Goal: Information Seeking & Learning: Learn about a topic

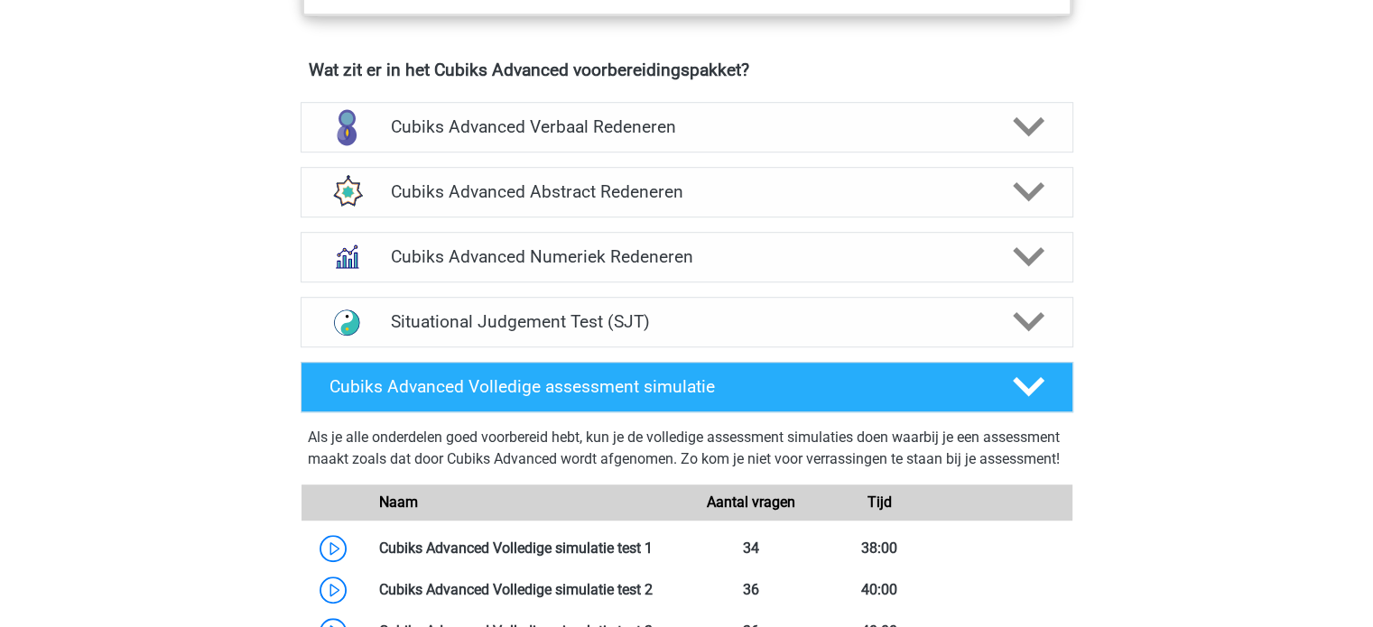
scroll to position [1117, 0]
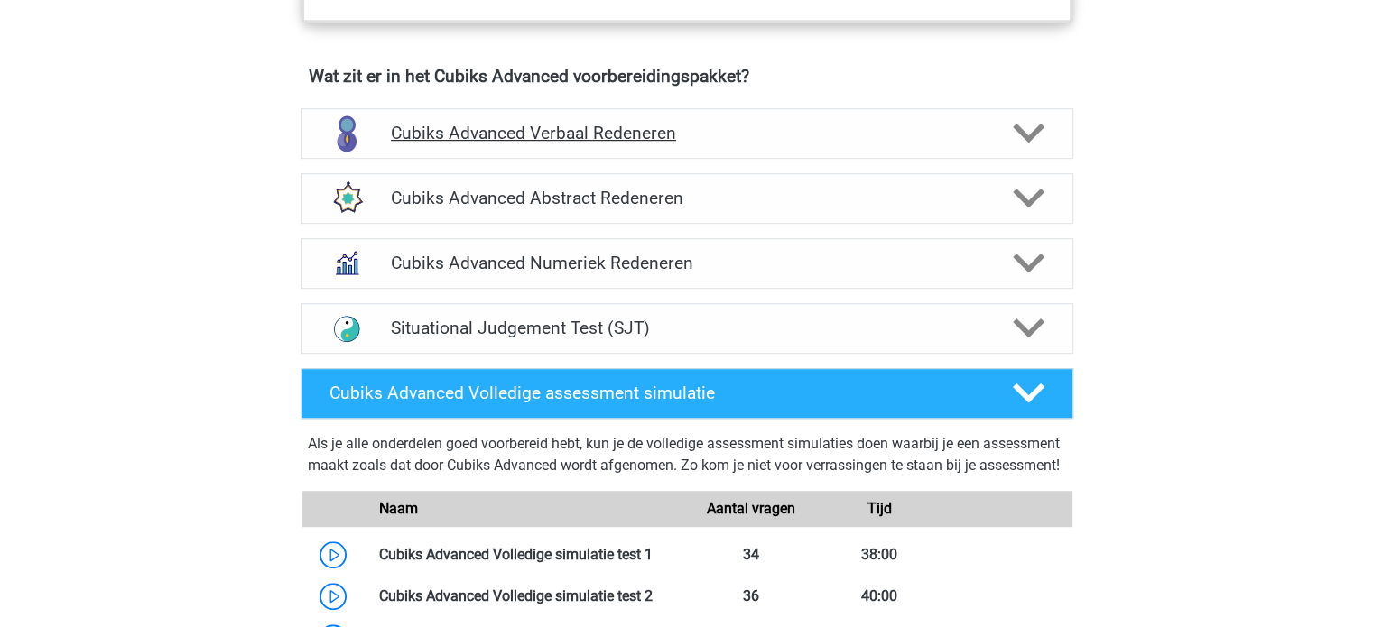
click at [728, 144] on div "Cubiks Advanced Verbaal Redeneren" at bounding box center [687, 133] width 773 height 51
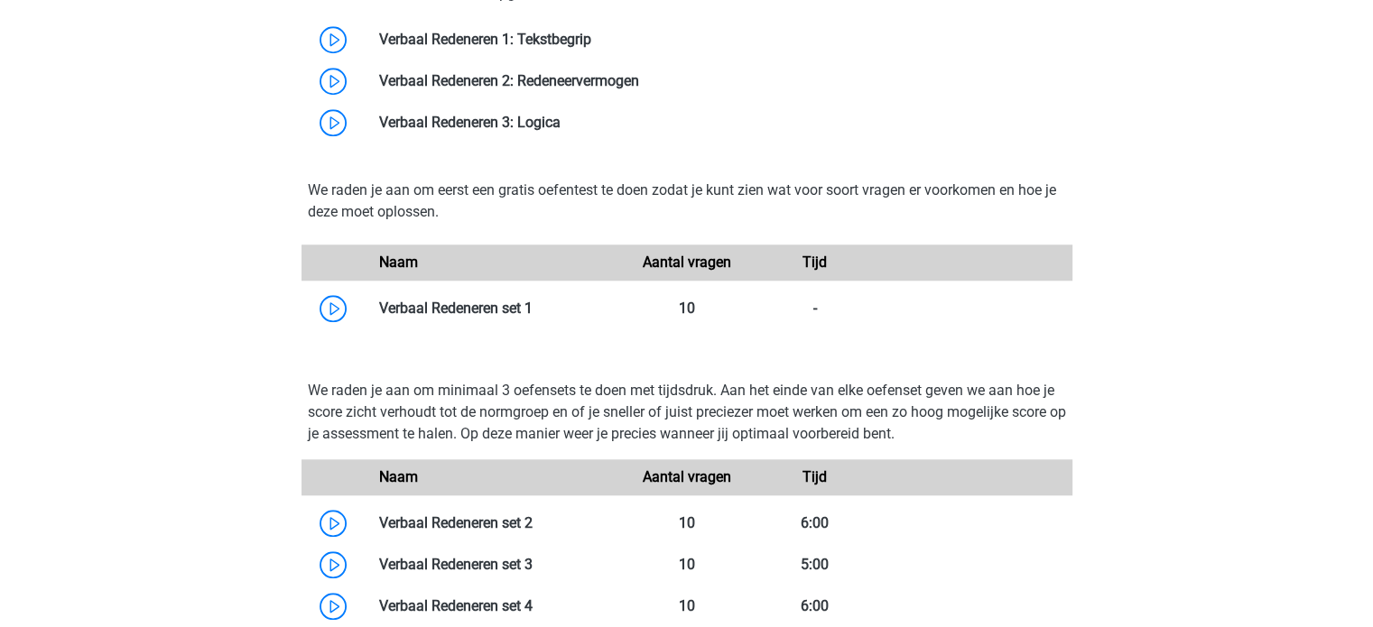
scroll to position [1725, 0]
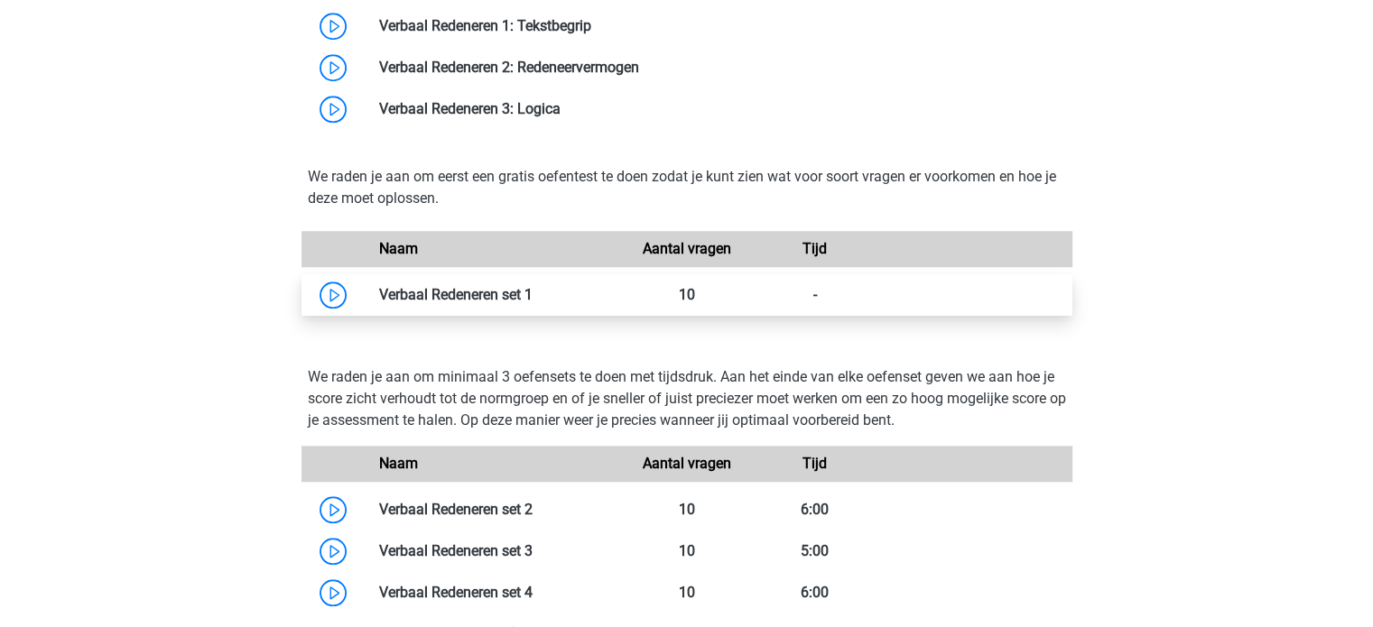
click at [533, 302] on link at bounding box center [533, 294] width 0 height 17
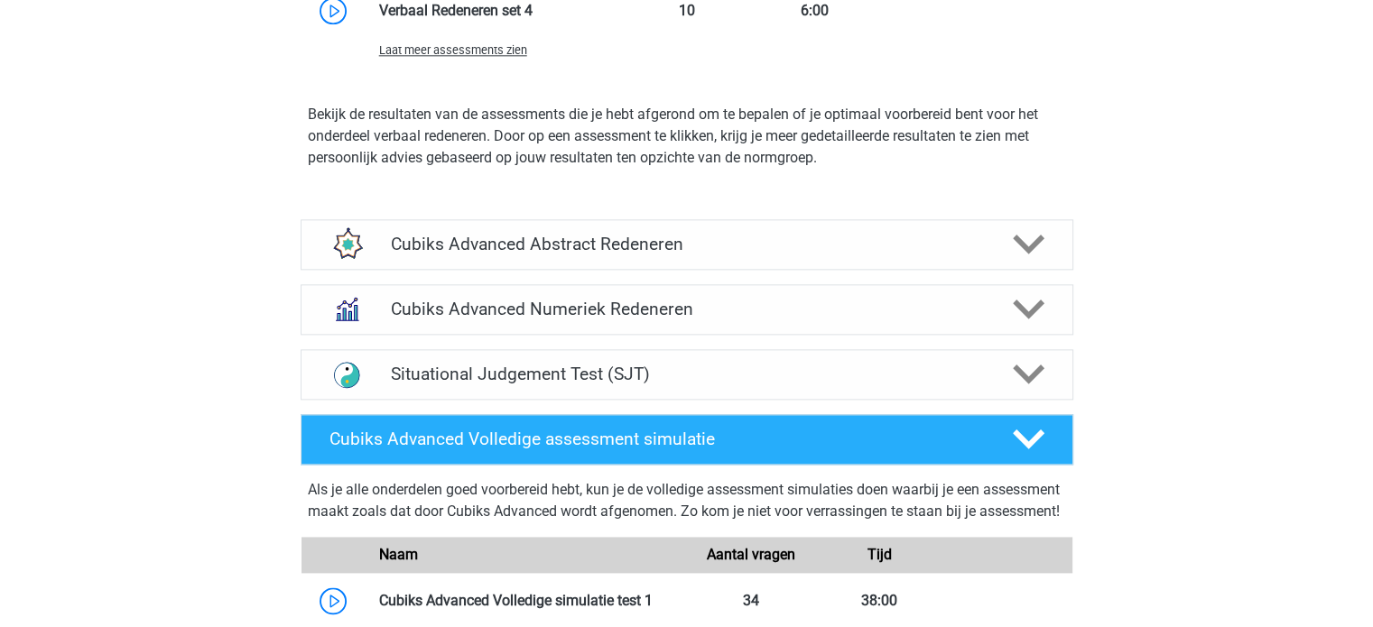
scroll to position [2365, 0]
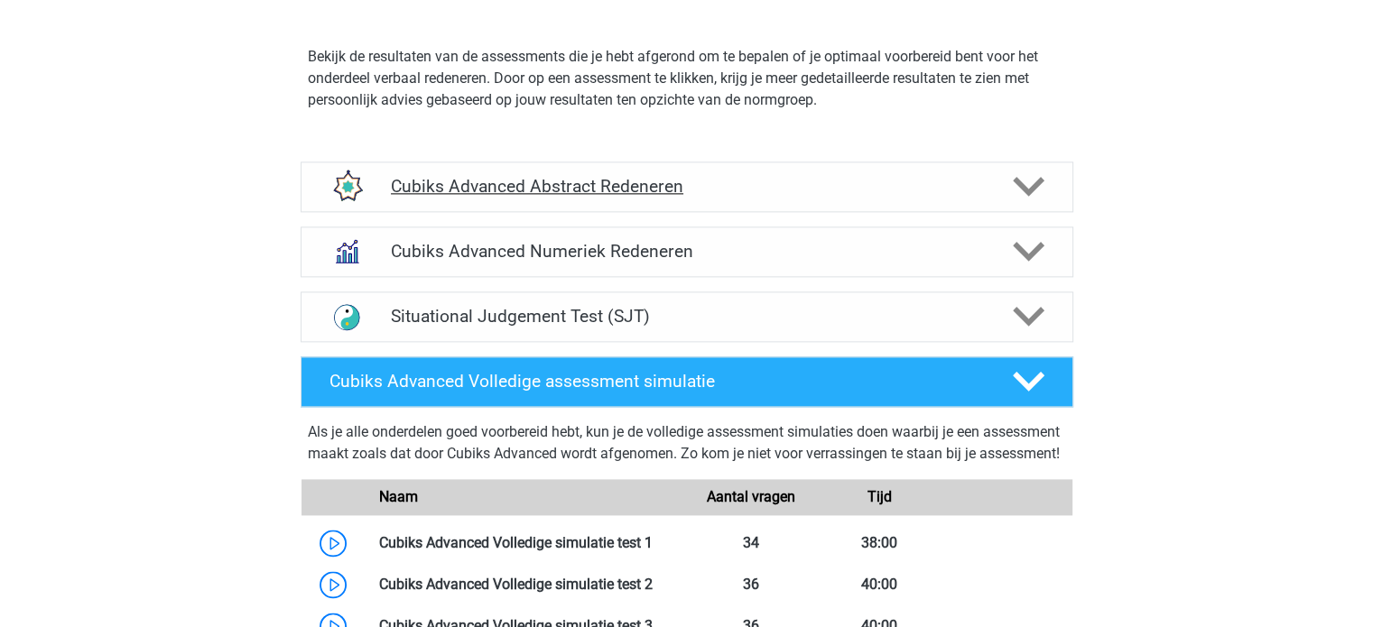
click at [751, 190] on h4 "Cubiks Advanced Abstract Redeneren" at bounding box center [686, 186] width 591 height 21
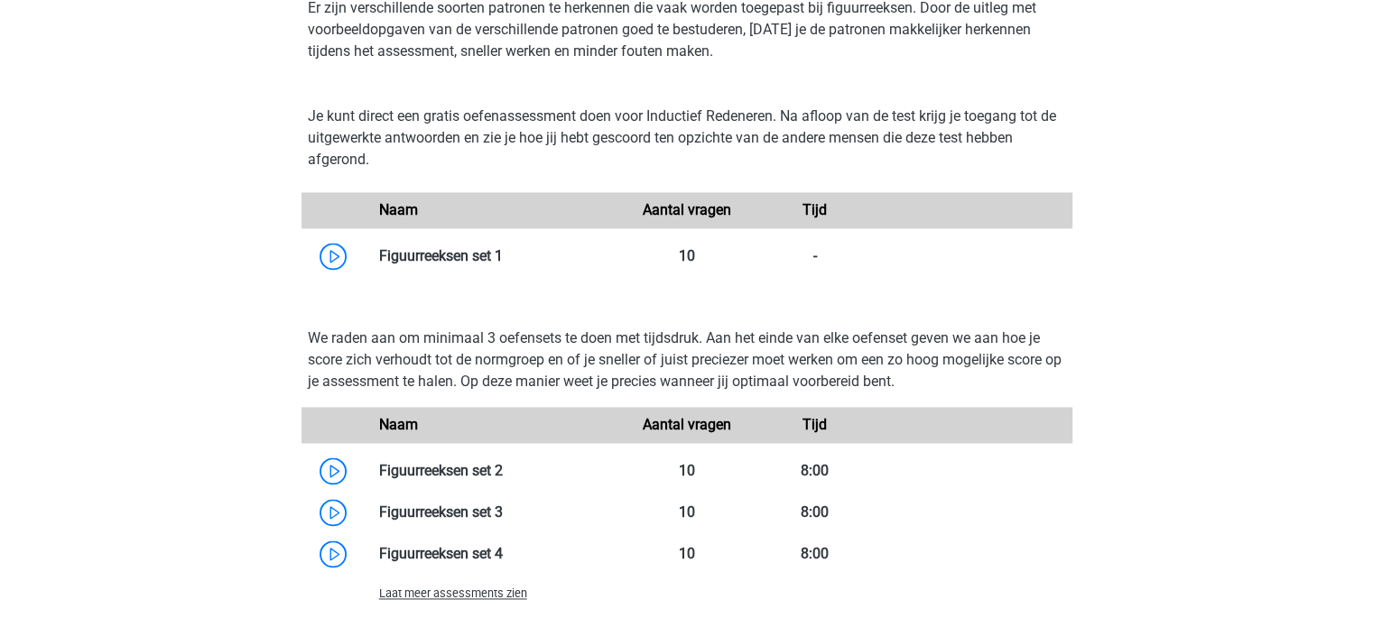
scroll to position [2638, 0]
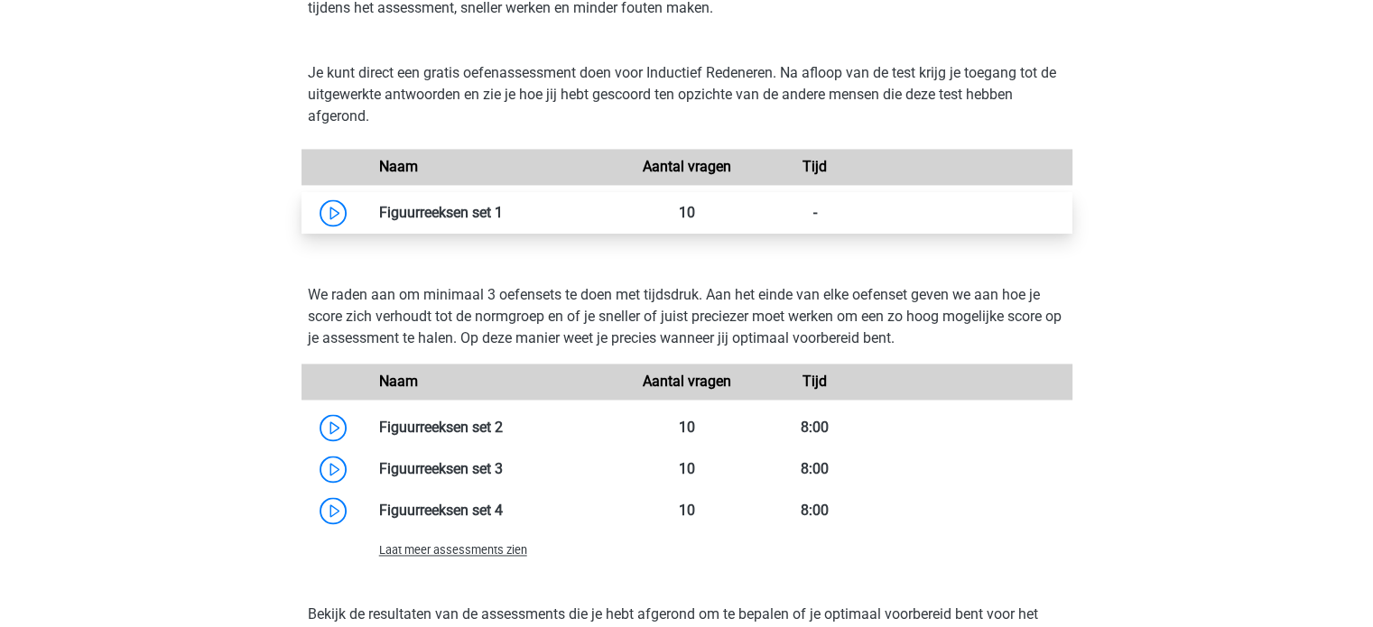
click at [503, 205] on link at bounding box center [503, 212] width 0 height 17
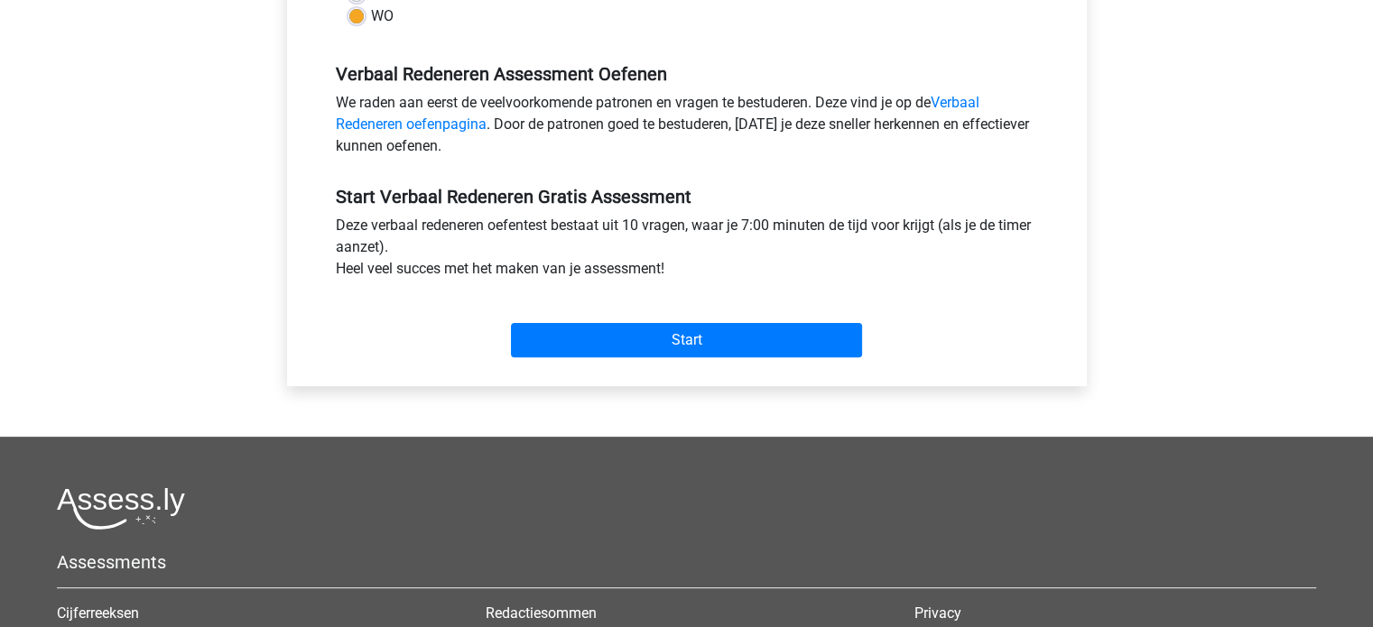
scroll to position [579, 0]
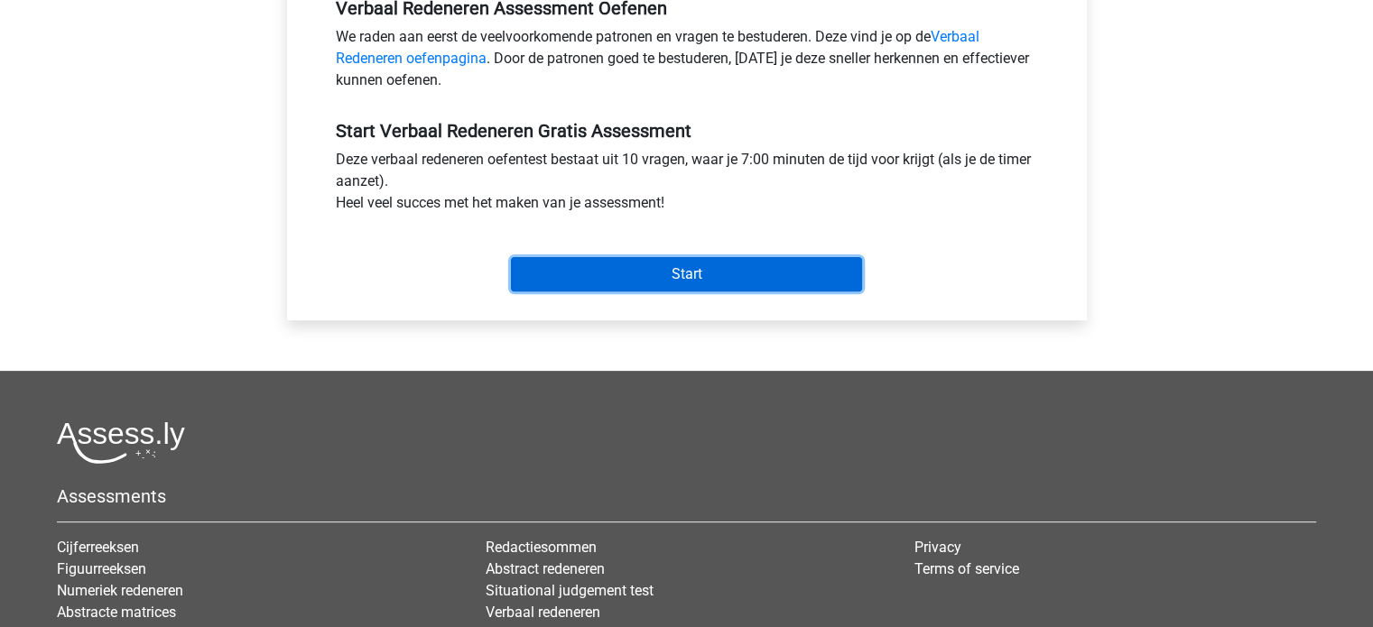
click at [612, 282] on input "Start" at bounding box center [686, 274] width 351 height 34
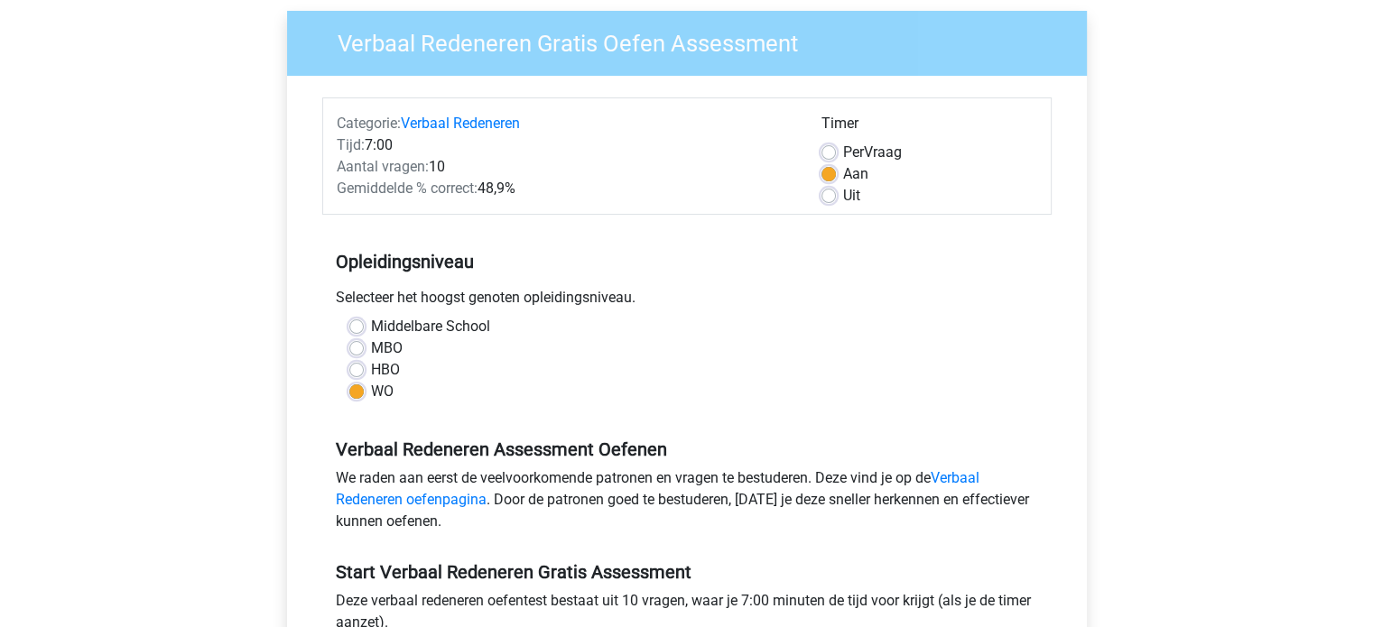
scroll to position [139, 0]
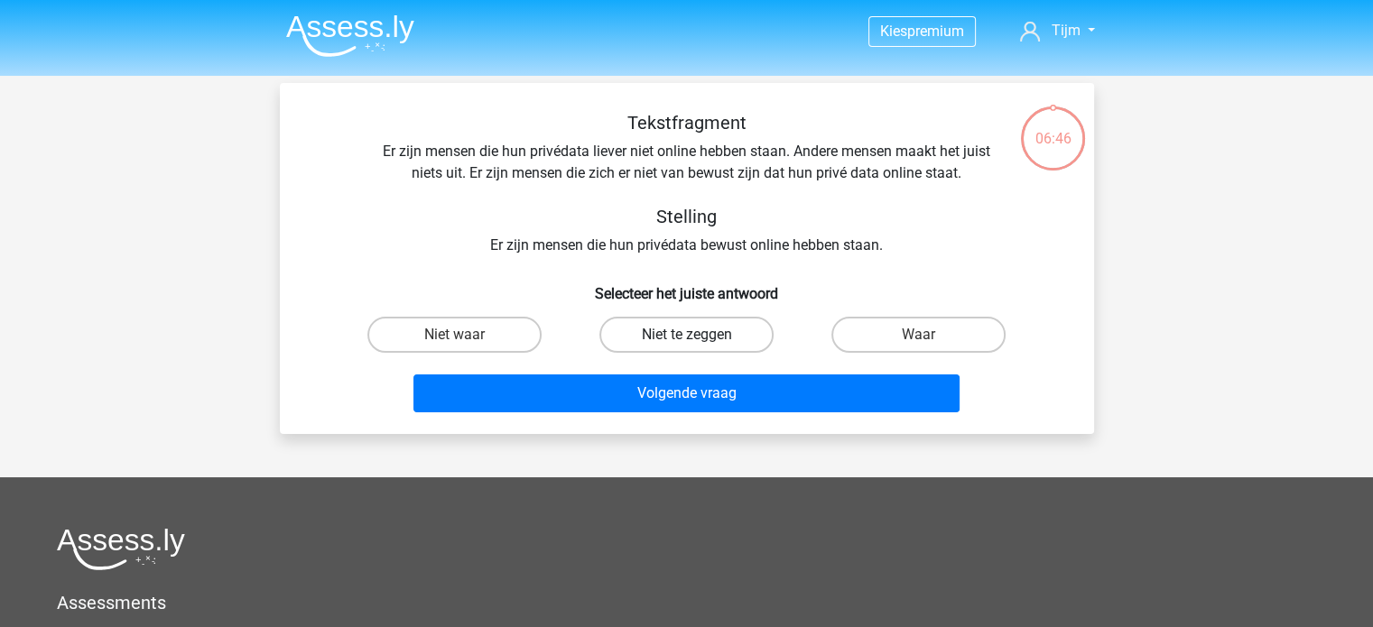
click at [710, 338] on label "Niet te zeggen" at bounding box center [686, 335] width 174 height 36
click at [698, 338] on input "Niet te zeggen" at bounding box center [692, 341] width 12 height 12
radio input "true"
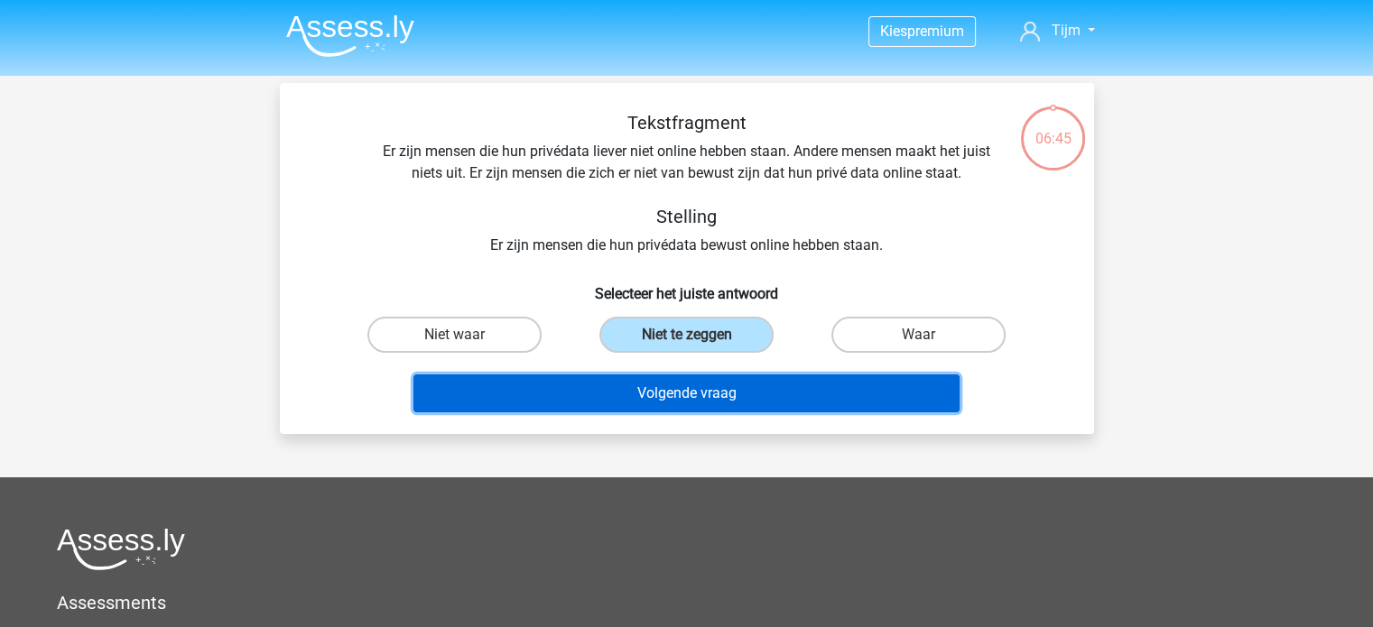
click at [702, 393] on button "Volgende vraag" at bounding box center [686, 394] width 546 height 38
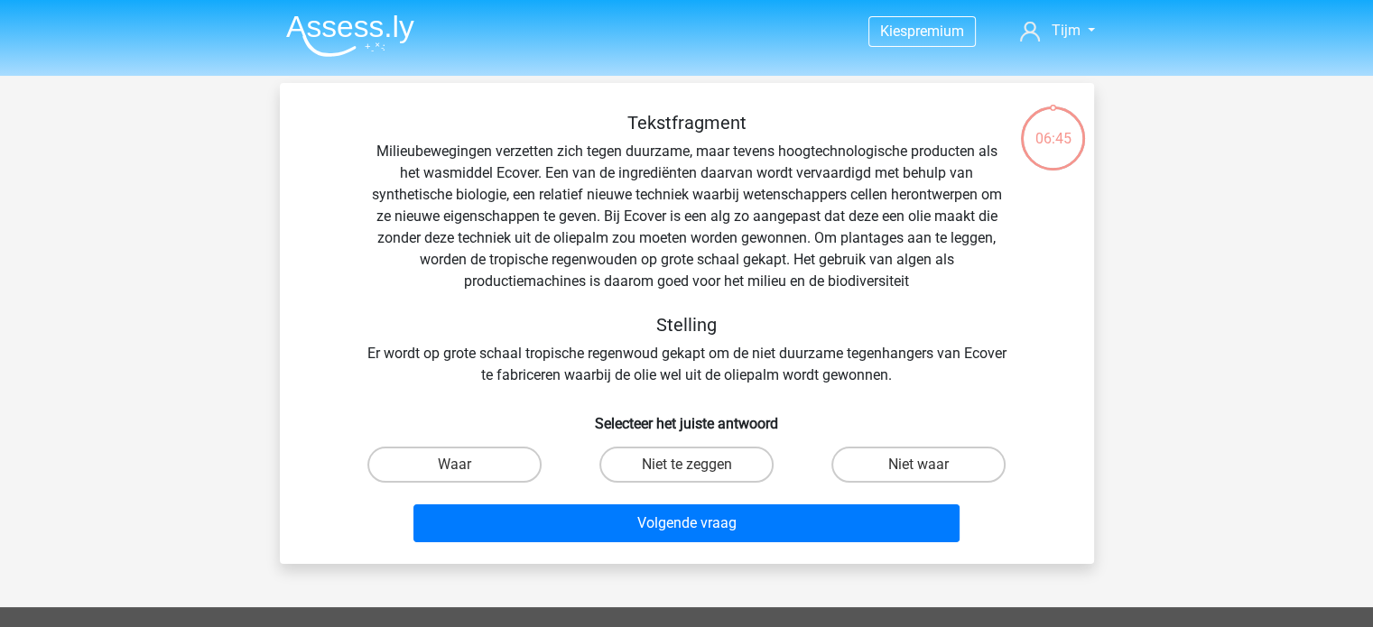
scroll to position [83, 0]
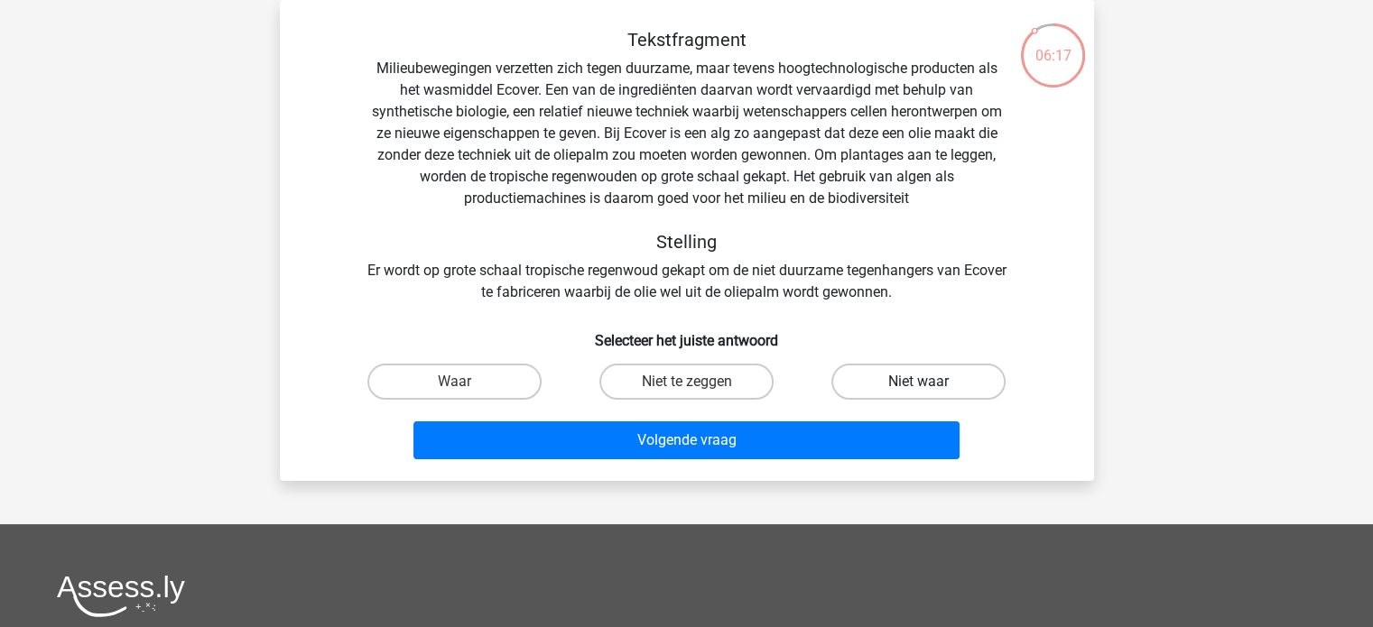
click at [892, 374] on label "Niet waar" at bounding box center [918, 382] width 174 height 36
click at [919, 382] on input "Niet waar" at bounding box center [925, 388] width 12 height 12
radio input "true"
click at [490, 382] on label "Waar" at bounding box center [454, 382] width 174 height 36
click at [466, 382] on input "Waar" at bounding box center [460, 388] width 12 height 12
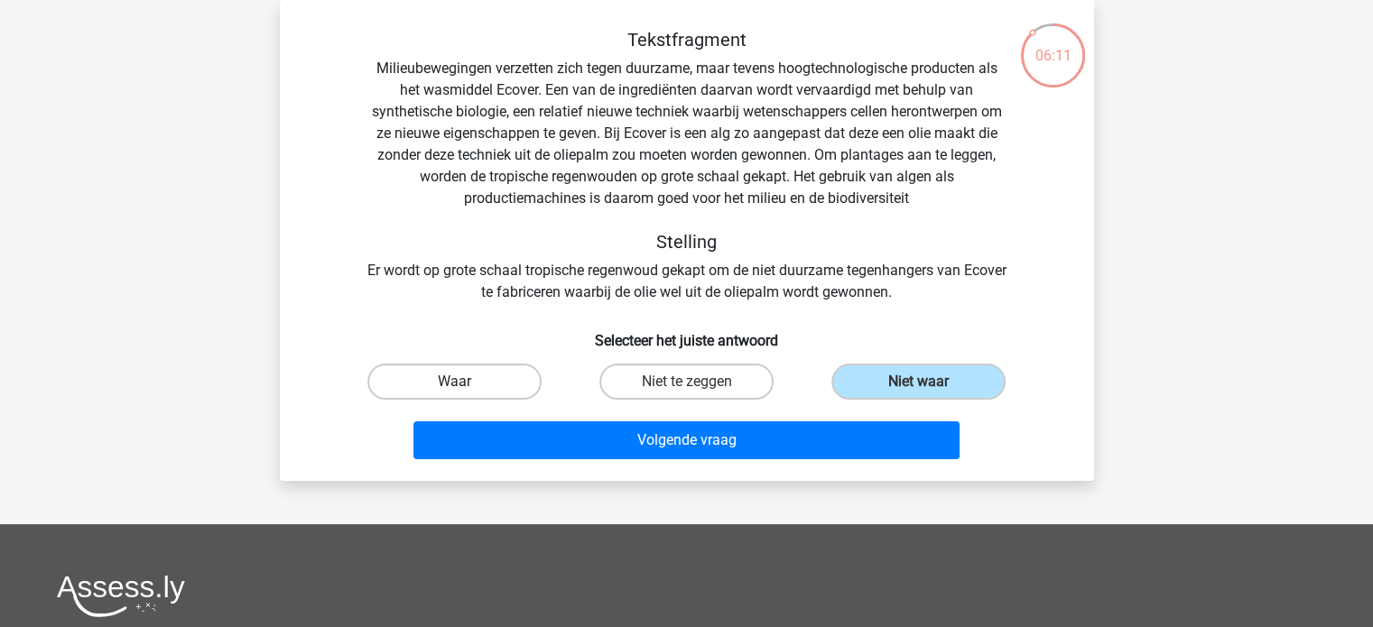
radio input "true"
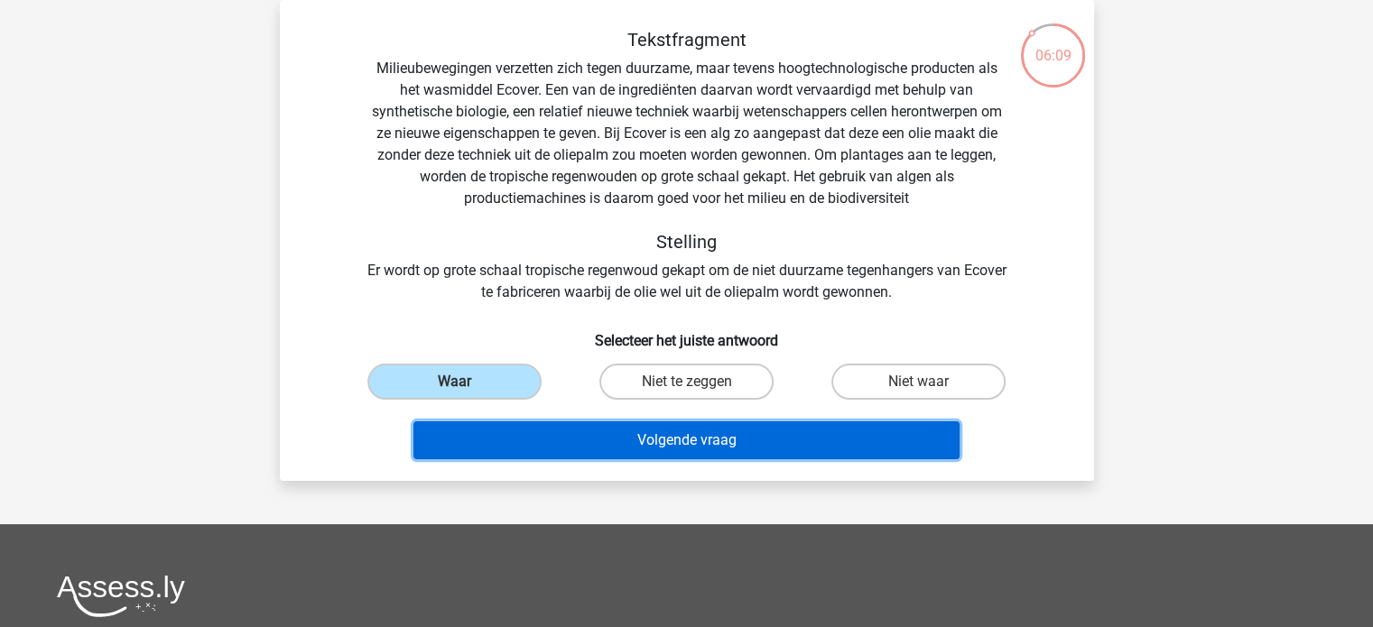
click at [621, 444] on button "Volgende vraag" at bounding box center [686, 441] width 546 height 38
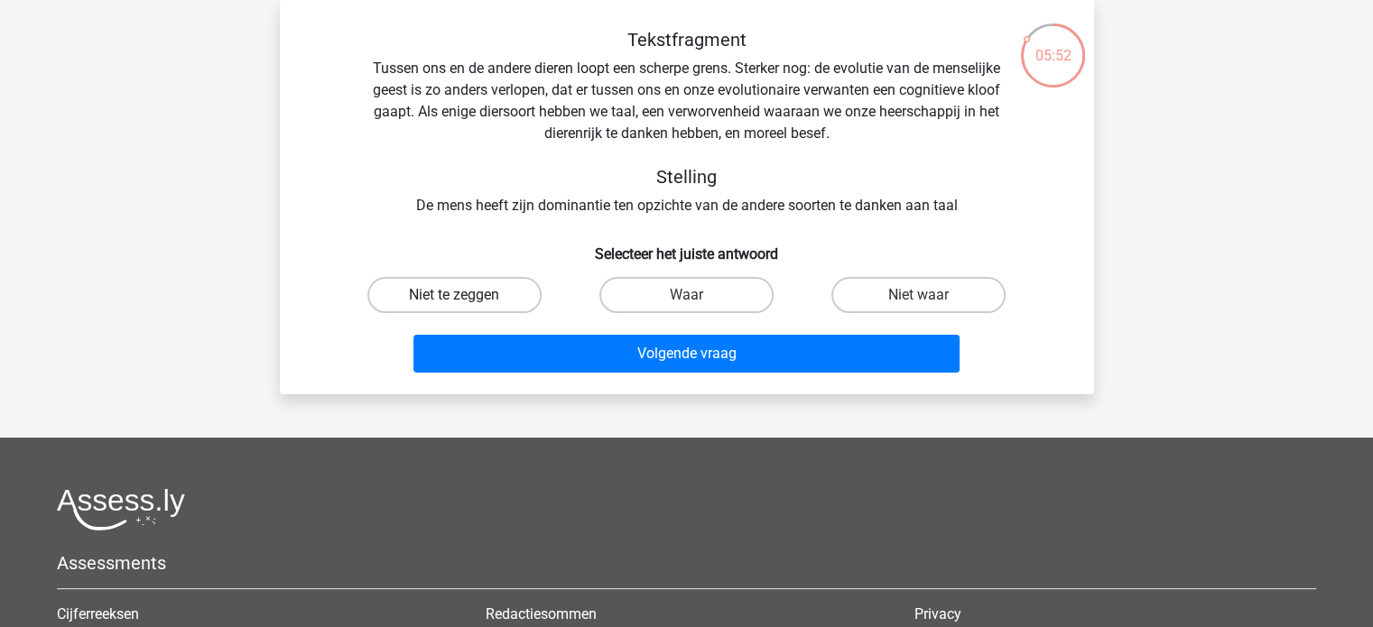
click at [425, 299] on label "Niet te zeggen" at bounding box center [454, 295] width 174 height 36
click at [454, 299] on input "Niet te zeggen" at bounding box center [460, 301] width 12 height 12
radio input "true"
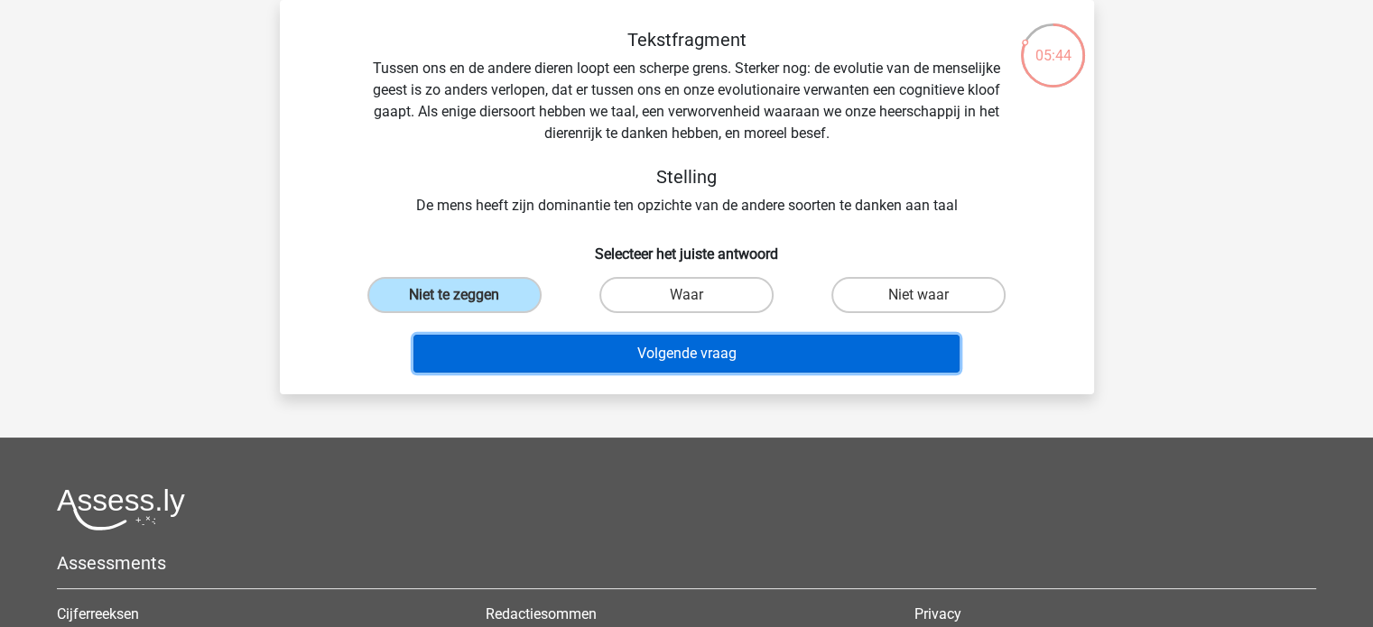
click at [664, 345] on button "Volgende vraag" at bounding box center [686, 354] width 546 height 38
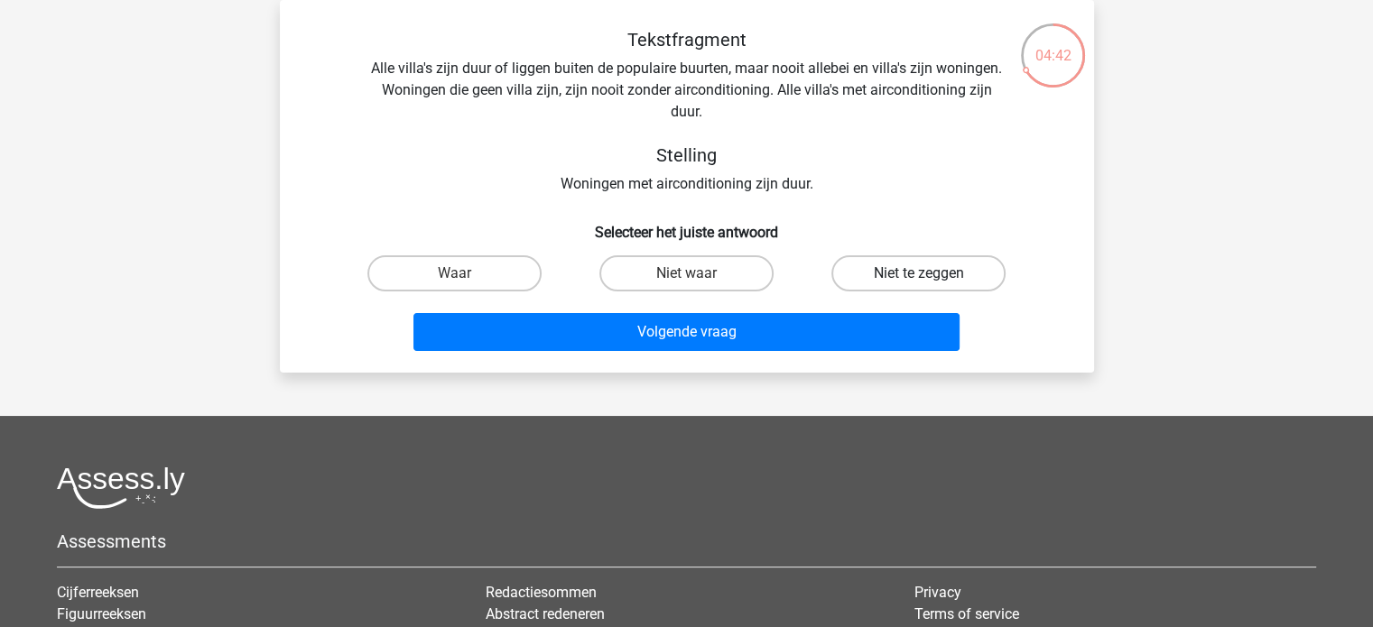
click at [879, 277] on label "Niet te zeggen" at bounding box center [918, 273] width 174 height 36
click at [919, 277] on input "Niet te zeggen" at bounding box center [925, 280] width 12 height 12
radio input "true"
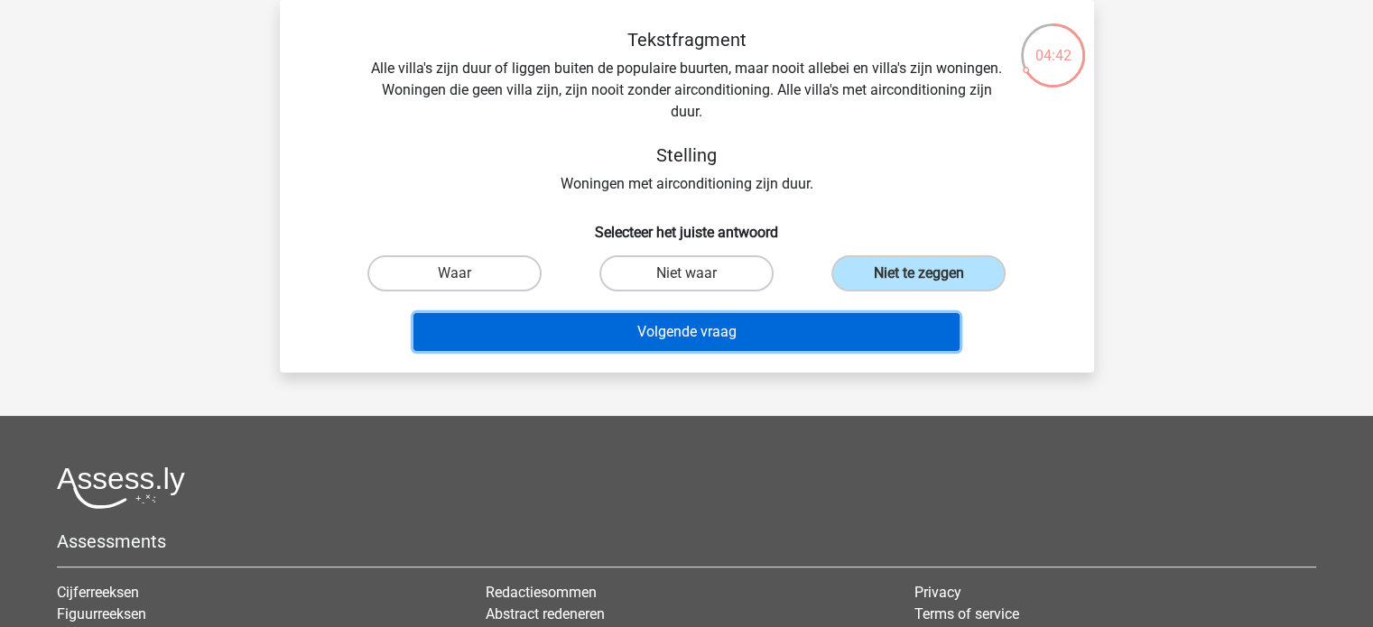
click at [825, 327] on button "Volgende vraag" at bounding box center [686, 332] width 546 height 38
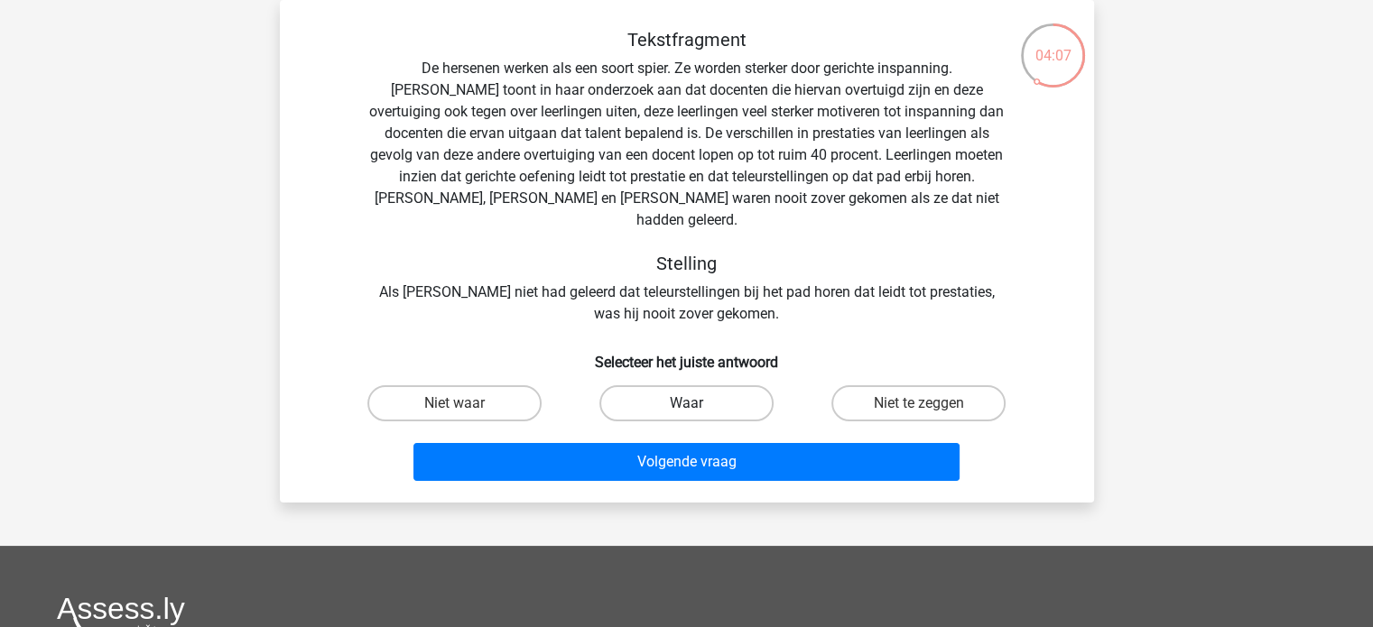
click at [701, 385] on label "Waar" at bounding box center [686, 403] width 174 height 36
click at [698, 404] on input "Waar" at bounding box center [692, 410] width 12 height 12
radio input "true"
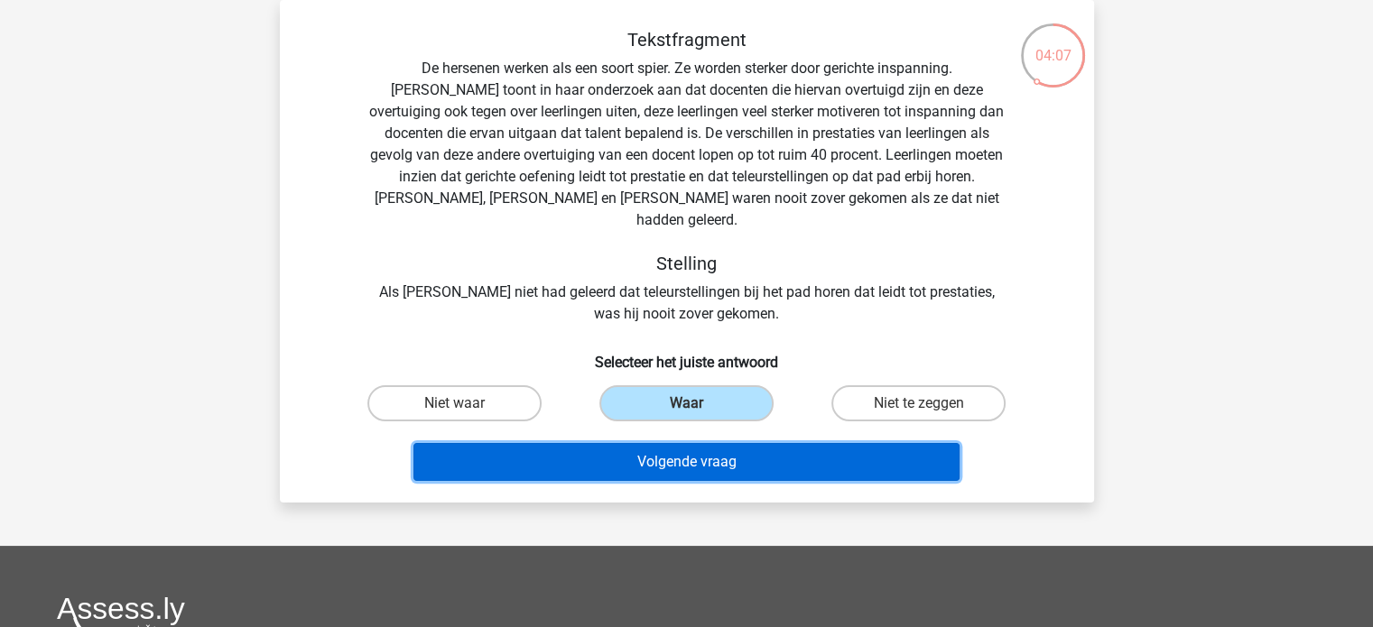
click at [701, 443] on button "Volgende vraag" at bounding box center [686, 462] width 546 height 38
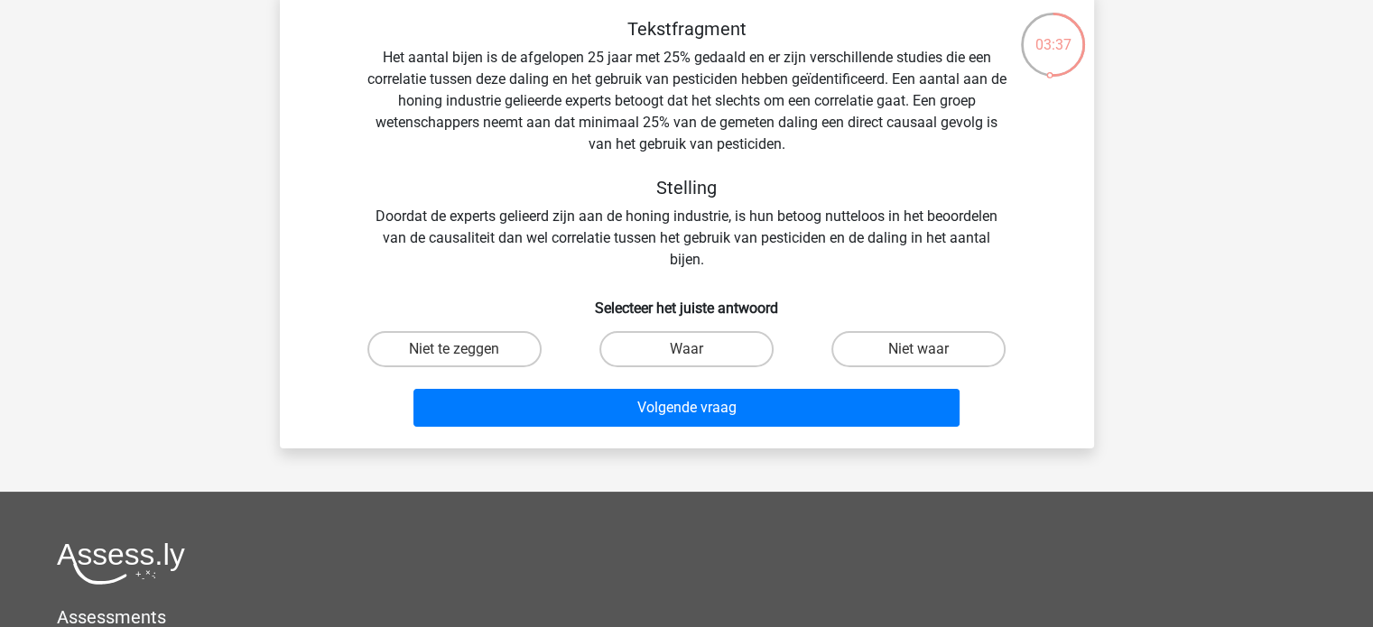
scroll to position [96, 0]
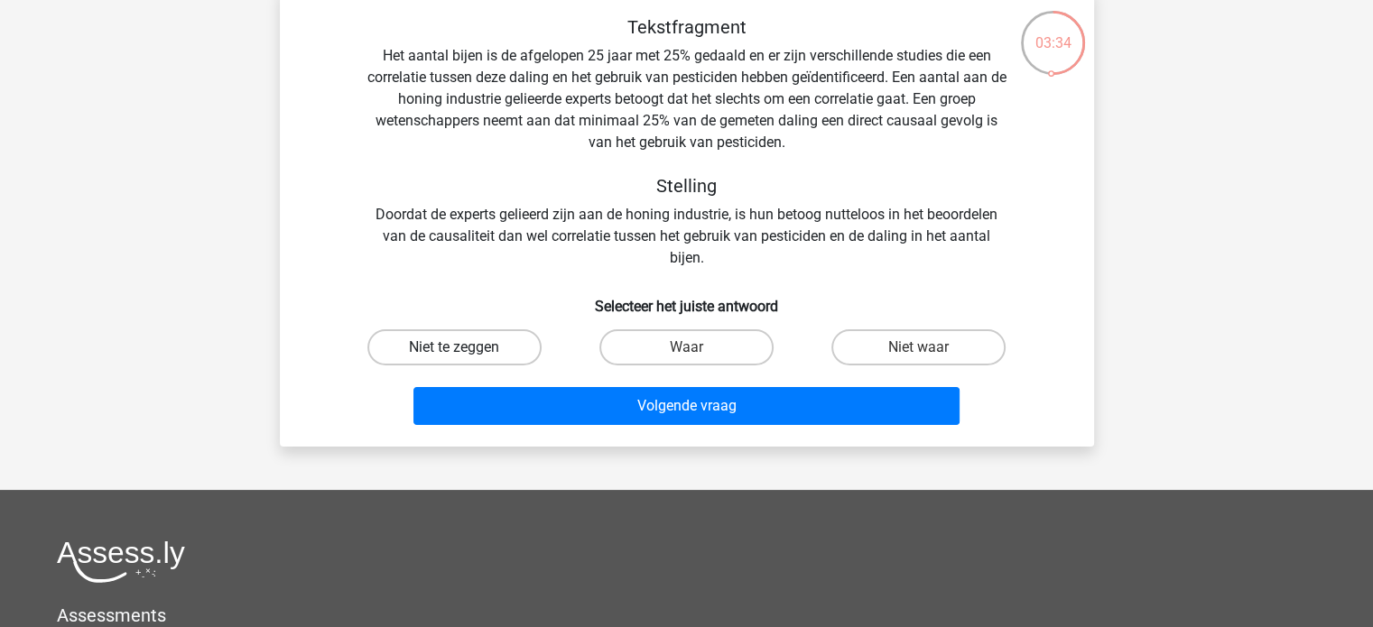
click at [500, 348] on label "Niet te zeggen" at bounding box center [454, 347] width 174 height 36
click at [466, 348] on input "Niet te zeggen" at bounding box center [460, 354] width 12 height 12
radio input "true"
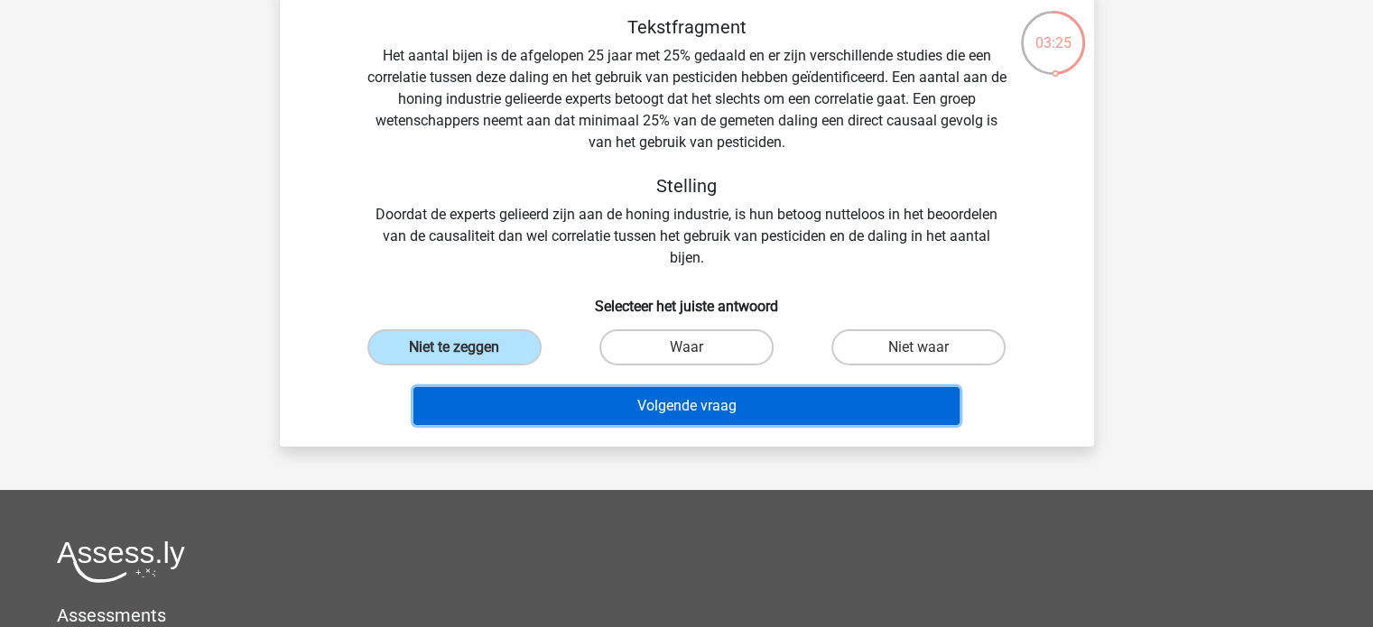
click at [691, 400] on button "Volgende vraag" at bounding box center [686, 406] width 546 height 38
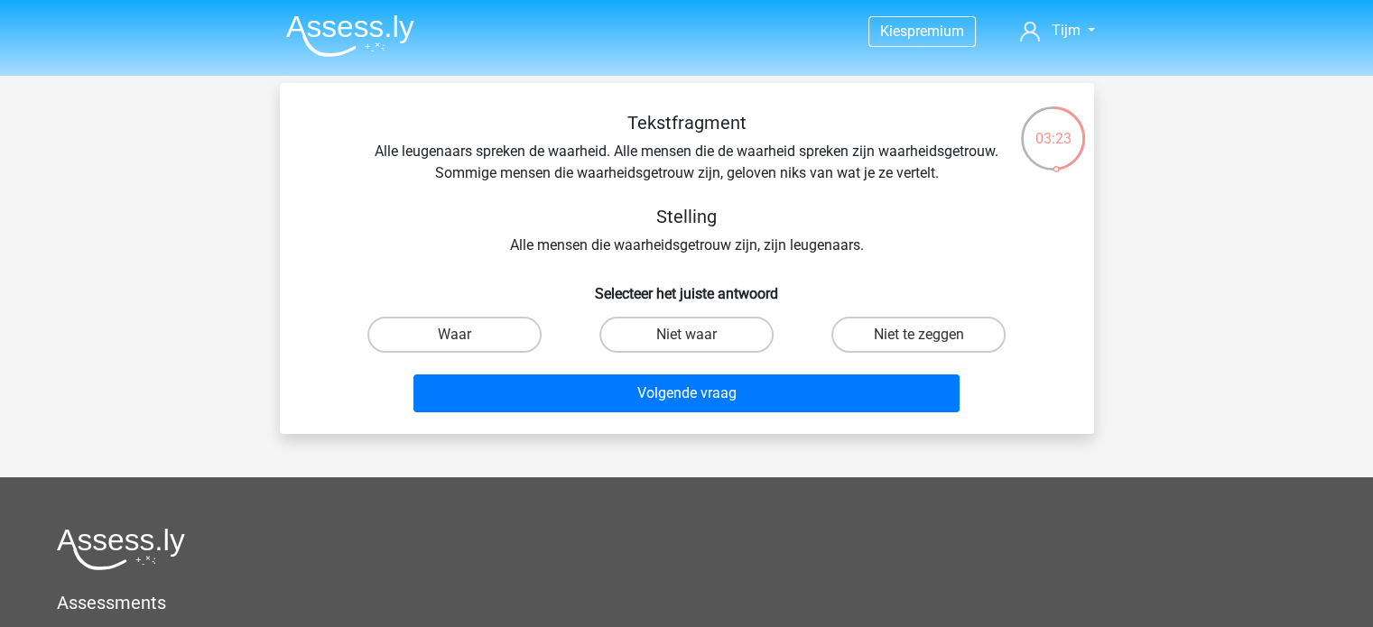
scroll to position [0, 0]
click at [720, 339] on label "Niet waar" at bounding box center [686, 335] width 174 height 36
click at [698, 339] on input "Niet waar" at bounding box center [692, 341] width 12 height 12
radio input "true"
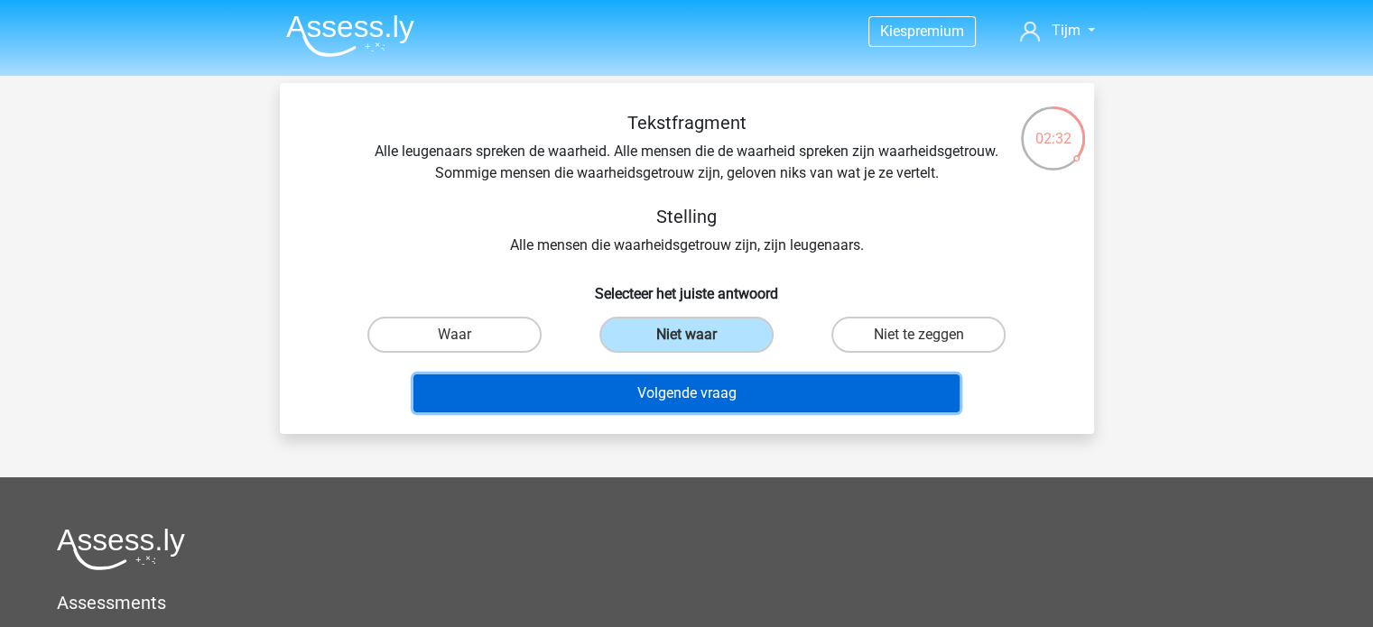
click at [703, 384] on button "Volgende vraag" at bounding box center [686, 394] width 546 height 38
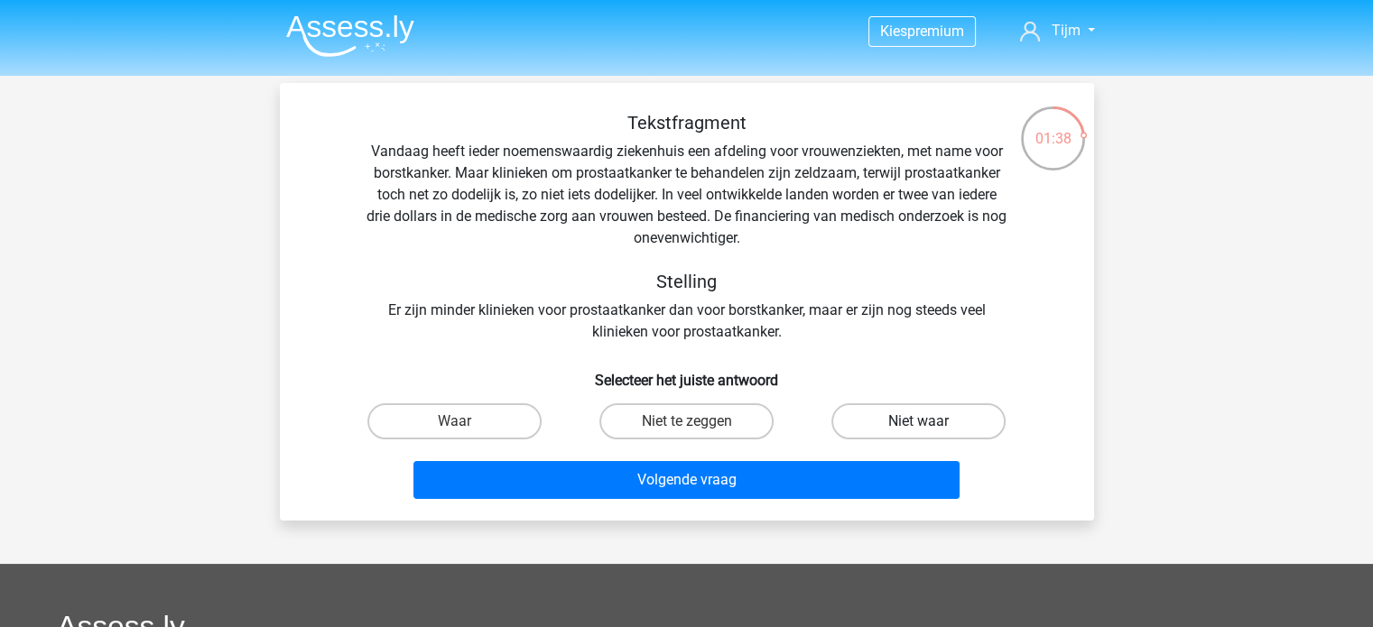
click at [877, 419] on label "Niet waar" at bounding box center [918, 422] width 174 height 36
click at [919, 422] on input "Niet waar" at bounding box center [925, 428] width 12 height 12
radio input "true"
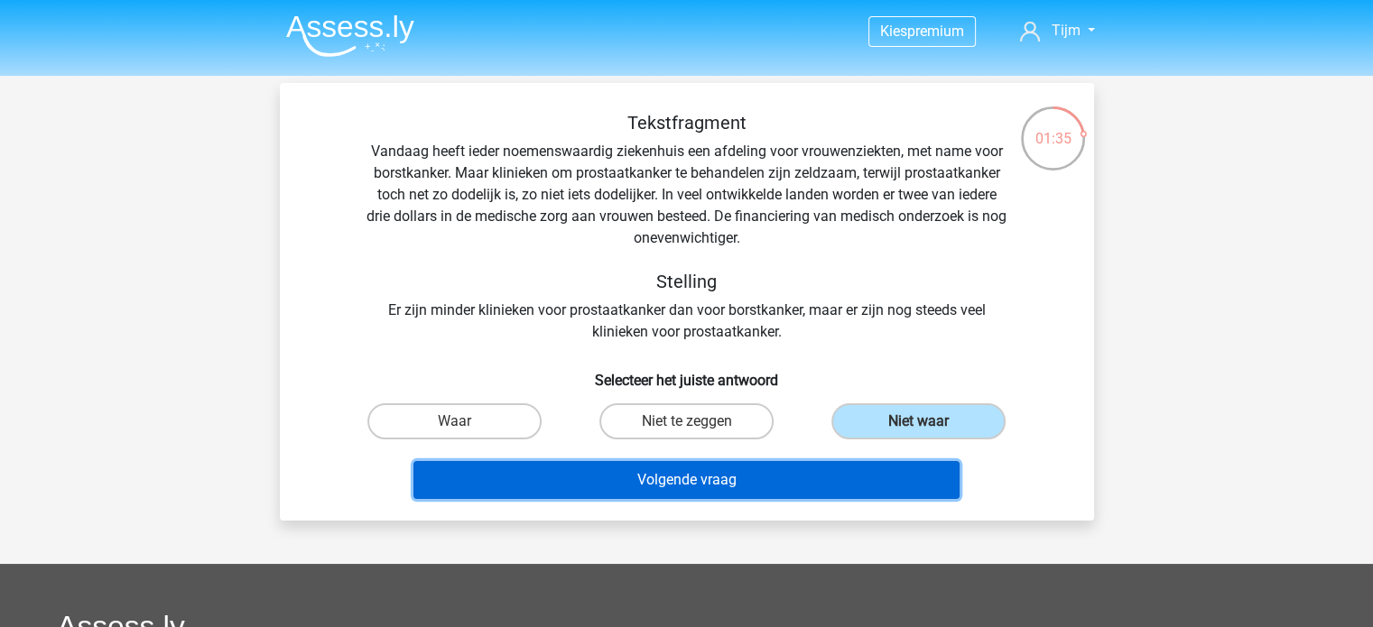
click at [708, 482] on button "Volgende vraag" at bounding box center [686, 480] width 546 height 38
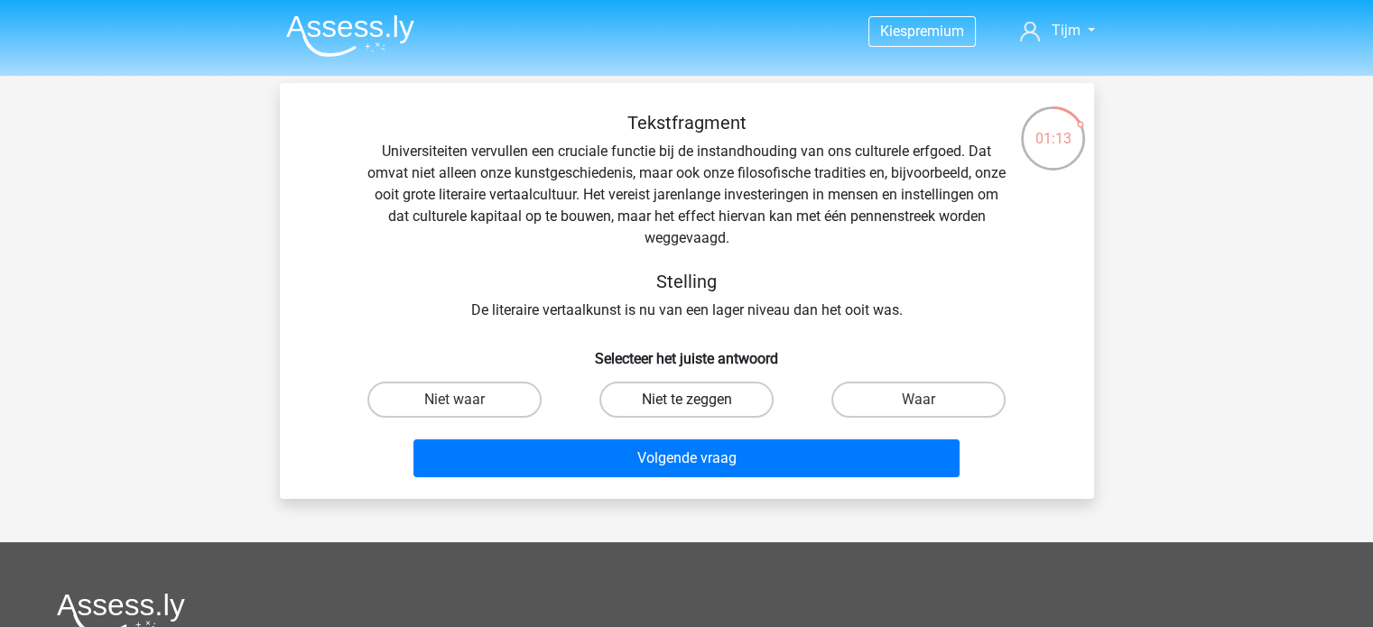
click at [664, 408] on label "Niet te zeggen" at bounding box center [686, 400] width 174 height 36
click at [686, 408] on input "Niet te zeggen" at bounding box center [692, 406] width 12 height 12
radio input "true"
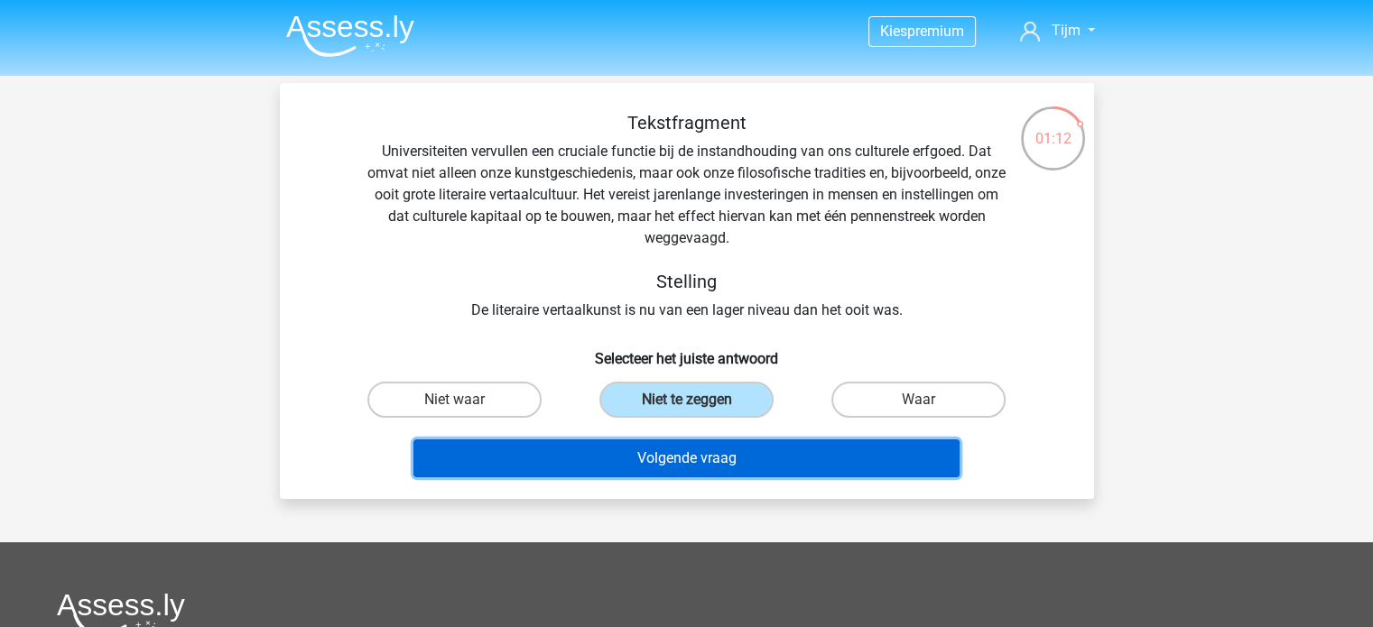
click at [659, 445] on button "Volgende vraag" at bounding box center [686, 459] width 546 height 38
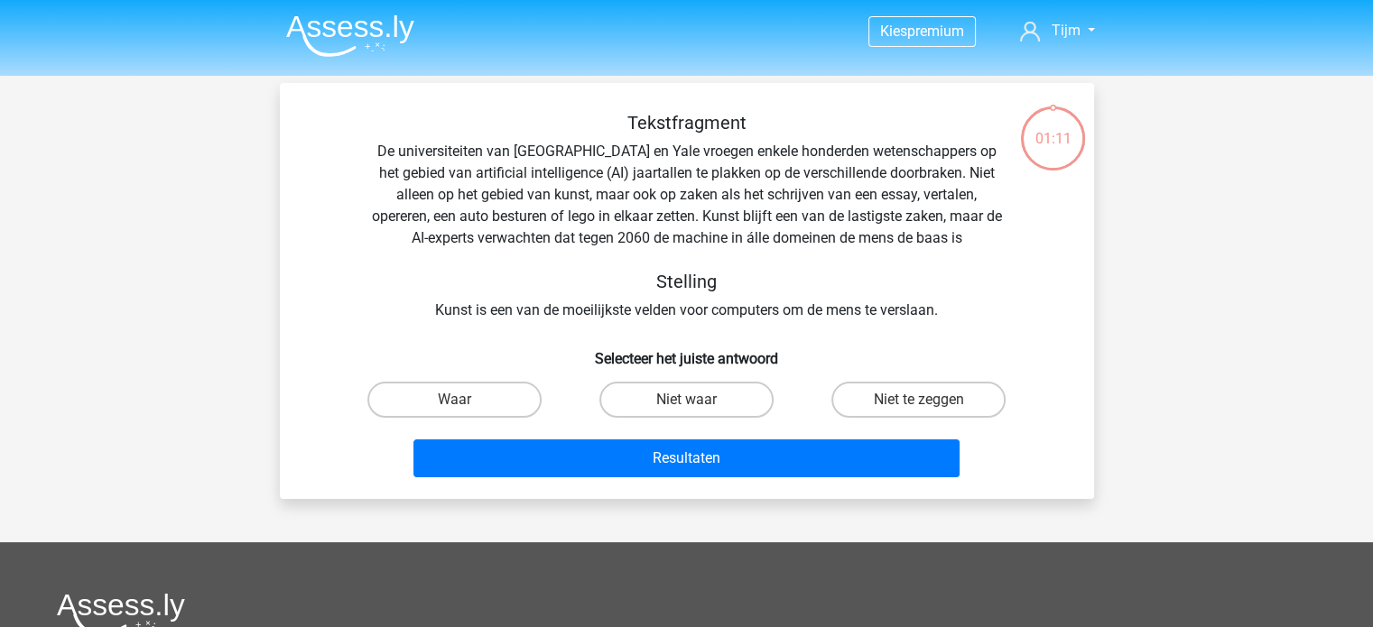
scroll to position [83, 0]
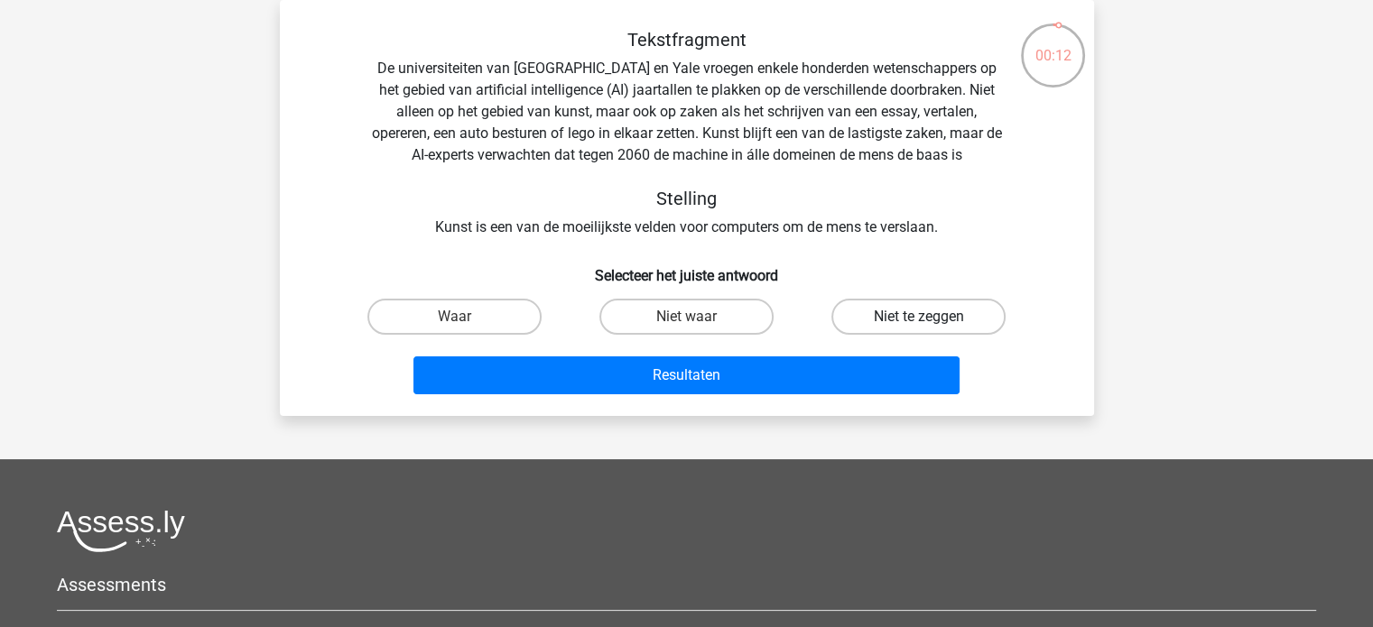
click at [919, 305] on label "Niet te zeggen" at bounding box center [918, 317] width 174 height 36
click at [919, 317] on input "Niet te zeggen" at bounding box center [925, 323] width 12 height 12
radio input "true"
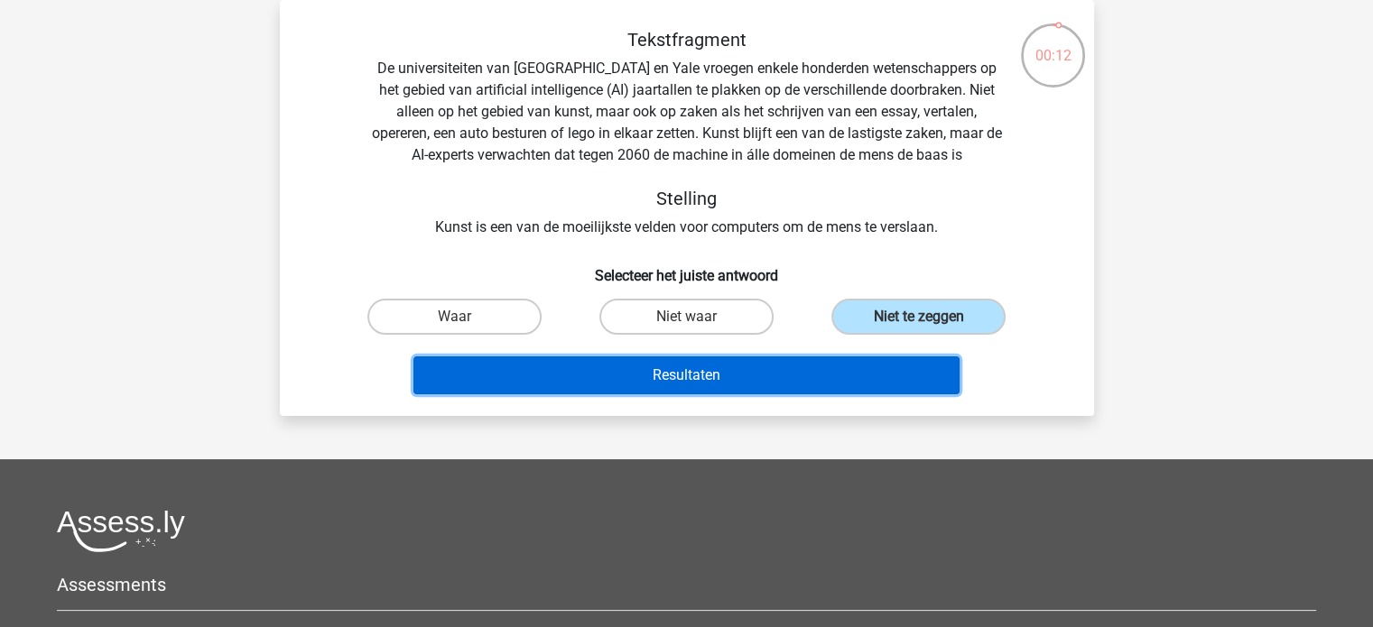
click at [811, 379] on button "Resultaten" at bounding box center [686, 376] width 546 height 38
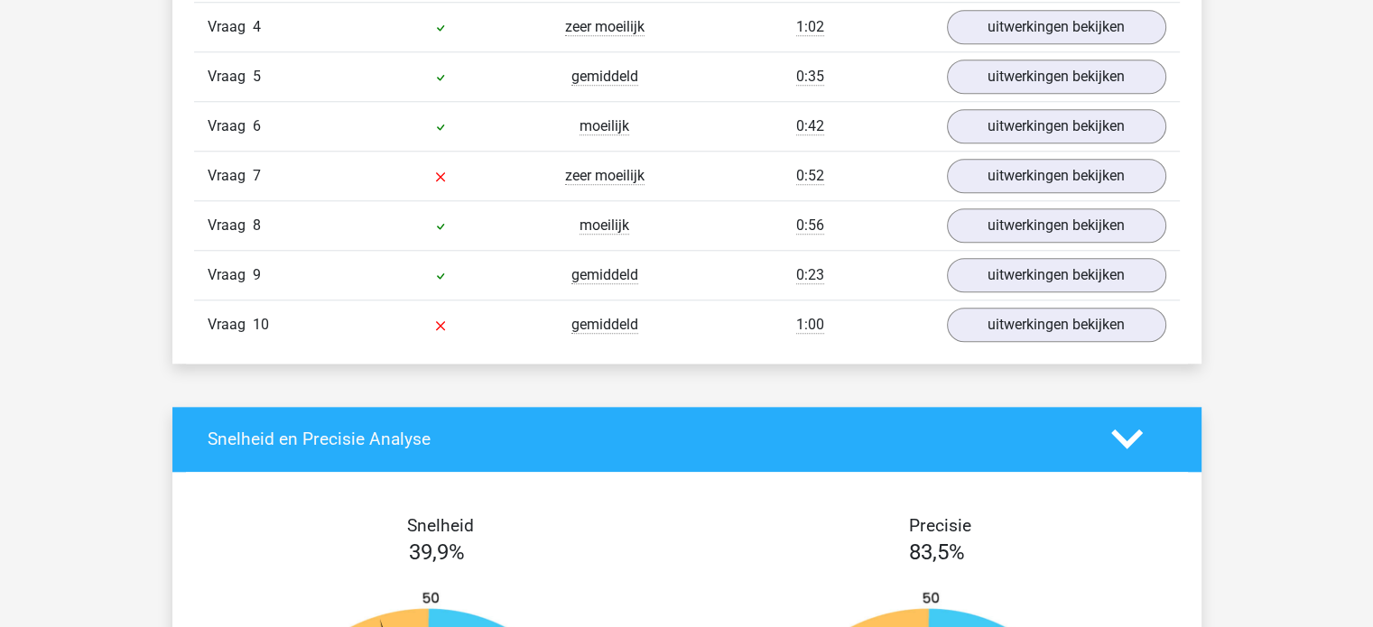
scroll to position [1788, 0]
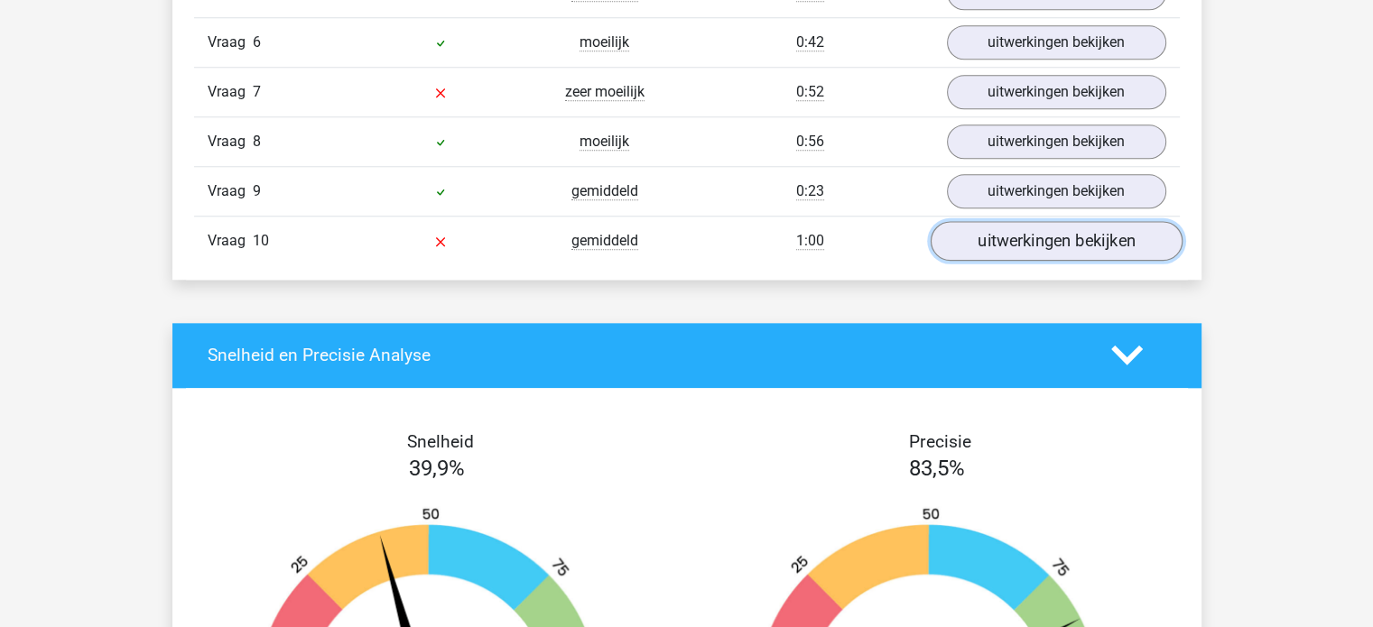
click at [1039, 225] on link "uitwerkingen bekijken" at bounding box center [1056, 241] width 252 height 40
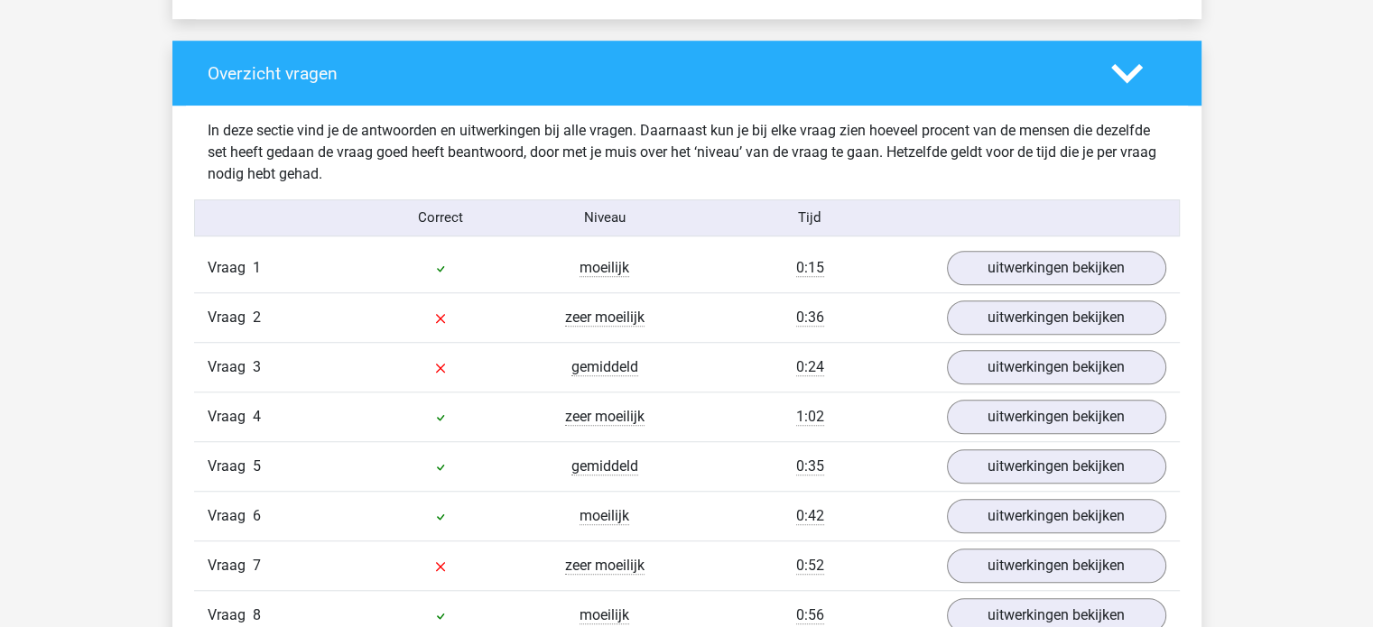
scroll to position [1319, 0]
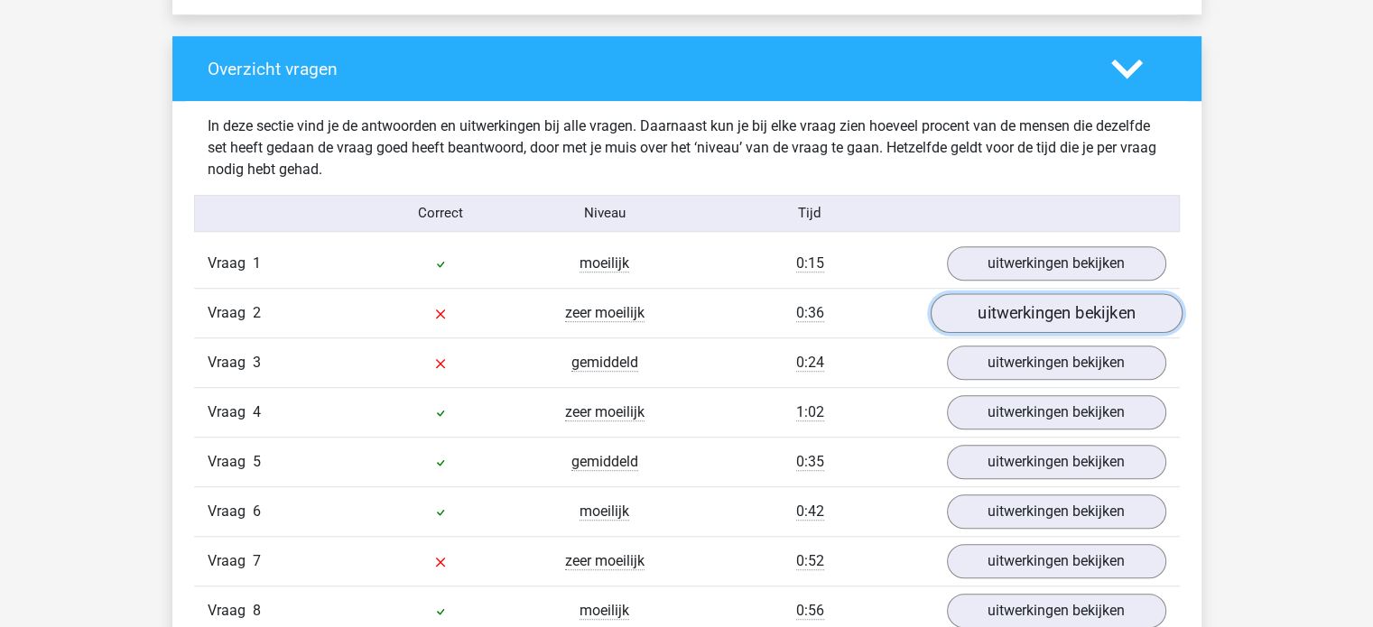
click at [1060, 301] on link "uitwerkingen bekijken" at bounding box center [1056, 313] width 252 height 40
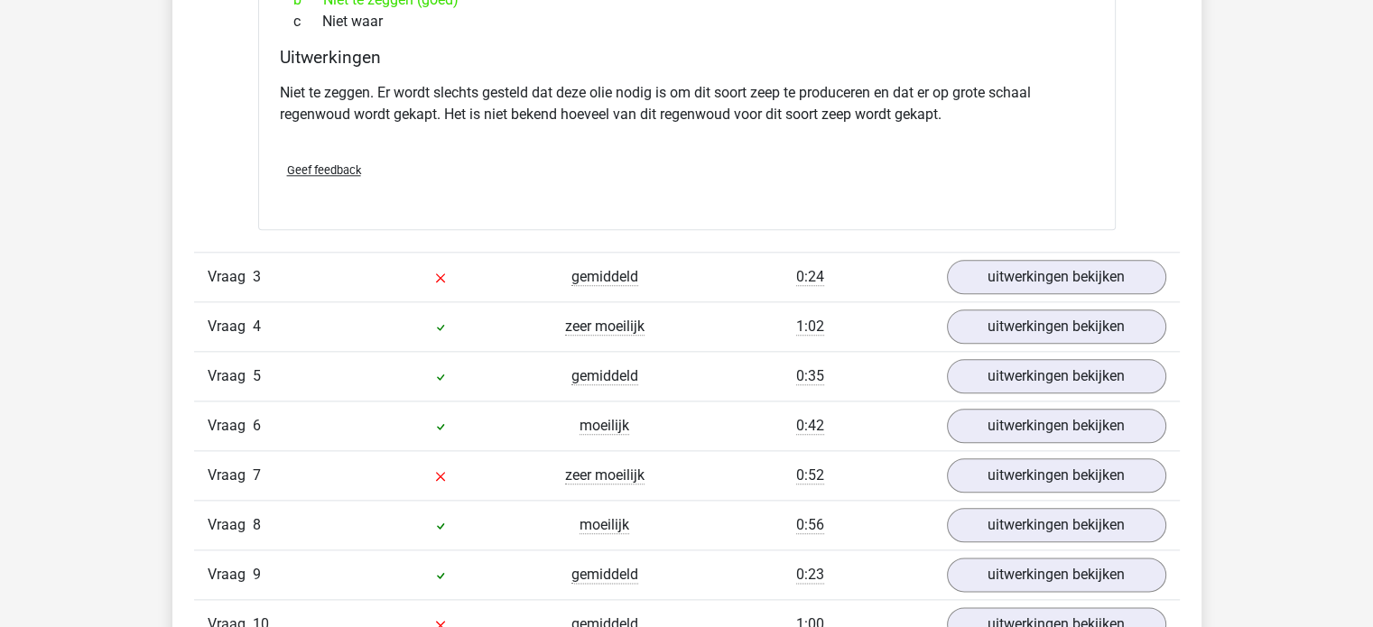
scroll to position [2024, 0]
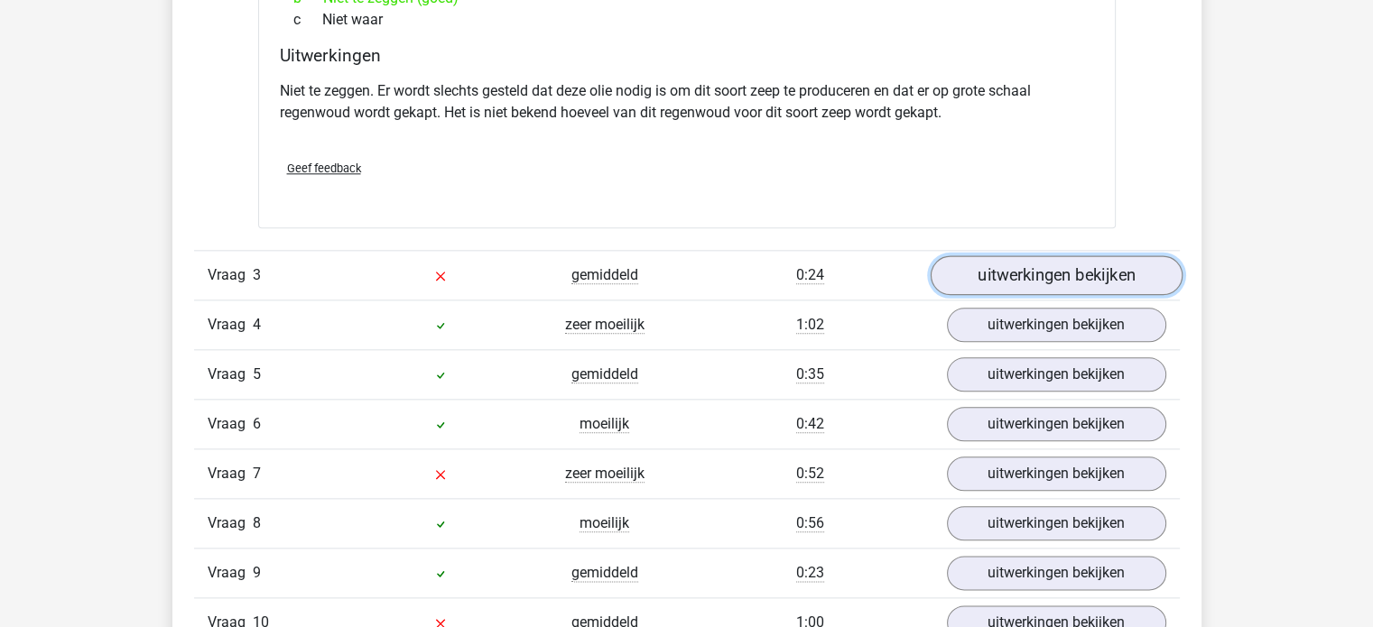
click at [997, 267] on link "uitwerkingen bekijken" at bounding box center [1056, 275] width 252 height 40
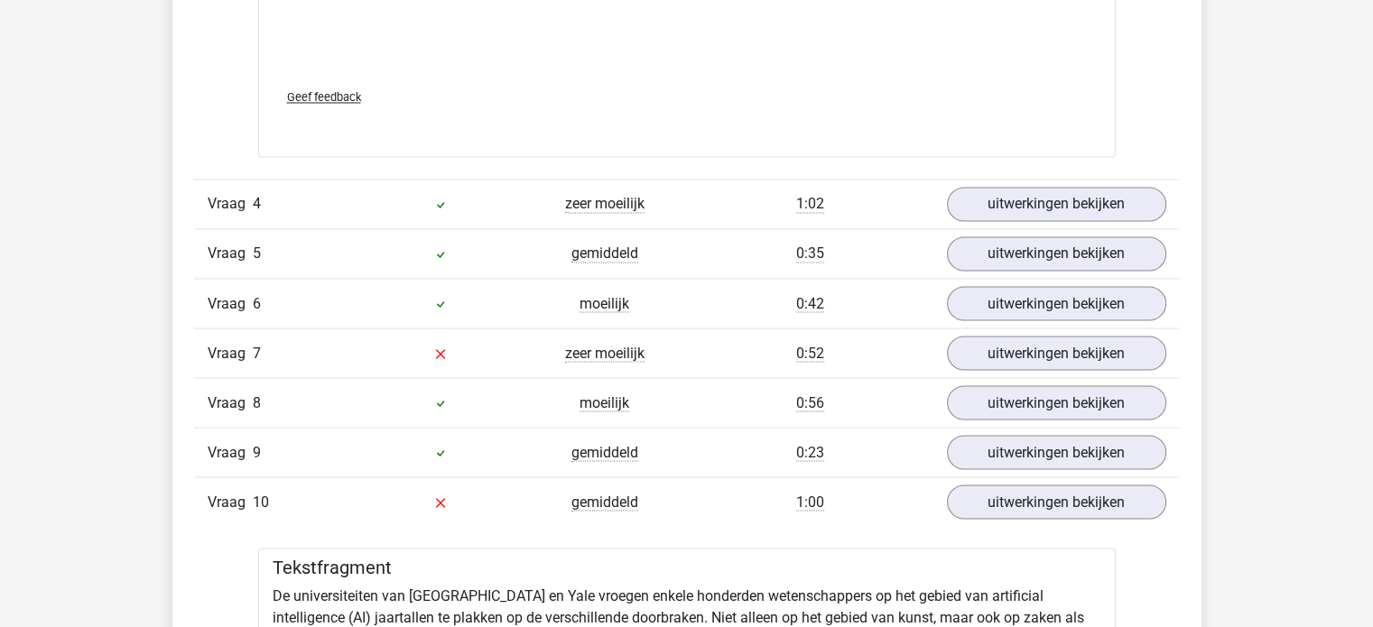
scroll to position [3141, 0]
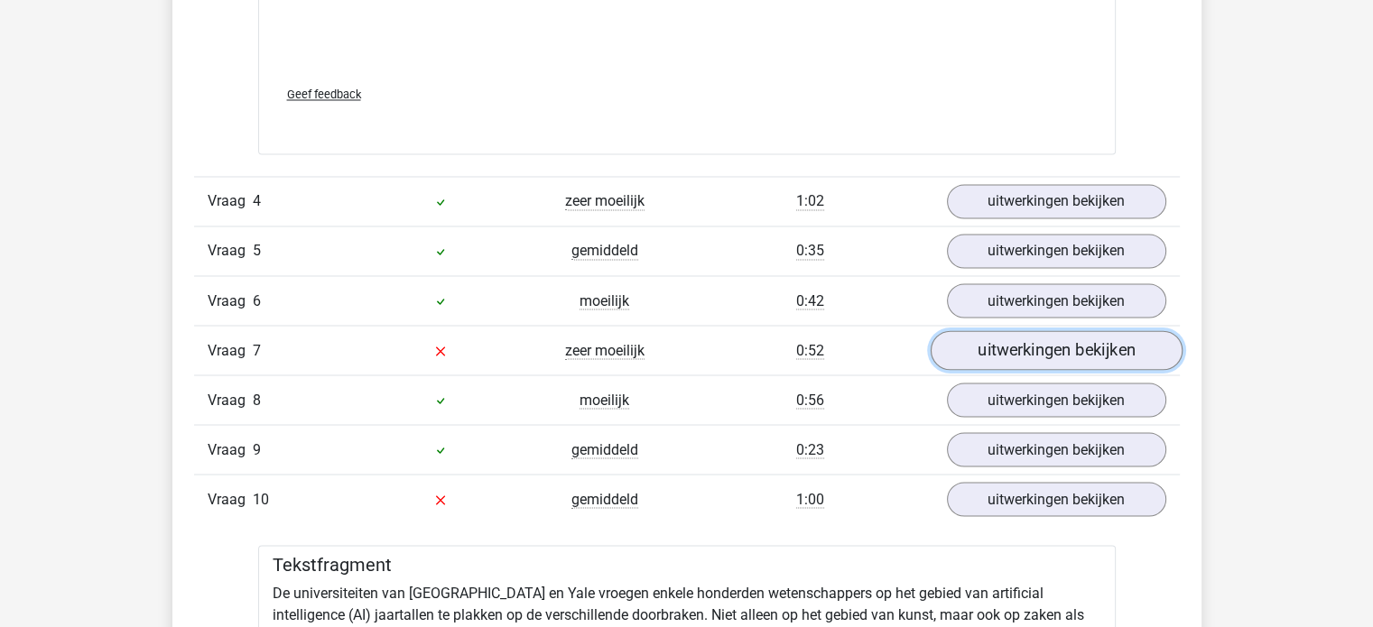
click at [968, 334] on link "uitwerkingen bekijken" at bounding box center [1056, 350] width 252 height 40
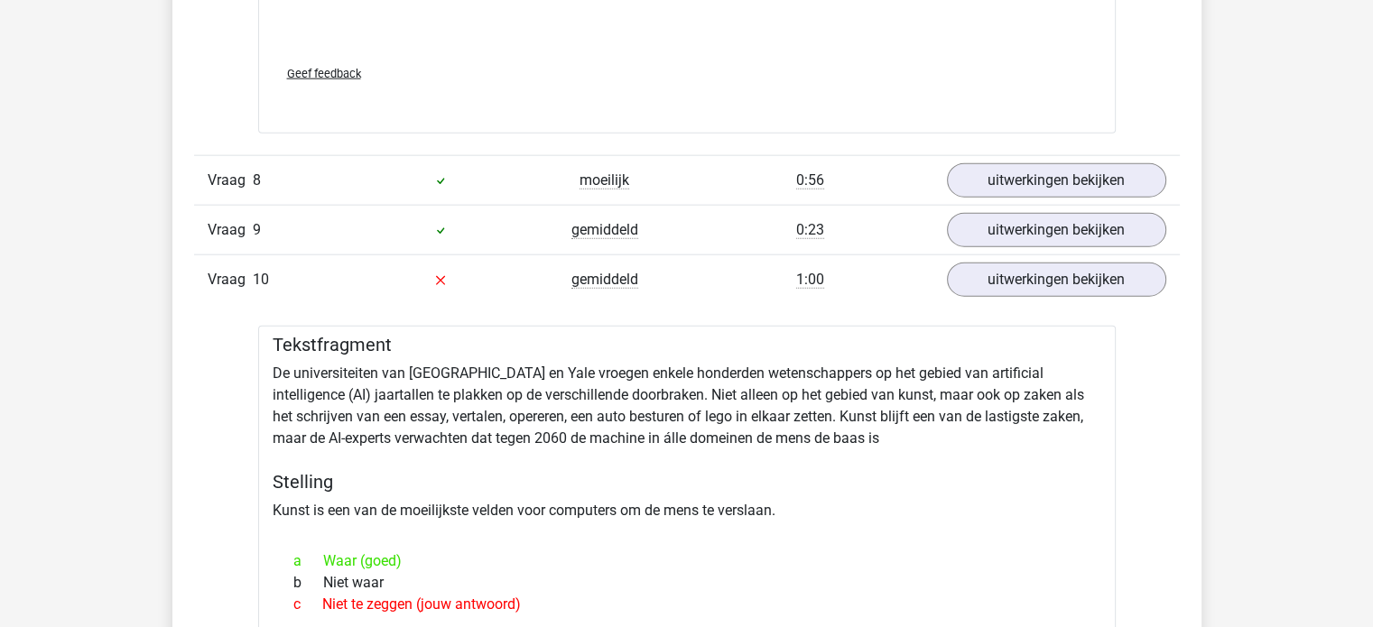
scroll to position [4344, 0]
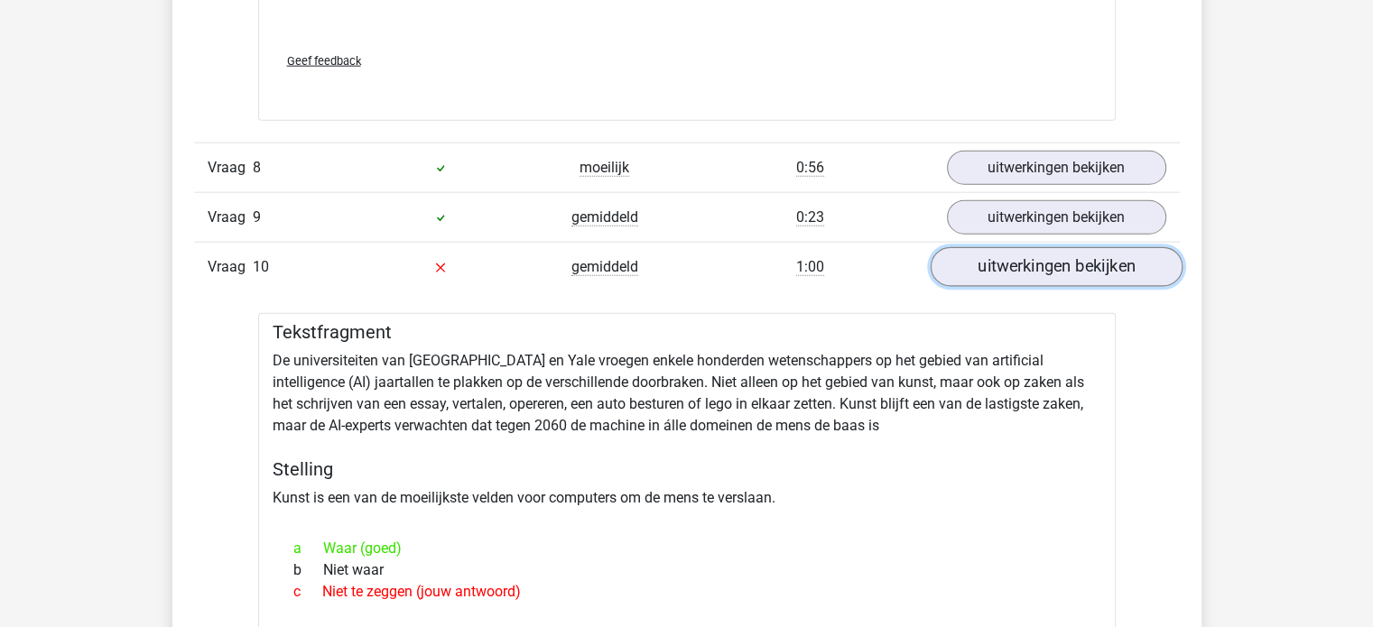
click at [993, 253] on link "uitwerkingen bekijken" at bounding box center [1056, 268] width 252 height 40
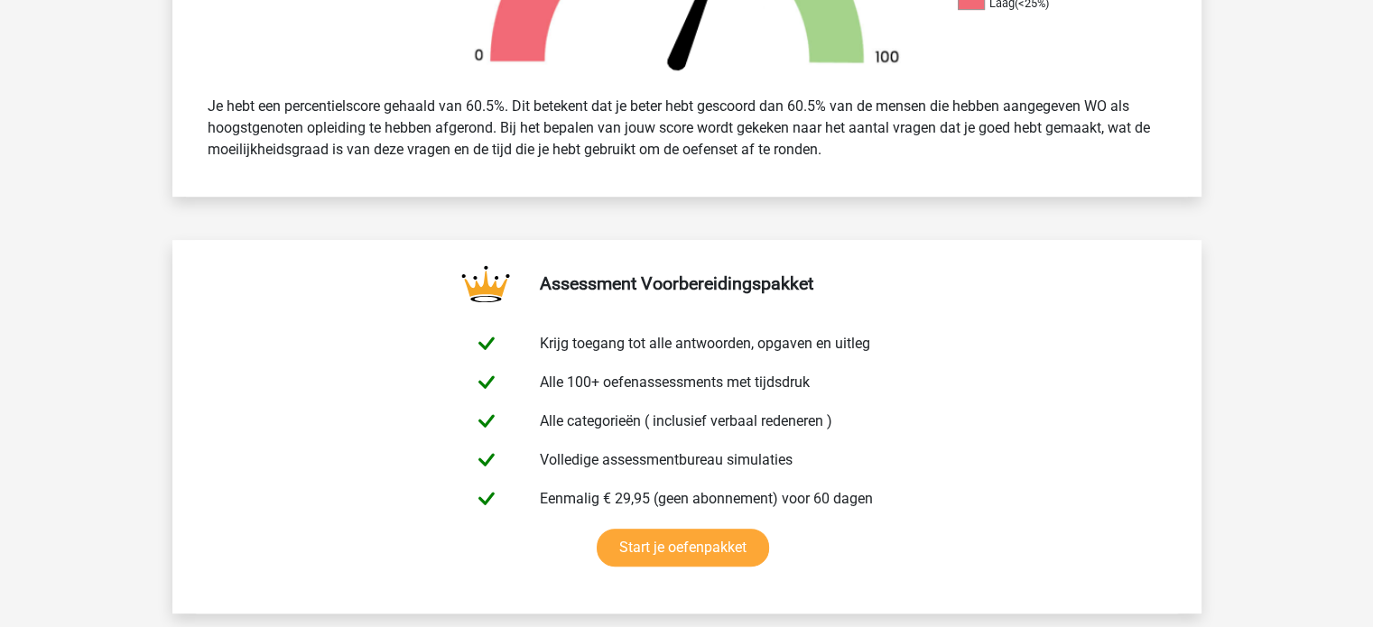
scroll to position [682, 0]
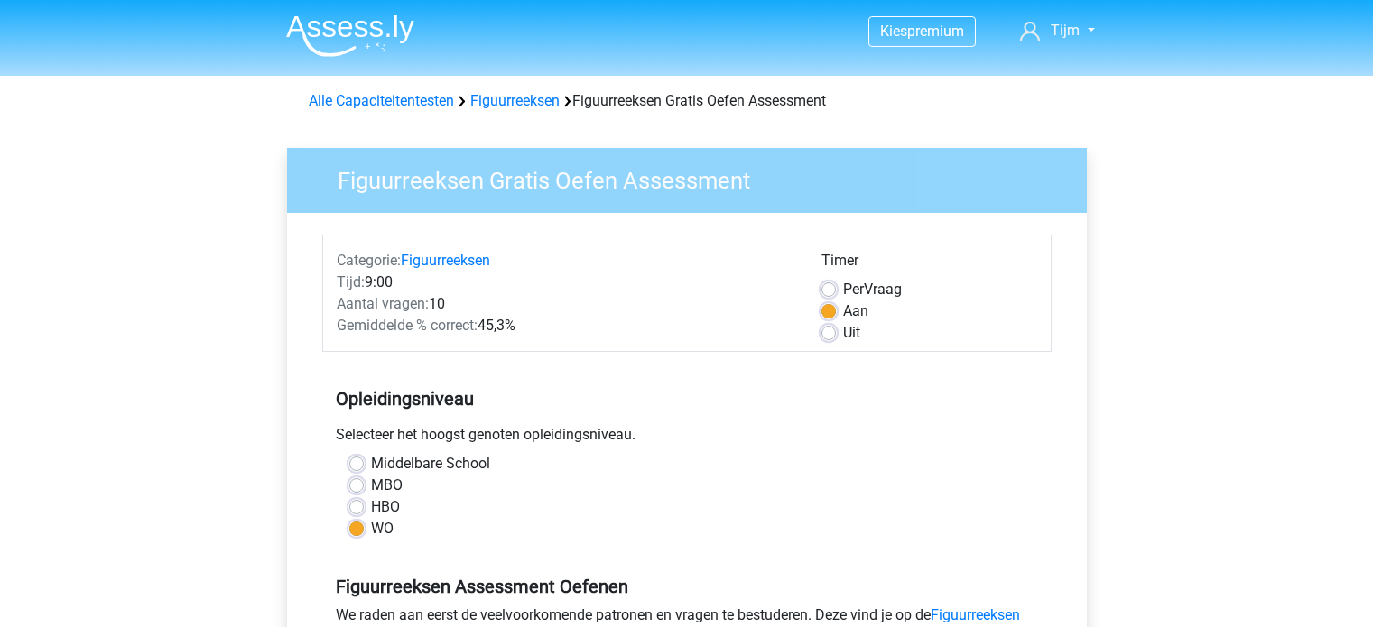
scroll to position [645, 0]
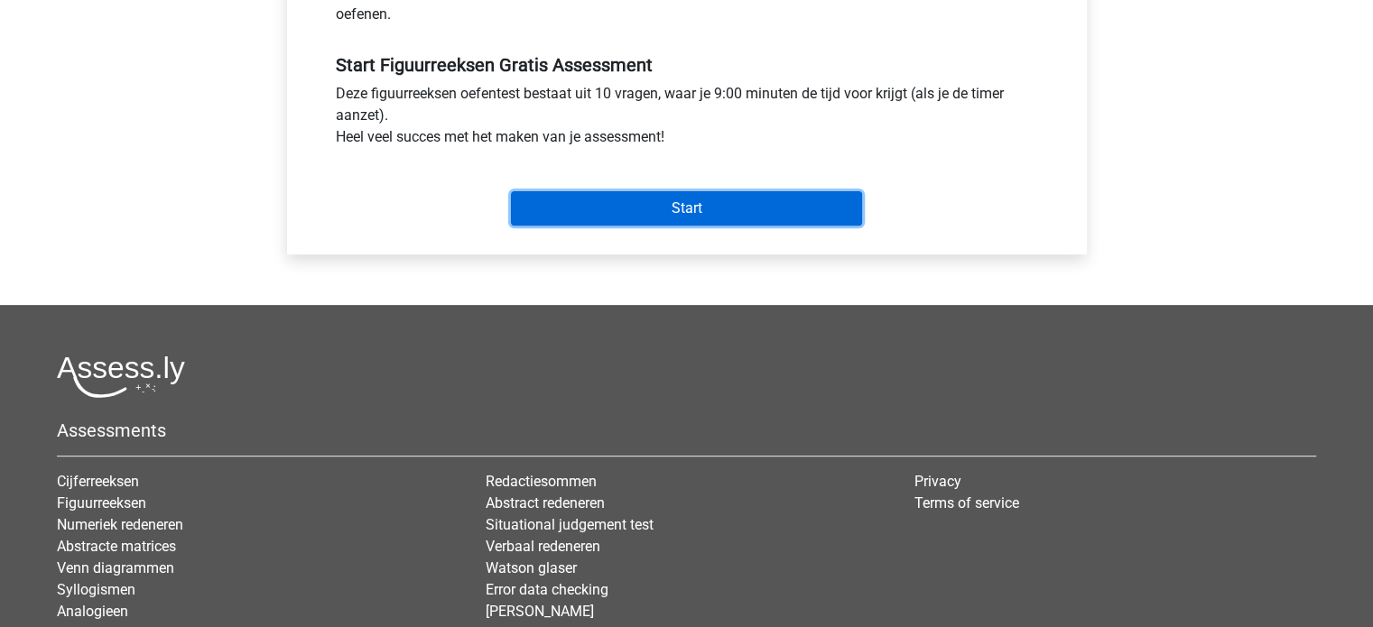
click at [803, 200] on input "Start" at bounding box center [686, 208] width 351 height 34
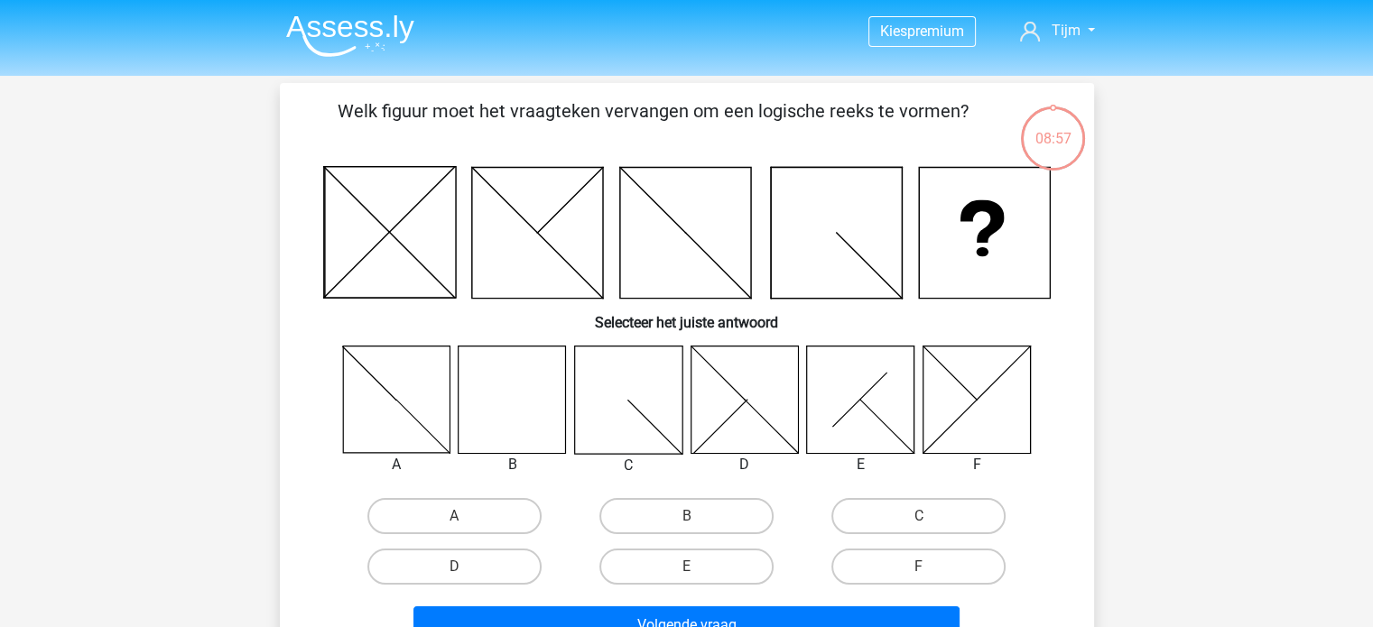
click at [522, 411] on icon at bounding box center [512, 399] width 107 height 107
click at [655, 509] on label "B" at bounding box center [686, 516] width 174 height 36
click at [686, 516] on input "B" at bounding box center [692, 522] width 12 height 12
radio input "true"
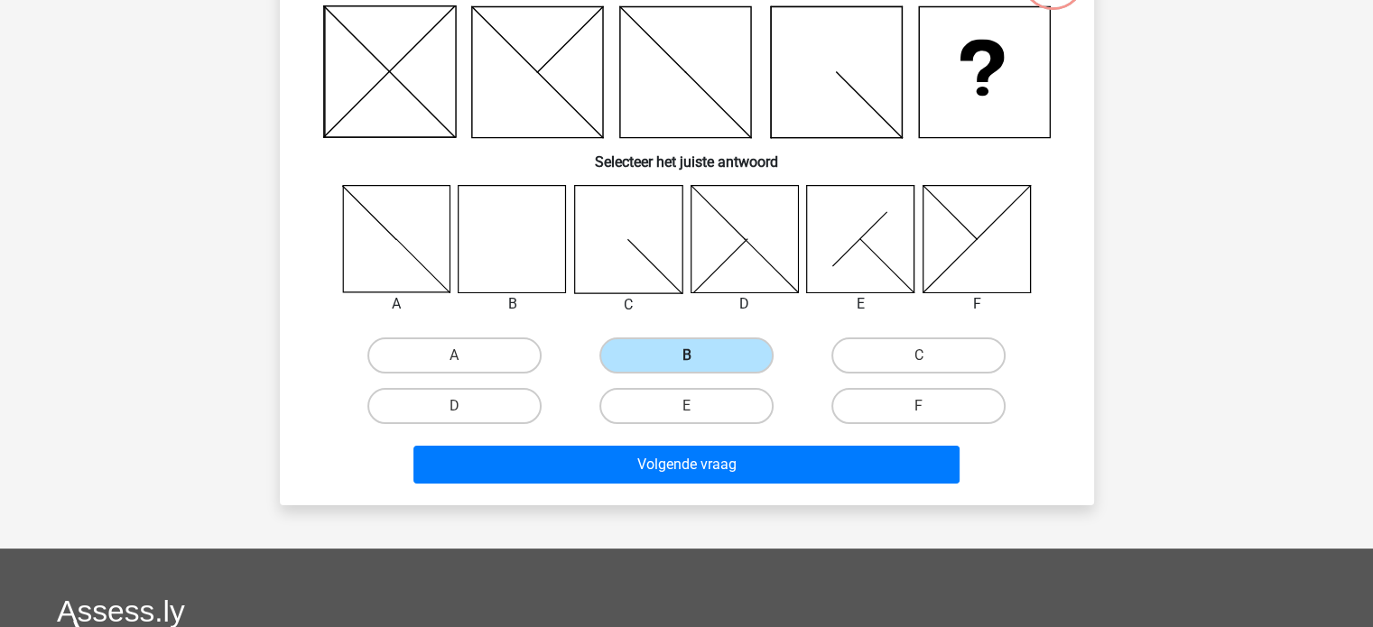
scroll to position [162, 0]
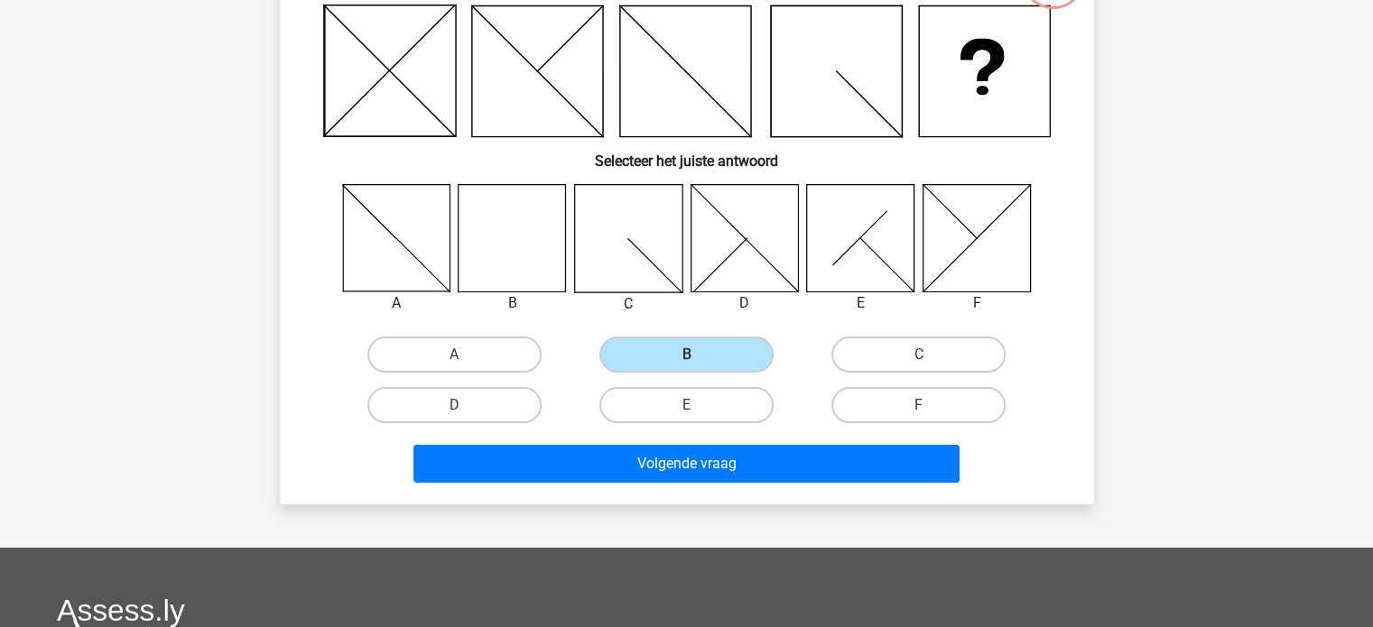
click at [741, 481] on div "Volgende vraag" at bounding box center [687, 467] width 697 height 45
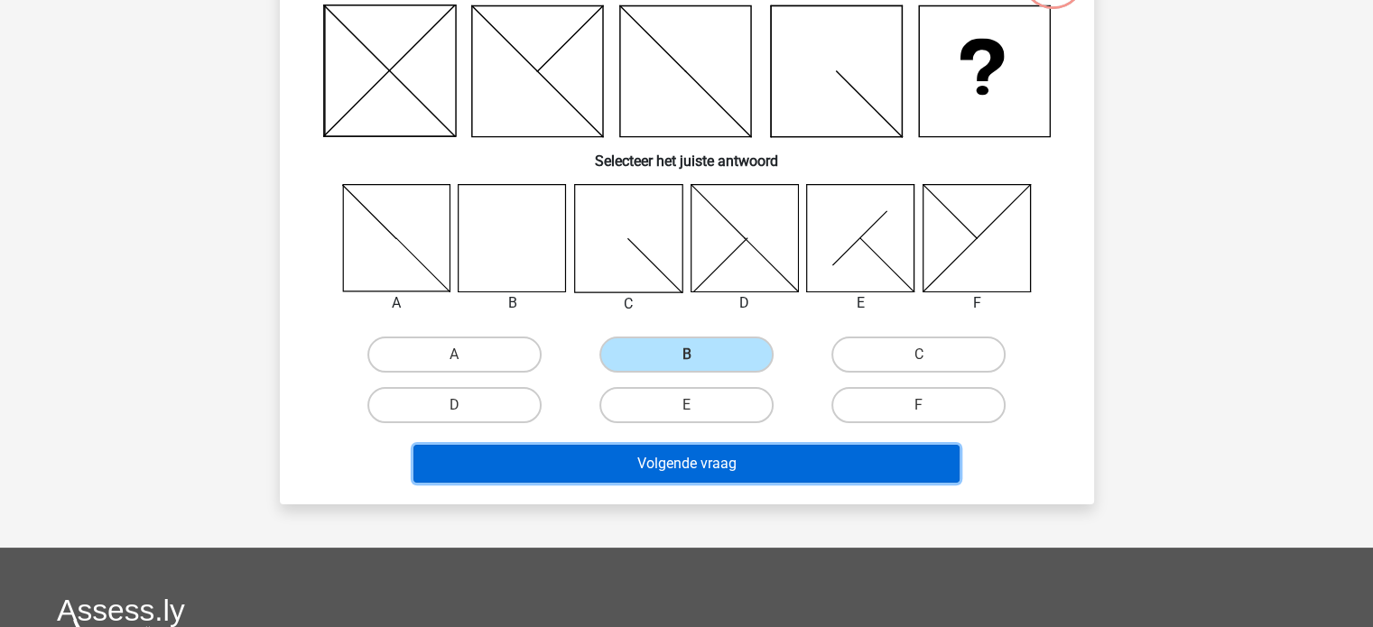
click at [741, 469] on button "Volgende vraag" at bounding box center [686, 464] width 546 height 38
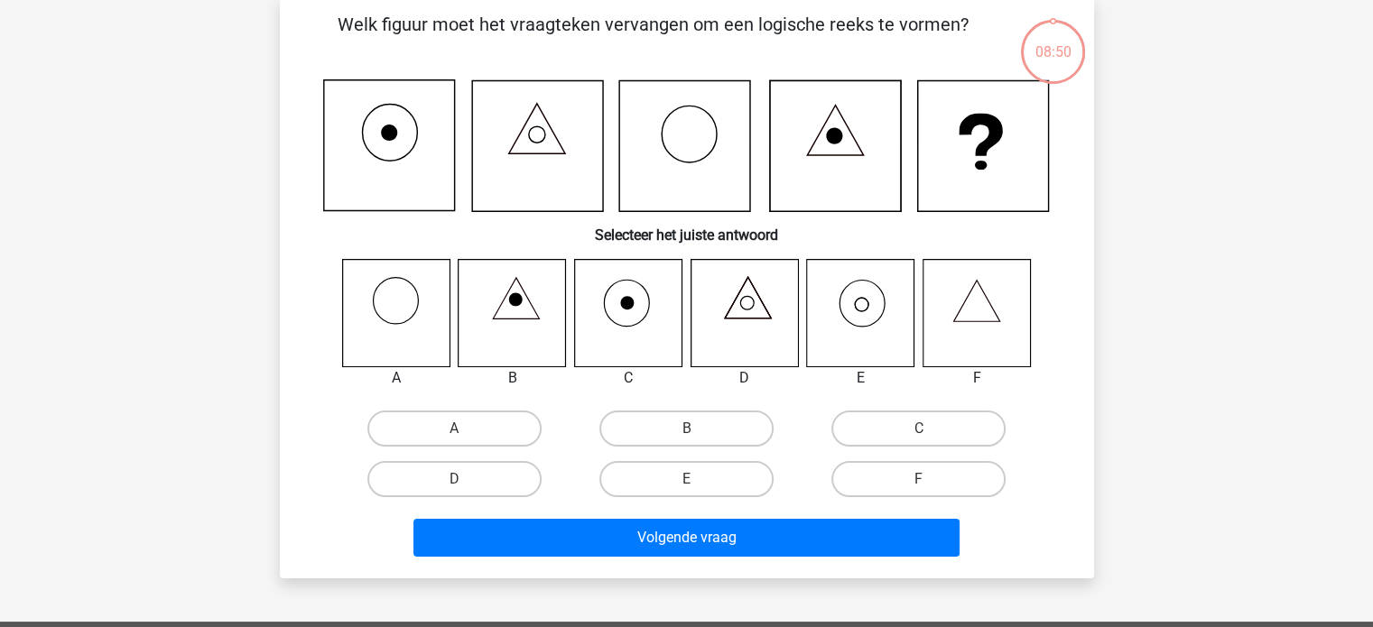
scroll to position [83, 0]
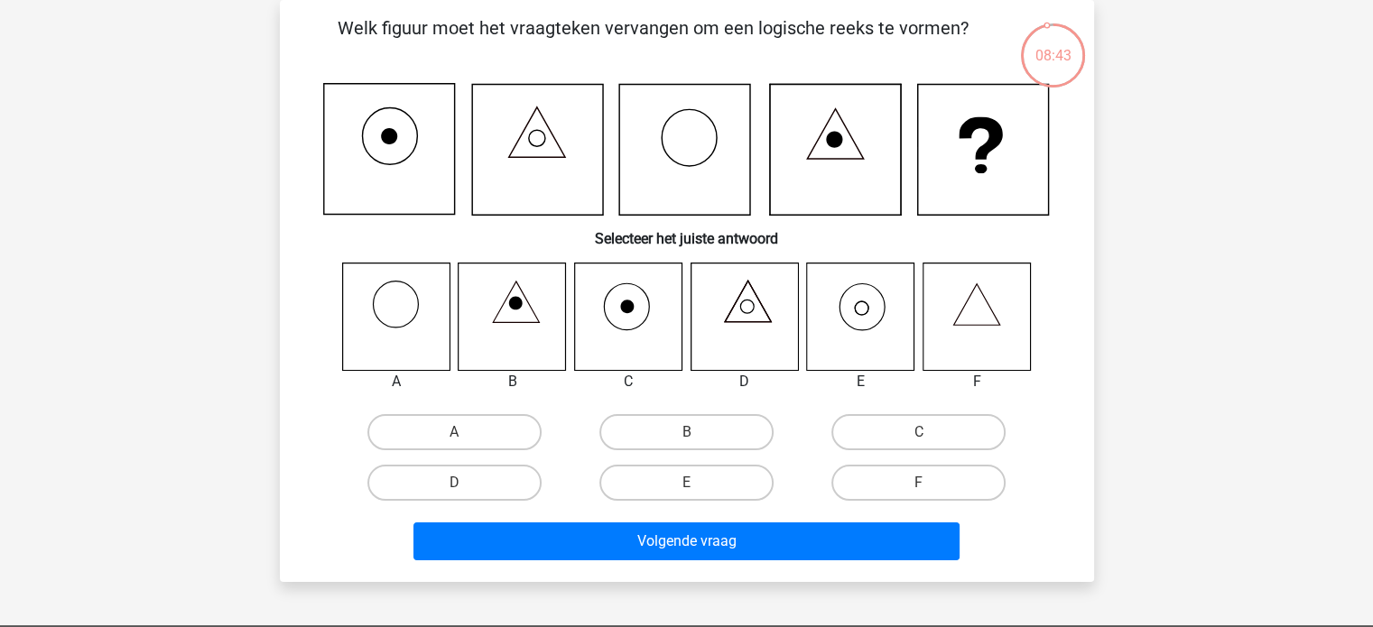
click at [838, 309] on icon at bounding box center [860, 316] width 107 height 107
click at [698, 486] on label "E" at bounding box center [686, 483] width 174 height 36
click at [698, 486] on input "E" at bounding box center [692, 489] width 12 height 12
radio input "true"
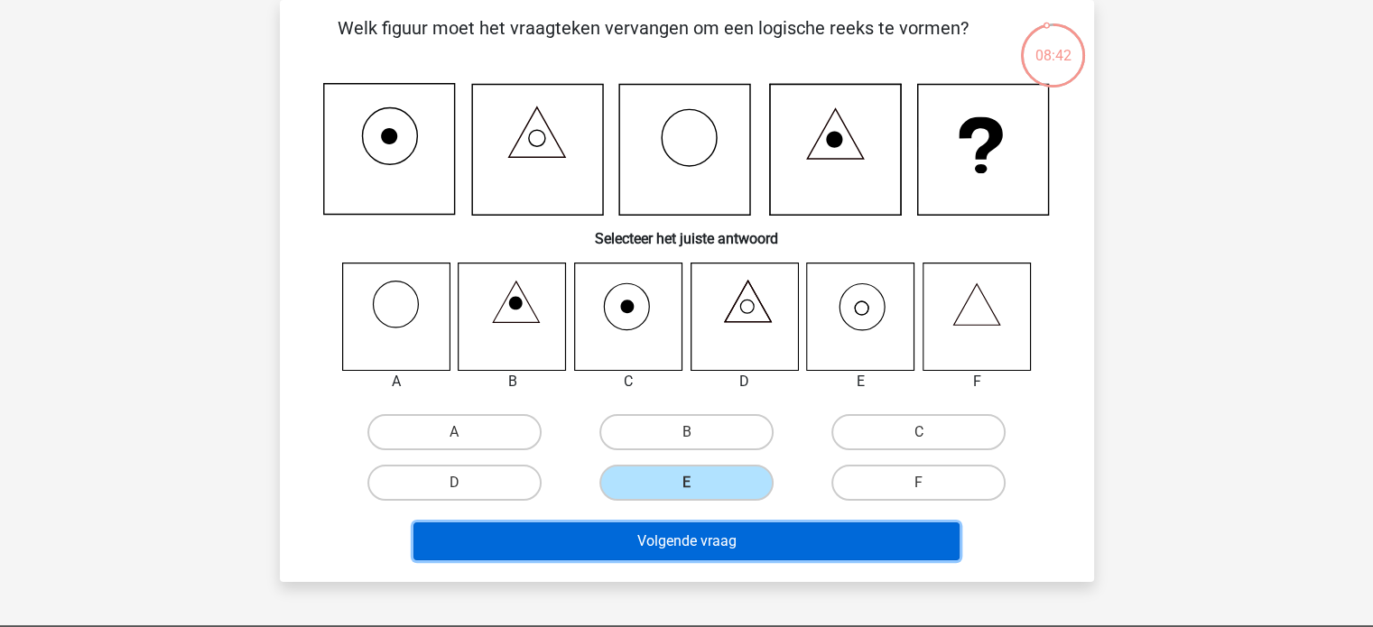
click at [709, 530] on button "Volgende vraag" at bounding box center [686, 542] width 546 height 38
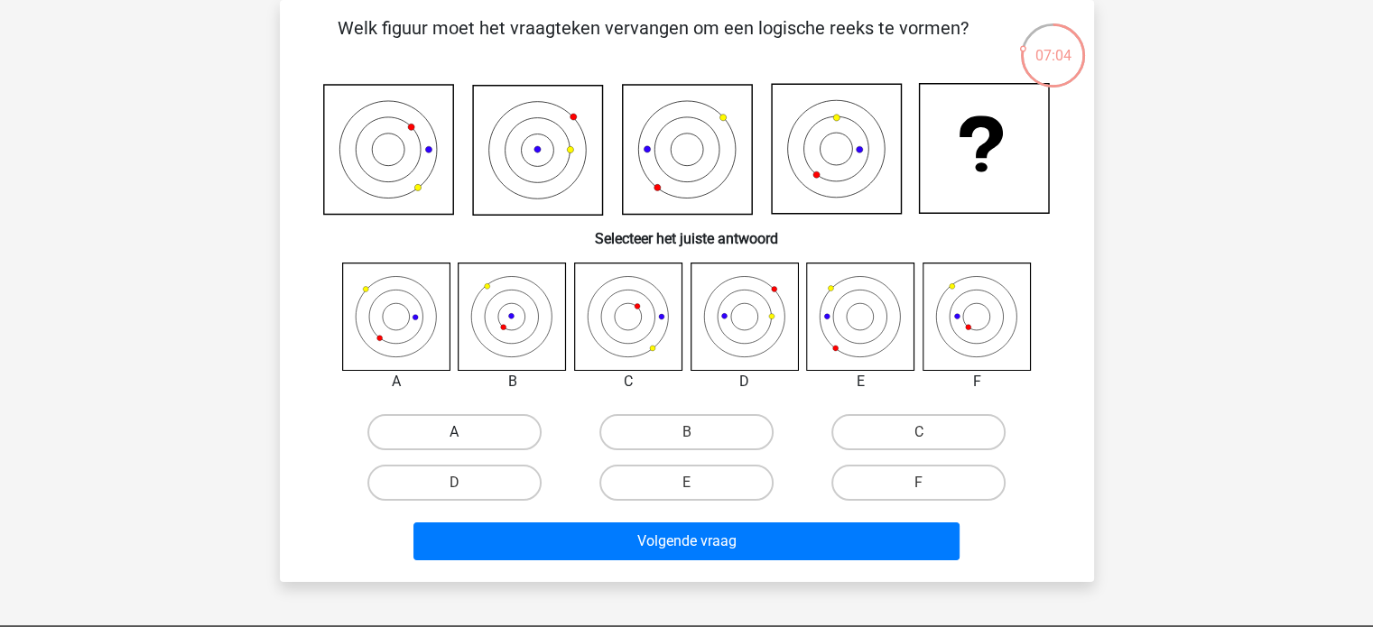
click at [495, 425] on label "A" at bounding box center [454, 432] width 174 height 36
click at [466, 432] on input "A" at bounding box center [460, 438] width 12 height 12
radio input "true"
click at [694, 432] on input "B" at bounding box center [692, 438] width 12 height 12
radio input "true"
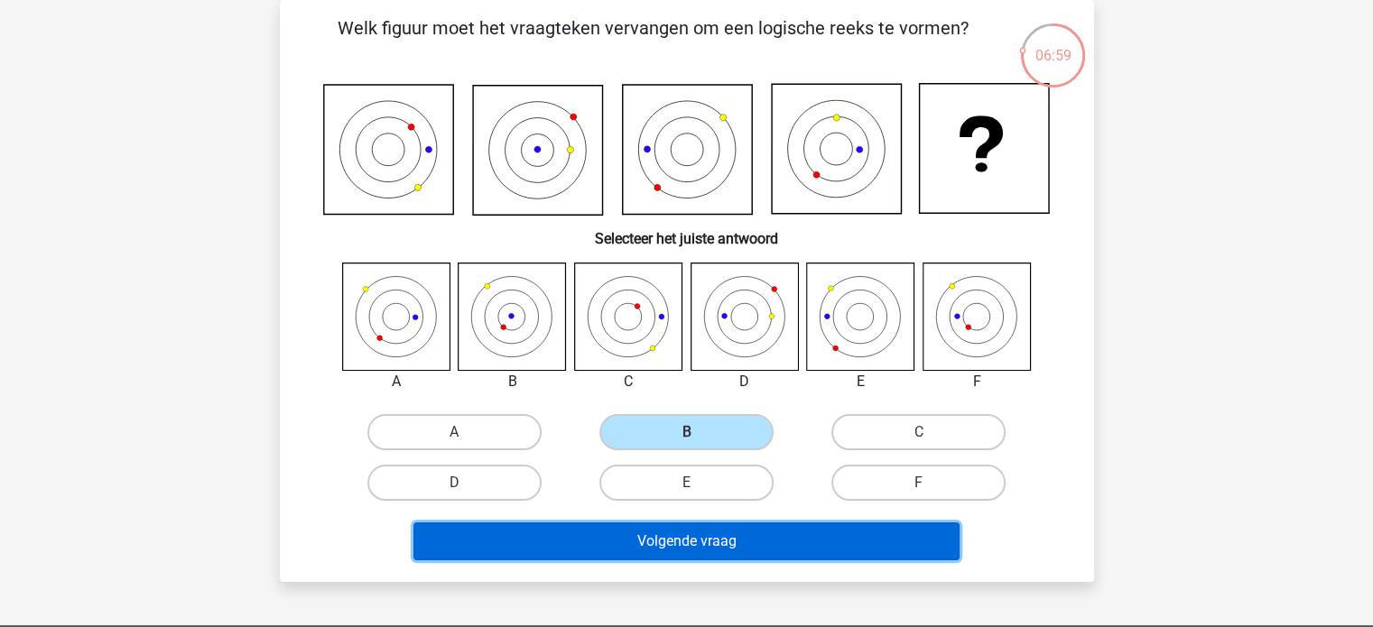
click at [616, 544] on button "Volgende vraag" at bounding box center [686, 542] width 546 height 38
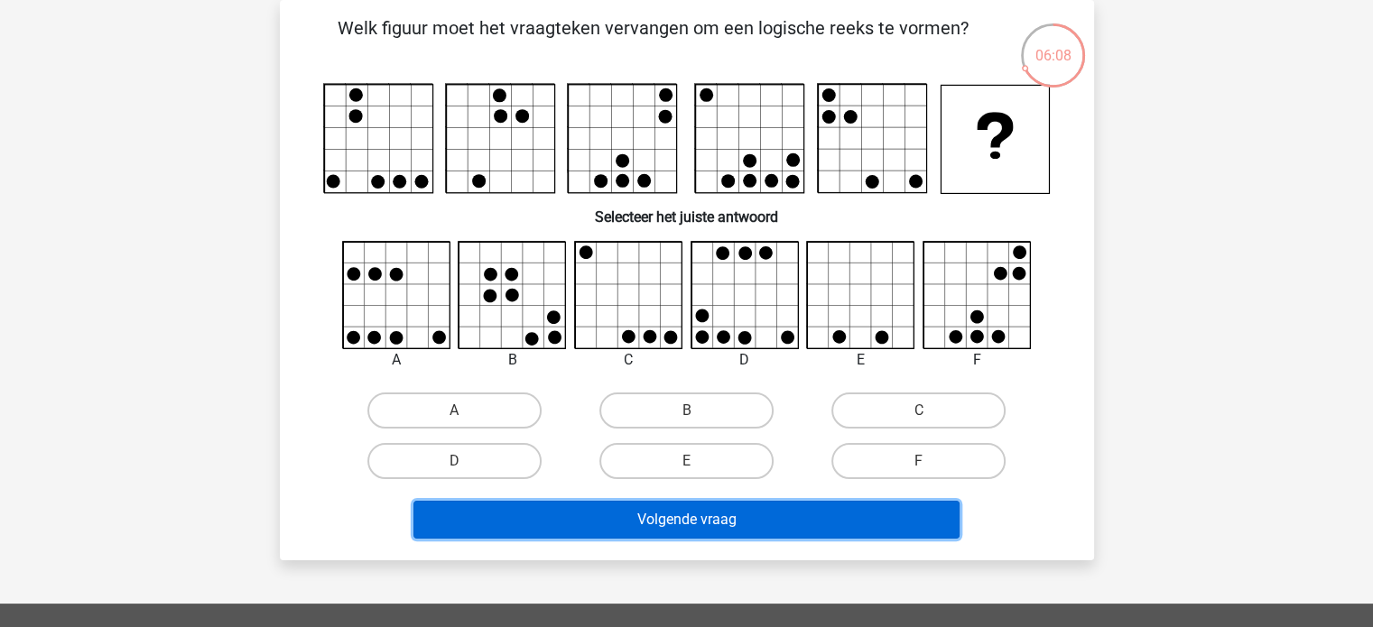
click at [774, 523] on button "Volgende vraag" at bounding box center [686, 520] width 546 height 38
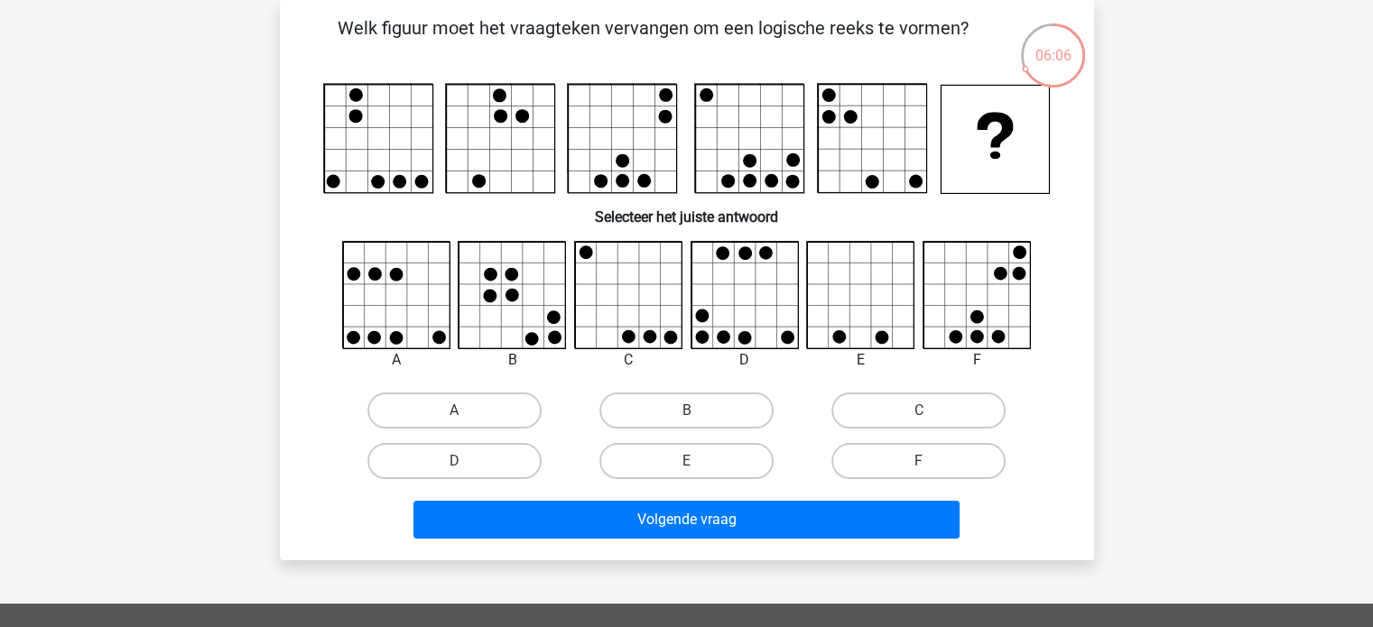
click at [459, 411] on input "A" at bounding box center [460, 417] width 12 height 12
radio input "true"
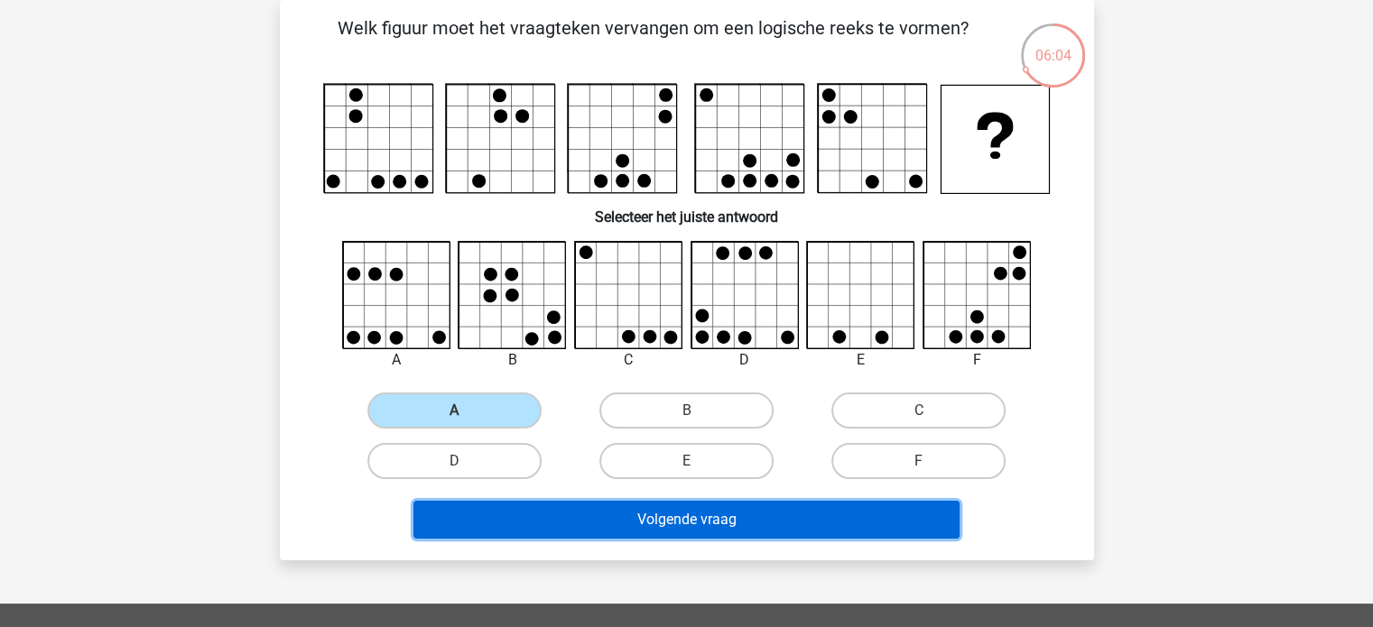
click at [703, 525] on button "Volgende vraag" at bounding box center [686, 520] width 546 height 38
click at [623, 510] on button "Volgende vraag" at bounding box center [686, 520] width 546 height 38
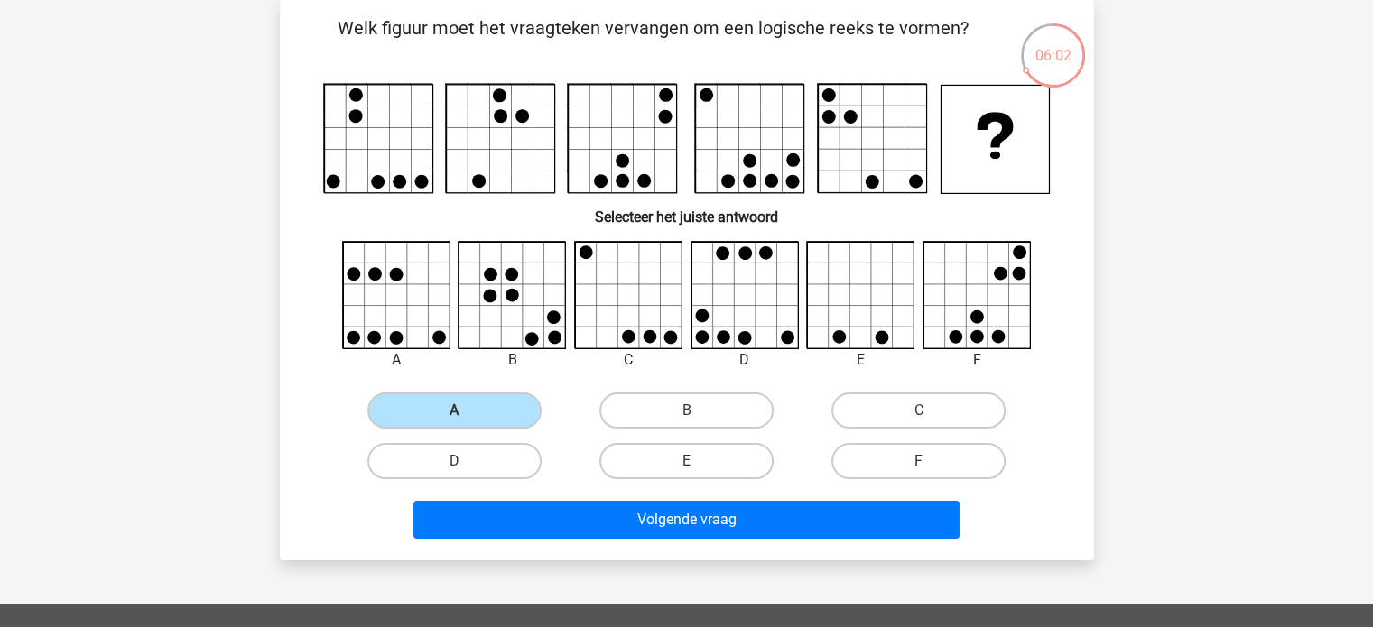
click at [447, 392] on div "A" at bounding box center [455, 410] width 232 height 51
click at [475, 414] on label "A" at bounding box center [454, 411] width 174 height 36
click at [466, 414] on input "A" at bounding box center [460, 417] width 12 height 12
click at [691, 420] on input "B" at bounding box center [692, 417] width 12 height 12
radio input "true"
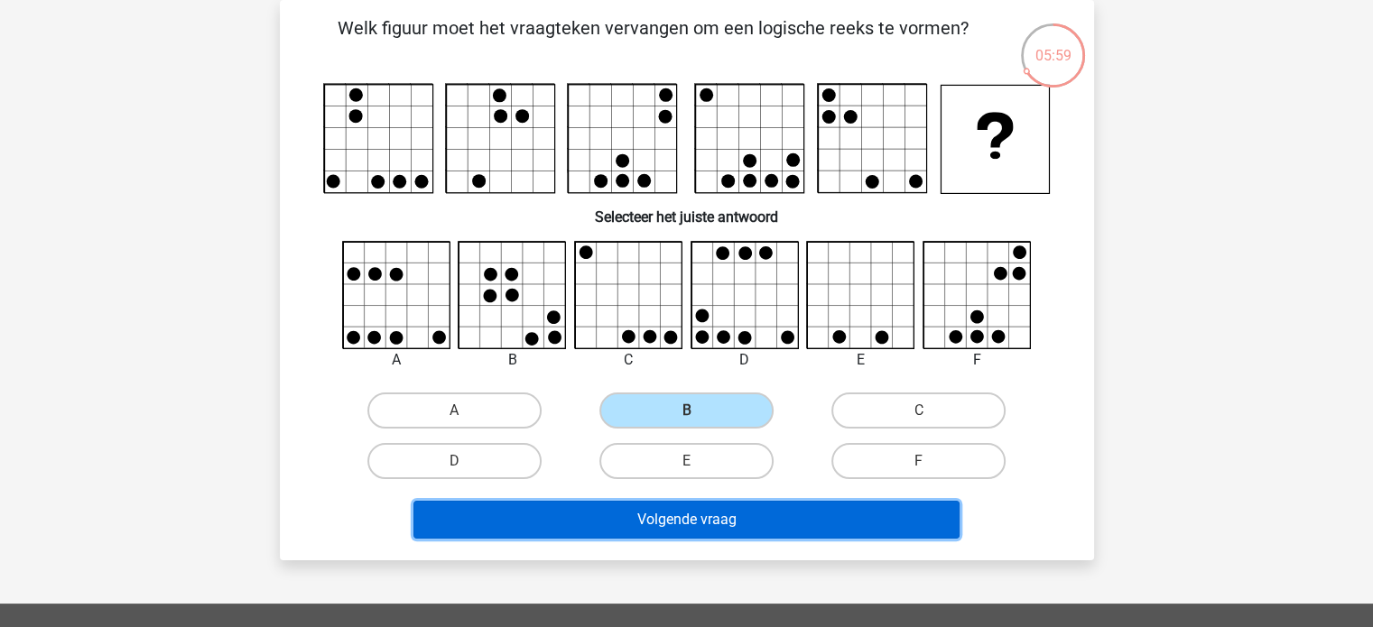
click at [710, 519] on button "Volgende vraag" at bounding box center [686, 520] width 546 height 38
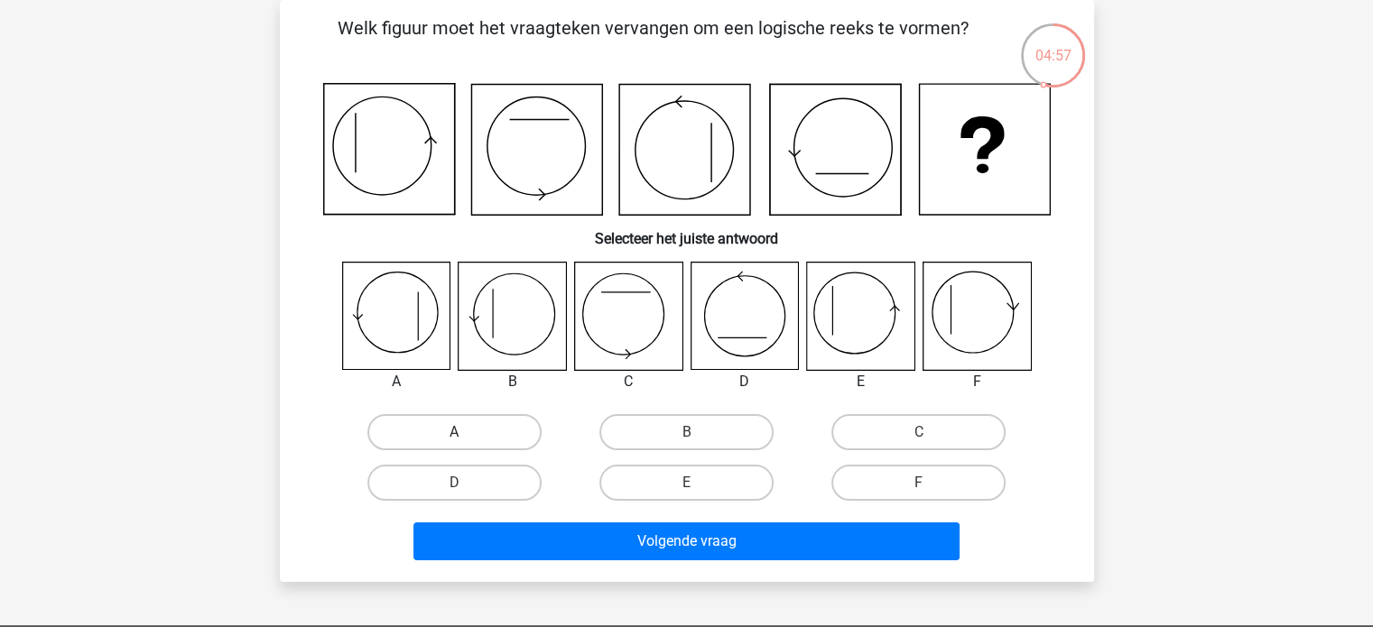
click at [483, 425] on label "A" at bounding box center [454, 432] width 174 height 36
click at [466, 432] on input "A" at bounding box center [460, 438] width 12 height 12
radio input "true"
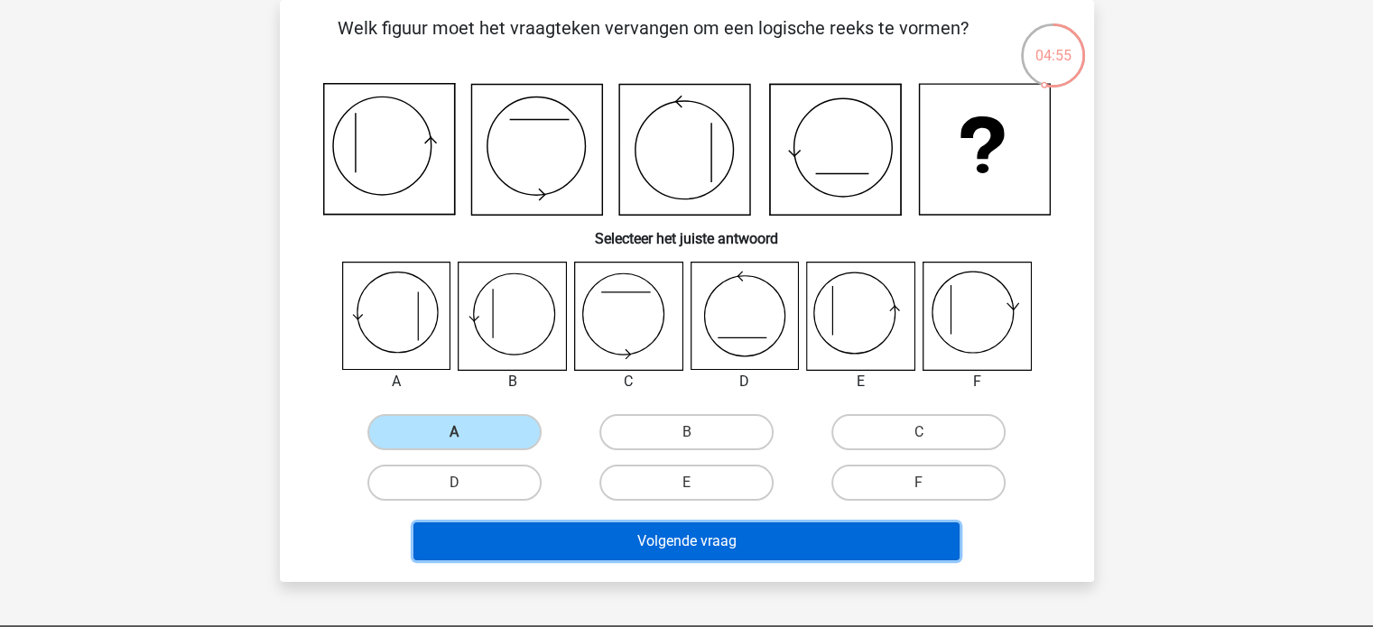
click at [668, 543] on button "Volgende vraag" at bounding box center [686, 542] width 546 height 38
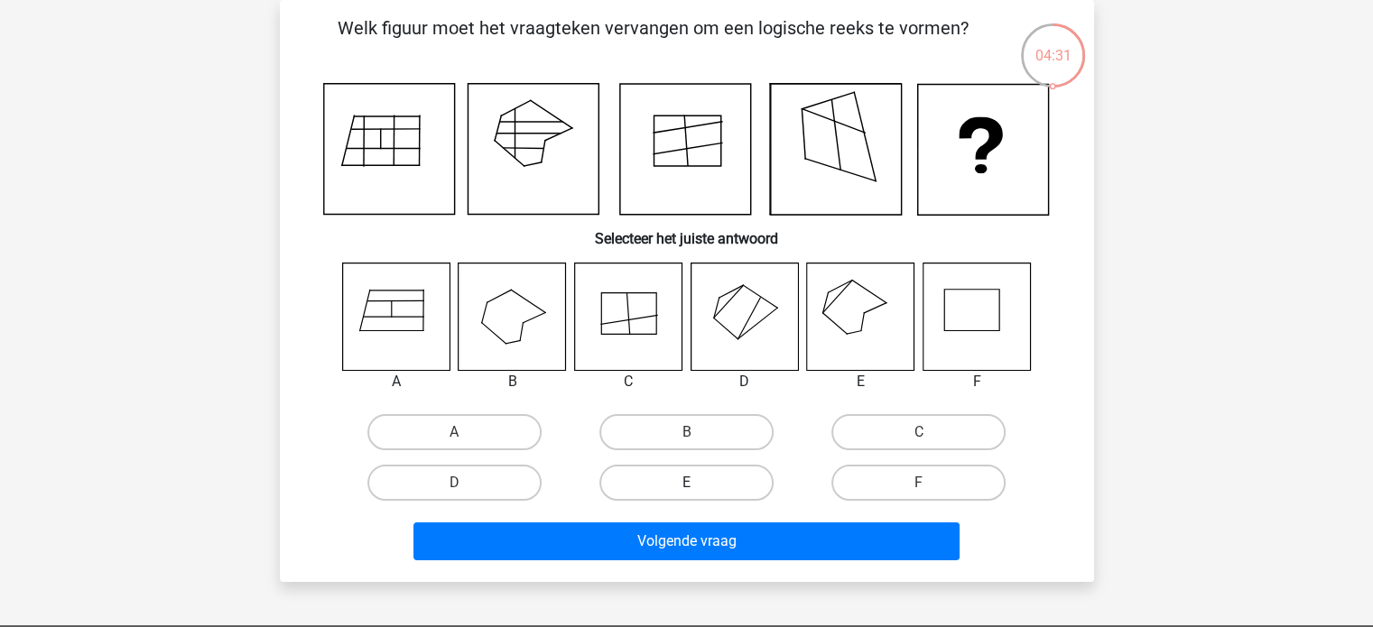
click at [658, 492] on label "E" at bounding box center [686, 483] width 174 height 36
click at [686, 492] on input "E" at bounding box center [692, 489] width 12 height 12
radio input "true"
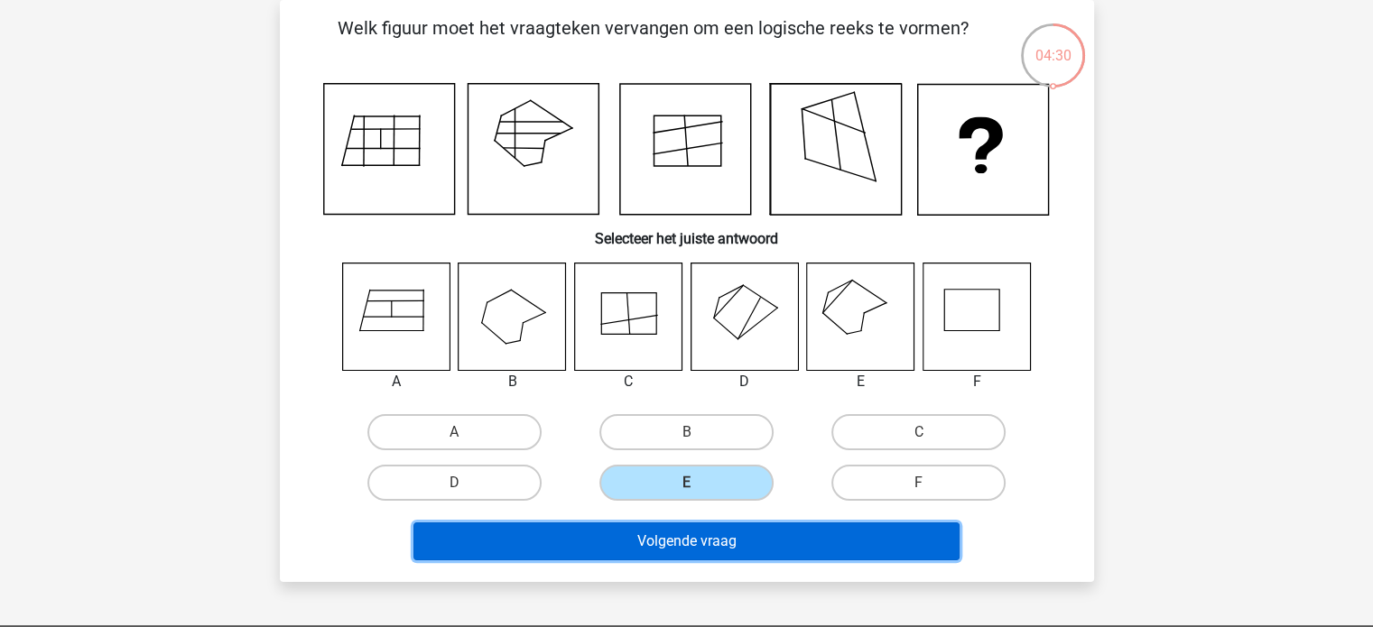
click at [657, 534] on button "Volgende vraag" at bounding box center [686, 542] width 546 height 38
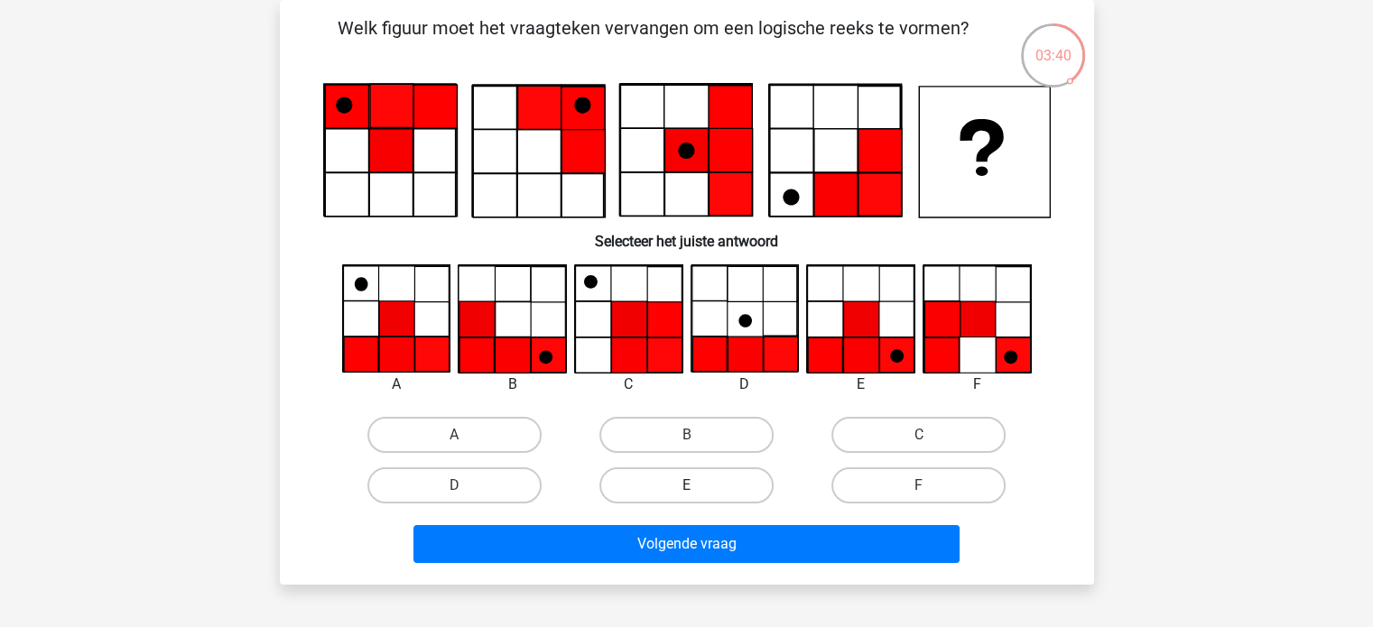
click at [642, 479] on label "E" at bounding box center [686, 486] width 174 height 36
click at [686, 486] on input "E" at bounding box center [692, 492] width 12 height 12
radio input "true"
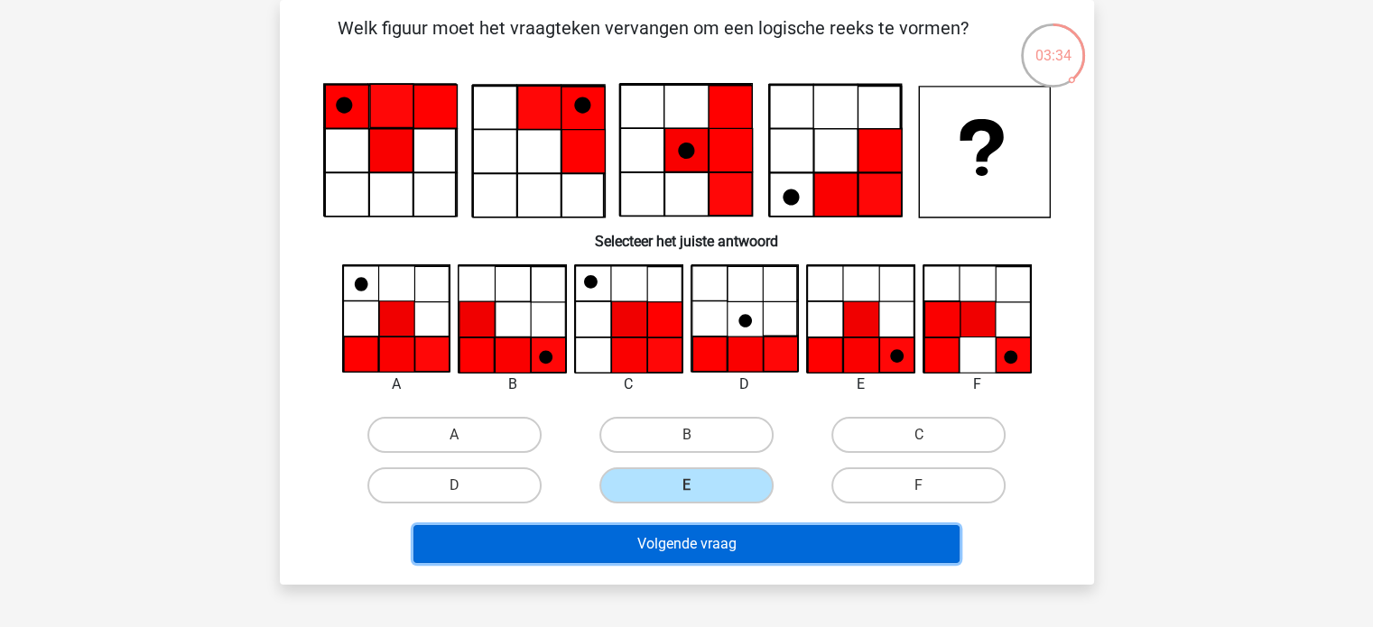
click at [775, 551] on button "Volgende vraag" at bounding box center [686, 544] width 546 height 38
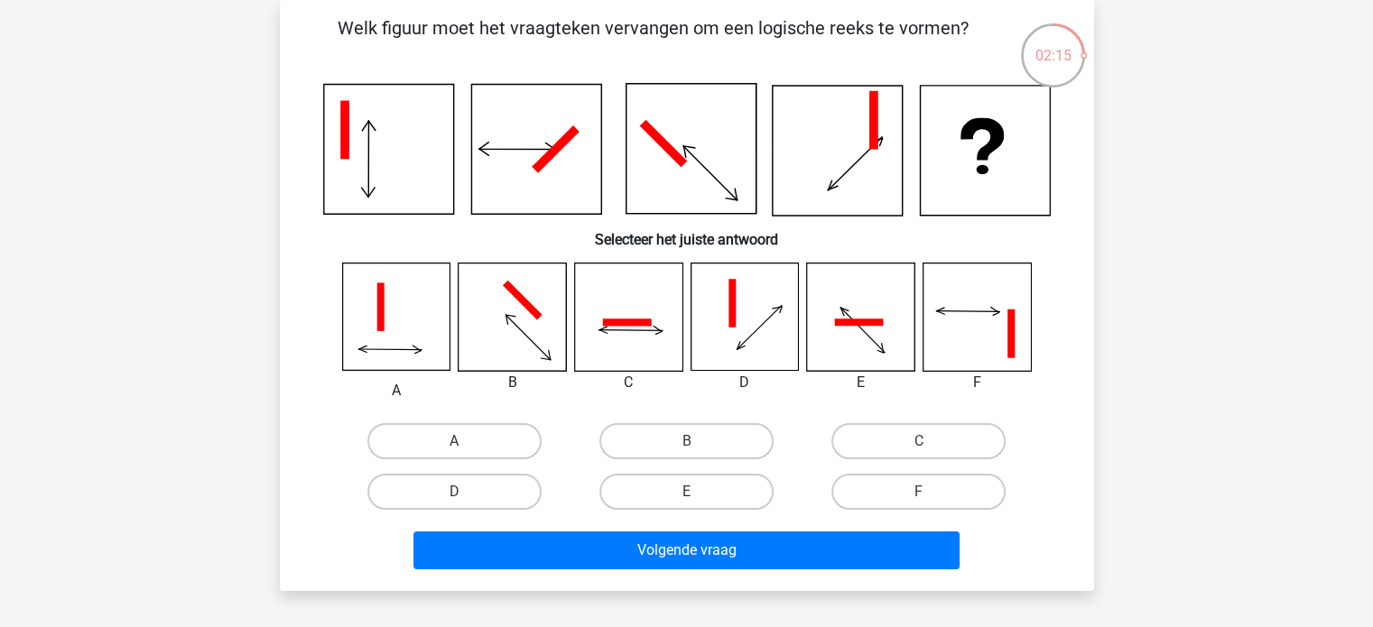
click at [1010, 319] on icon at bounding box center [1010, 334] width 7 height 49
click at [923, 501] on input "F" at bounding box center [925, 498] width 12 height 12
radio input "true"
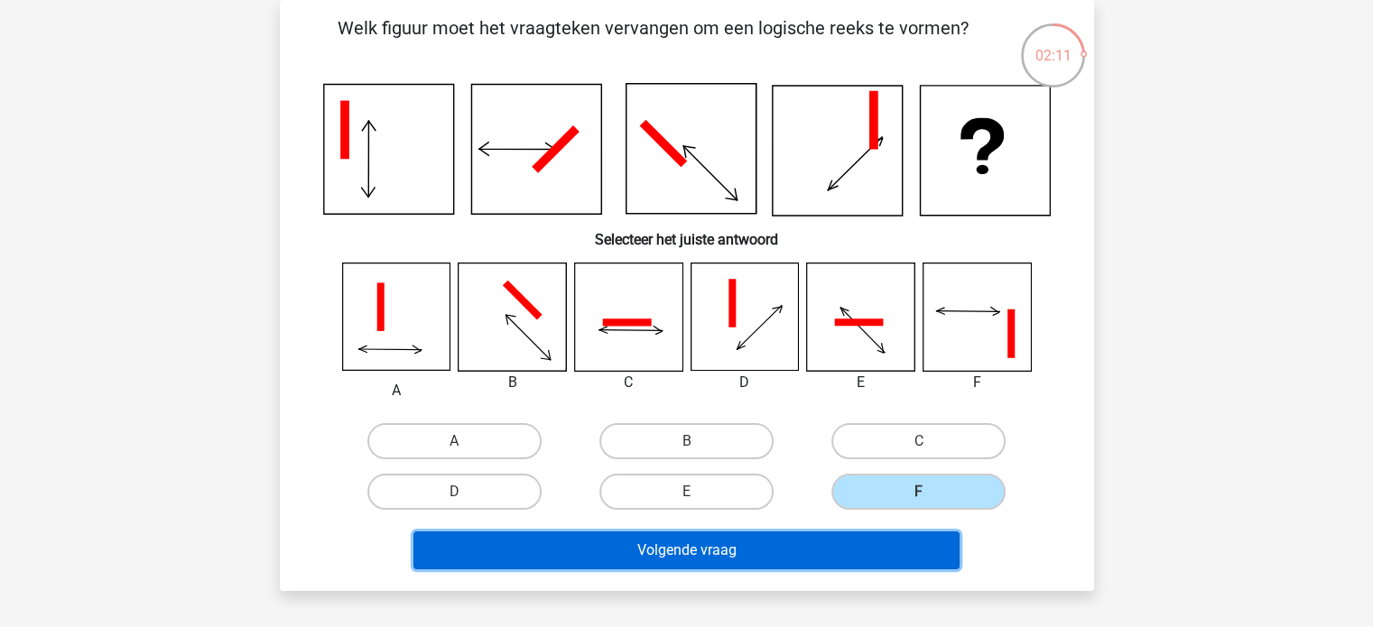
click at [869, 545] on button "Volgende vraag" at bounding box center [686, 551] width 546 height 38
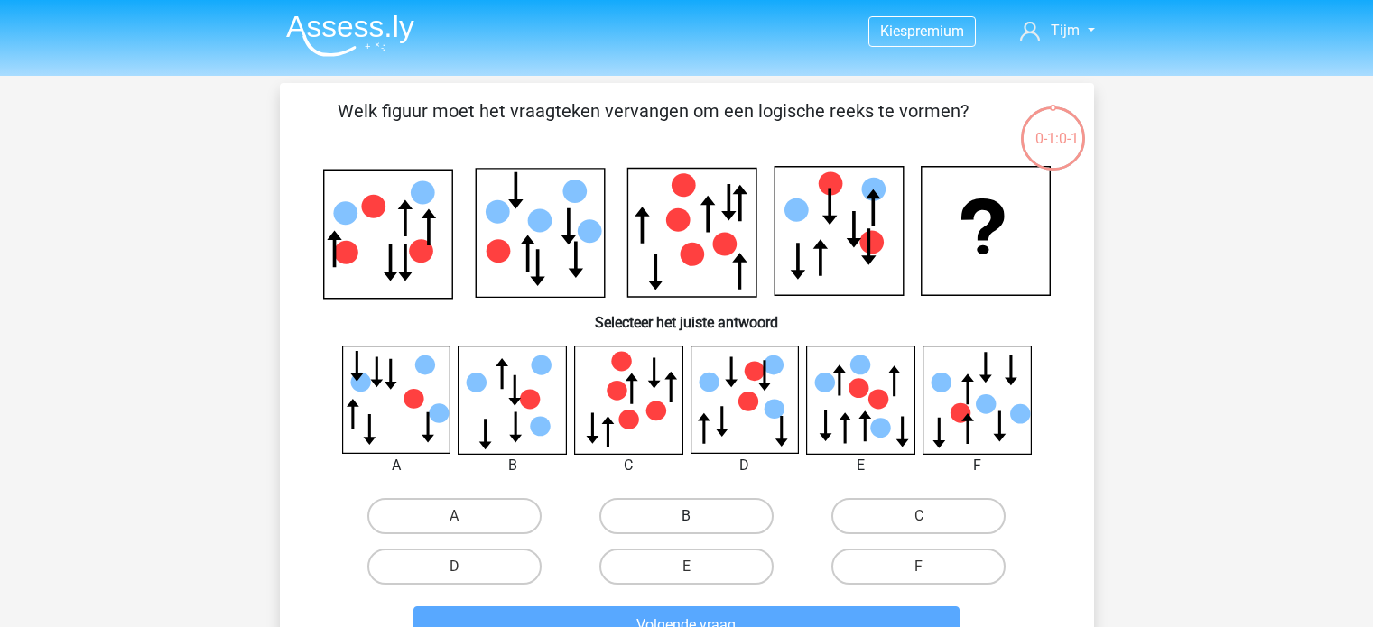
scroll to position [83, 0]
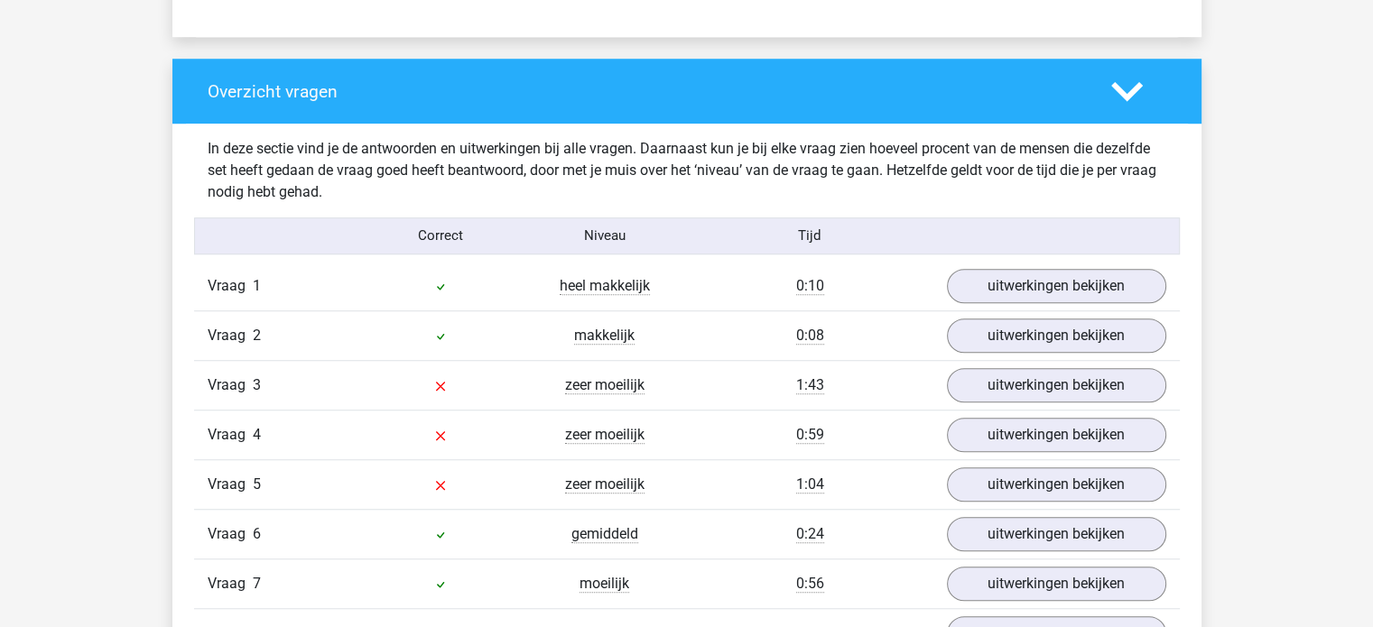
scroll to position [1301, 0]
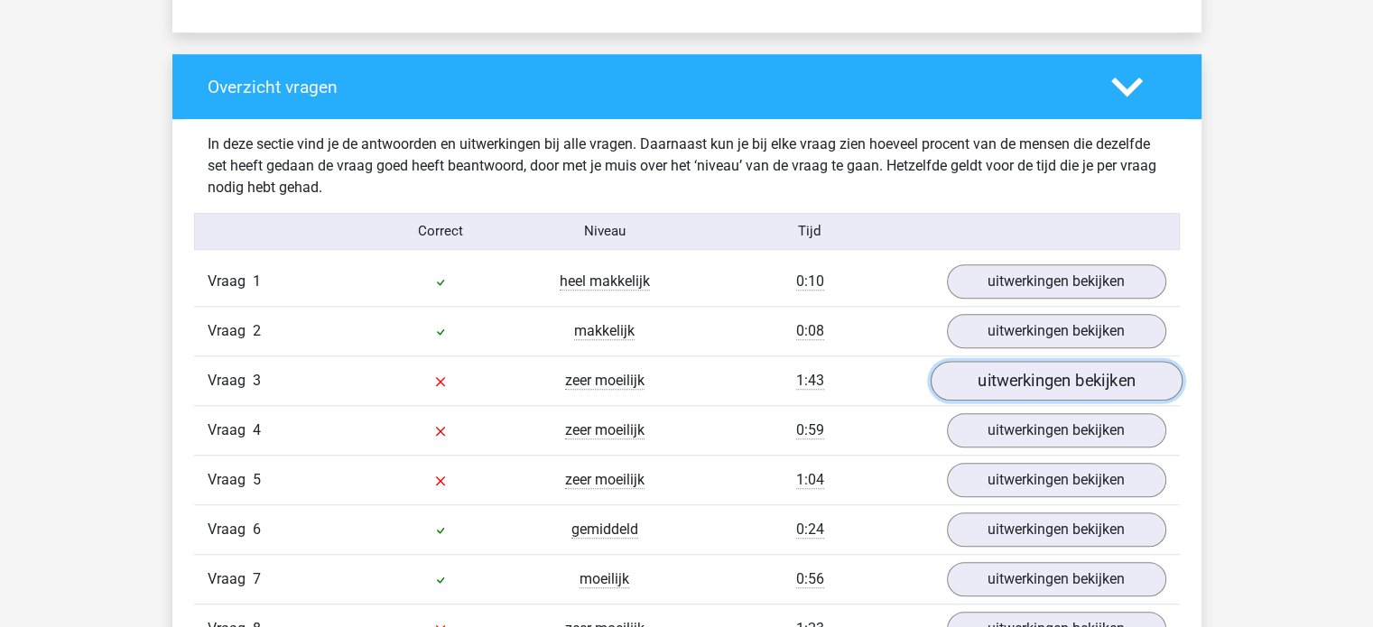
click at [997, 371] on link "uitwerkingen bekijken" at bounding box center [1056, 381] width 252 height 40
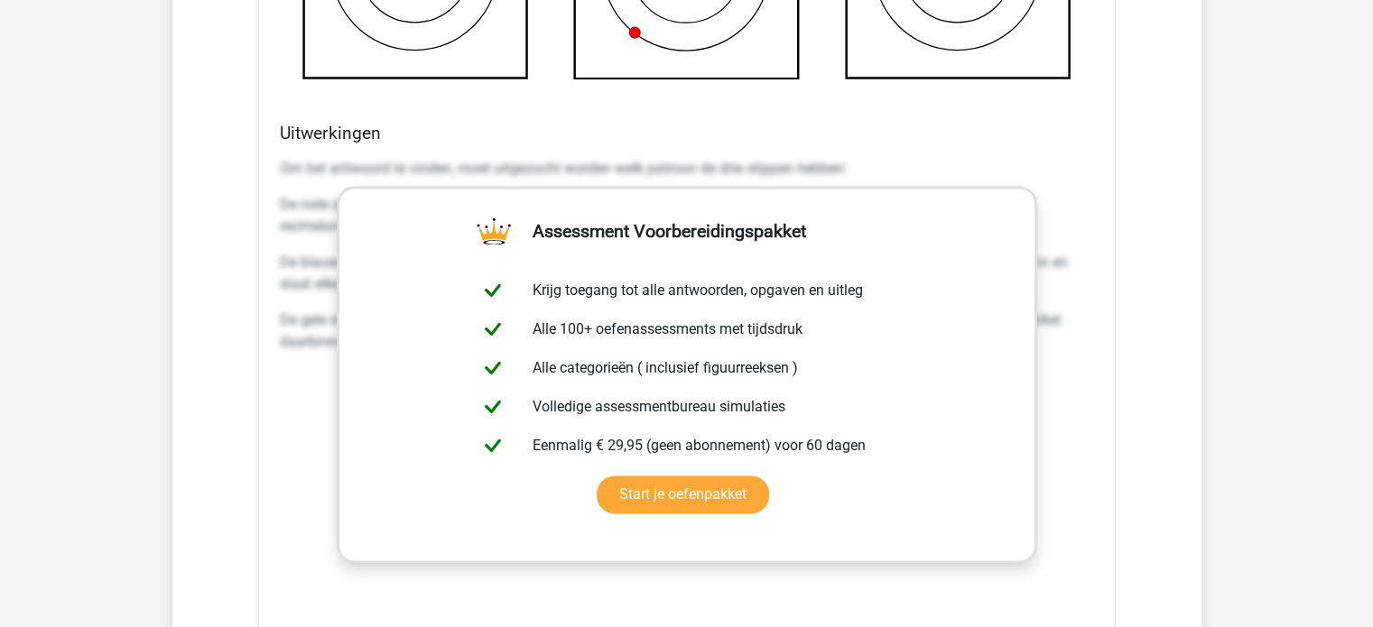
scroll to position [2419, 0]
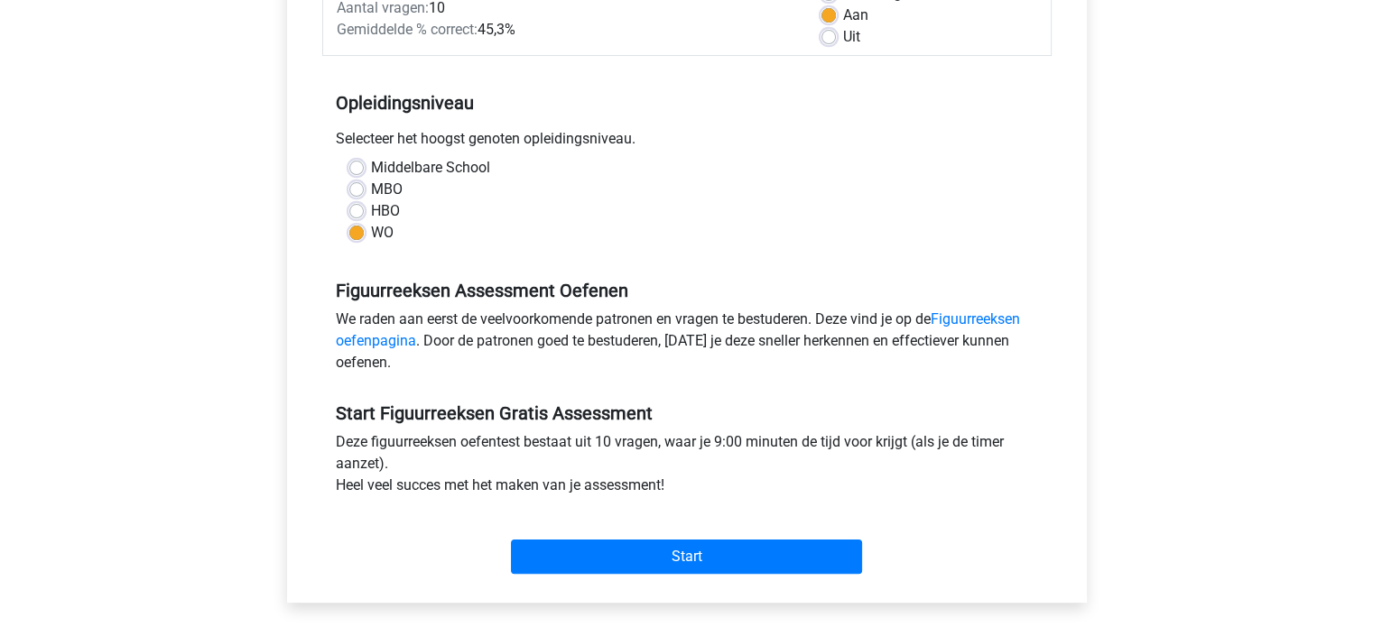
scroll to position [297, 0]
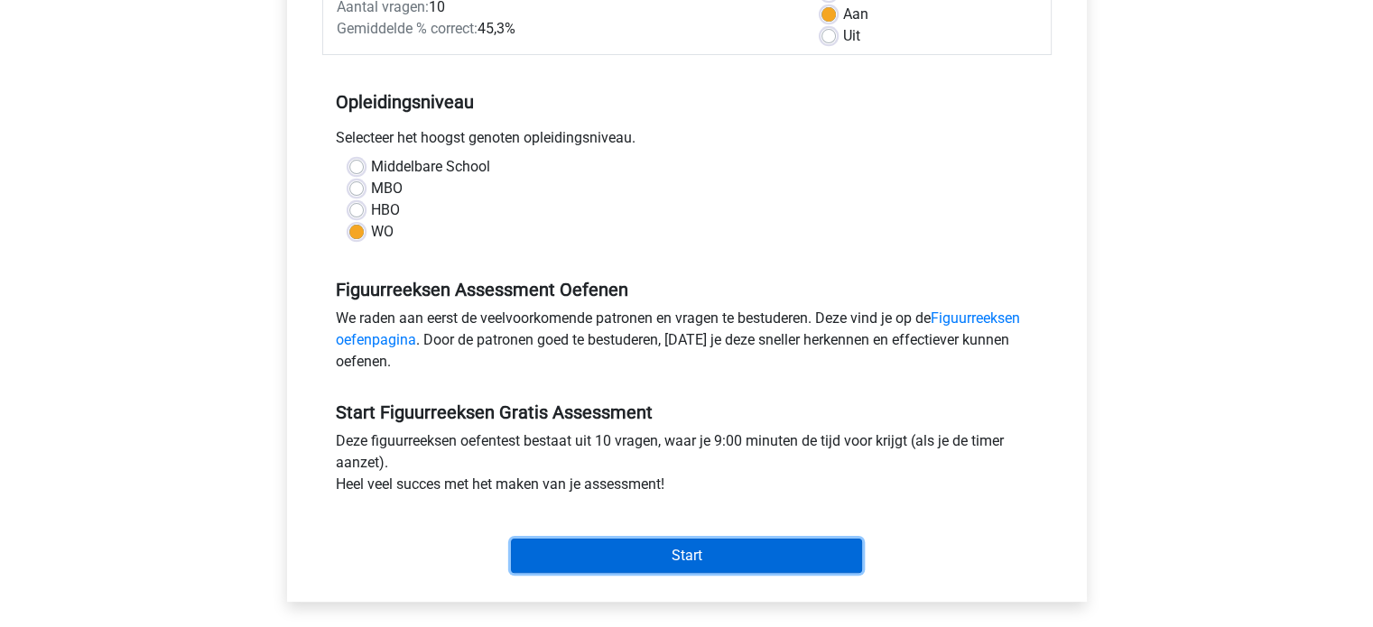
click at [670, 551] on input "Start" at bounding box center [686, 556] width 351 height 34
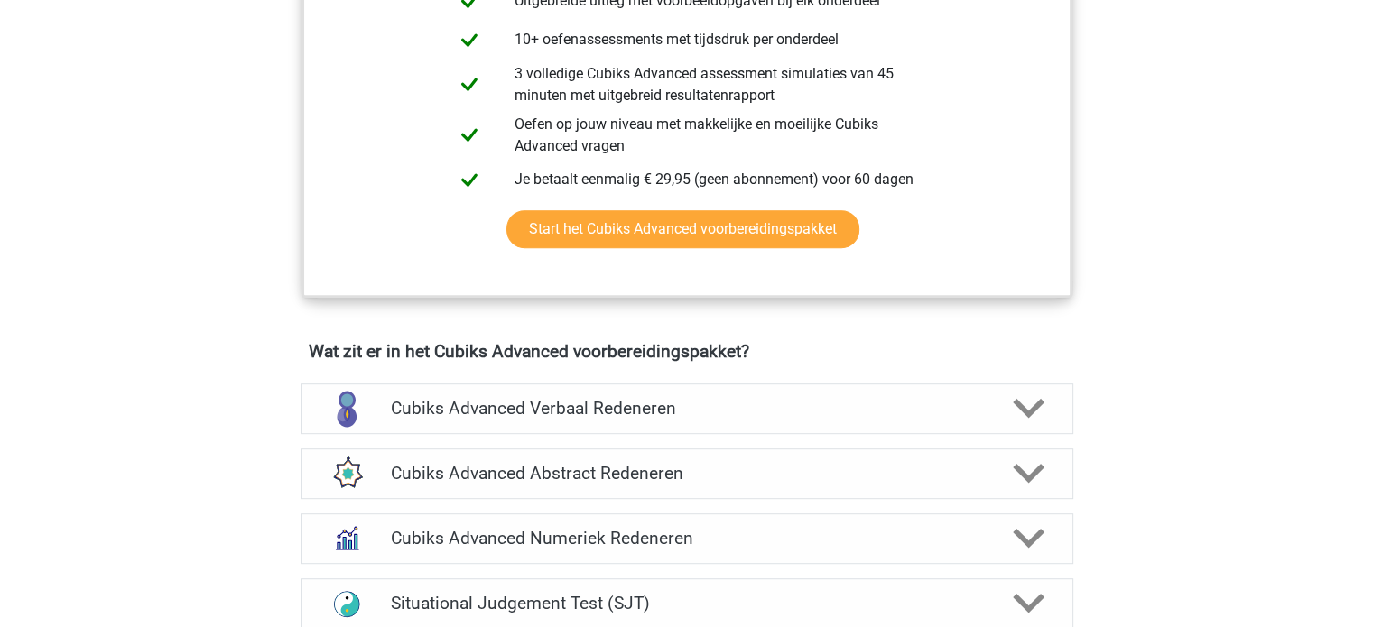
scroll to position [798, 0]
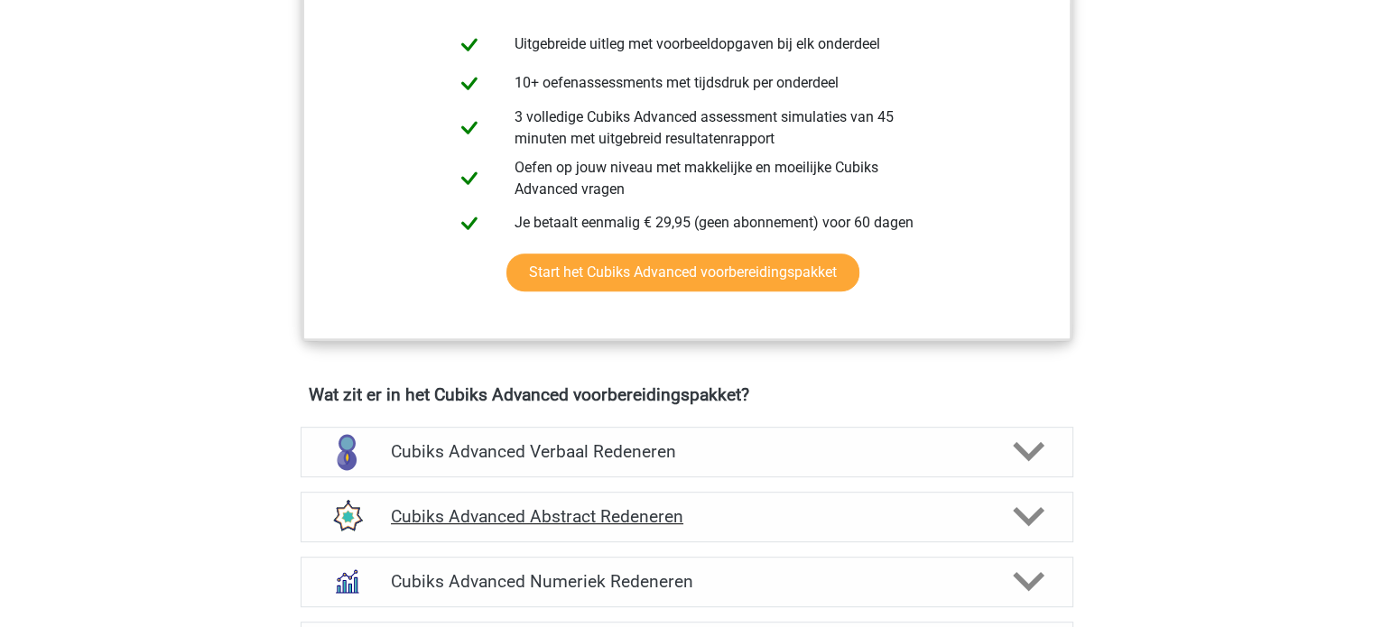
click at [756, 509] on h4 "Cubiks Advanced Abstract Redeneren" at bounding box center [686, 516] width 591 height 21
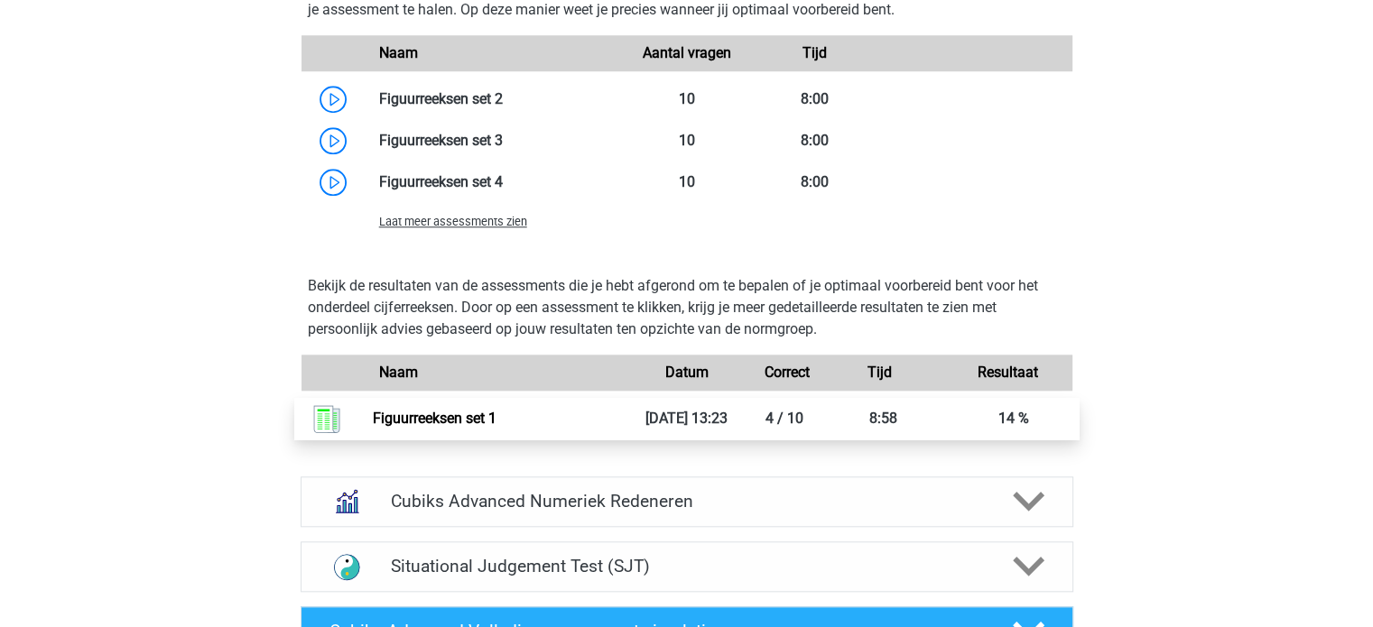
scroll to position [1730, 0]
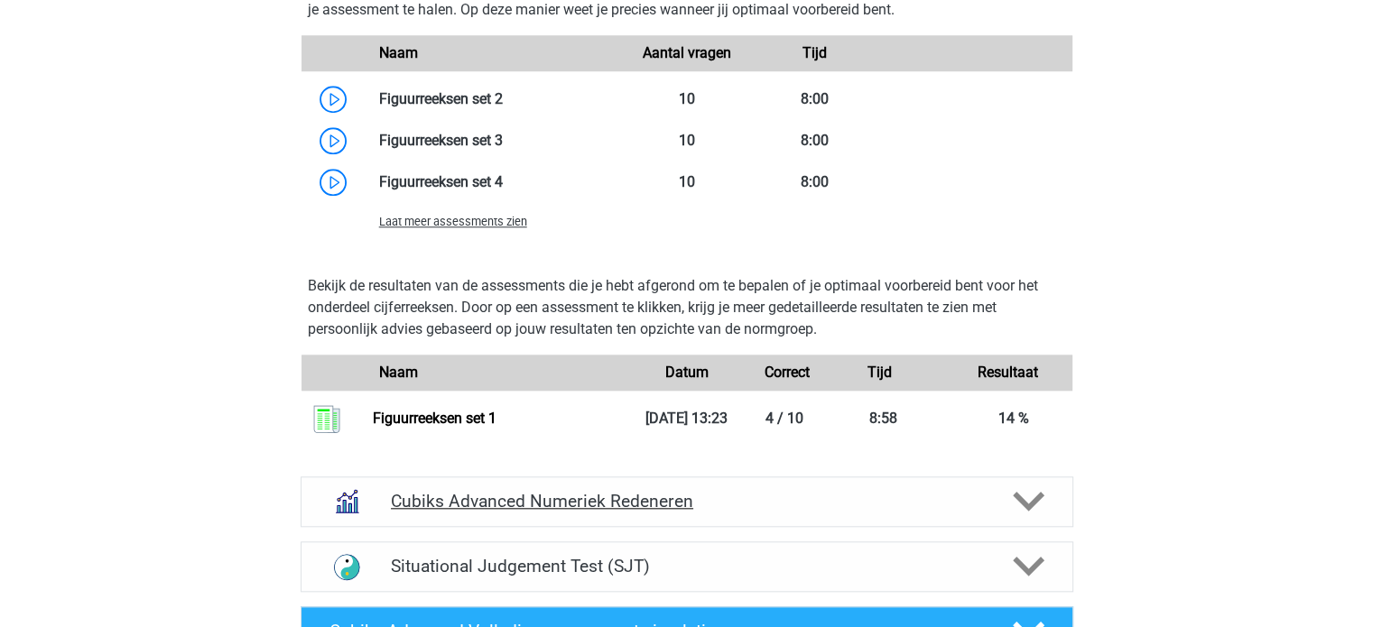
click at [531, 477] on div "Cubiks Advanced Numeriek Redeneren" at bounding box center [687, 502] width 773 height 51
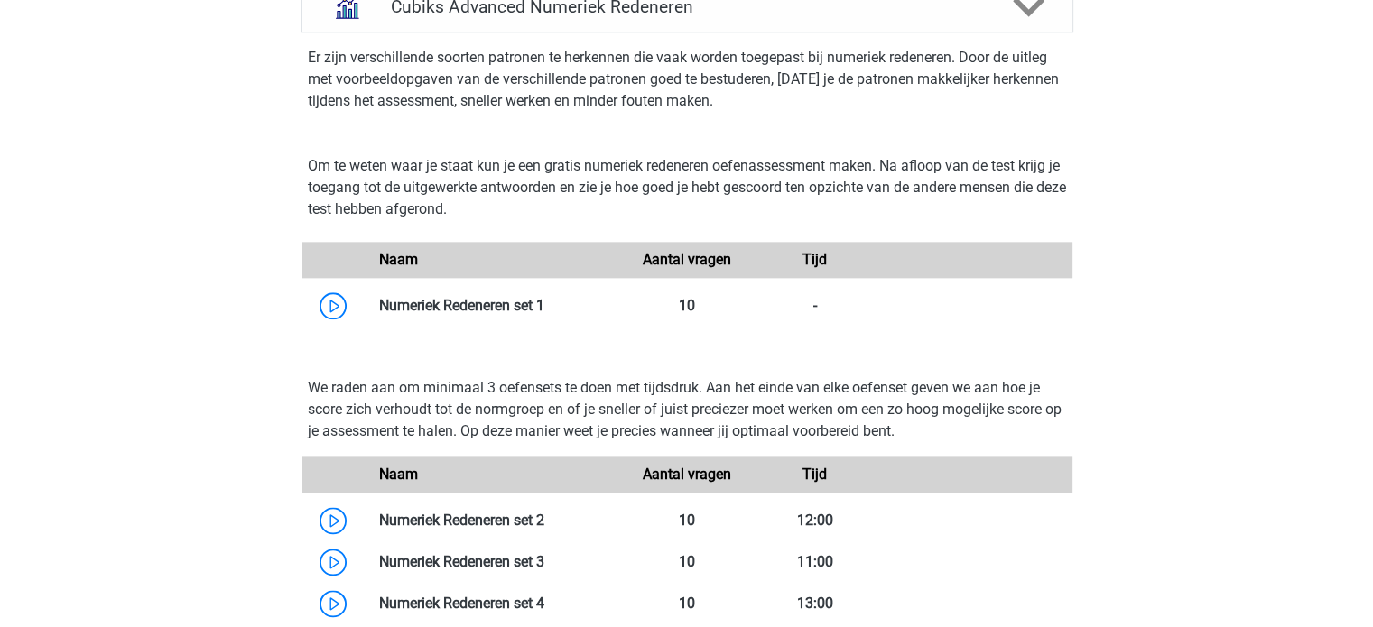
scroll to position [2243, 0]
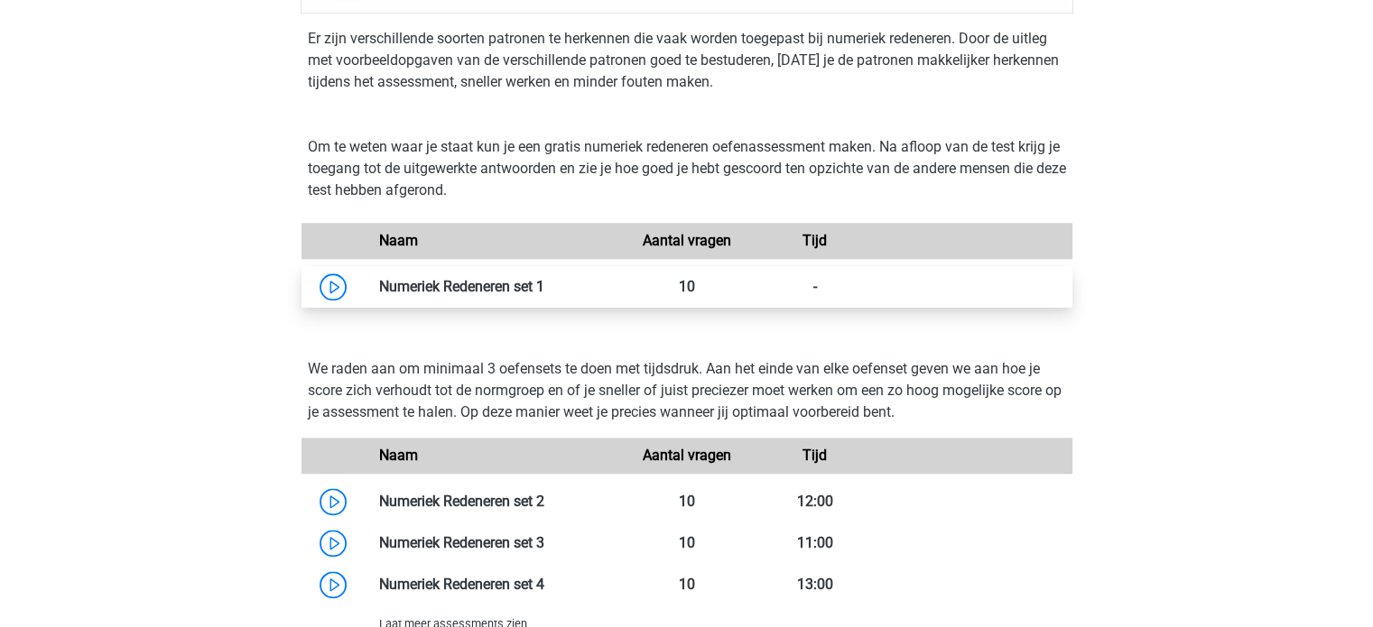
click at [544, 292] on link at bounding box center [544, 286] width 0 height 17
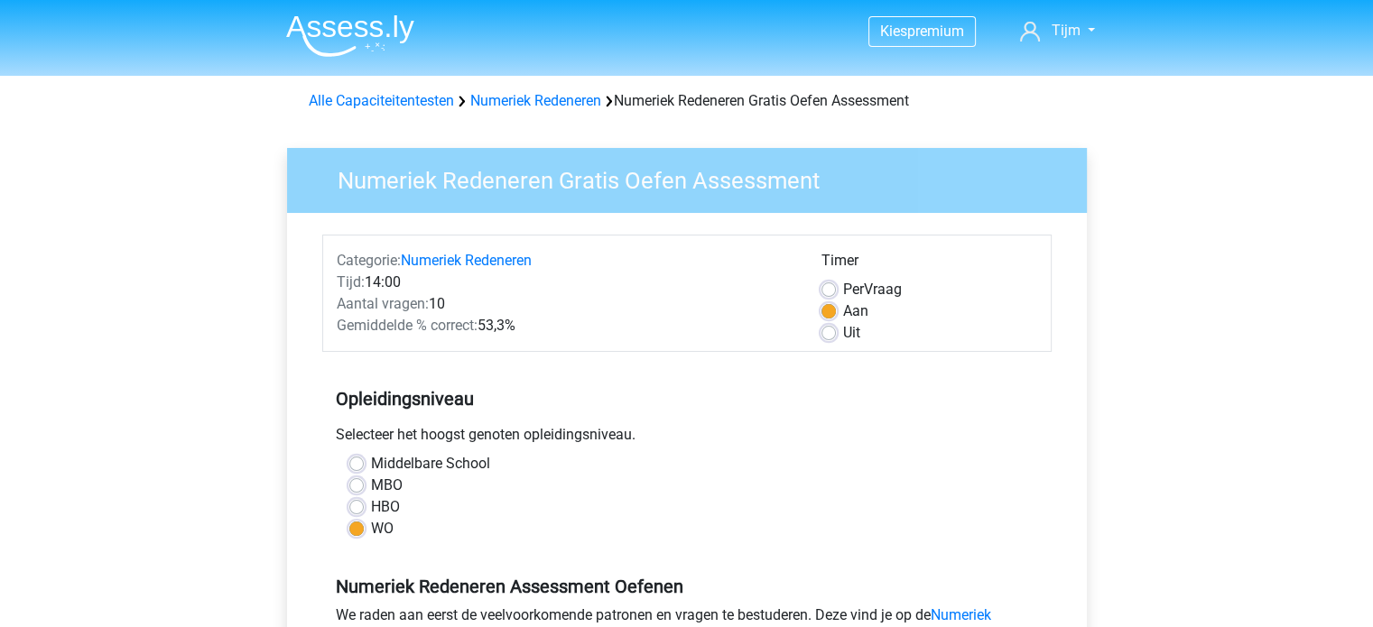
scroll to position [375, 0]
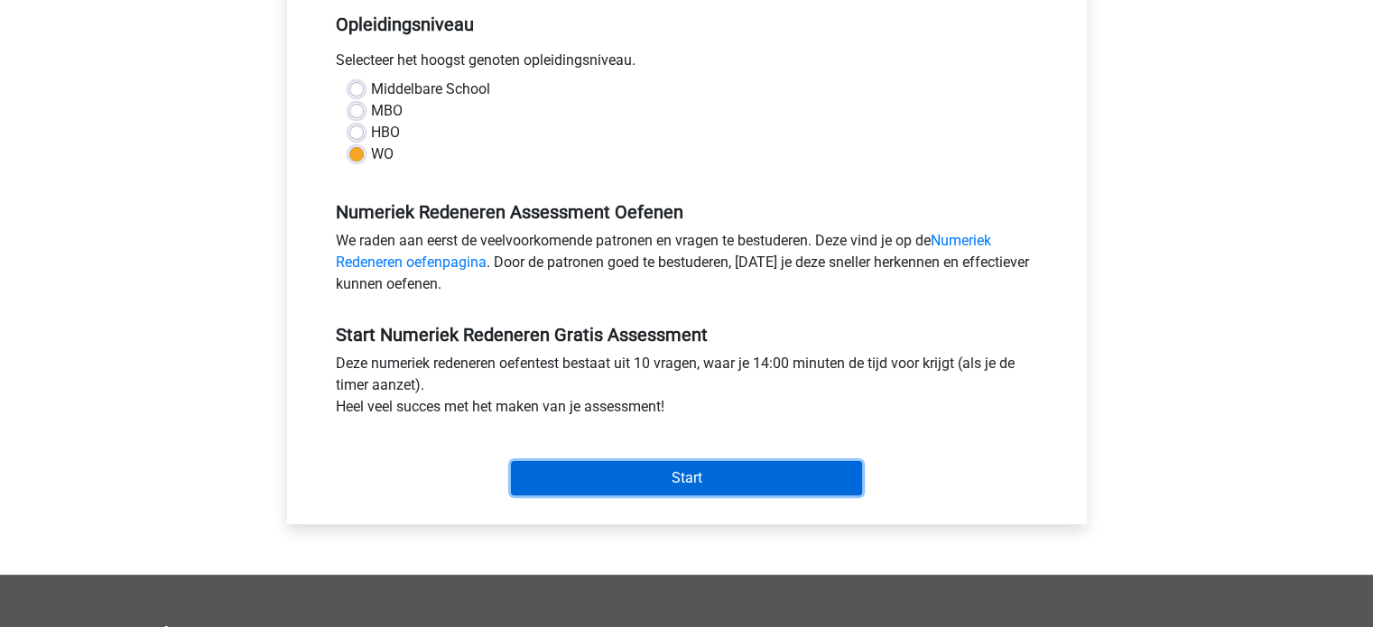
click at [701, 476] on input "Start" at bounding box center [686, 478] width 351 height 34
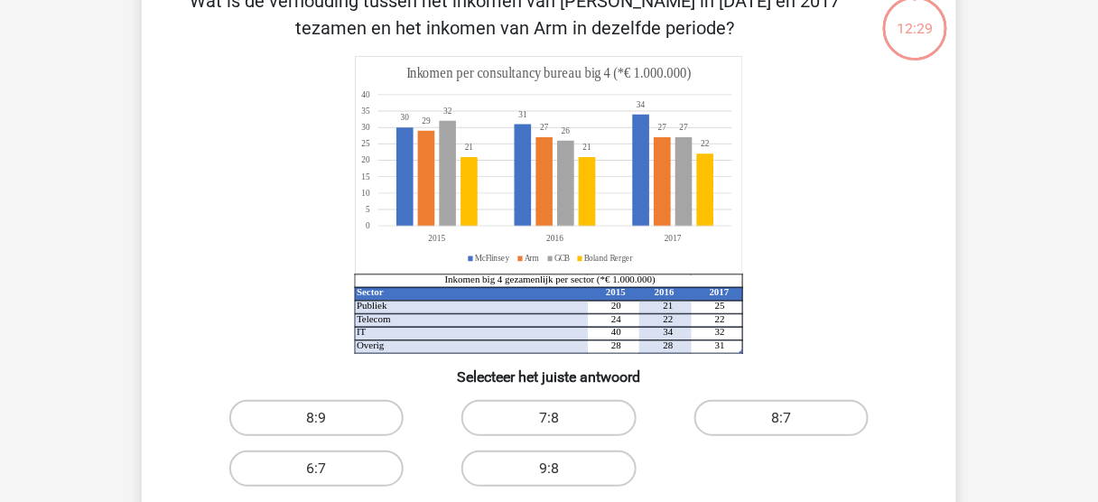
scroll to position [116, 0]
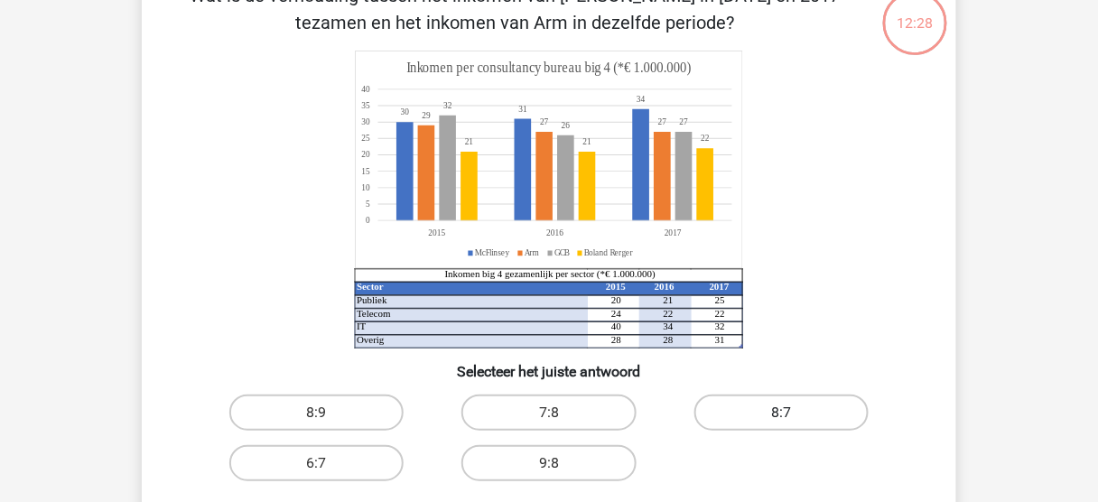
click at [760, 405] on label "8:7" at bounding box center [781, 412] width 174 height 36
click at [781, 413] on input "8:7" at bounding box center [787, 419] width 12 height 12
radio input "true"
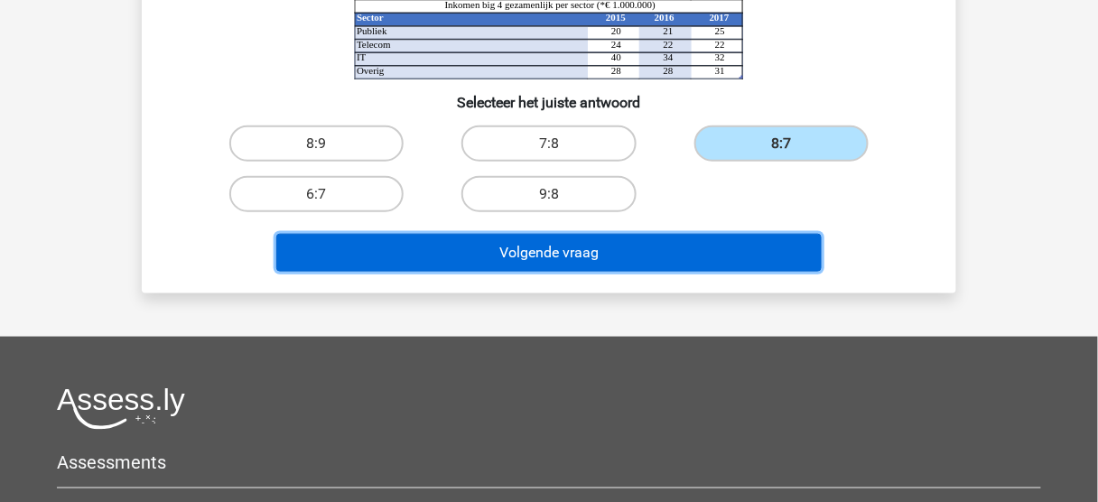
click at [686, 256] on button "Volgende vraag" at bounding box center [549, 253] width 546 height 38
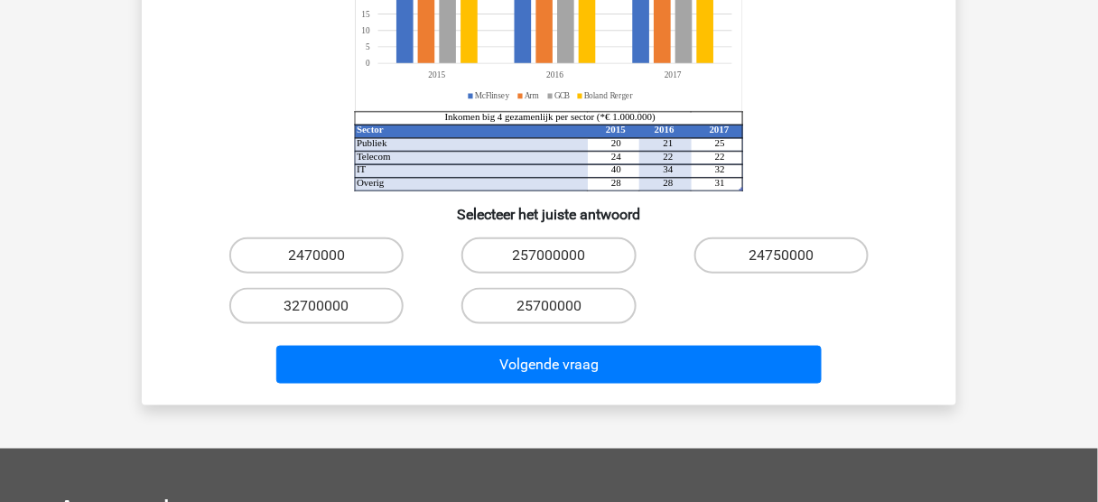
scroll to position [385, 0]
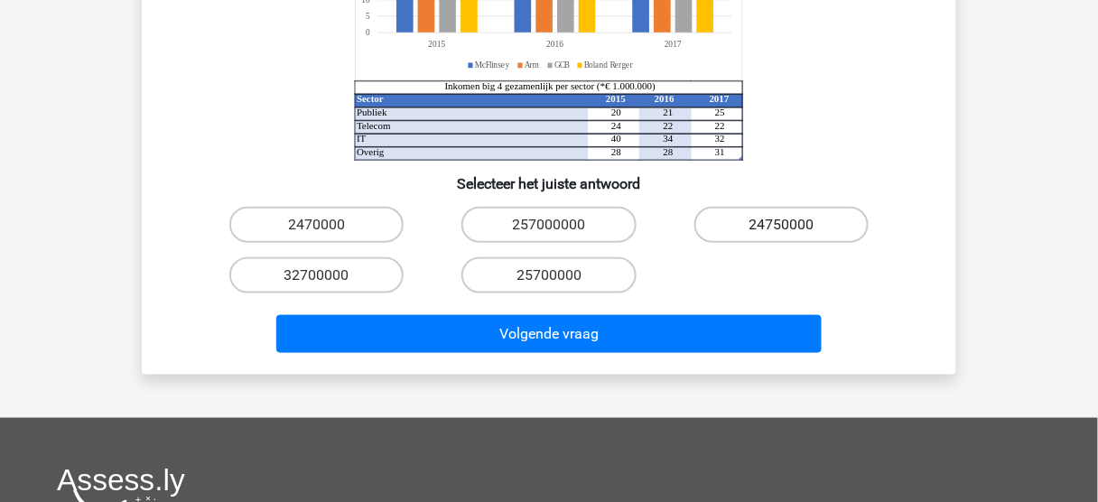
click at [760, 207] on label "24750000" at bounding box center [781, 225] width 174 height 36
click at [781, 225] on input "24750000" at bounding box center [787, 231] width 12 height 12
radio input "true"
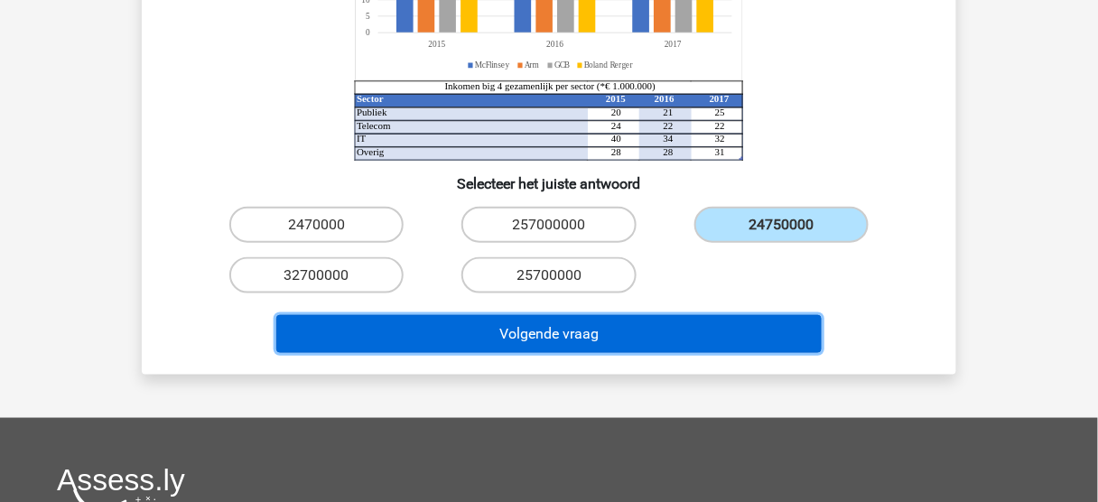
click at [573, 315] on button "Volgende vraag" at bounding box center [549, 334] width 546 height 38
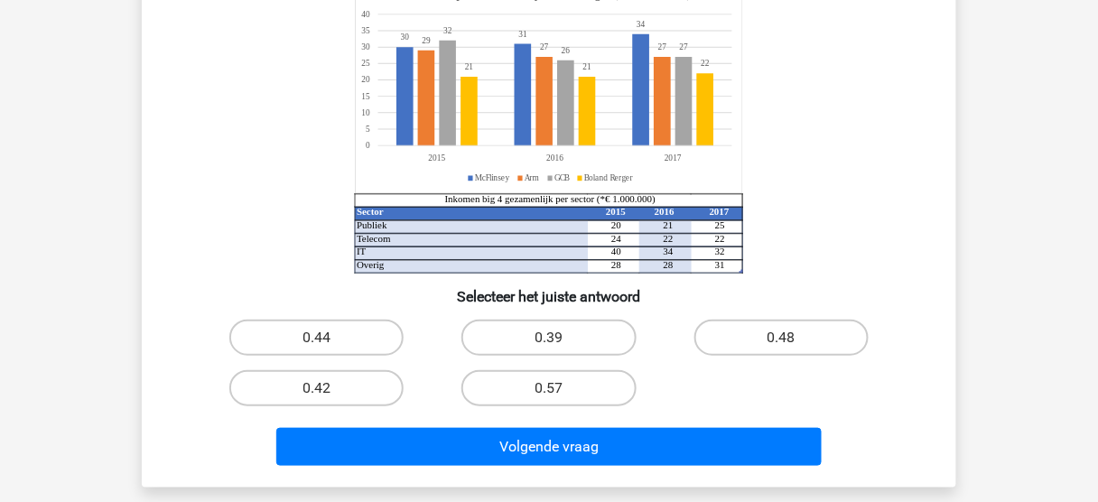
scroll to position [218, 0]
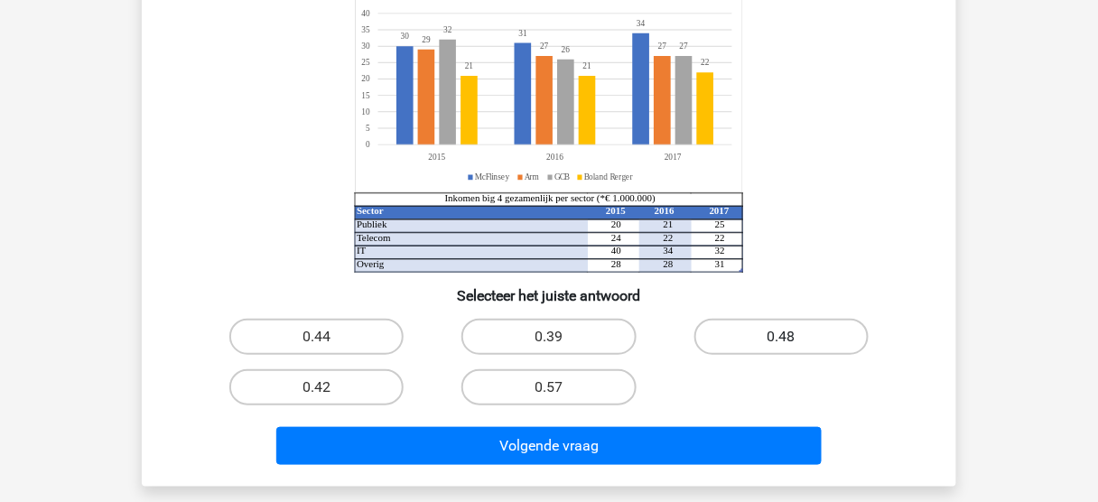
click at [793, 353] on label "0.48" at bounding box center [781, 337] width 174 height 36
click at [793, 348] on input "0.48" at bounding box center [787, 343] width 12 height 12
radio input "true"
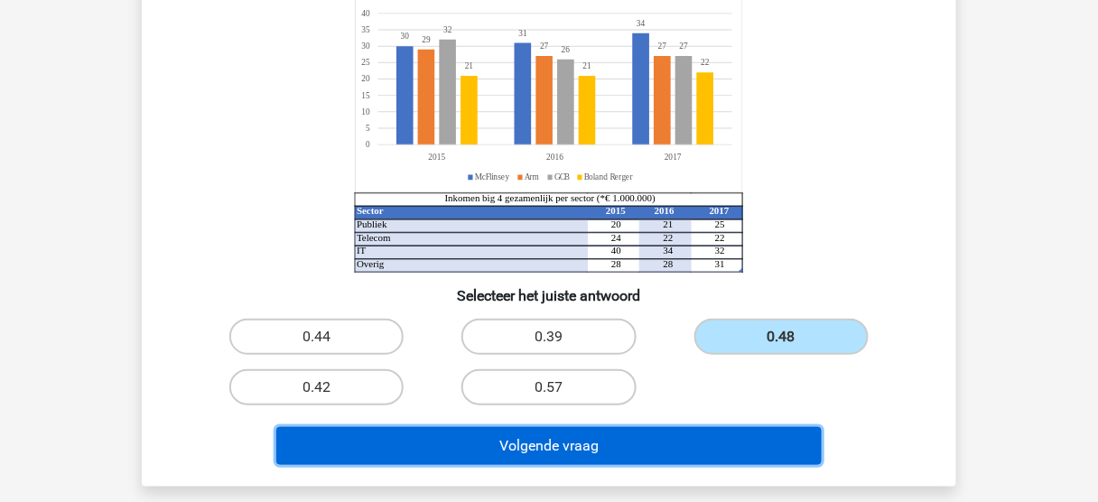
click at [657, 445] on button "Volgende vraag" at bounding box center [549, 446] width 546 height 38
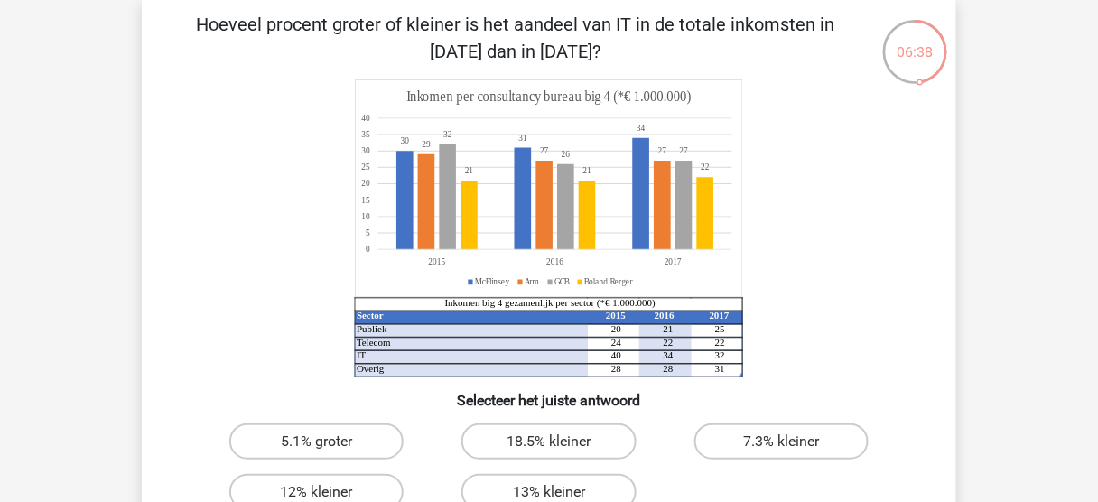
scroll to position [99, 0]
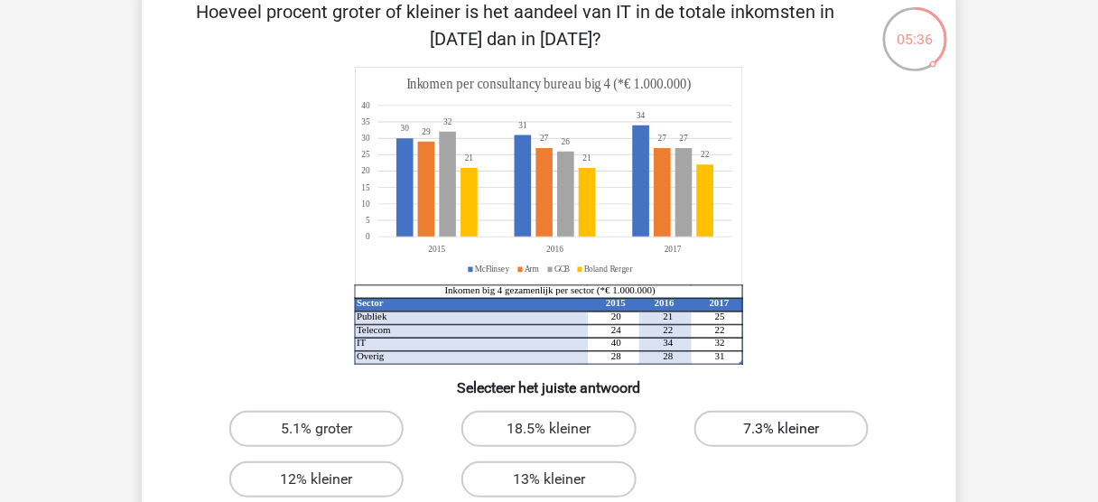
click at [749, 424] on label "7.3% kleiner" at bounding box center [781, 429] width 174 height 36
click at [781, 429] on input "7.3% kleiner" at bounding box center [787, 435] width 12 height 12
radio input "true"
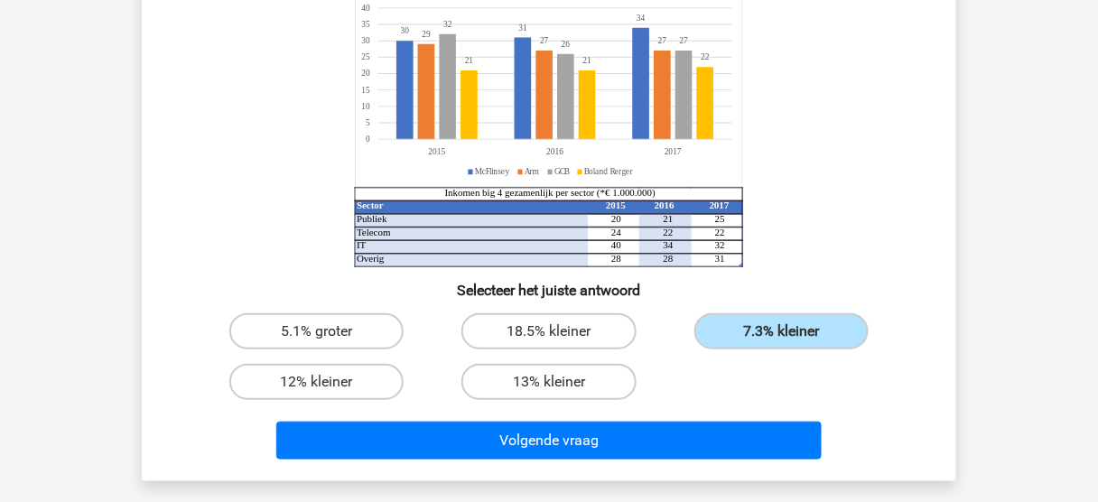
scroll to position [209, 0]
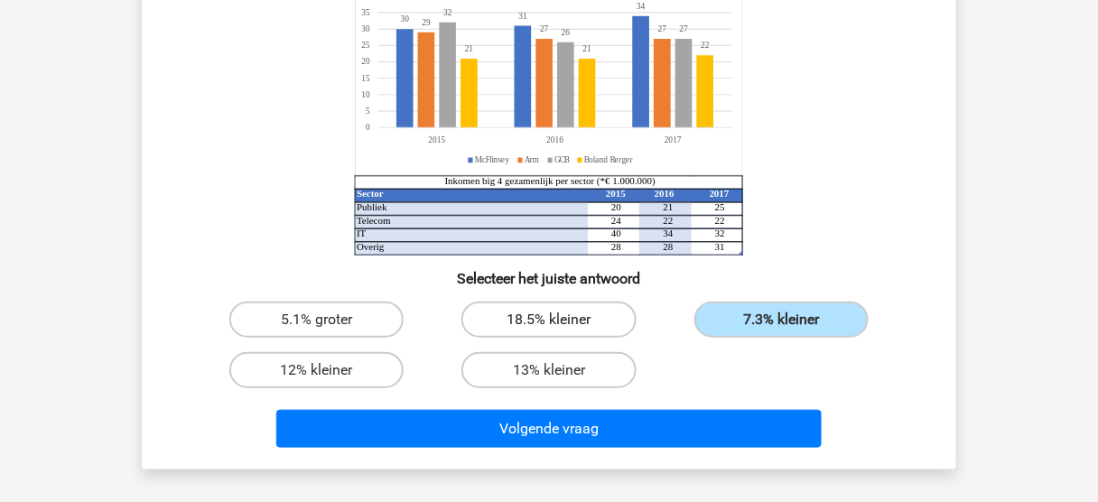
click at [570, 329] on label "18.5% kleiner" at bounding box center [548, 320] width 174 height 36
click at [561, 329] on input "18.5% kleiner" at bounding box center [555, 326] width 12 height 12
radio input "true"
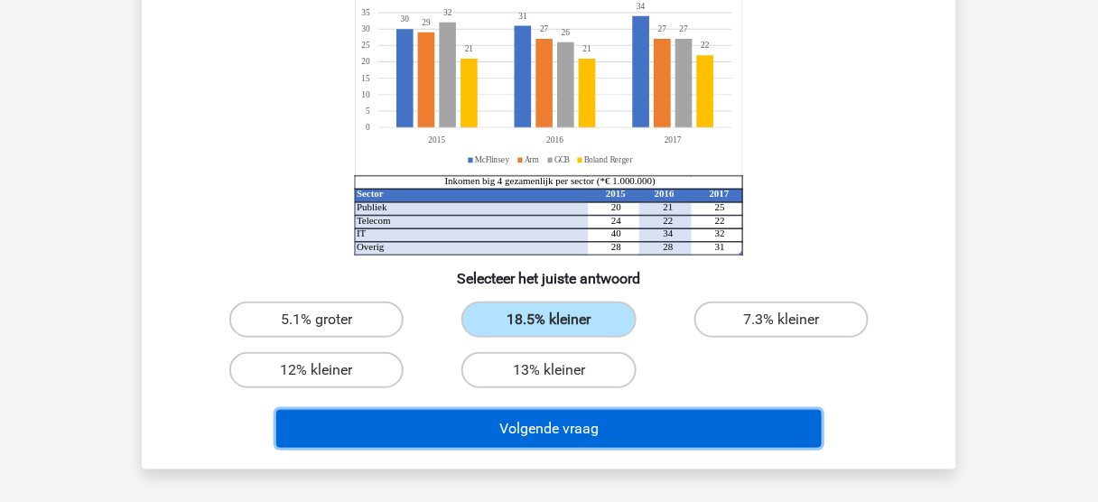
click at [634, 432] on button "Volgende vraag" at bounding box center [549, 429] width 546 height 38
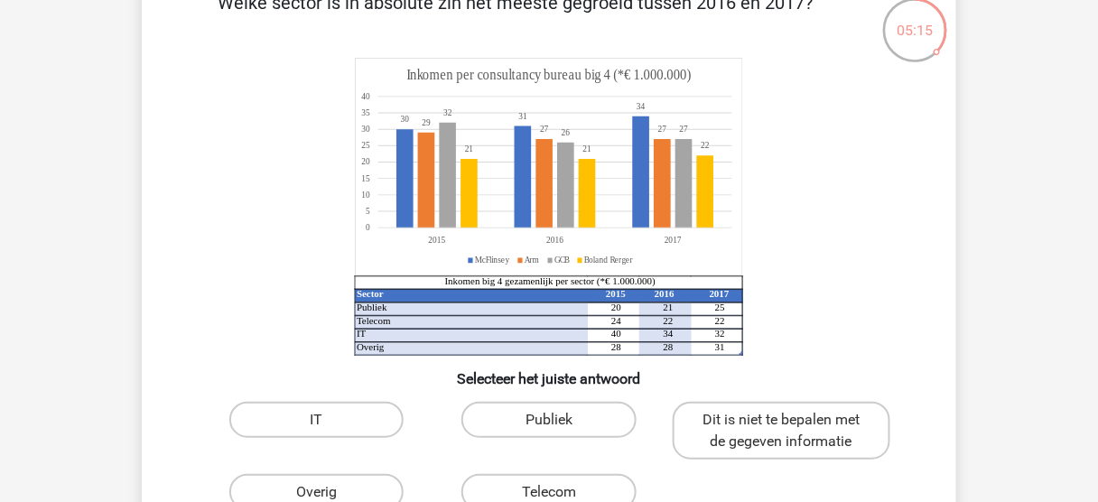
scroll to position [118, 0]
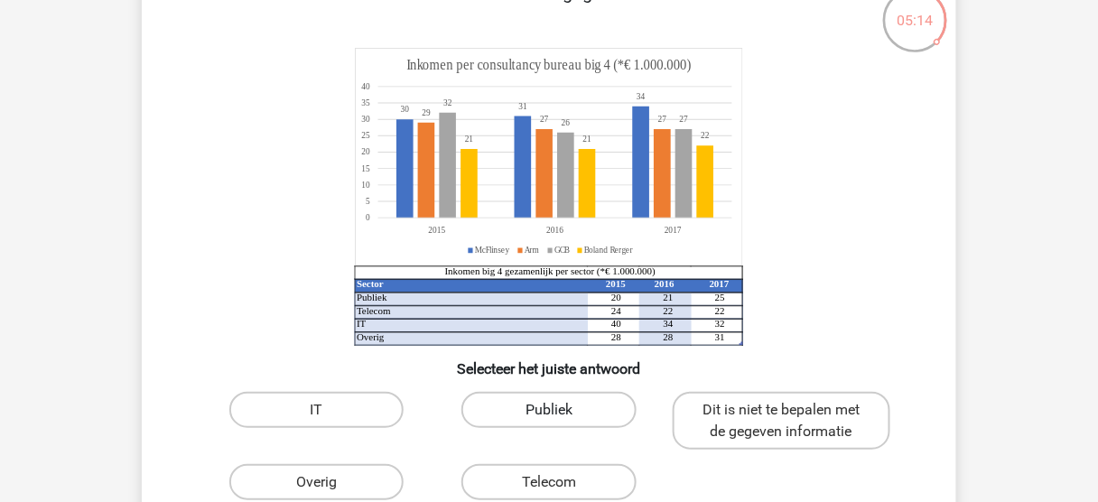
click at [573, 413] on label "Publiek" at bounding box center [548, 410] width 174 height 36
click at [561, 413] on input "Publiek" at bounding box center [555, 416] width 12 height 12
radio input "true"
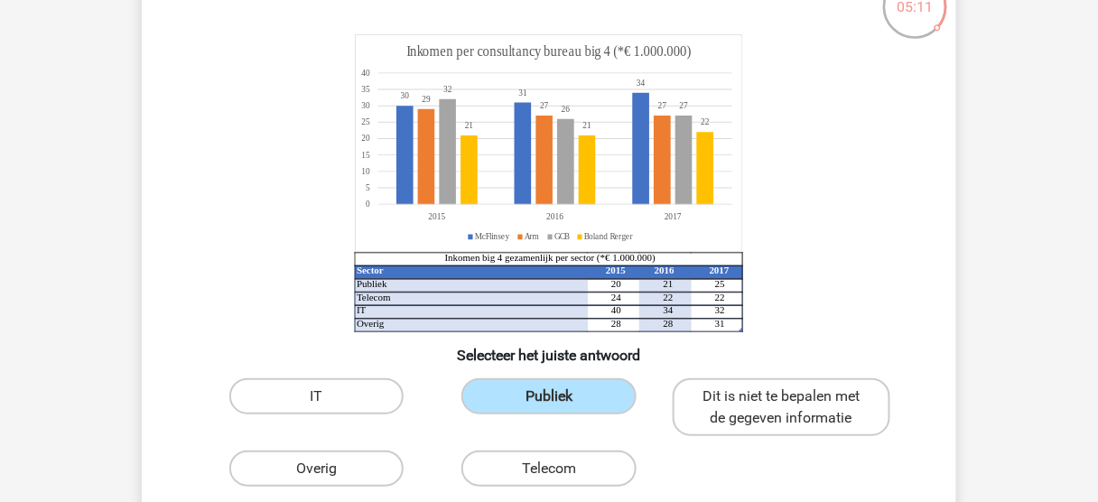
scroll to position [135, 0]
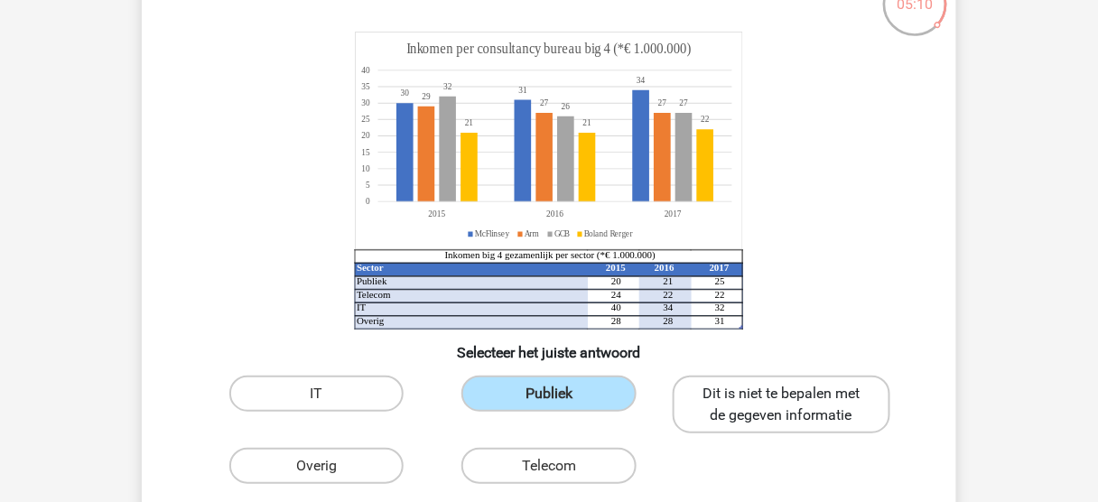
click at [770, 399] on label "Dit is niet te bepalen met de gegeven informatie" at bounding box center [782, 405] width 218 height 58
click at [781, 399] on input "Dit is niet te bepalen met de gegeven informatie" at bounding box center [787, 400] width 12 height 12
radio input "true"
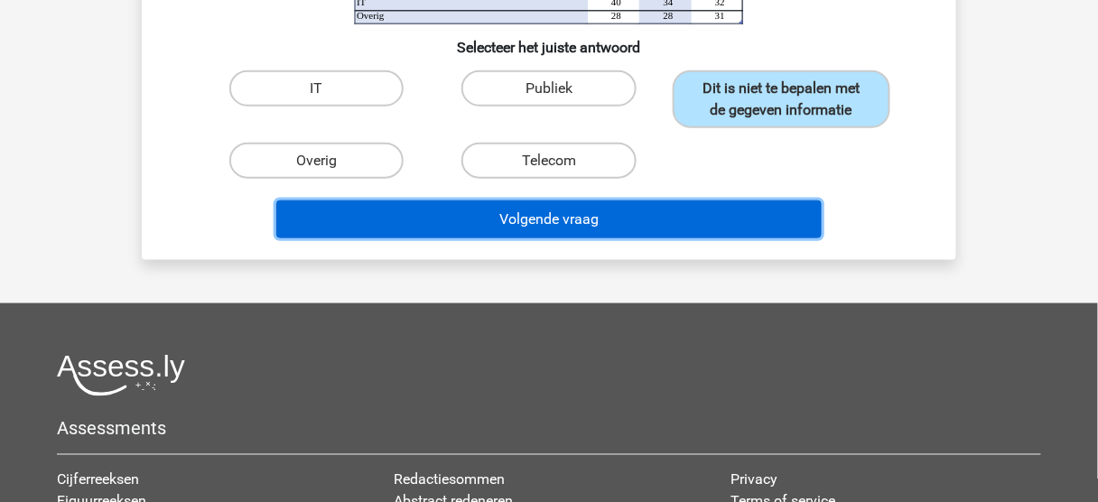
click at [663, 213] on button "Volgende vraag" at bounding box center [549, 219] width 546 height 38
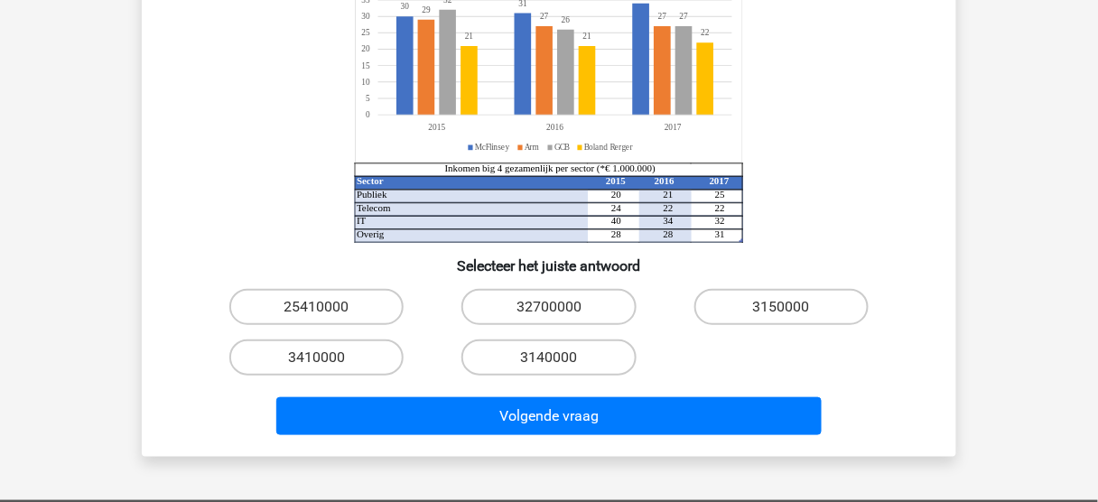
scroll to position [249, 0]
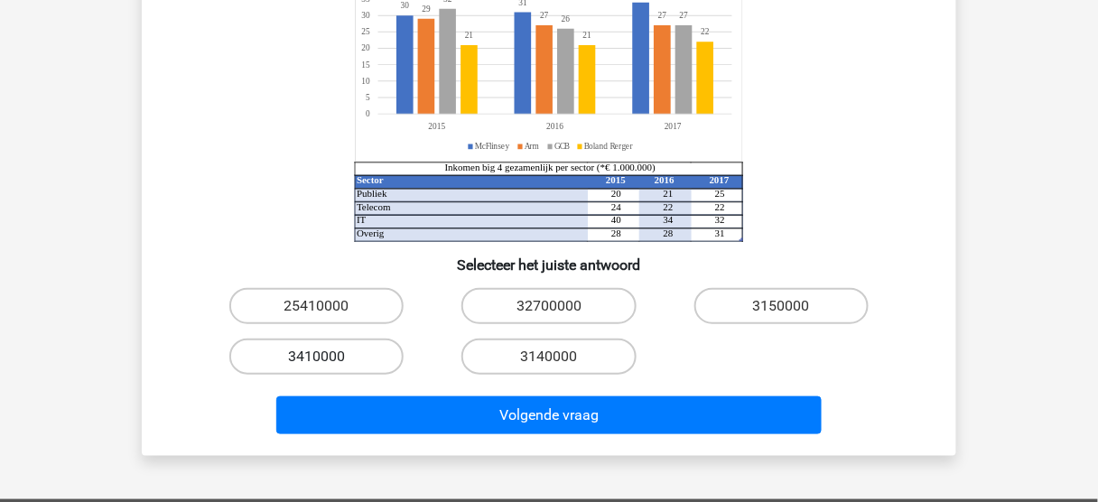
click at [324, 350] on label "3410000" at bounding box center [316, 357] width 174 height 36
click at [324, 357] on input "3410000" at bounding box center [323, 363] width 12 height 12
radio input "true"
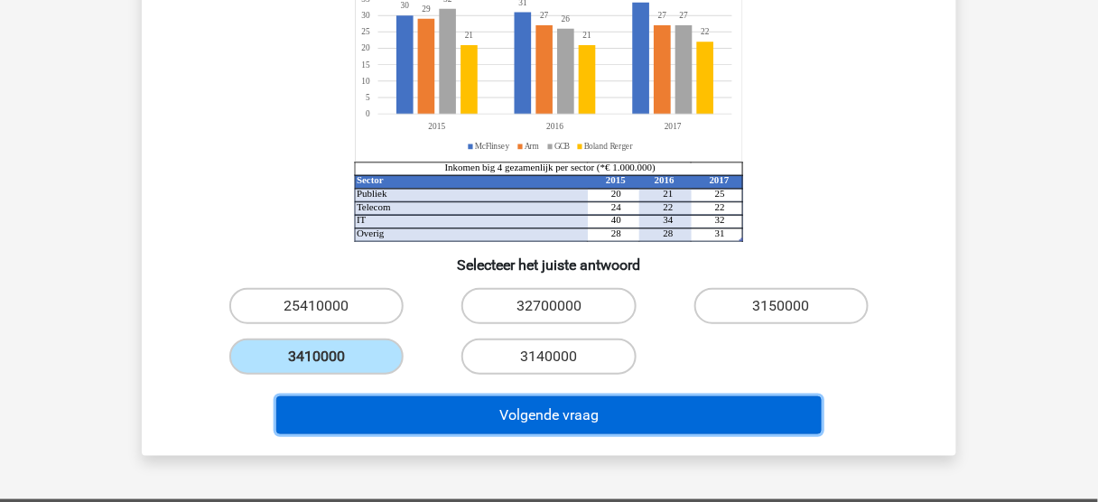
click at [601, 401] on button "Volgende vraag" at bounding box center [549, 415] width 546 height 38
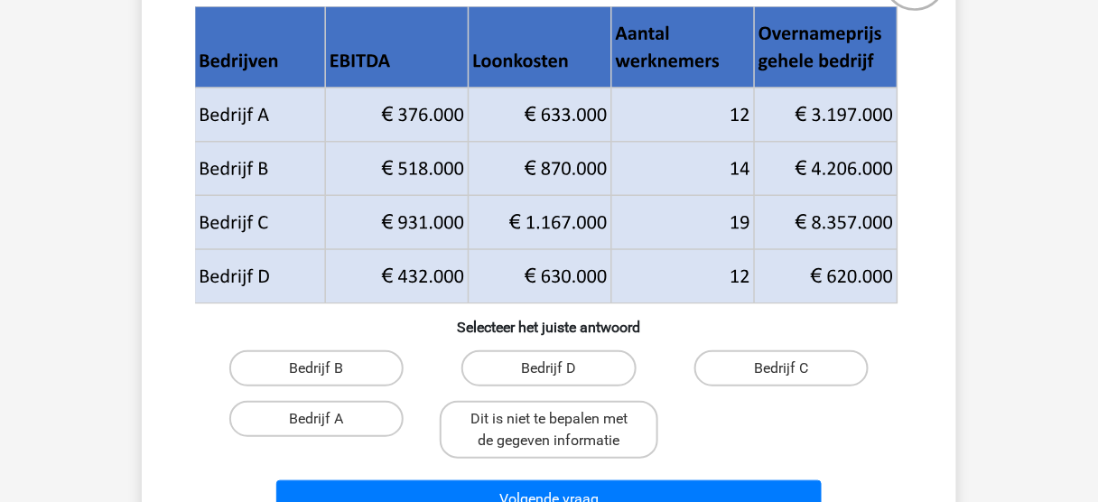
scroll to position [175, 0]
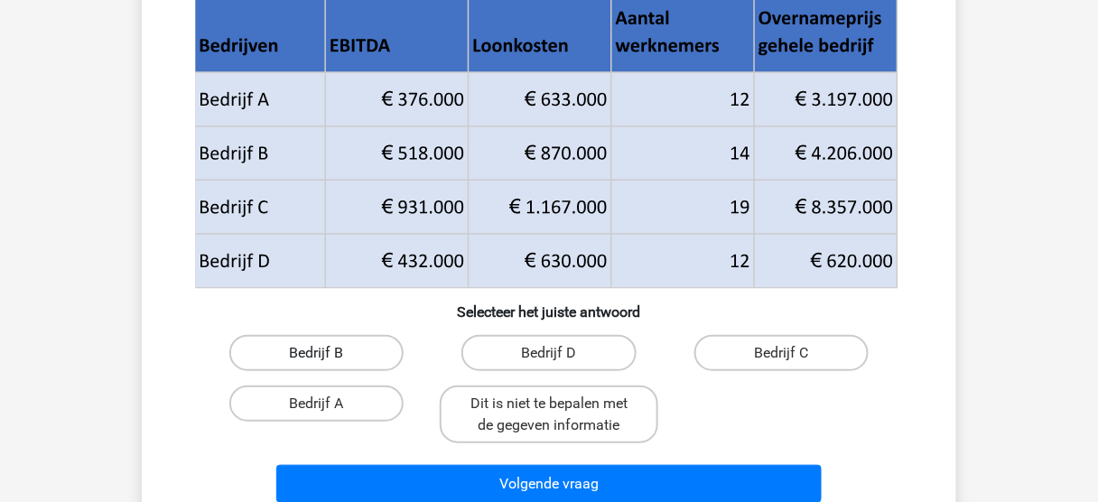
click at [339, 345] on label "Bedrijf B" at bounding box center [316, 353] width 174 height 36
click at [329, 353] on input "Bedrijf B" at bounding box center [323, 359] width 12 height 12
radio input "true"
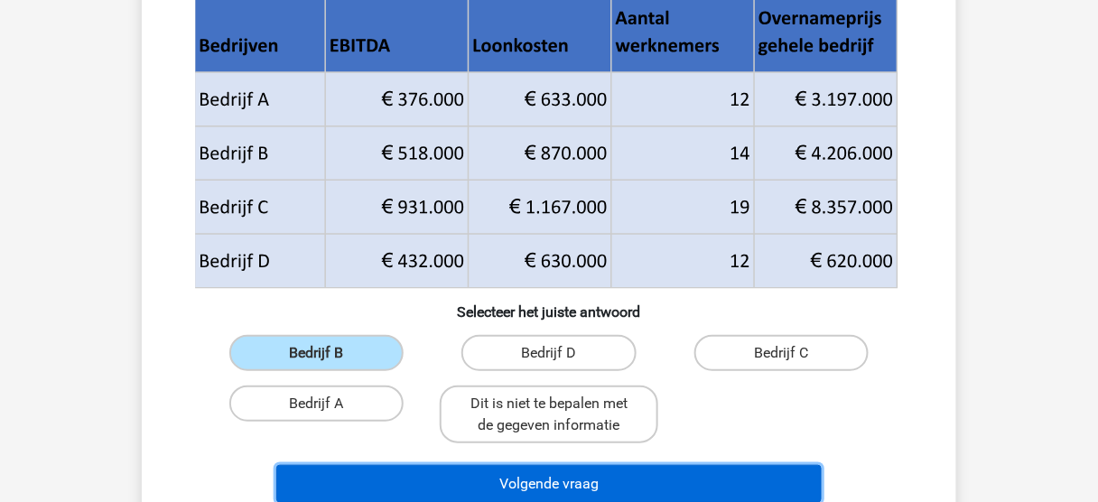
click at [452, 470] on button "Volgende vraag" at bounding box center [549, 484] width 546 height 38
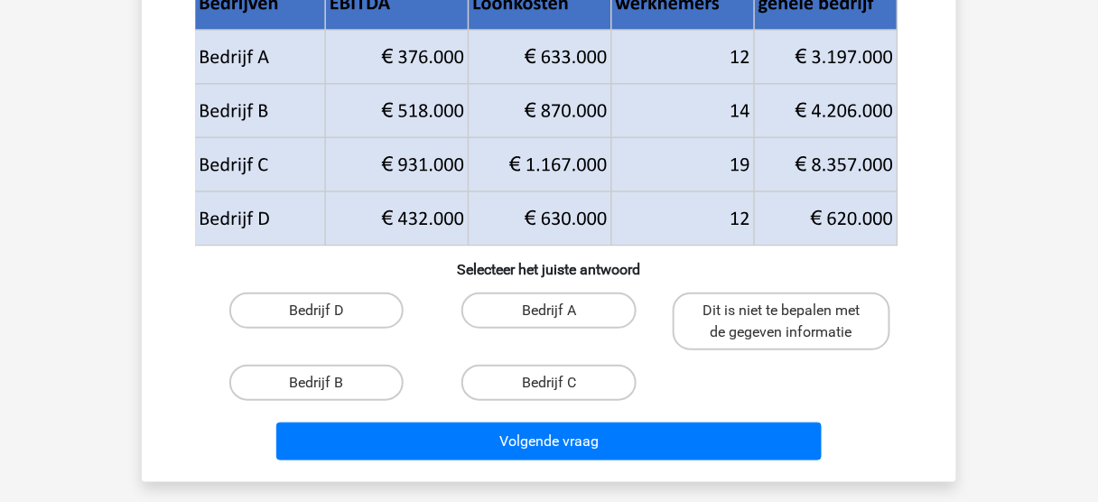
scroll to position [217, 0]
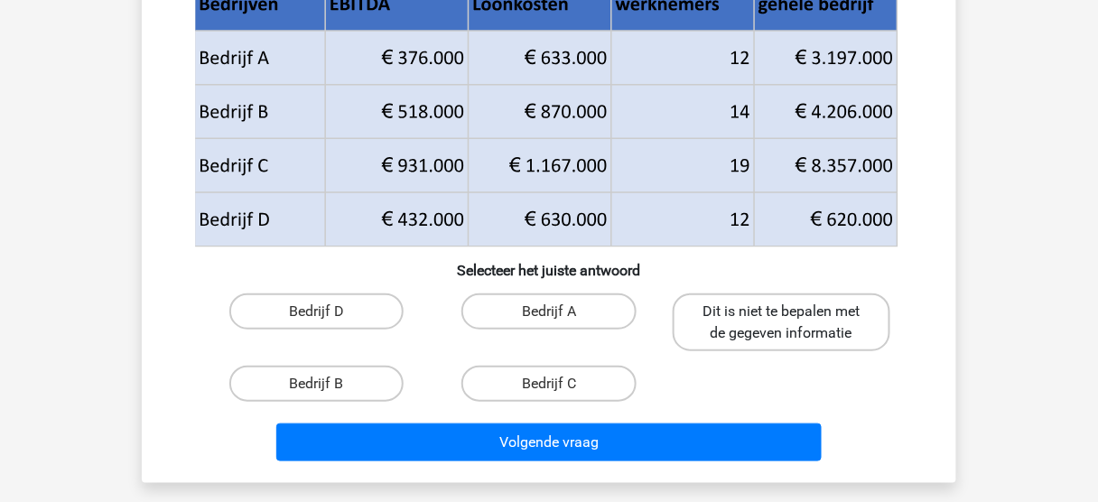
click at [737, 320] on label "Dit is niet te bepalen met de gegeven informatie" at bounding box center [782, 322] width 218 height 58
click at [781, 320] on input "Dit is niet te bepalen met de gegeven informatie" at bounding box center [787, 317] width 12 height 12
radio input "true"
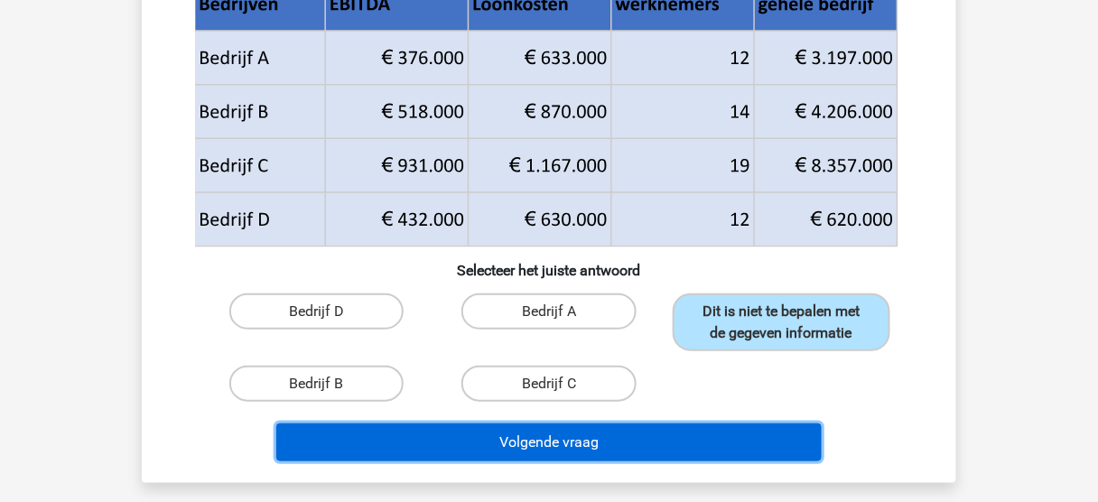
click at [599, 432] on button "Volgende vraag" at bounding box center [549, 442] width 546 height 38
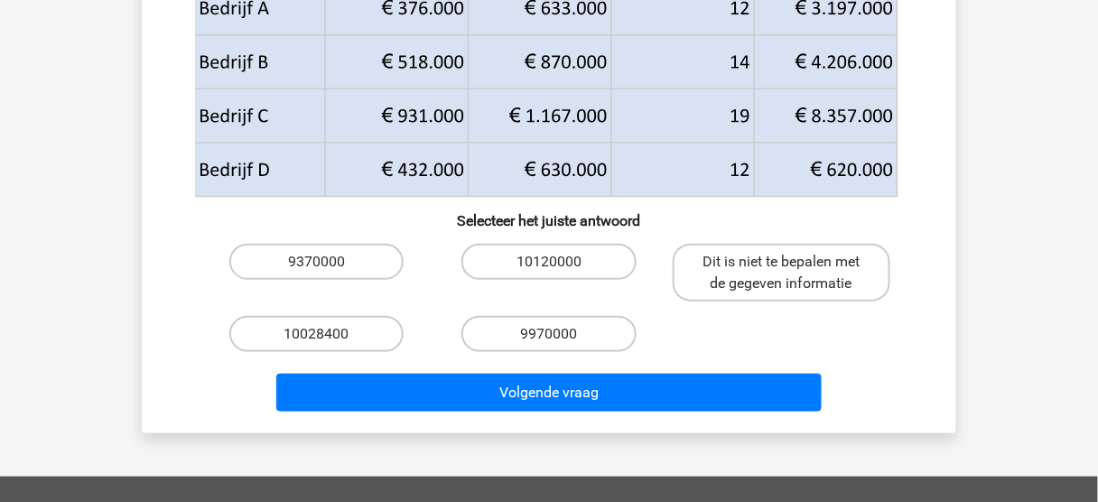
scroll to position [321, 0]
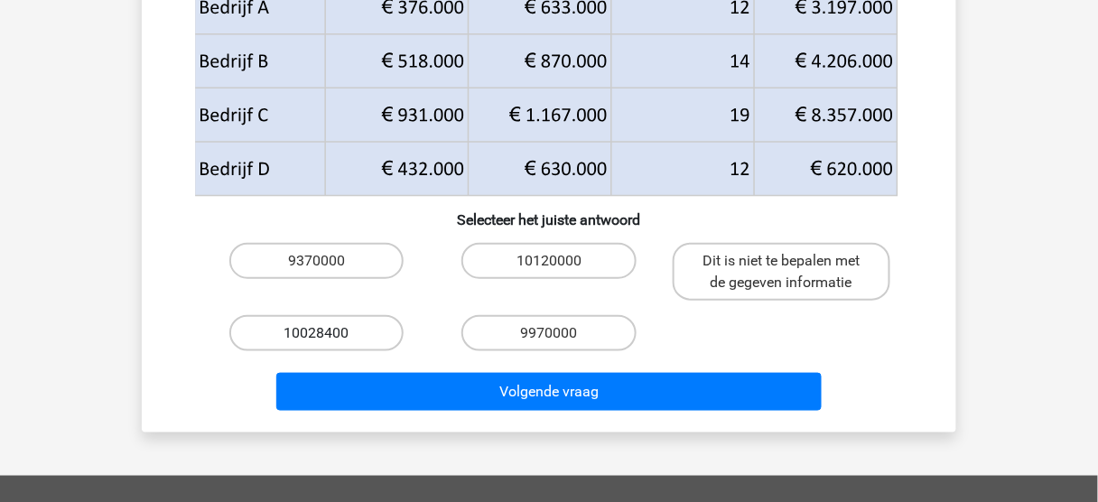
click at [338, 335] on label "10028400" at bounding box center [316, 333] width 174 height 36
click at [329, 335] on input "10028400" at bounding box center [323, 339] width 12 height 12
radio input "true"
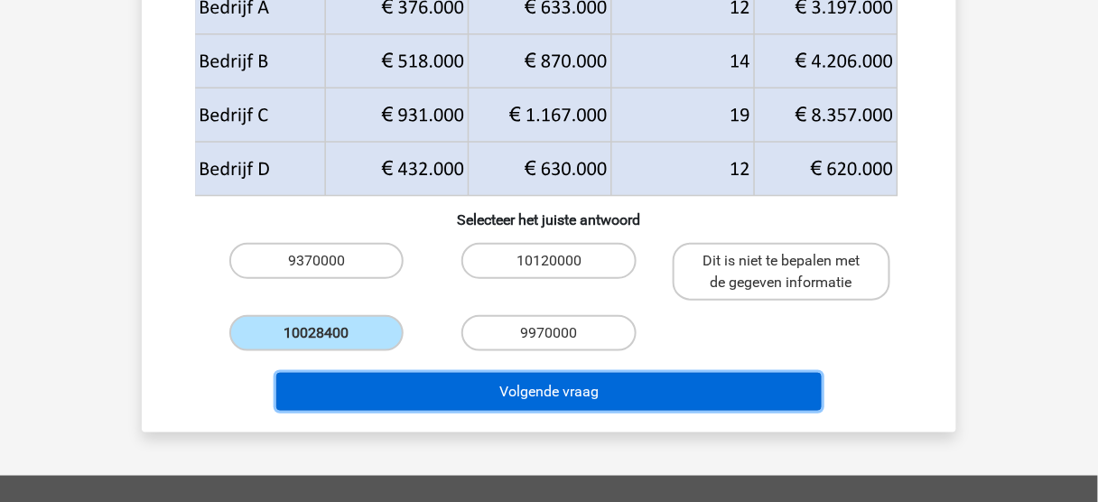
click at [459, 402] on button "Volgende vraag" at bounding box center [549, 392] width 546 height 38
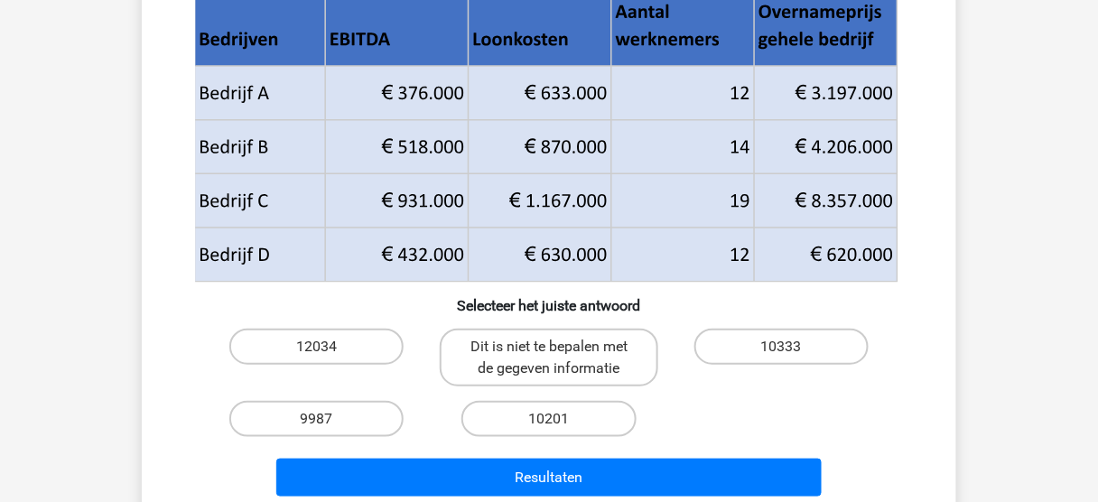
scroll to position [215, 0]
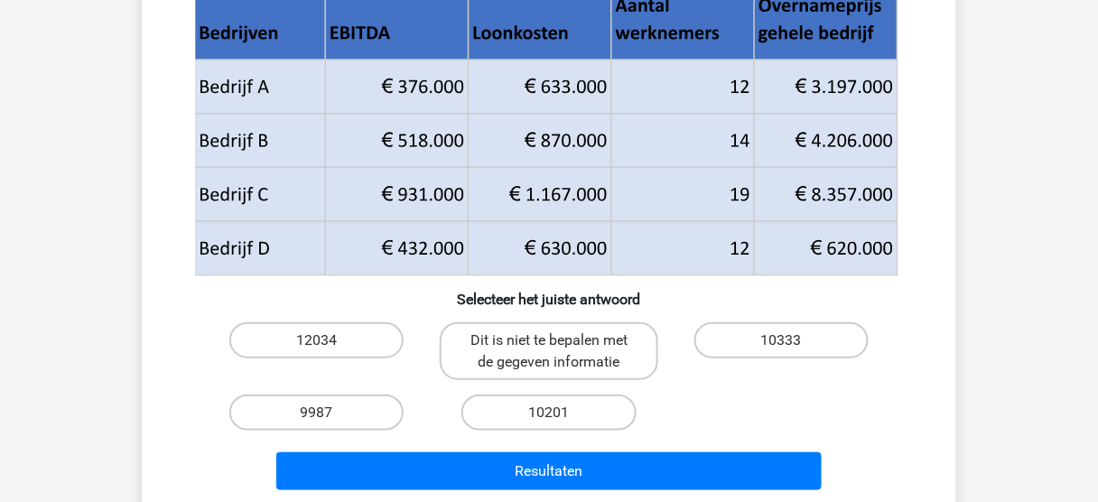
click at [793, 343] on input "10333" at bounding box center [787, 346] width 12 height 12
radio input "true"
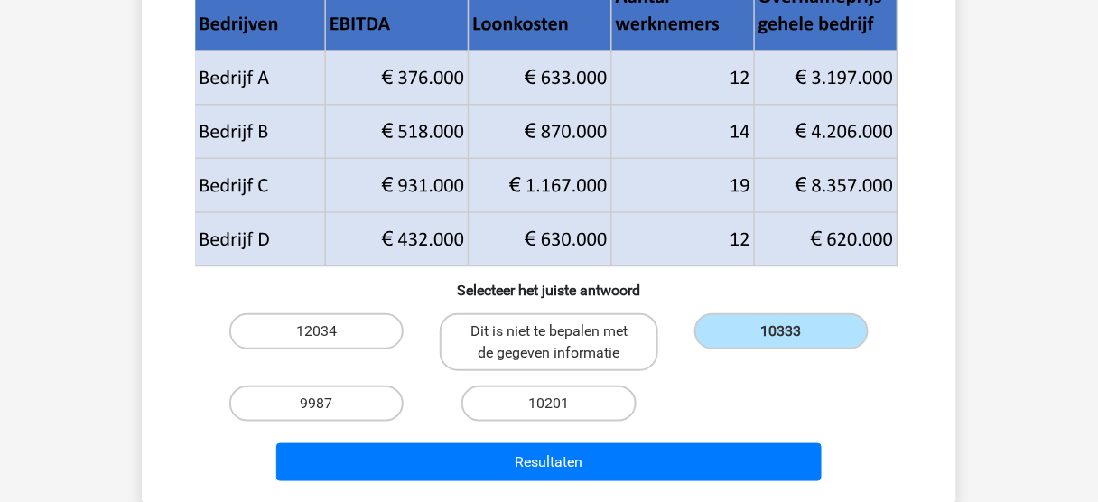
scroll to position [234, 0]
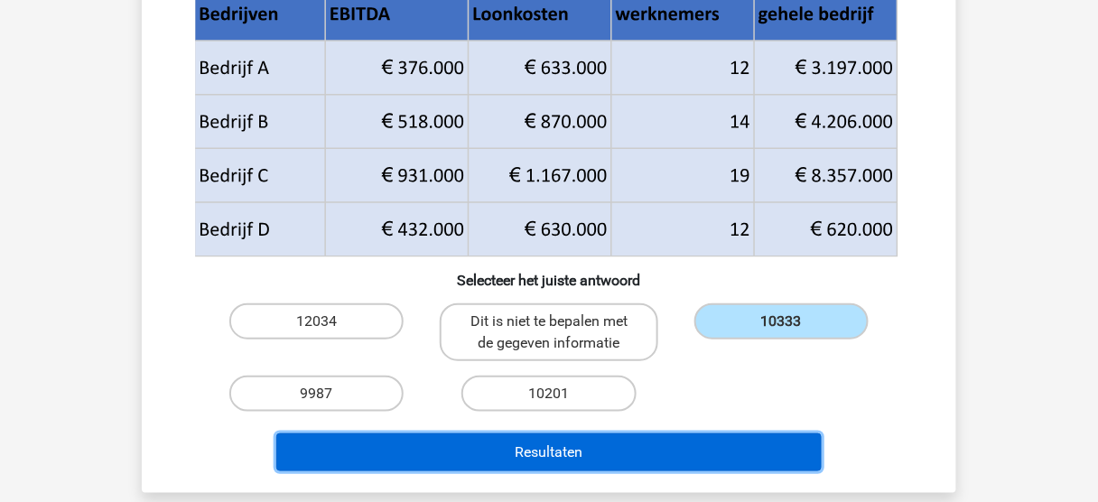
click at [524, 447] on button "Resultaten" at bounding box center [549, 452] width 546 height 38
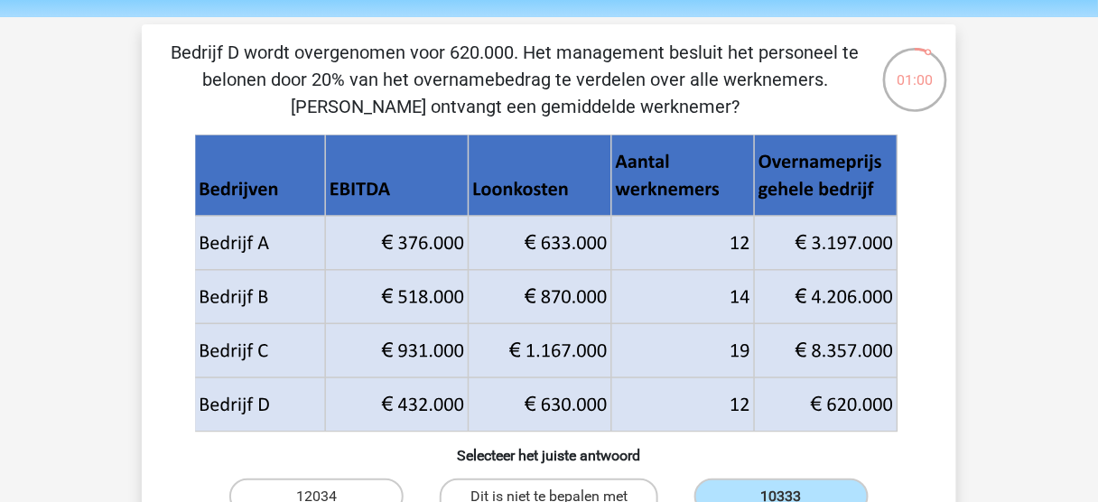
scroll to position [0, 0]
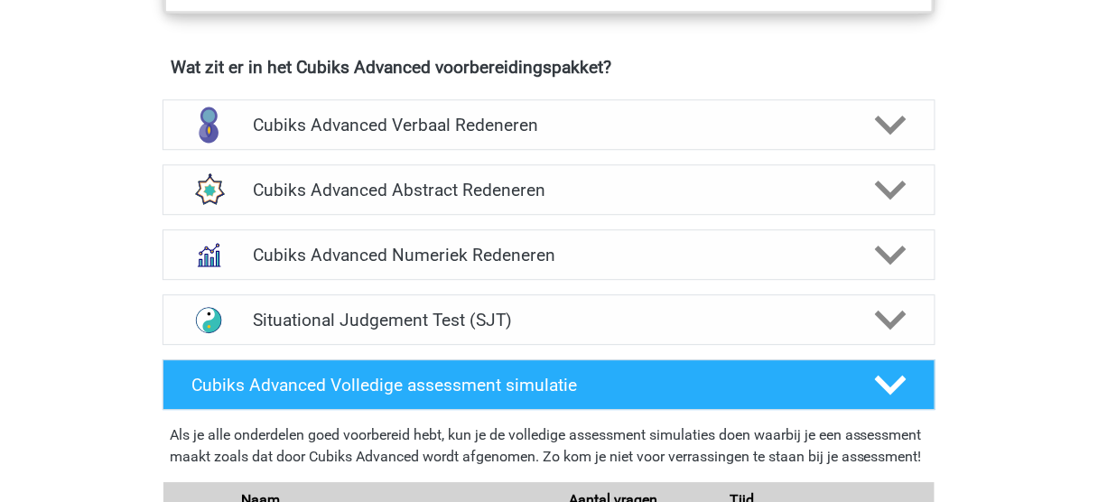
scroll to position [1100, 0]
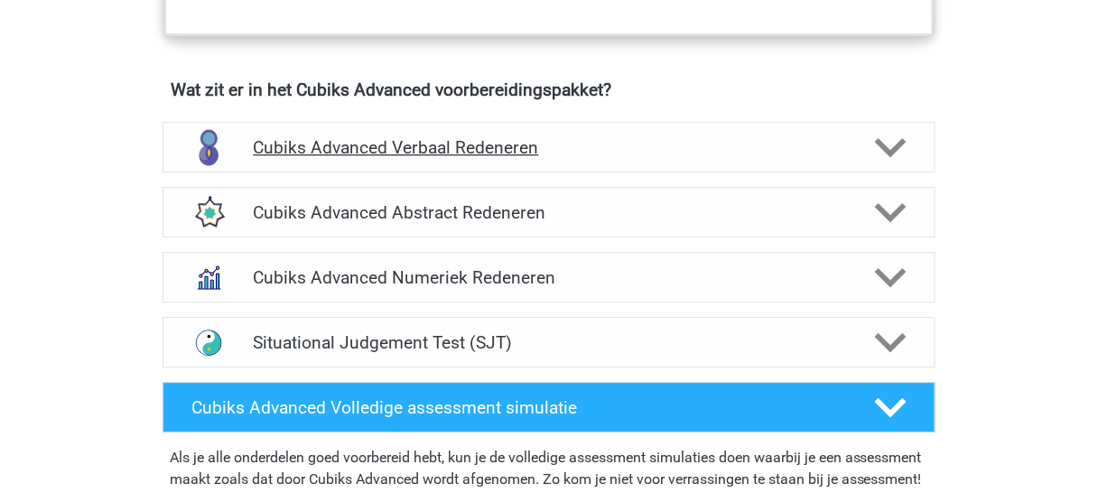
click at [879, 133] on icon at bounding box center [891, 148] width 32 height 32
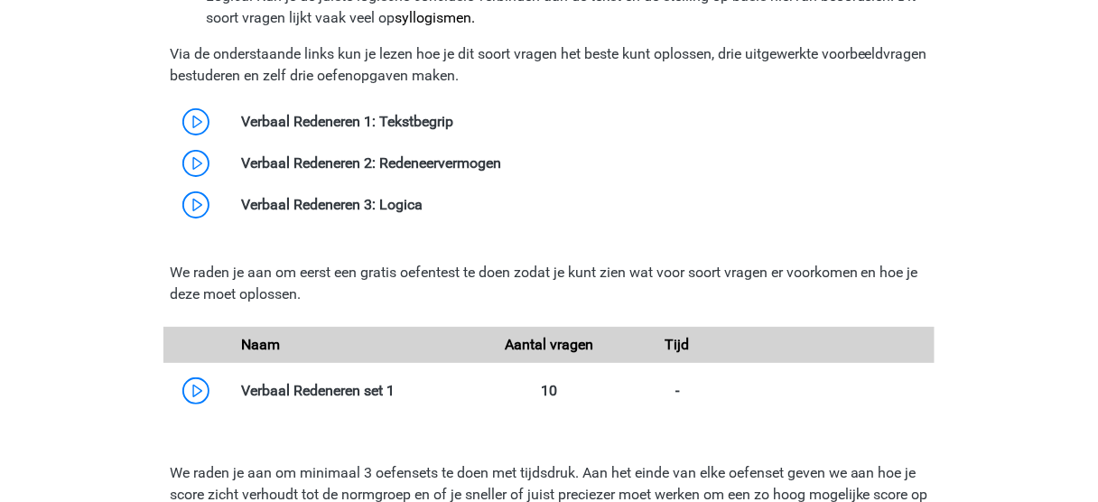
scroll to position [1953, 0]
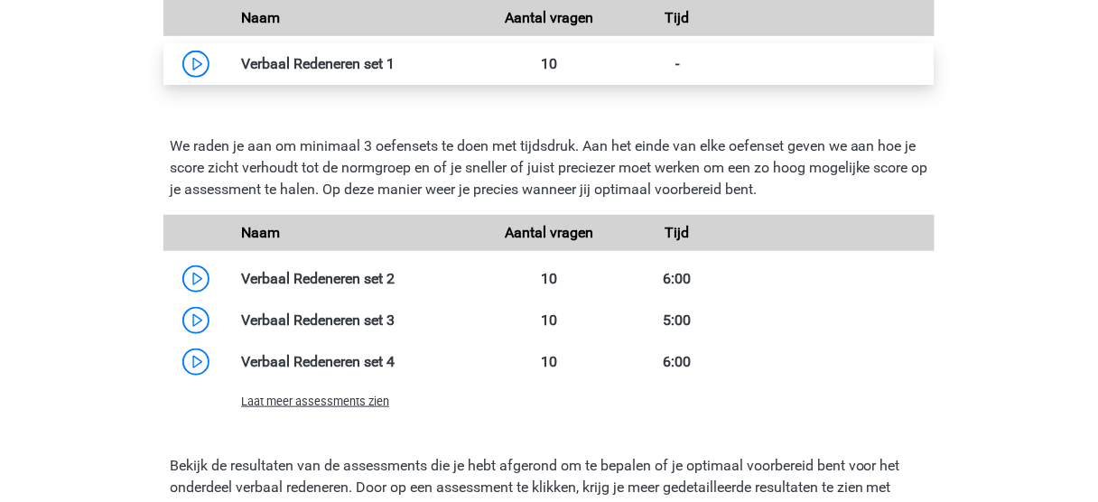
click at [394, 57] on link at bounding box center [394, 63] width 0 height 17
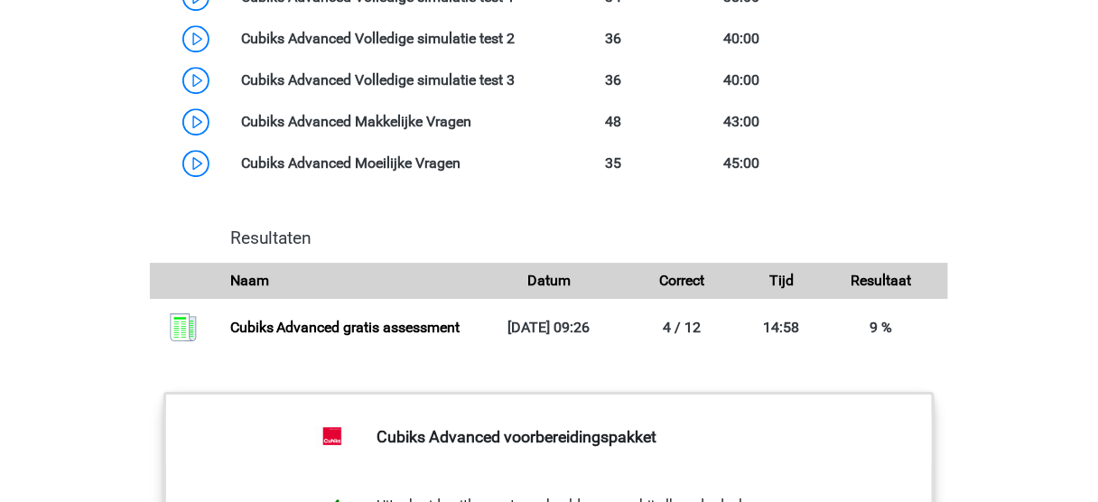
scroll to position [3002, 0]
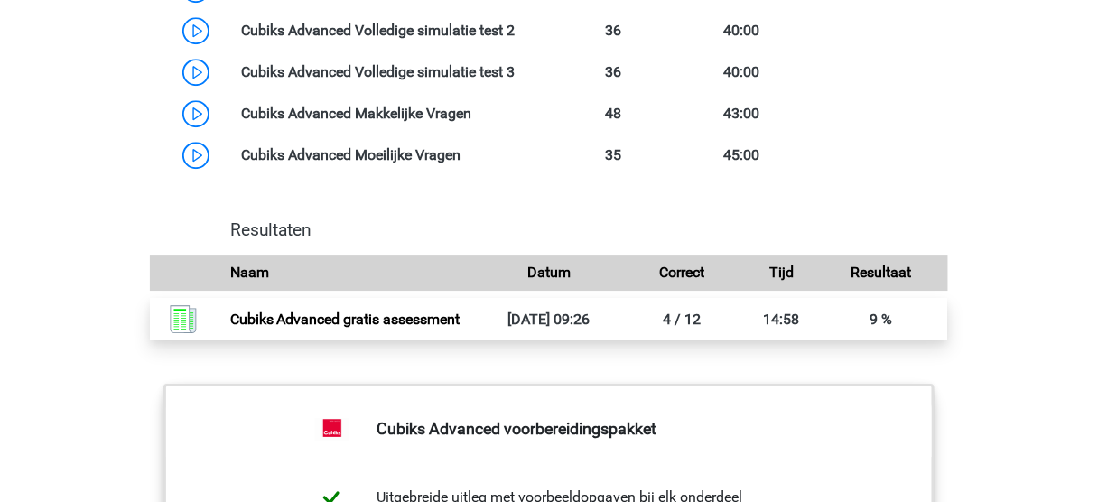
click at [460, 328] on link "Cubiks Advanced gratis assessment" at bounding box center [345, 319] width 230 height 17
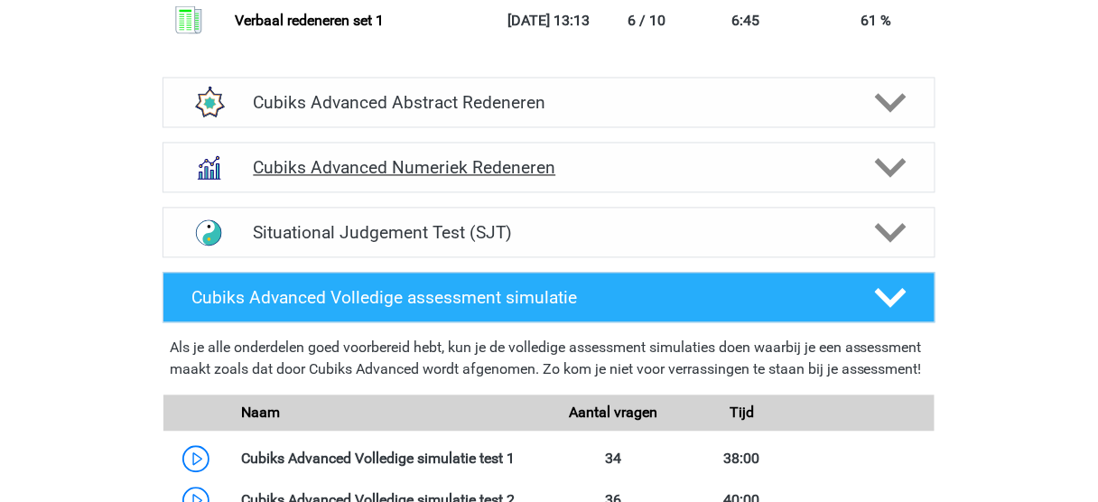
scroll to position [2511, 0]
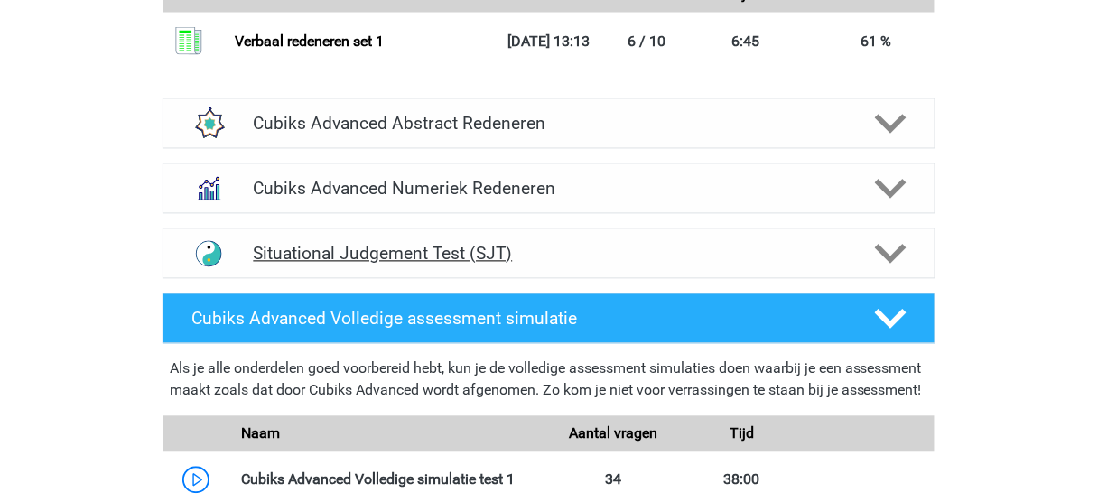
click at [764, 255] on h4 "Situational Judgement Test (SJT)" at bounding box center [548, 254] width 591 height 21
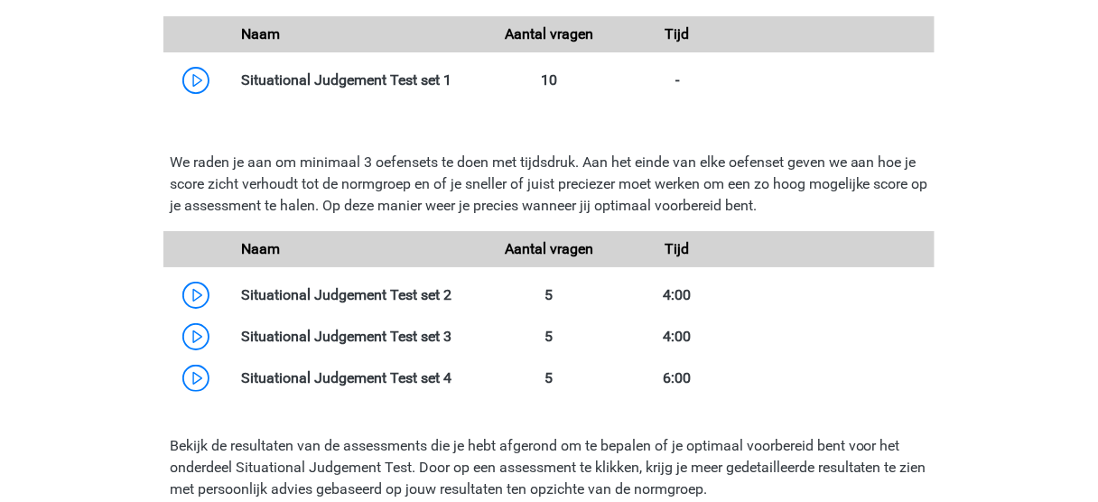
scroll to position [3298, 0]
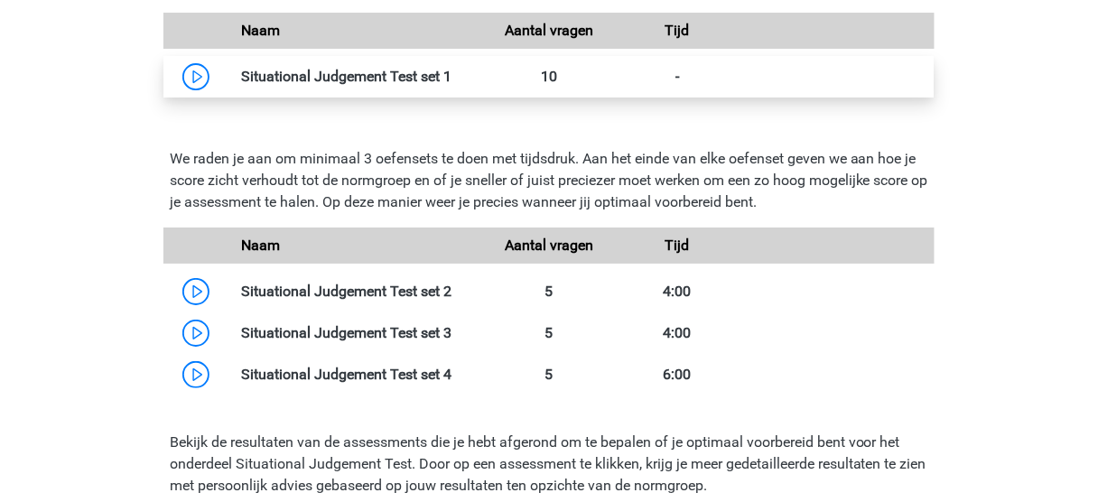
click at [451, 82] on link at bounding box center [451, 76] width 0 height 17
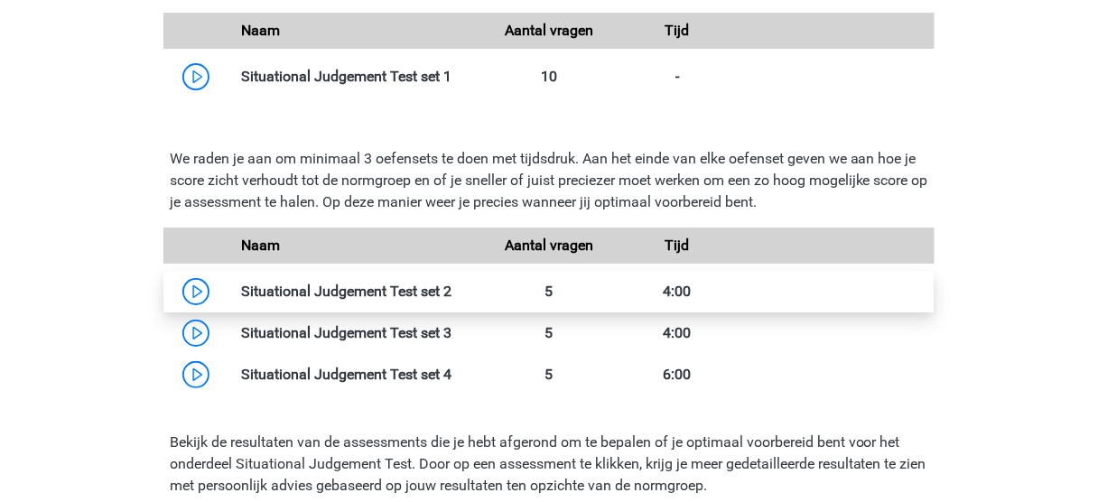
click at [451, 298] on link at bounding box center [451, 291] width 0 height 17
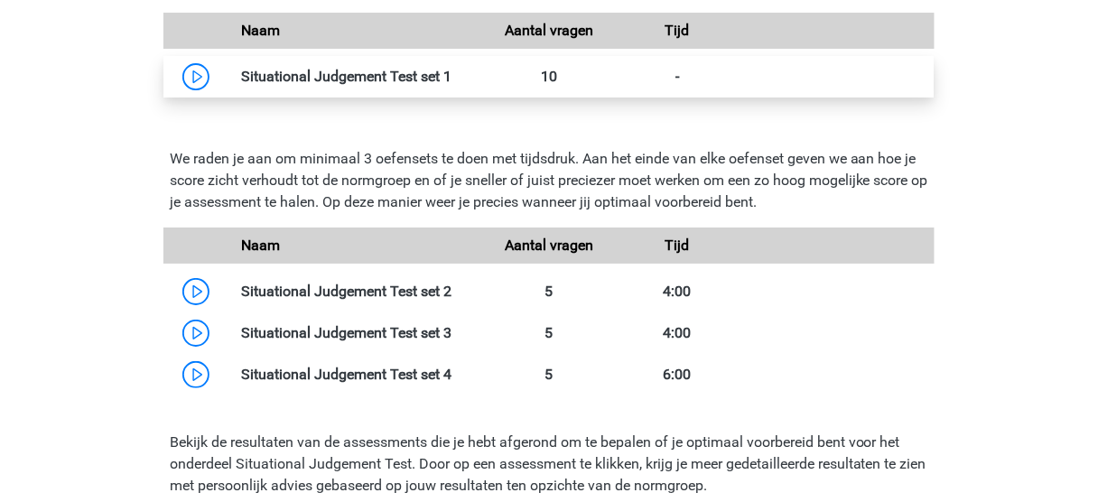
click at [451, 71] on link at bounding box center [451, 76] width 0 height 17
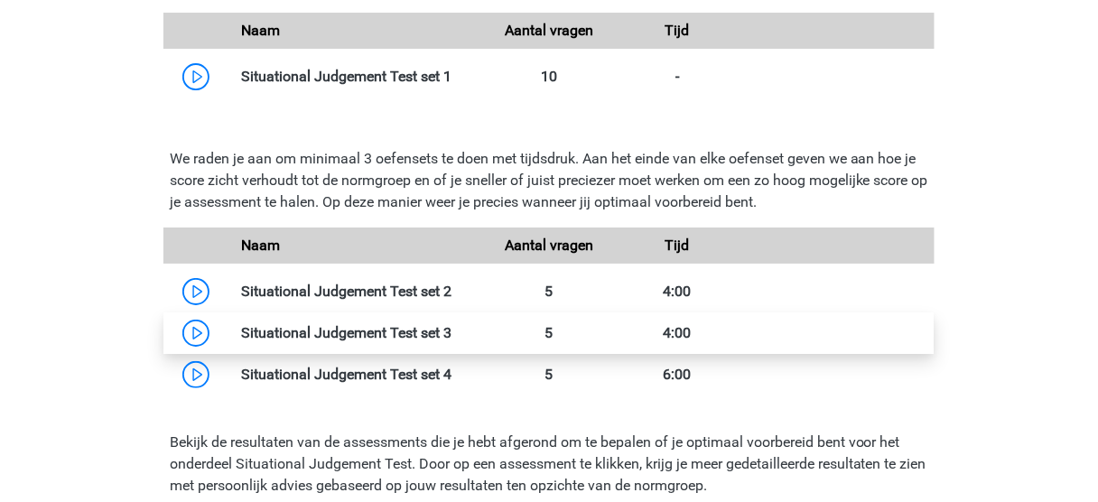
click at [451, 285] on link at bounding box center [451, 291] width 0 height 17
click at [451, 332] on link at bounding box center [451, 332] width 0 height 17
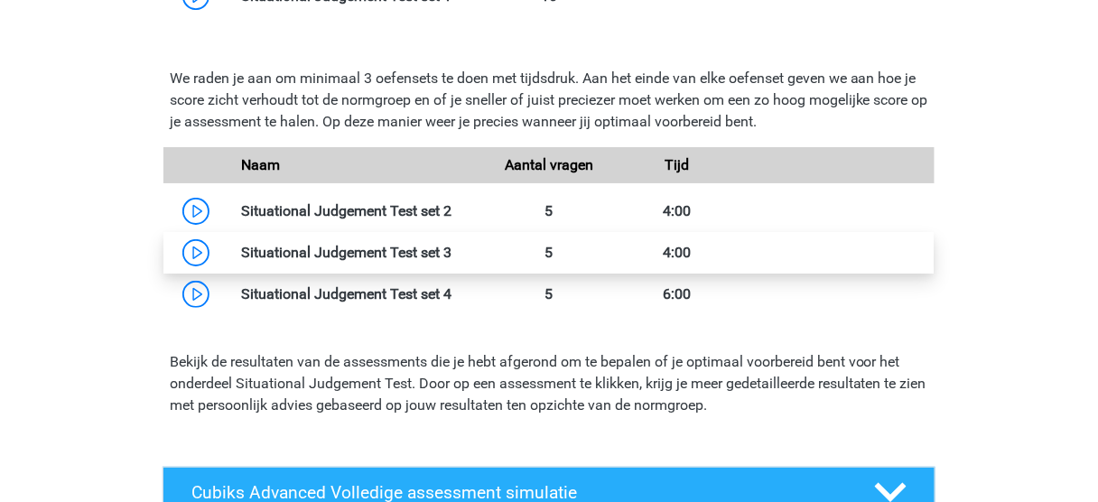
scroll to position [3378, 0]
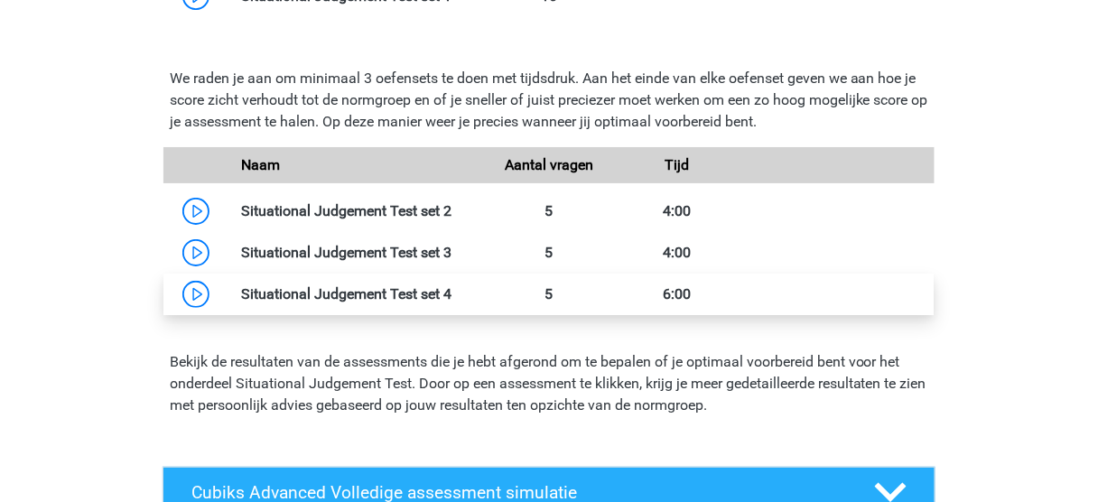
click at [451, 298] on link at bounding box center [451, 293] width 0 height 17
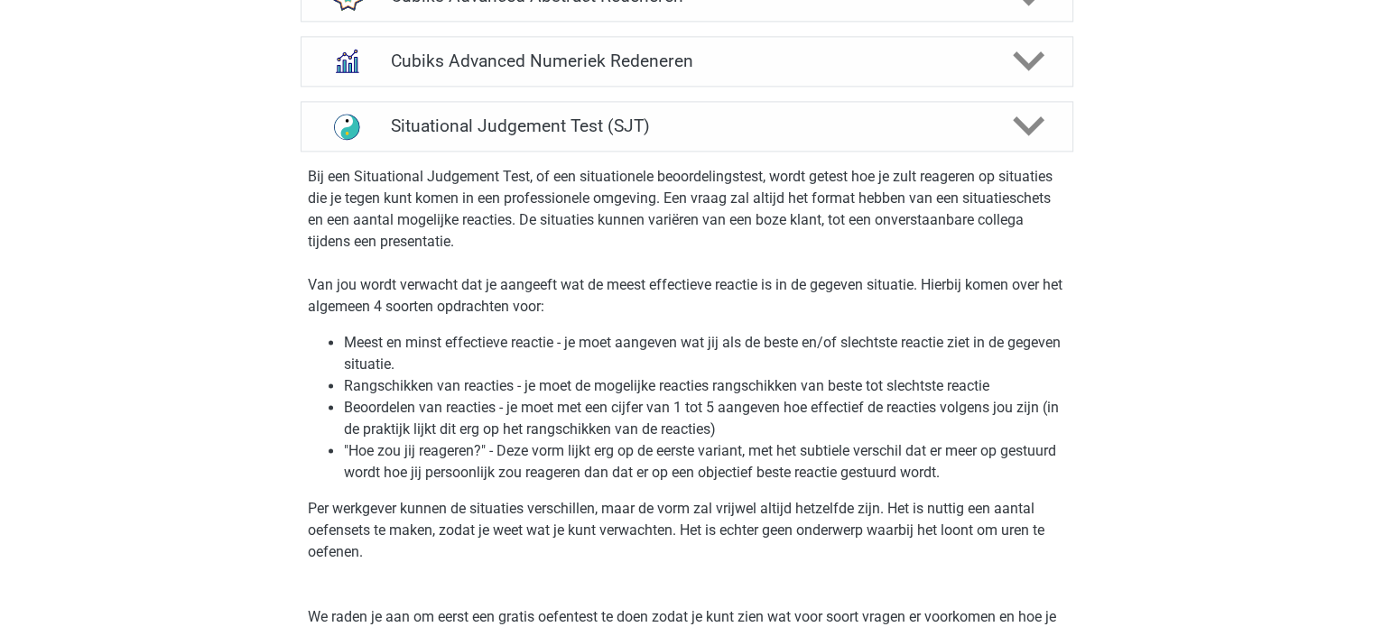
scroll to position [2361, 0]
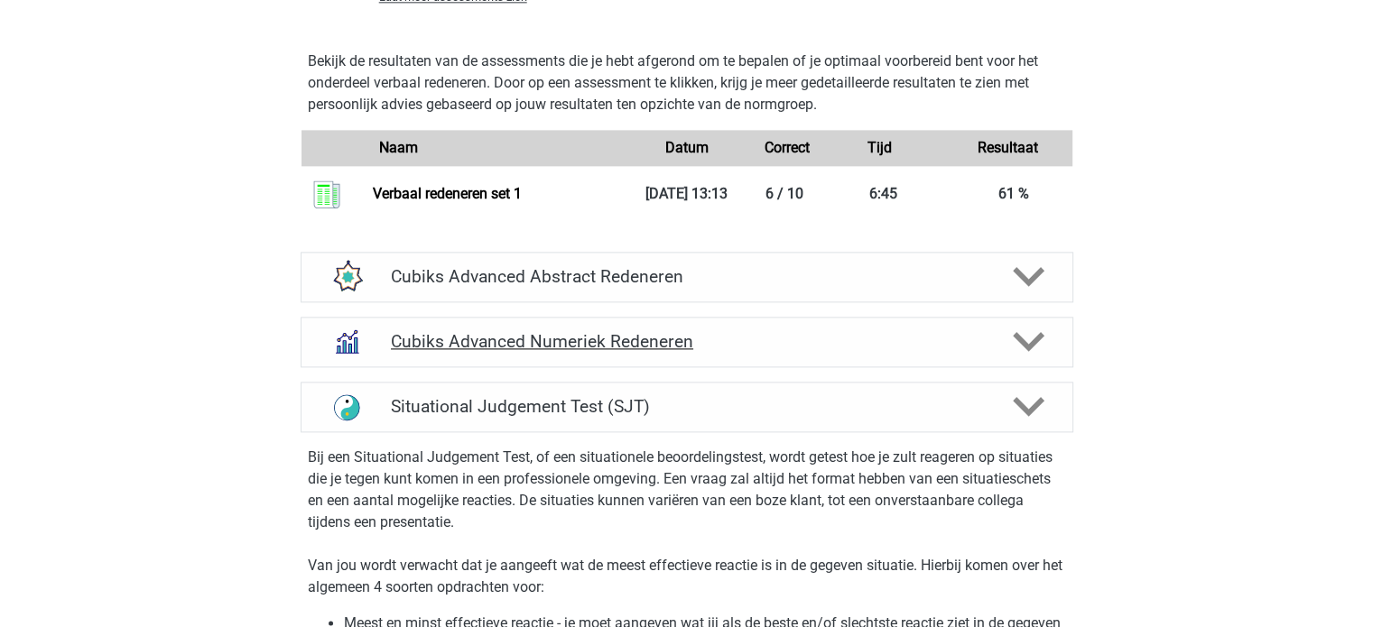
click at [647, 324] on div "Cubiks Advanced Numeriek Redeneren" at bounding box center [687, 342] width 773 height 51
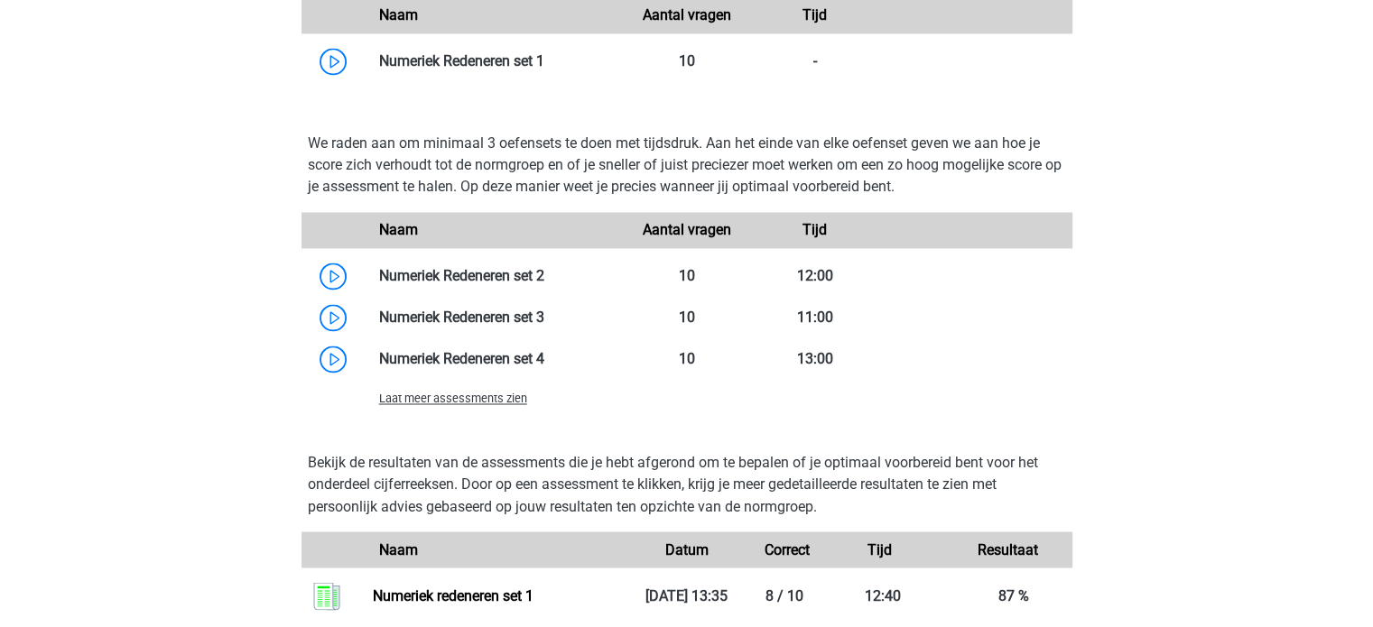
scroll to position [2943, 0]
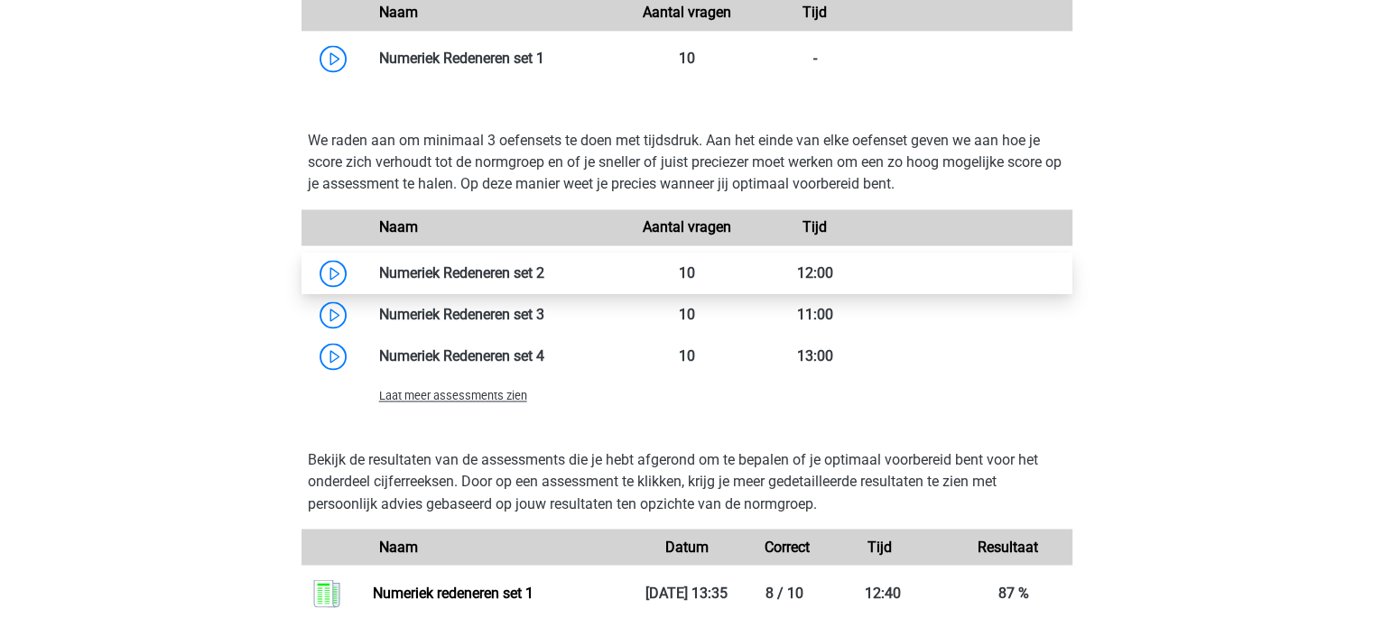
click at [544, 271] on link at bounding box center [544, 272] width 0 height 17
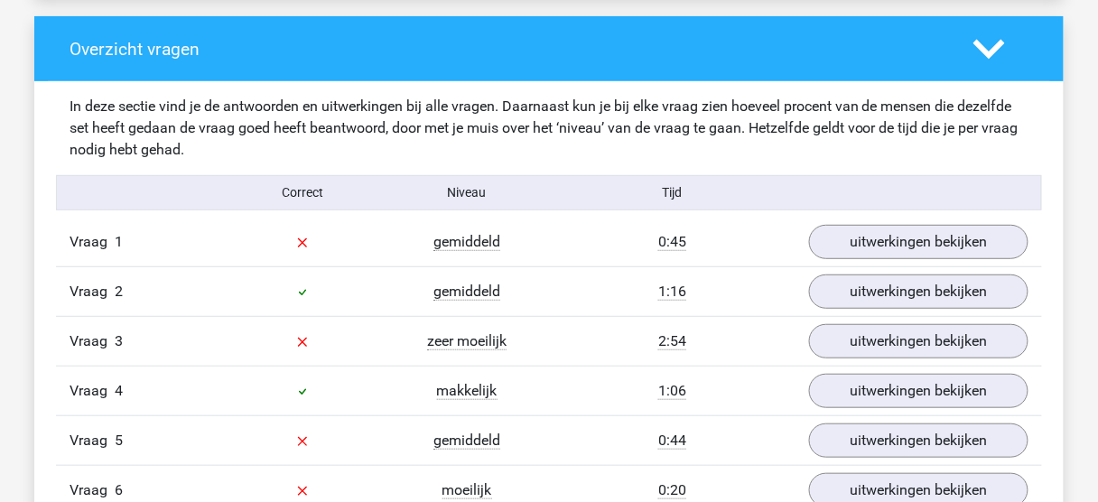
scroll to position [1927, 0]
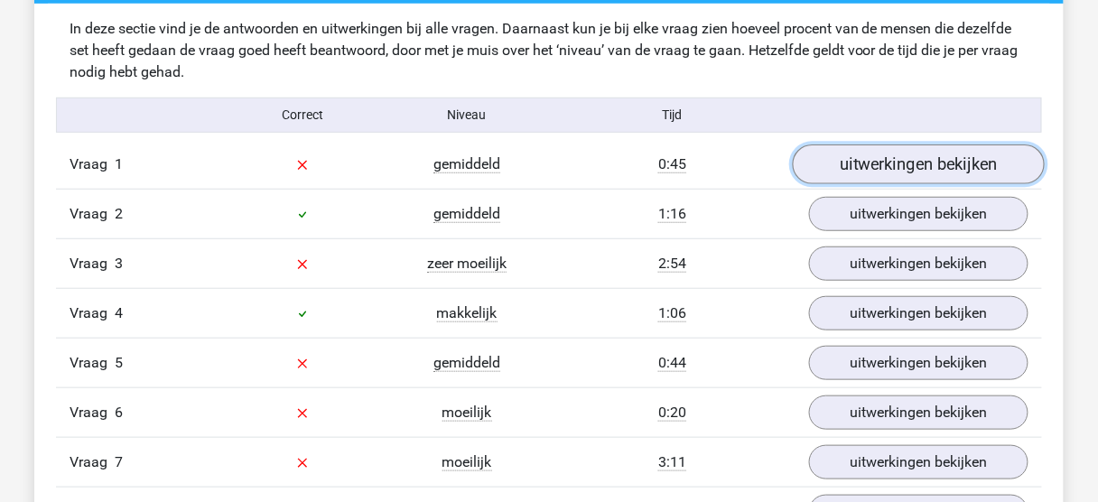
click at [925, 165] on link "uitwerkingen bekijken" at bounding box center [919, 164] width 252 height 40
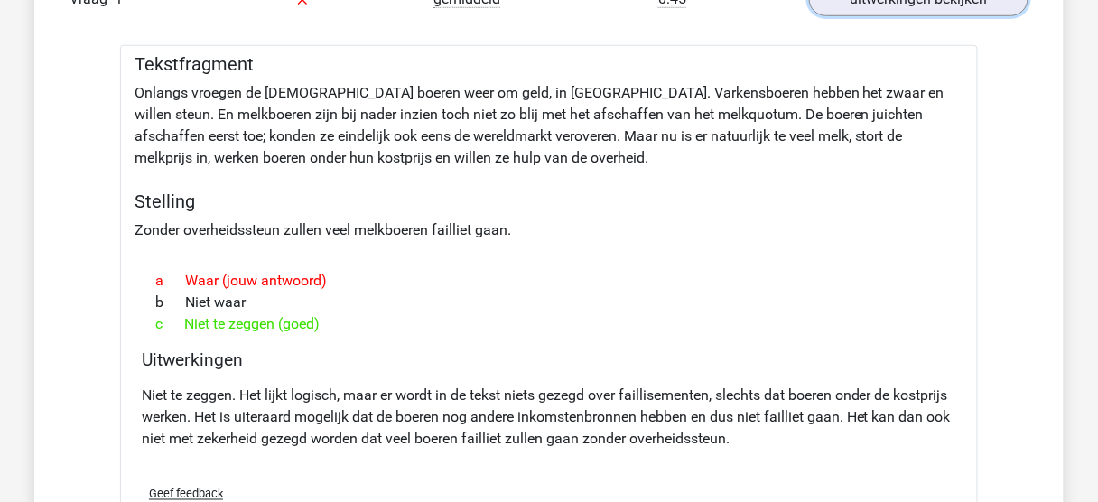
scroll to position [2105, 0]
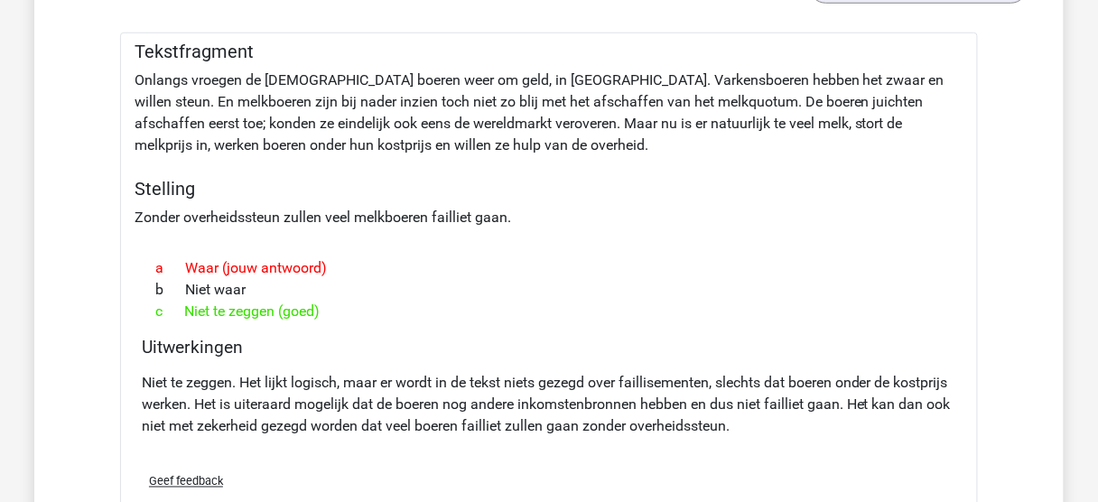
drag, startPoint x: 772, startPoint y: 134, endPoint x: 844, endPoint y: 136, distance: 72.3
click at [844, 136] on div "Tekstfragment Onlangs vroegen de Europese boeren weer om geld, in Brussel. Vark…" at bounding box center [549, 286] width 858 height 509
click at [316, 218] on div "Tekstfragment Onlangs vroegen de Europese boeren weer om geld, in Brussel. Vark…" at bounding box center [549, 286] width 858 height 509
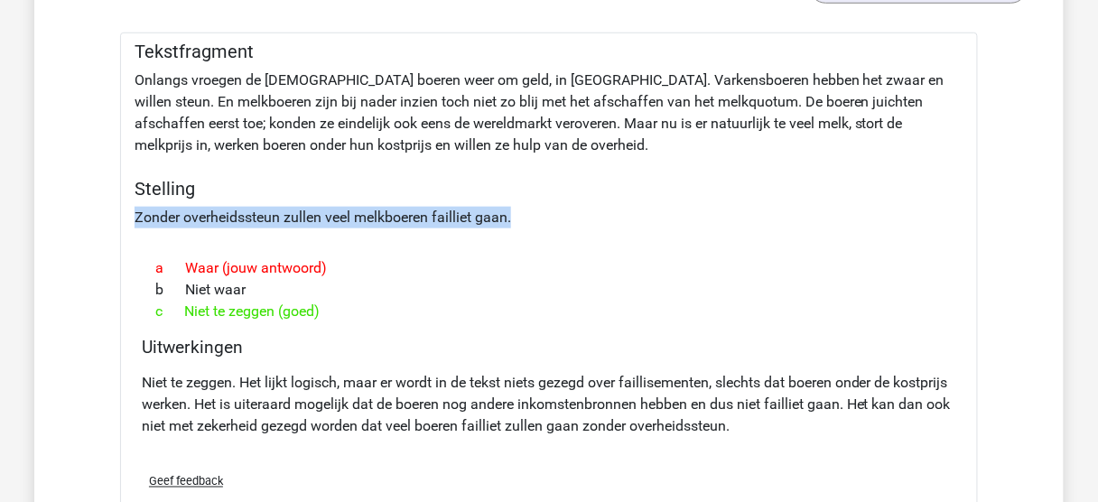
click at [316, 218] on div "Tekstfragment Onlangs vroegen de Europese boeren weer om geld, in Brussel. Vark…" at bounding box center [549, 286] width 858 height 509
click at [328, 212] on div "Tekstfragment Onlangs vroegen de Europese boeren weer om geld, in Brussel. Vark…" at bounding box center [549, 286] width 858 height 509
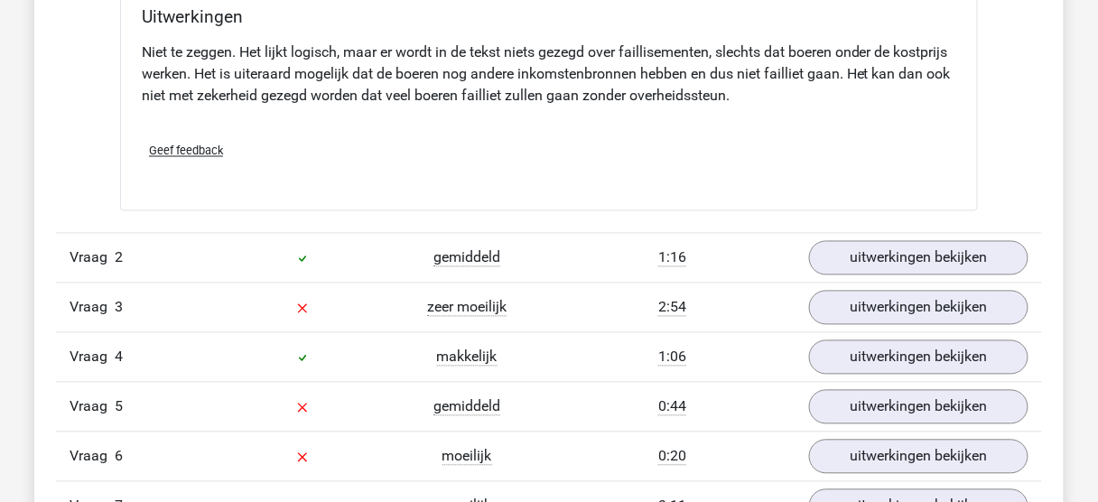
scroll to position [2468, 0]
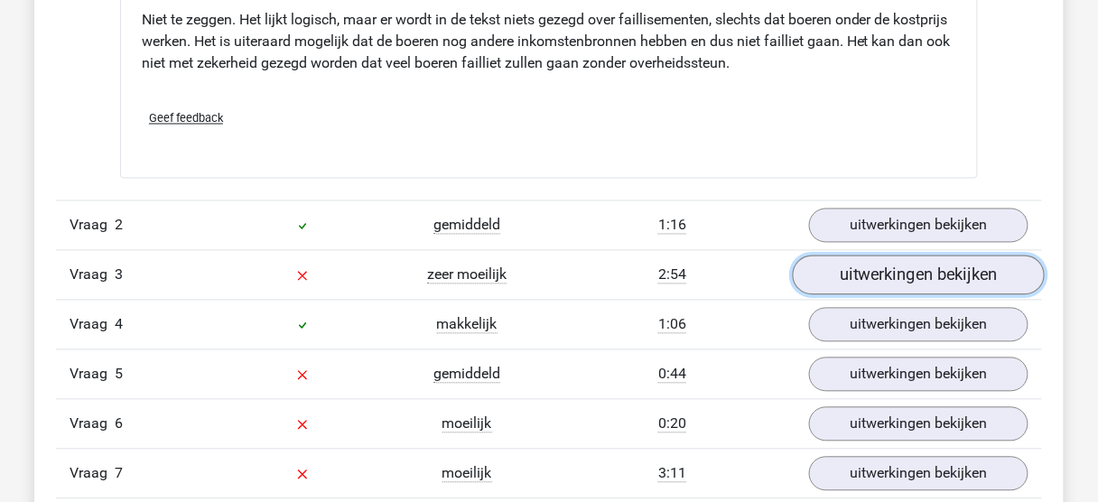
click at [950, 267] on link "uitwerkingen bekijken" at bounding box center [919, 276] width 252 height 40
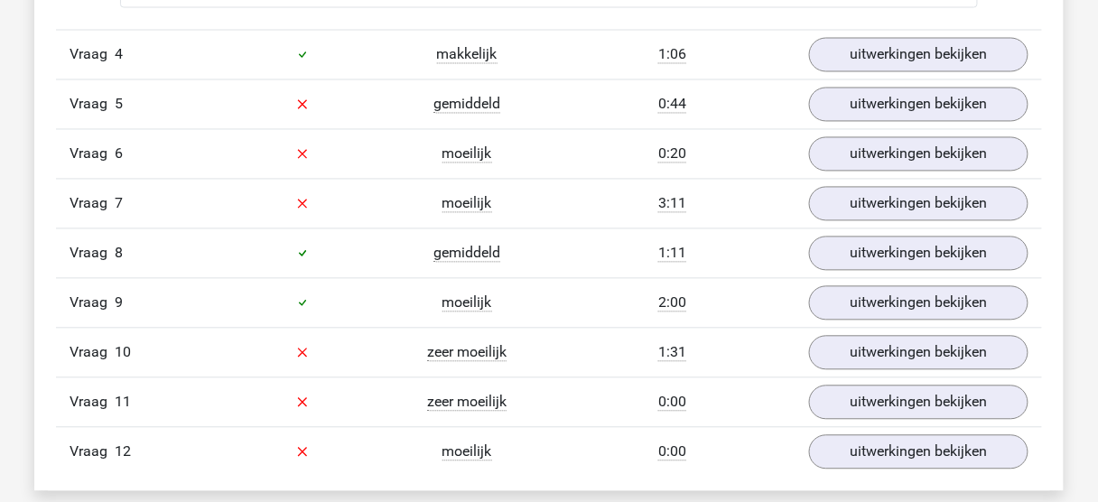
scroll to position [4261, 0]
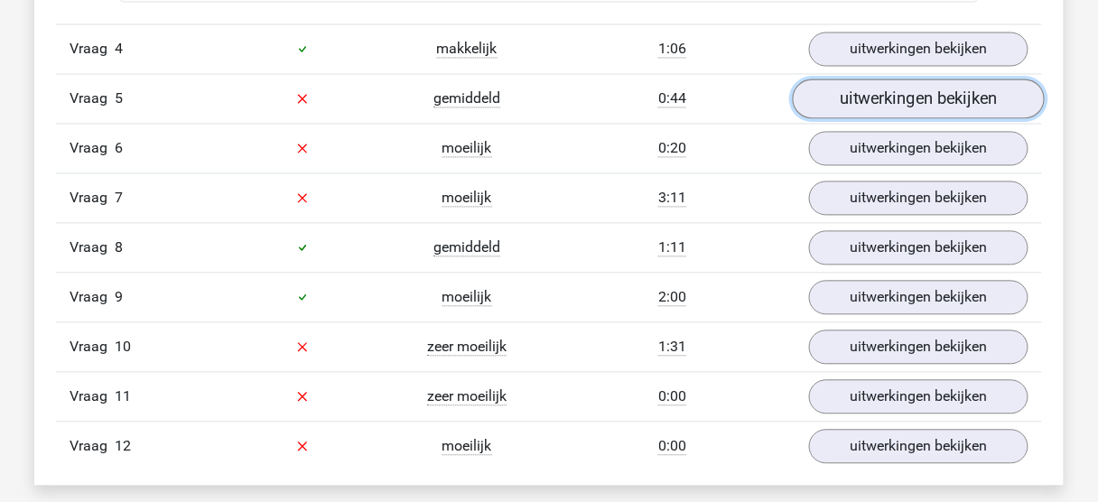
click at [920, 100] on link "uitwerkingen bekijken" at bounding box center [919, 99] width 252 height 40
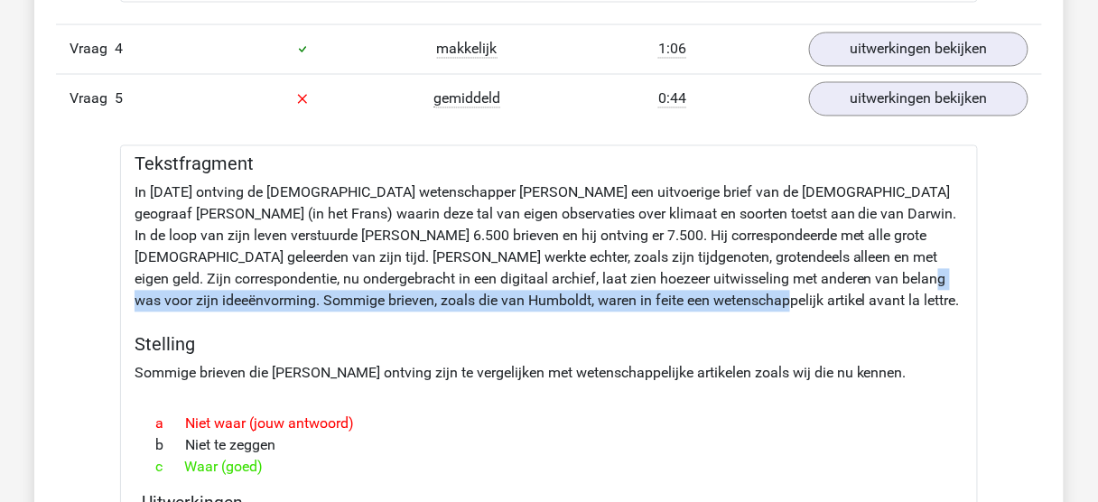
drag, startPoint x: 802, startPoint y: 271, endPoint x: 805, endPoint y: 283, distance: 13.1
click at [459, 335] on h5 "Stelling" at bounding box center [549, 345] width 829 height 22
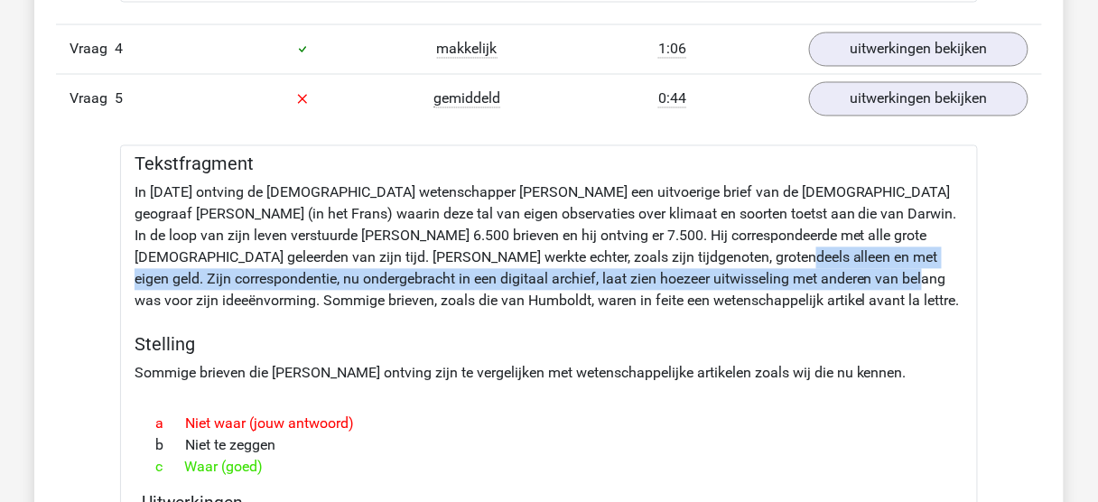
drag, startPoint x: 684, startPoint y: 250, endPoint x: 792, endPoint y: 274, distance: 110.0
drag, startPoint x: 795, startPoint y: 275, endPoint x: 685, endPoint y: 248, distance: 113.4
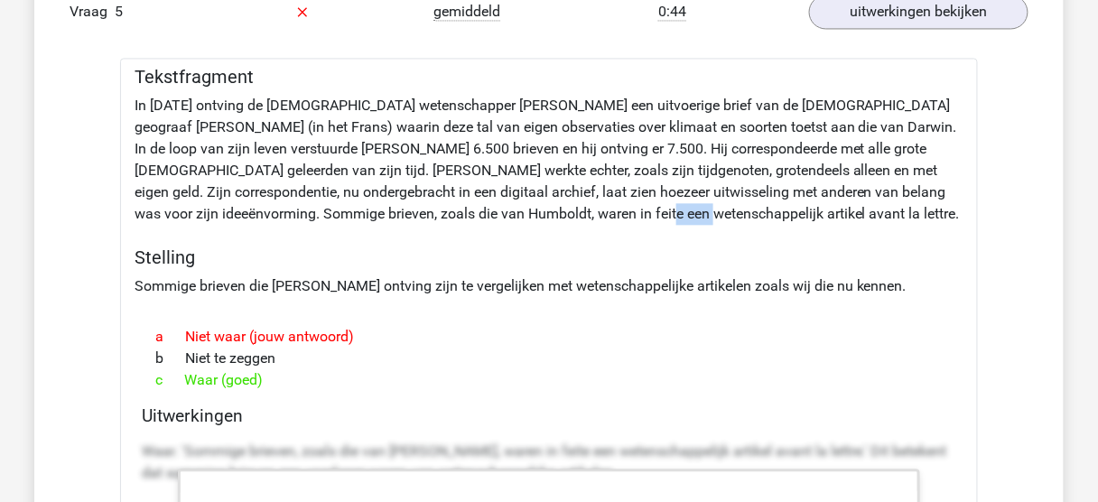
scroll to position [4344, 0]
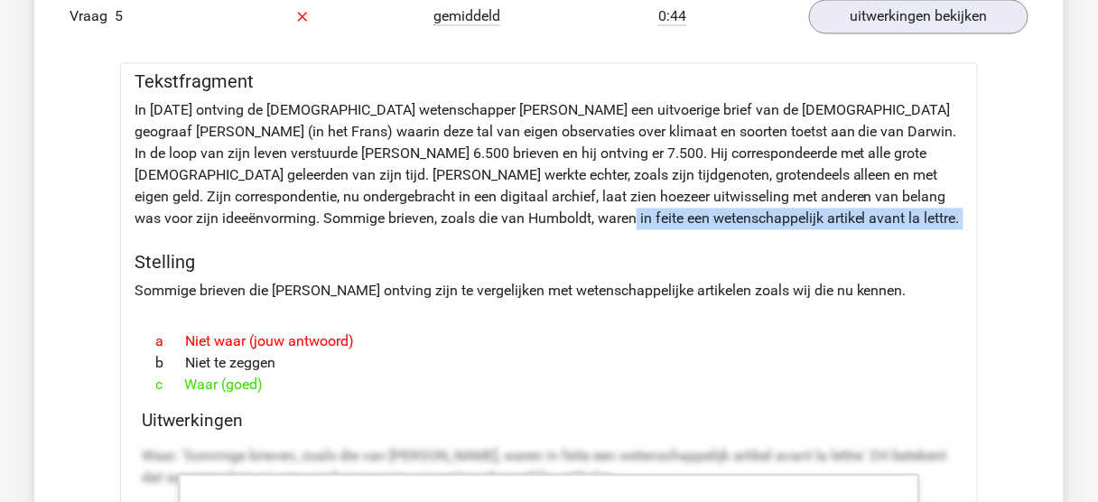
drag, startPoint x: 486, startPoint y: 207, endPoint x: 718, endPoint y: 212, distance: 232.1
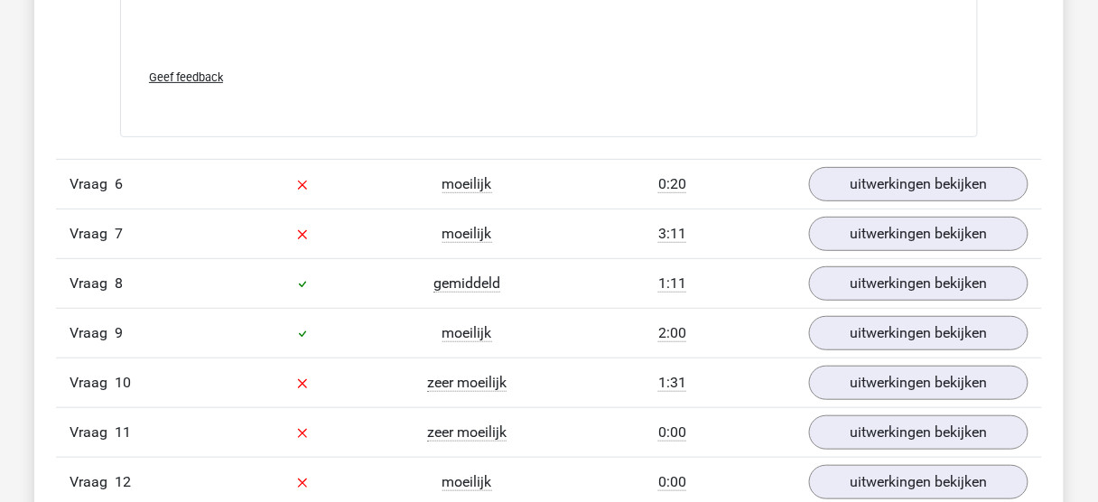
scroll to position [5253, 0]
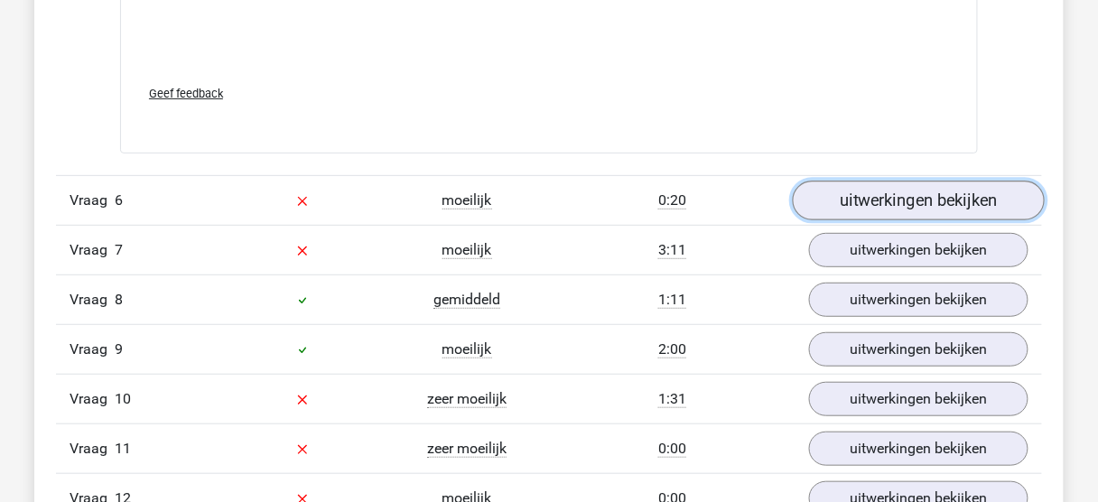
click at [940, 194] on link "uitwerkingen bekijken" at bounding box center [919, 201] width 252 height 40
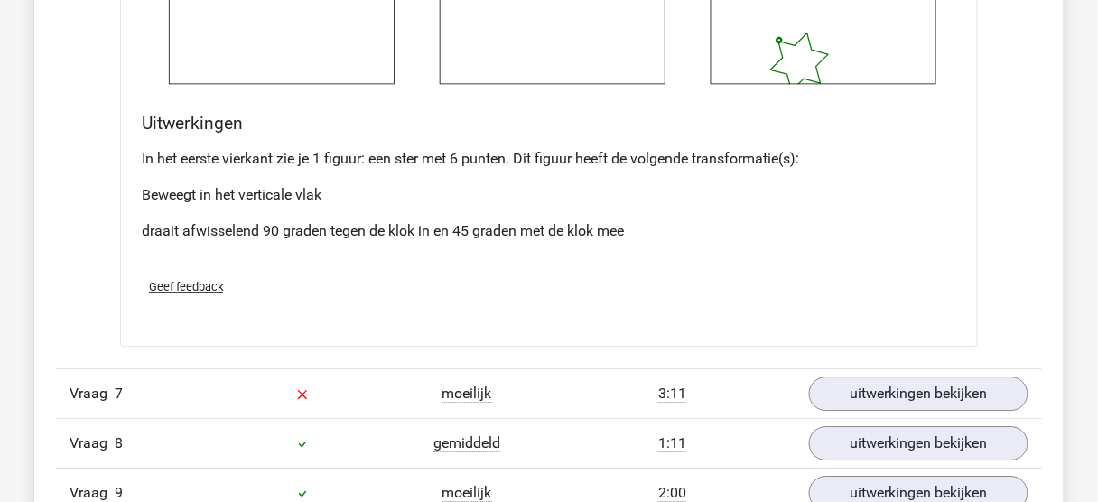
scroll to position [6398, 0]
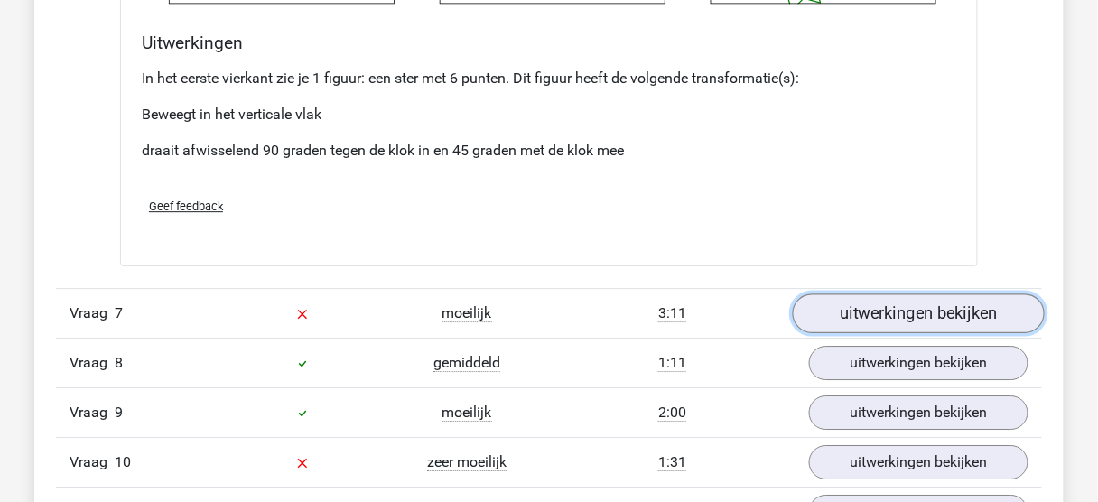
click at [923, 309] on link "uitwerkingen bekijken" at bounding box center [919, 313] width 252 height 40
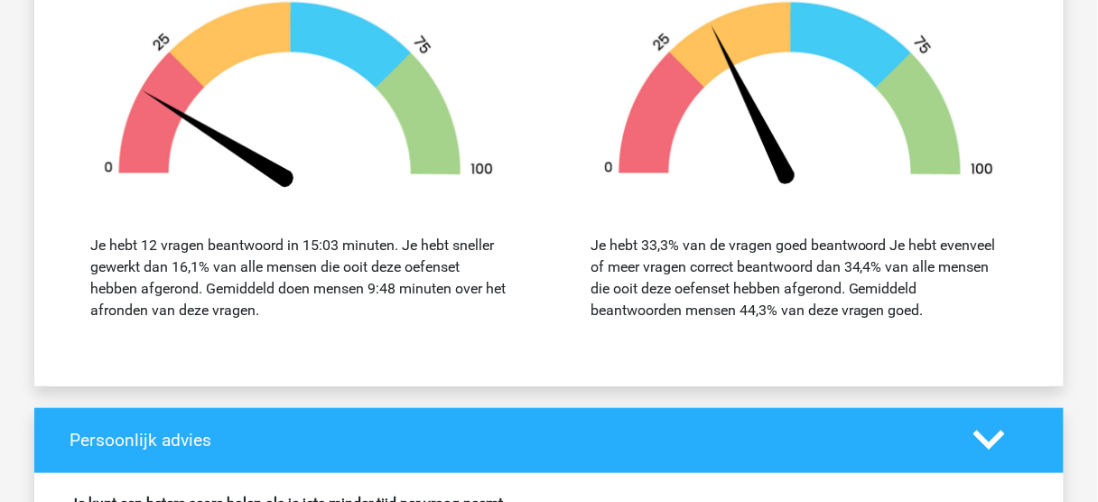
scroll to position [8764, 0]
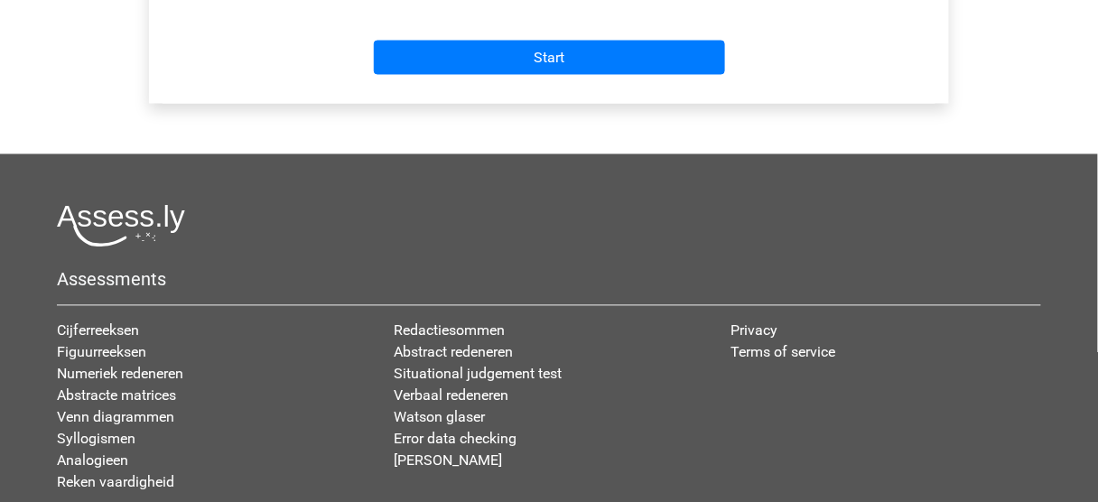
scroll to position [815, 0]
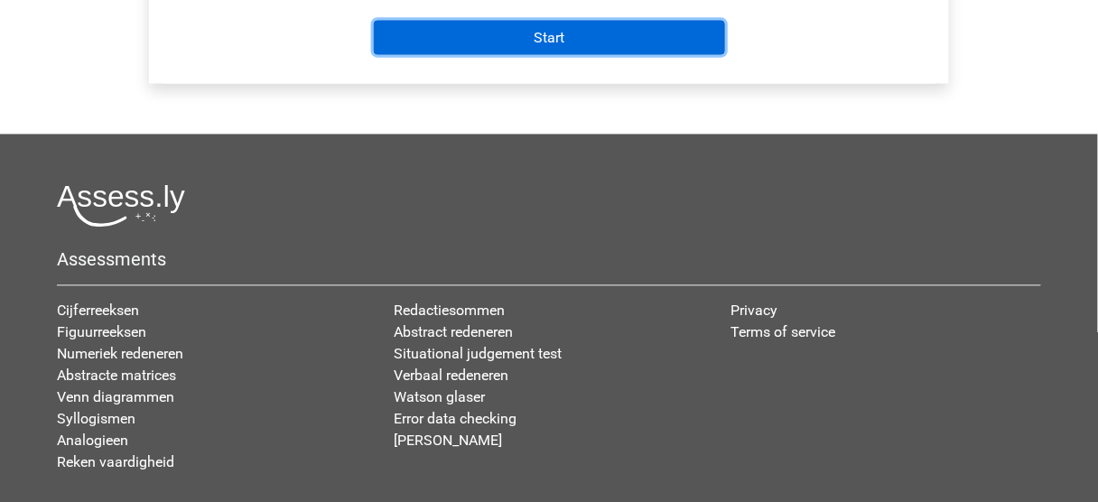
click at [465, 51] on input "Start" at bounding box center [549, 38] width 351 height 34
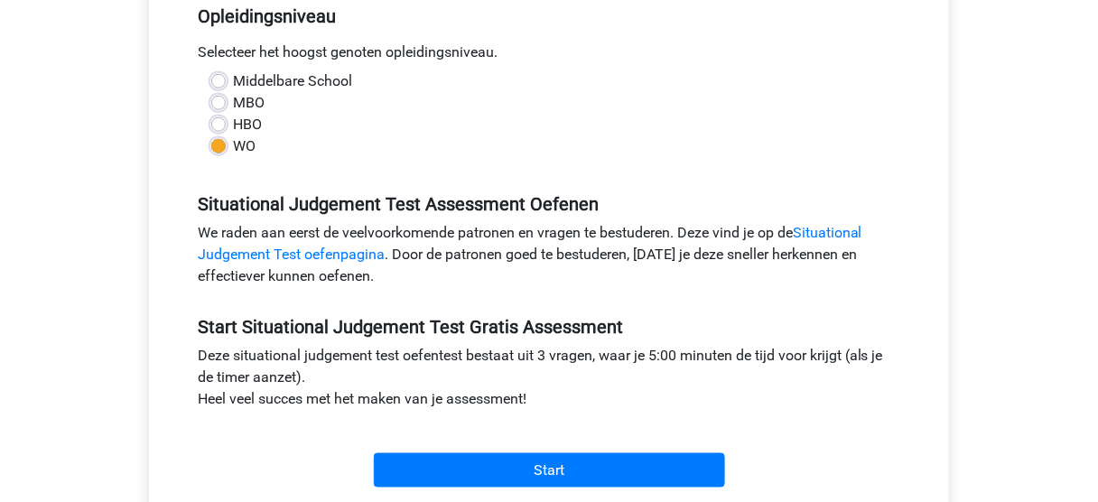
scroll to position [342, 0]
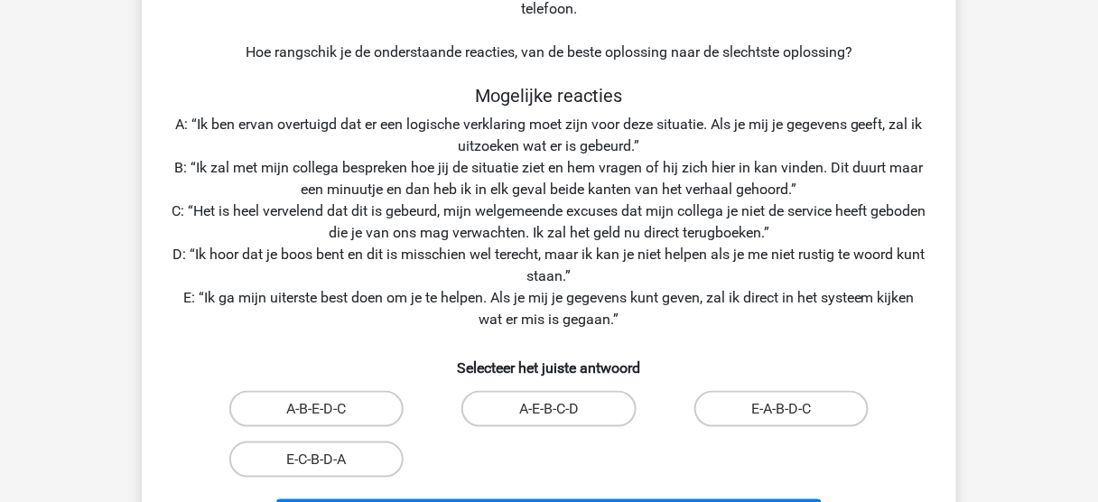
scroll to position [253, 0]
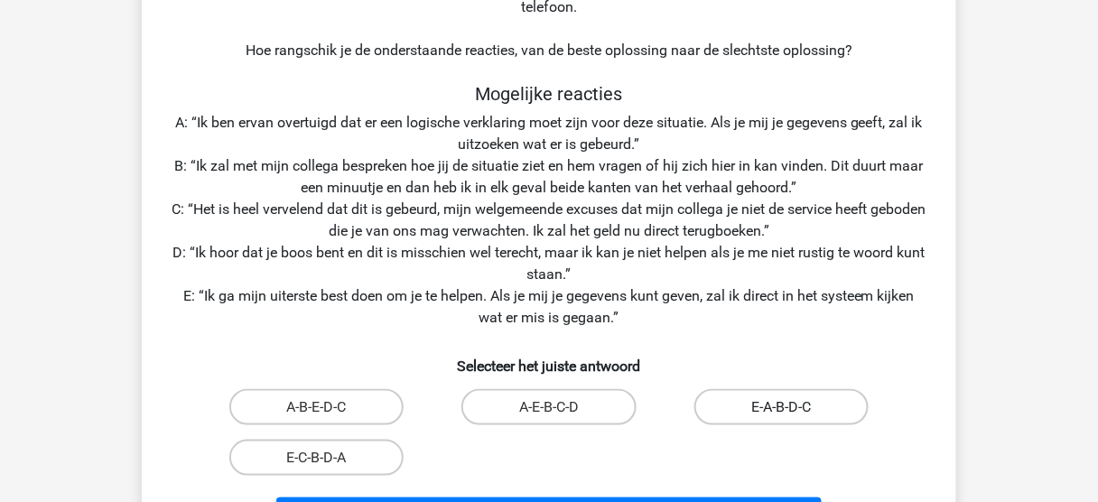
click at [779, 409] on label "E-A-B-D-C" at bounding box center [781, 407] width 174 height 36
click at [781, 409] on input "E-A-B-D-C" at bounding box center [787, 413] width 12 height 12
radio input "true"
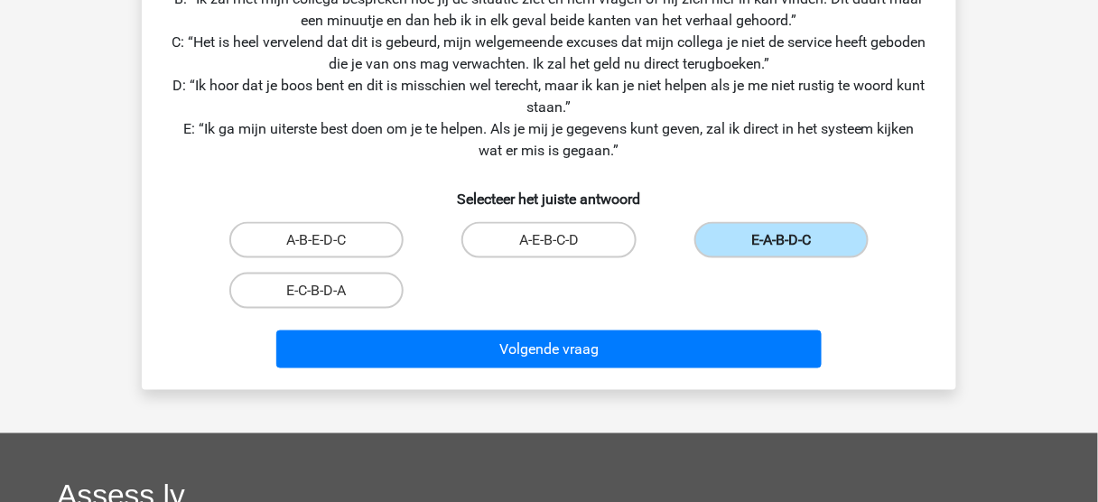
scroll to position [450, 0]
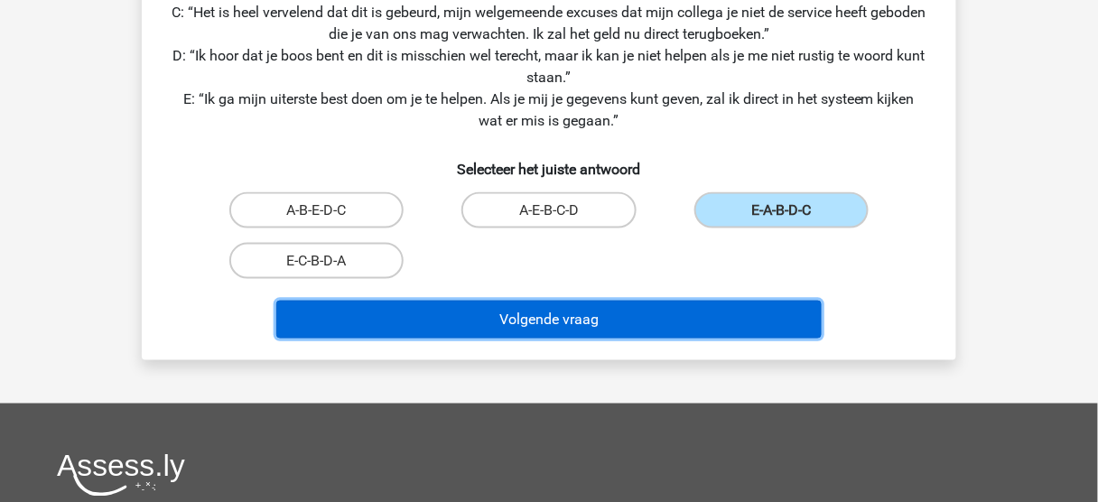
click at [648, 320] on button "Volgende vraag" at bounding box center [549, 320] width 546 height 38
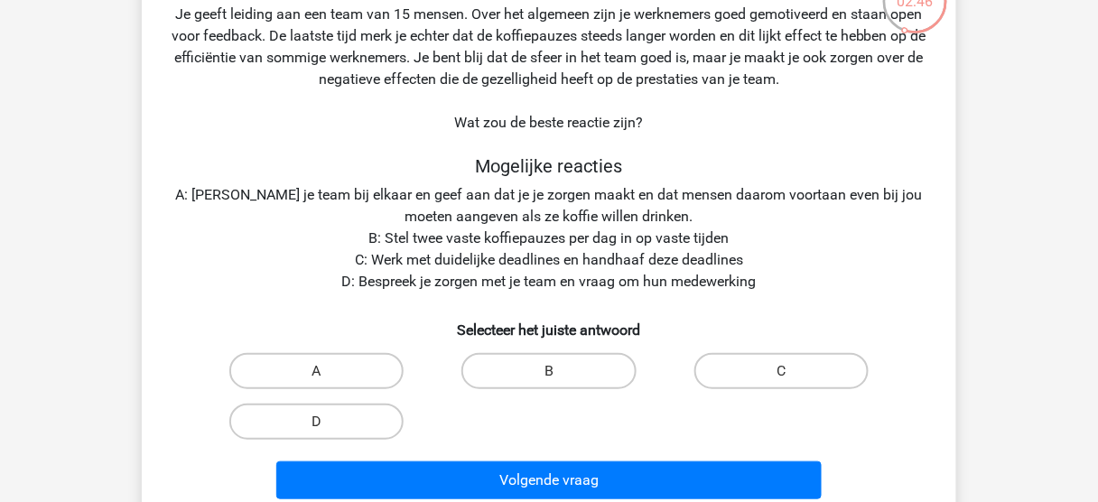
scroll to position [138, 0]
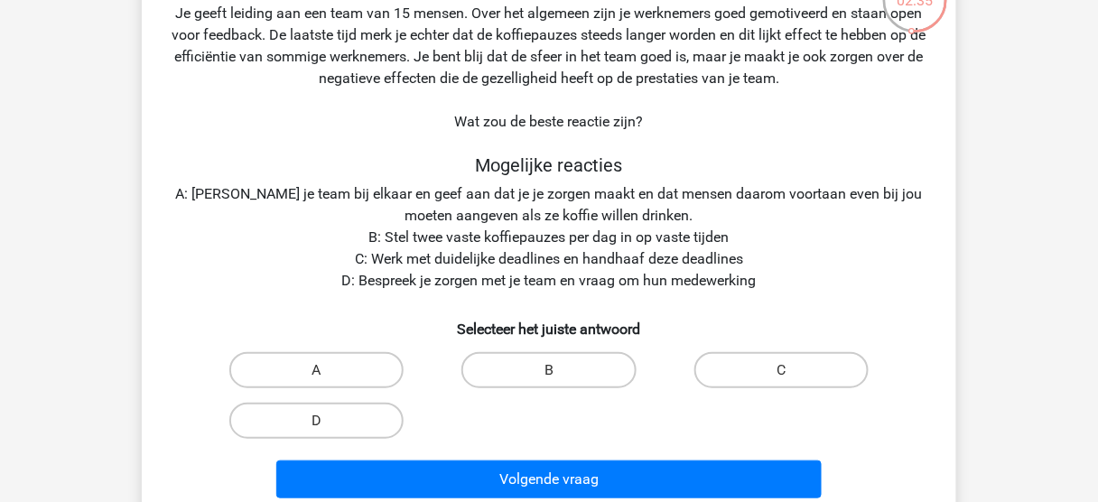
click at [784, 376] on input "C" at bounding box center [787, 376] width 12 height 12
radio input "true"
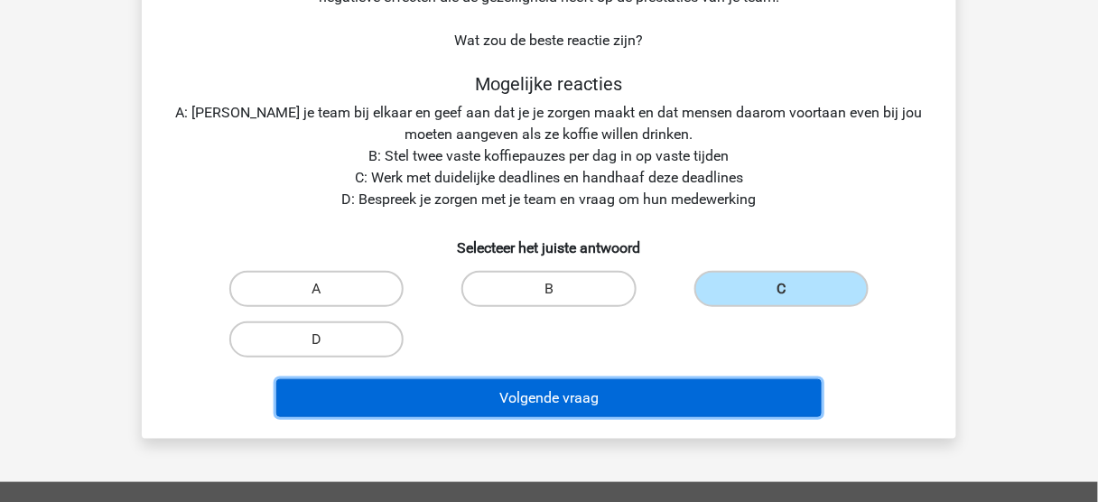
click at [646, 404] on button "Volgende vraag" at bounding box center [549, 398] width 546 height 38
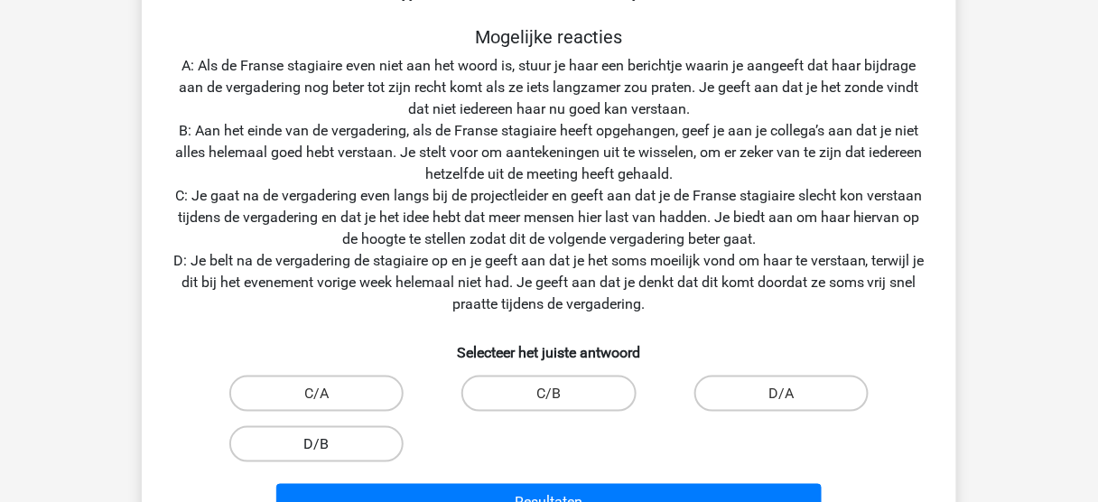
scroll to position [361, 0]
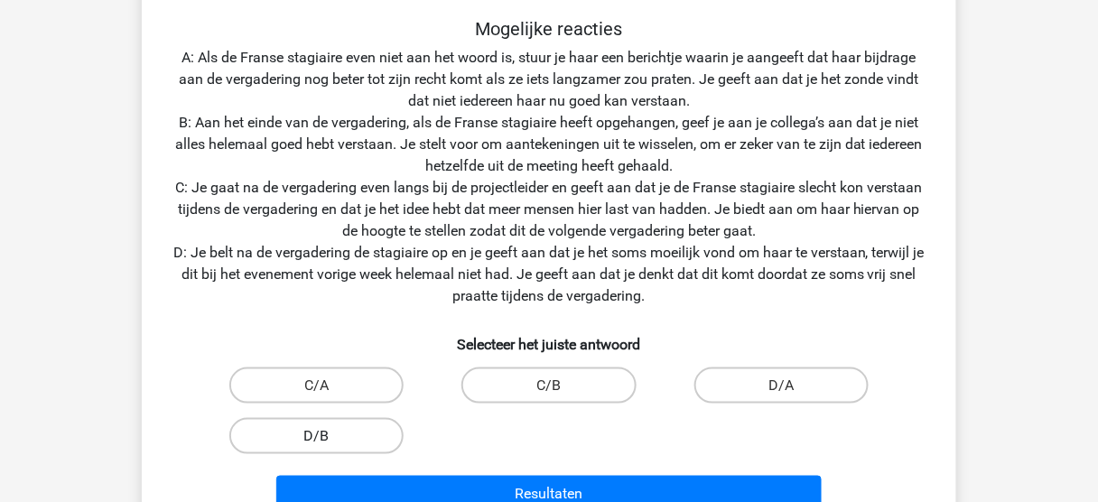
click at [332, 431] on label "D/B" at bounding box center [316, 436] width 174 height 36
click at [329, 436] on input "D/B" at bounding box center [323, 442] width 12 height 12
radio input "true"
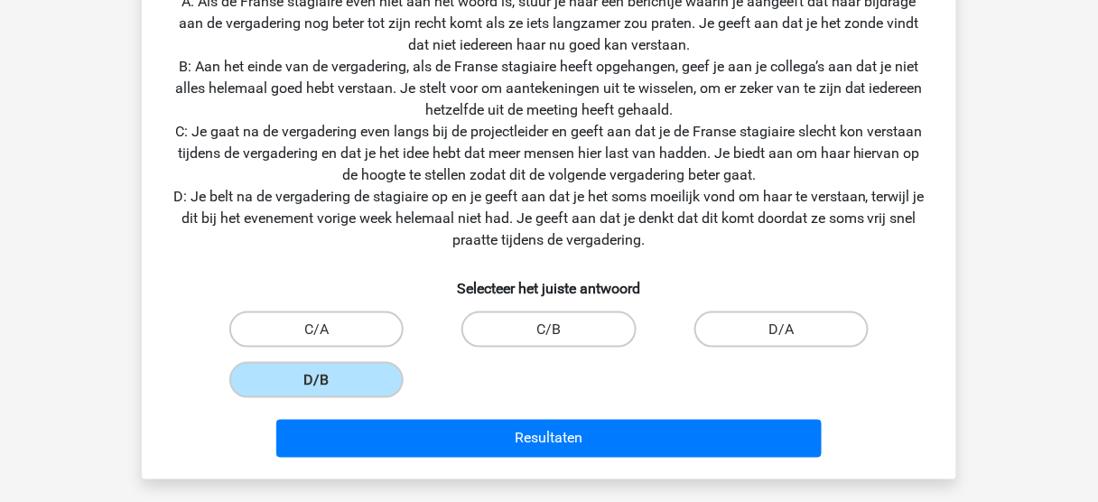
scroll to position [462, 0]
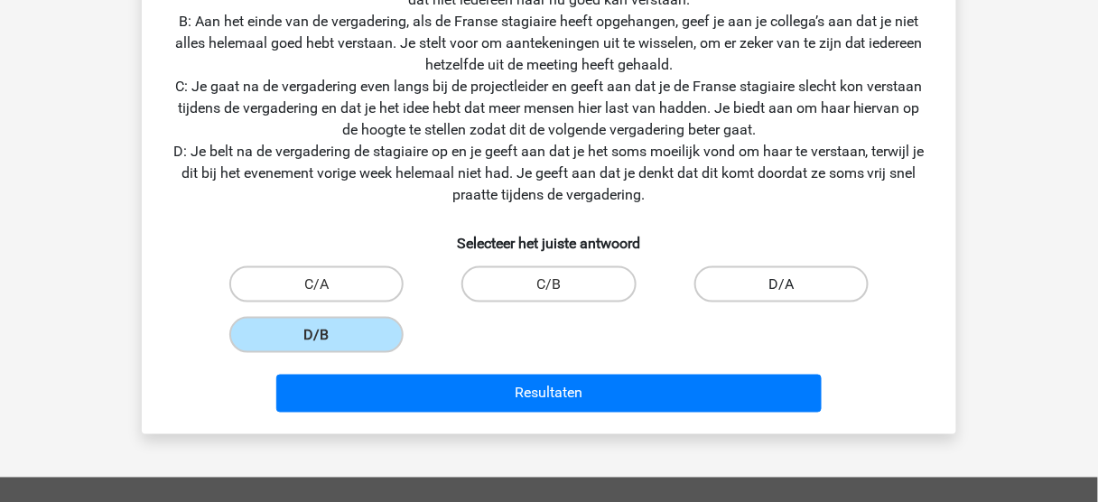
click at [743, 281] on label "D/A" at bounding box center [781, 284] width 174 height 36
click at [781, 284] on input "D/A" at bounding box center [787, 290] width 12 height 12
radio input "true"
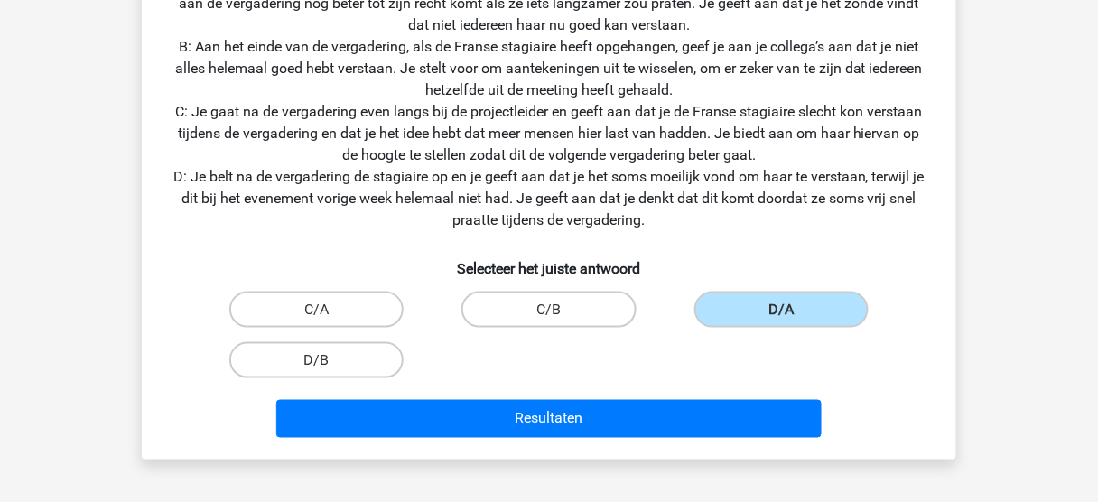
scroll to position [455, 0]
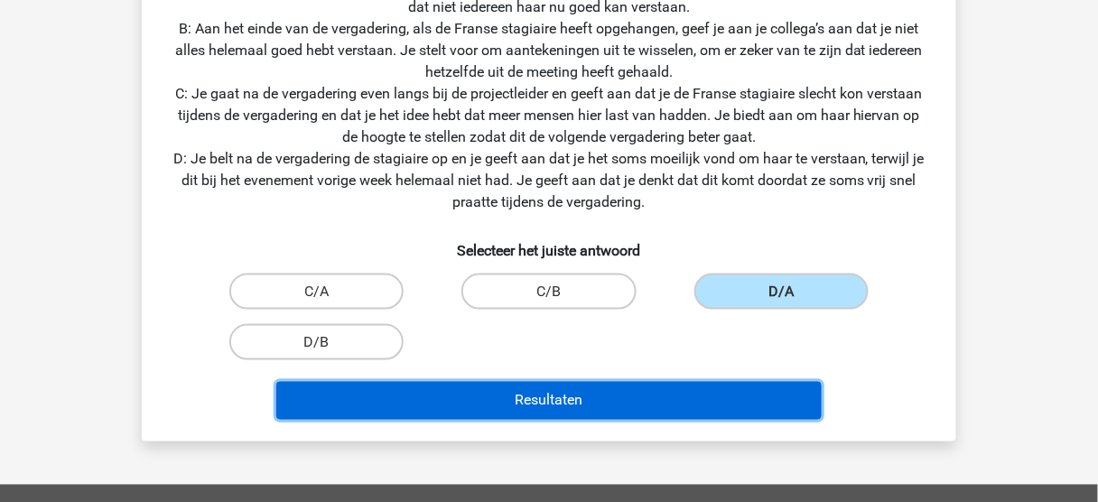
click at [609, 406] on button "Resultaten" at bounding box center [549, 401] width 546 height 38
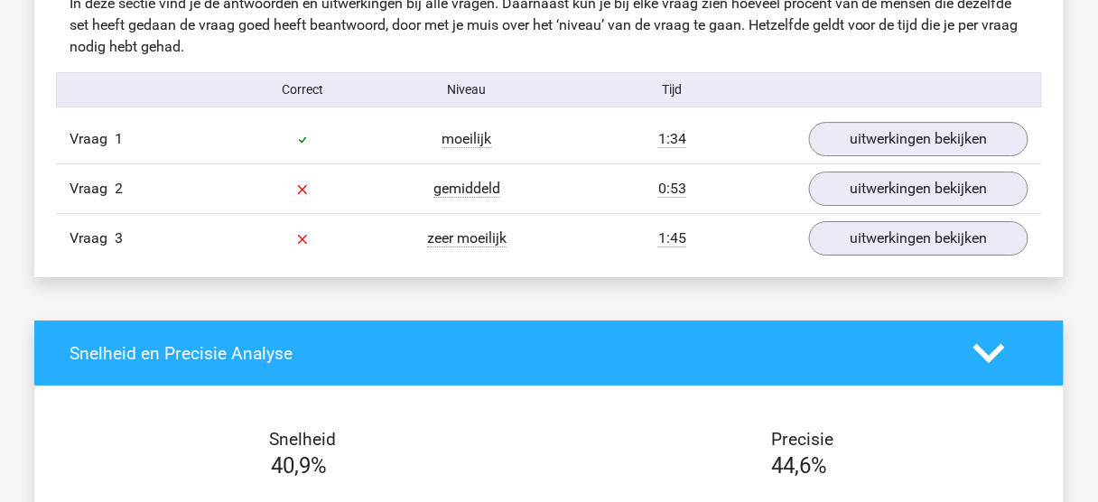
scroll to position [1458, 0]
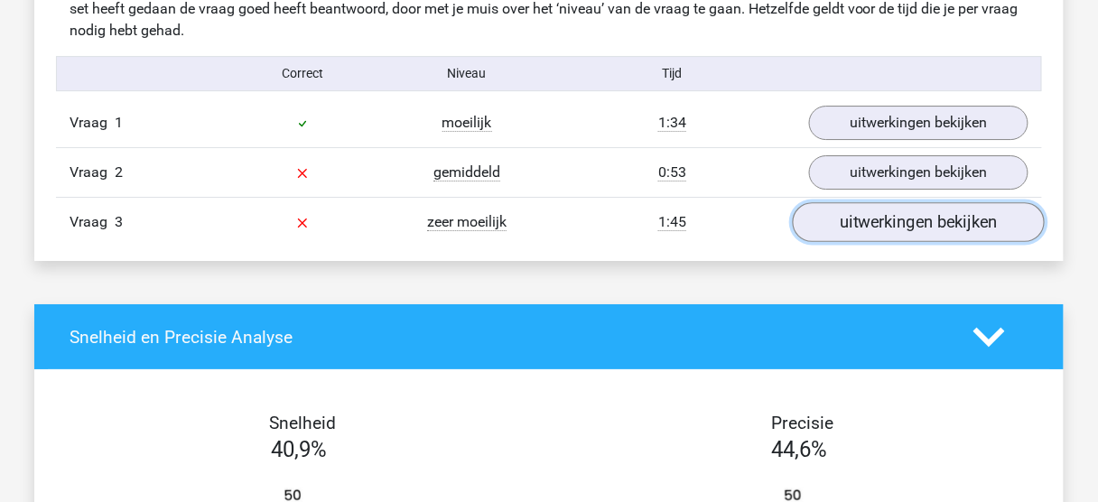
click at [975, 213] on link "uitwerkingen bekijken" at bounding box center [919, 222] width 252 height 40
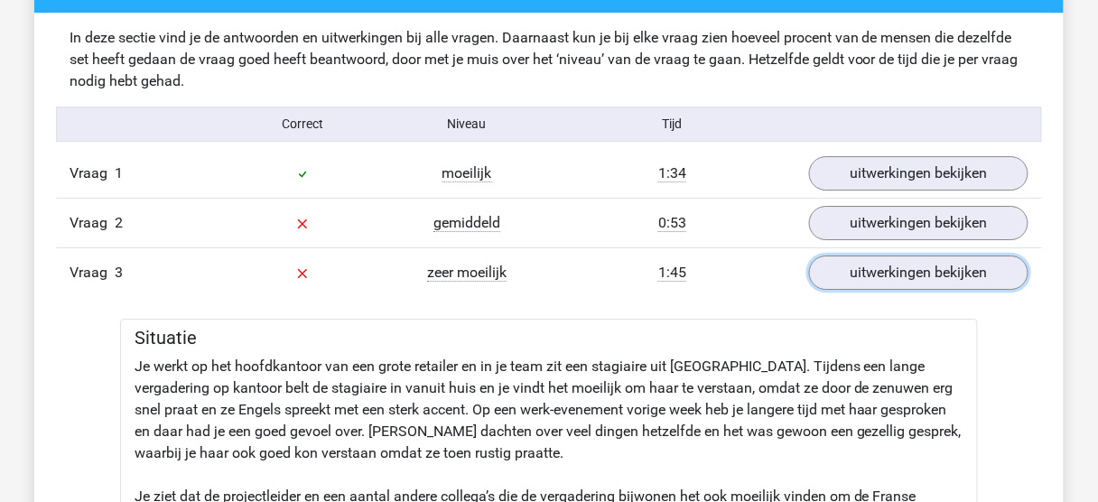
scroll to position [1291, 0]
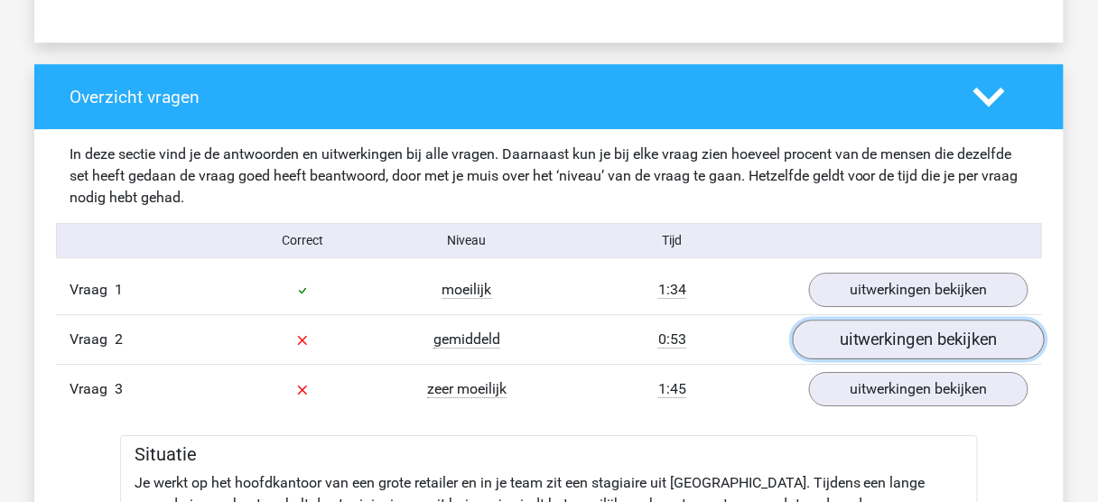
click at [920, 320] on link "uitwerkingen bekijken" at bounding box center [919, 340] width 252 height 40
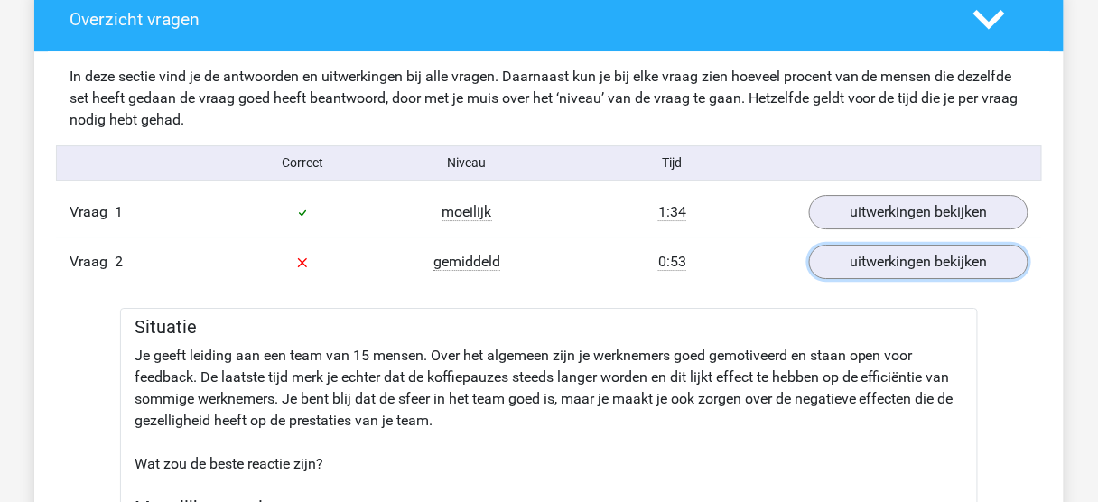
scroll to position [1376, 0]
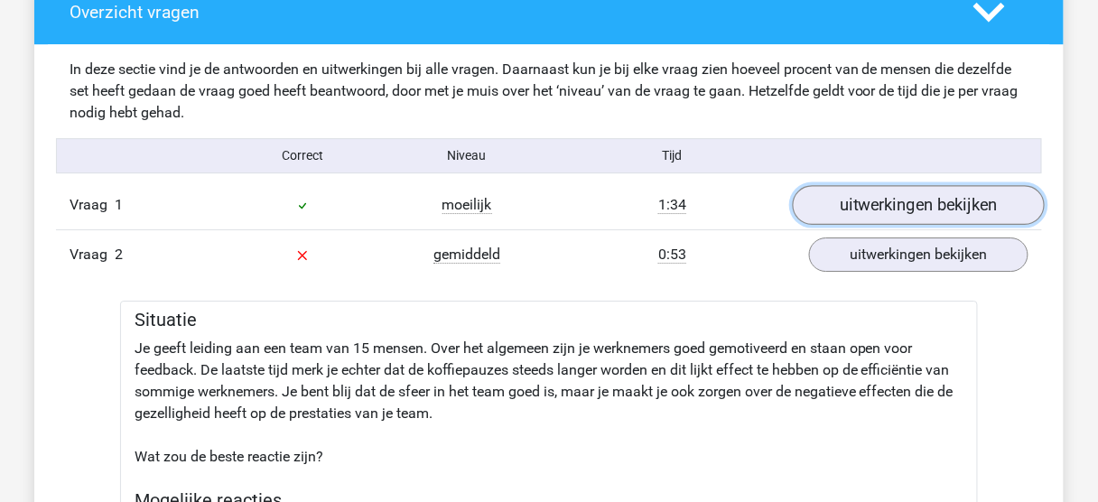
click at [853, 216] on link "uitwerkingen bekijken" at bounding box center [919, 205] width 252 height 40
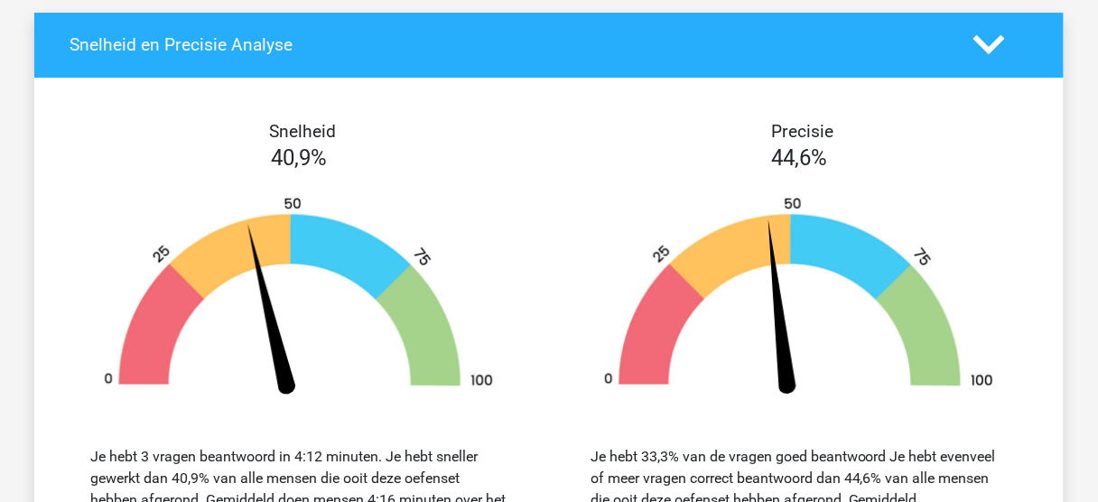
scroll to position [5022, 0]
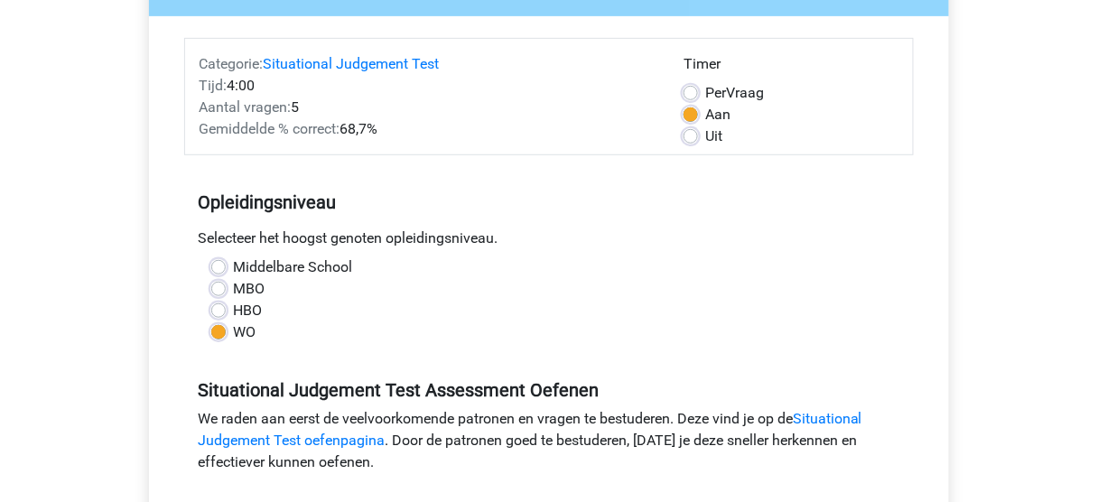
scroll to position [224, 0]
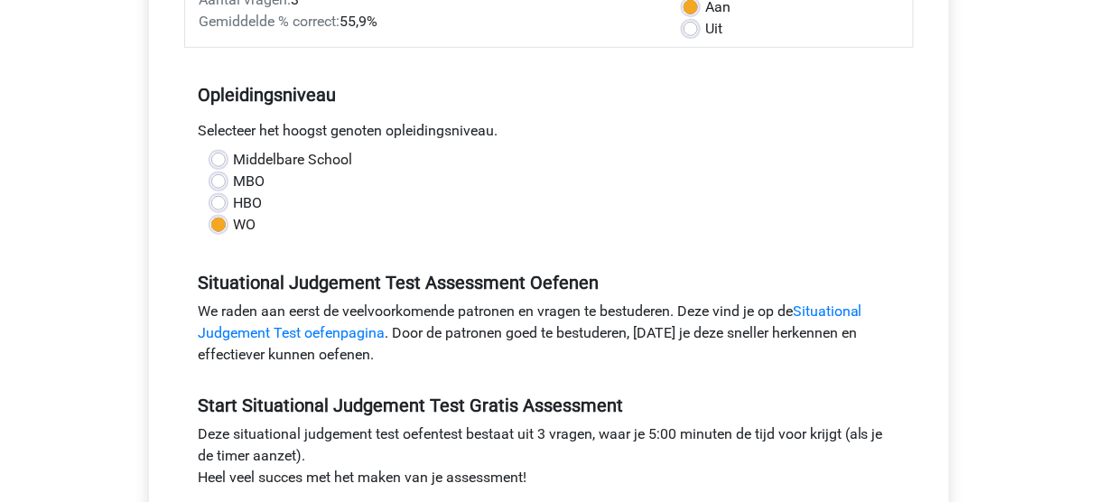
scroll to position [310, 0]
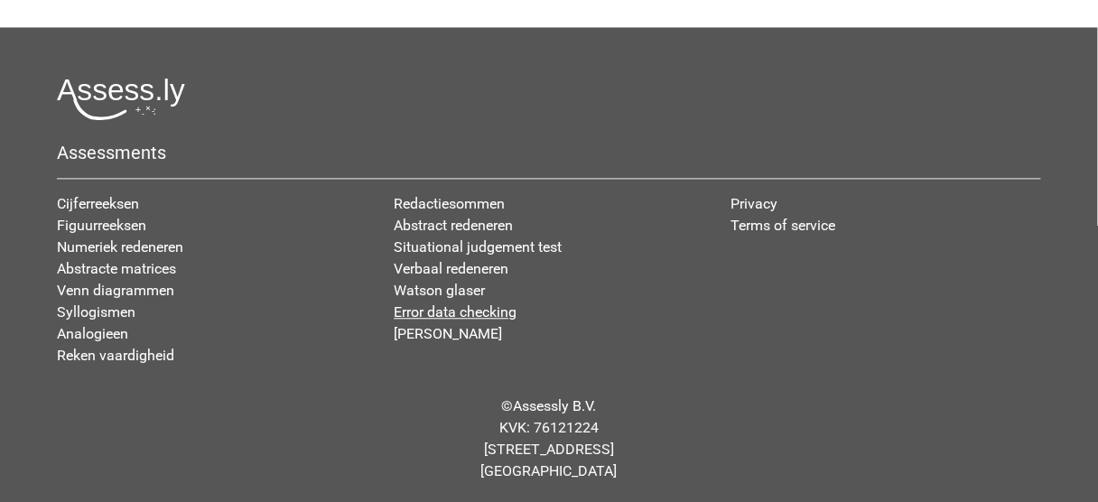
scroll to position [599, 0]
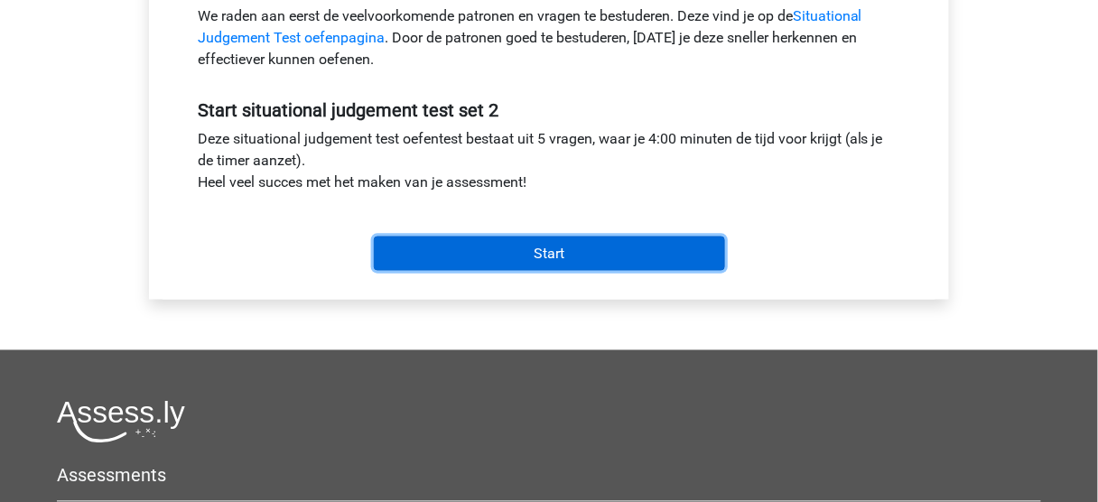
click at [553, 256] on input "Start" at bounding box center [549, 254] width 351 height 34
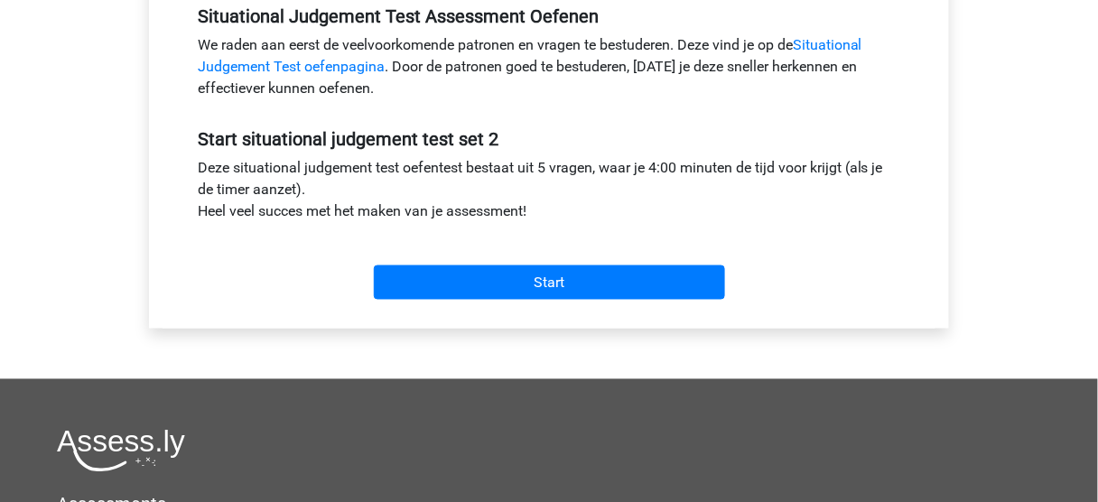
scroll to position [556, 0]
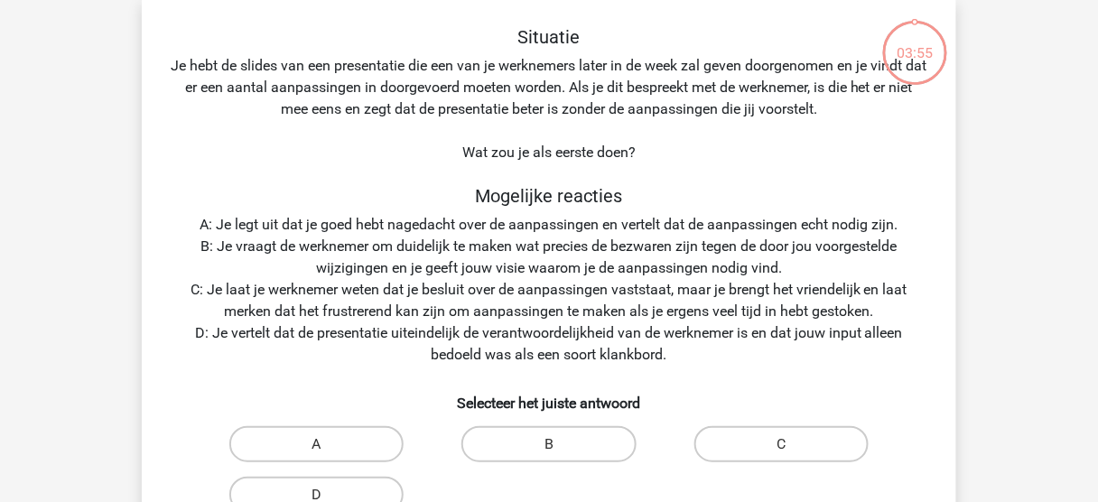
scroll to position [87, 0]
click at [568, 441] on label "B" at bounding box center [548, 443] width 174 height 36
click at [561, 443] on input "B" at bounding box center [555, 449] width 12 height 12
radio input "true"
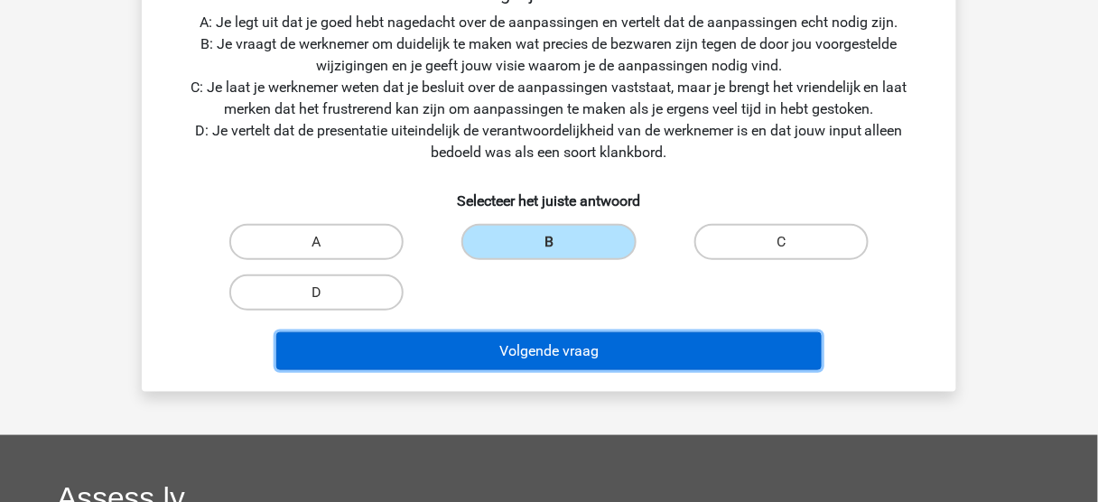
click at [607, 349] on button "Volgende vraag" at bounding box center [549, 351] width 546 height 38
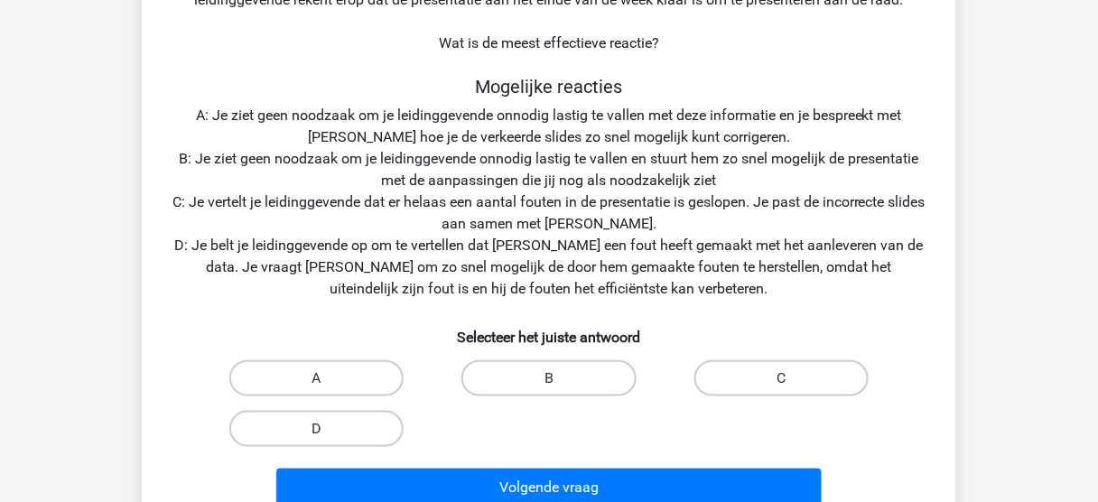
scroll to position [264, 0]
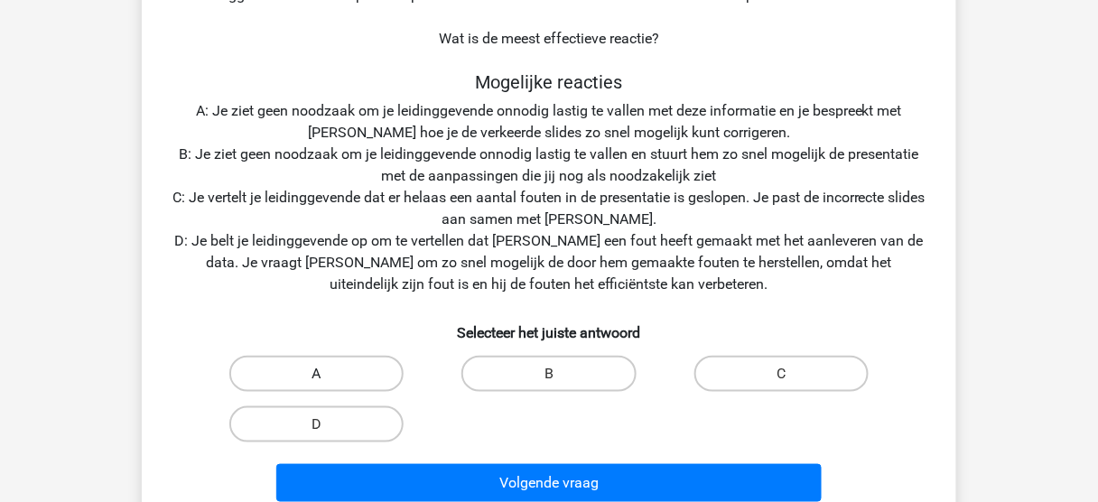
click at [370, 370] on label "A" at bounding box center [316, 374] width 174 height 36
click at [329, 374] on input "A" at bounding box center [323, 380] width 12 height 12
radio input "true"
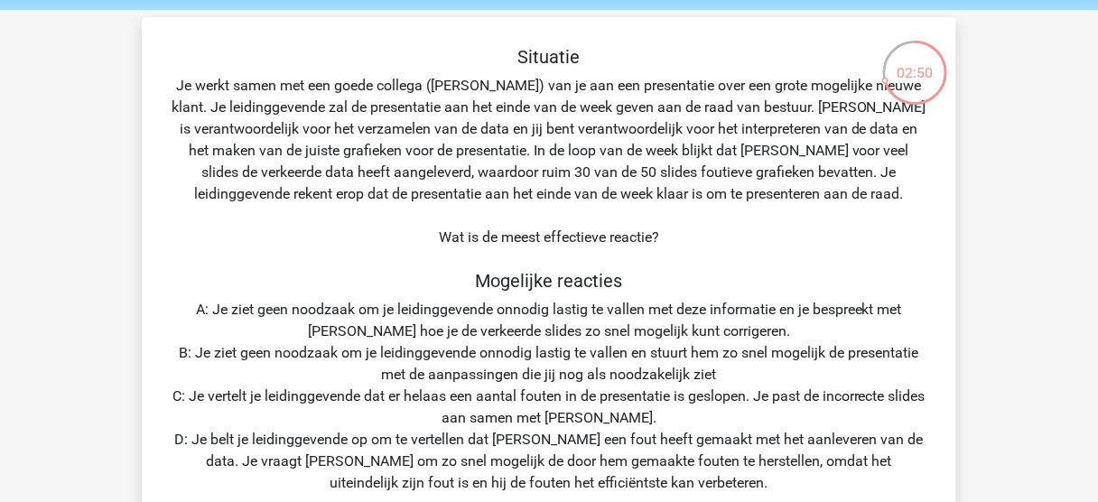
scroll to position [55, 0]
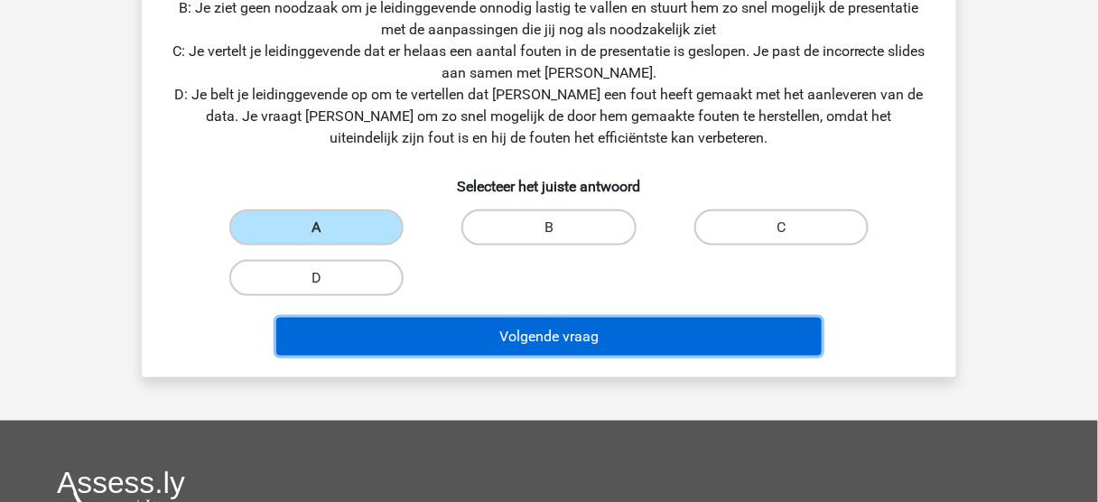
click at [574, 333] on button "Volgende vraag" at bounding box center [549, 337] width 546 height 38
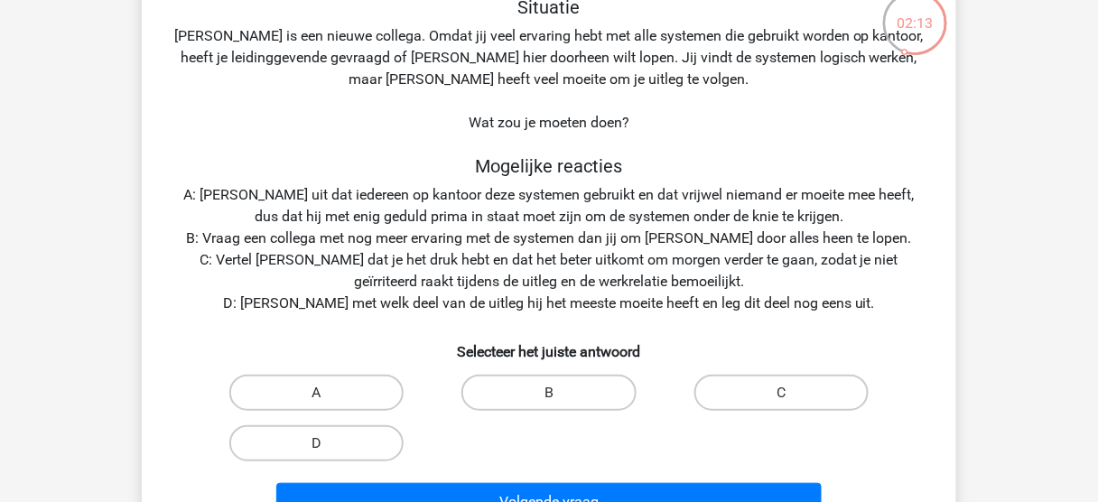
scroll to position [124, 0]
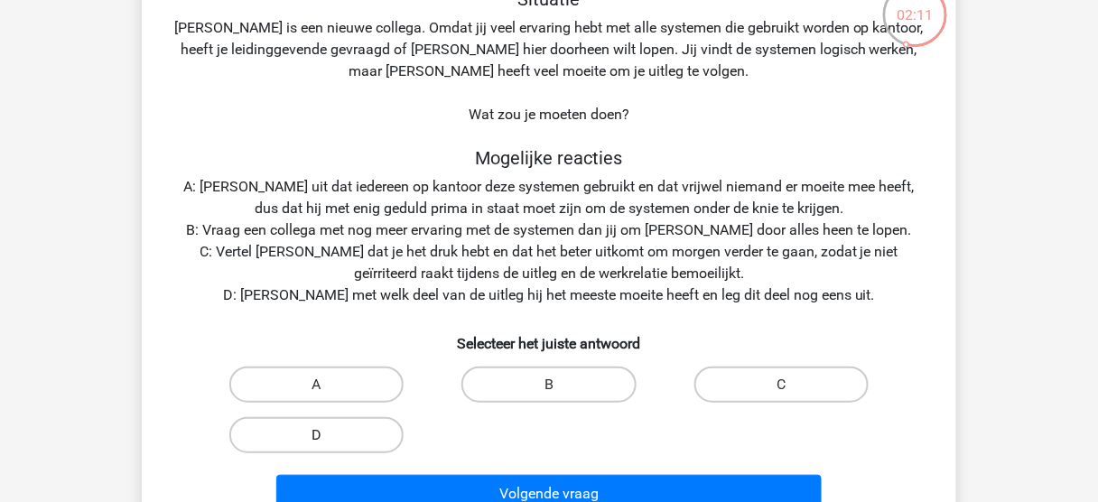
click at [347, 431] on label "D" at bounding box center [316, 435] width 174 height 36
click at [329, 435] on input "D" at bounding box center [323, 441] width 12 height 12
radio input "true"
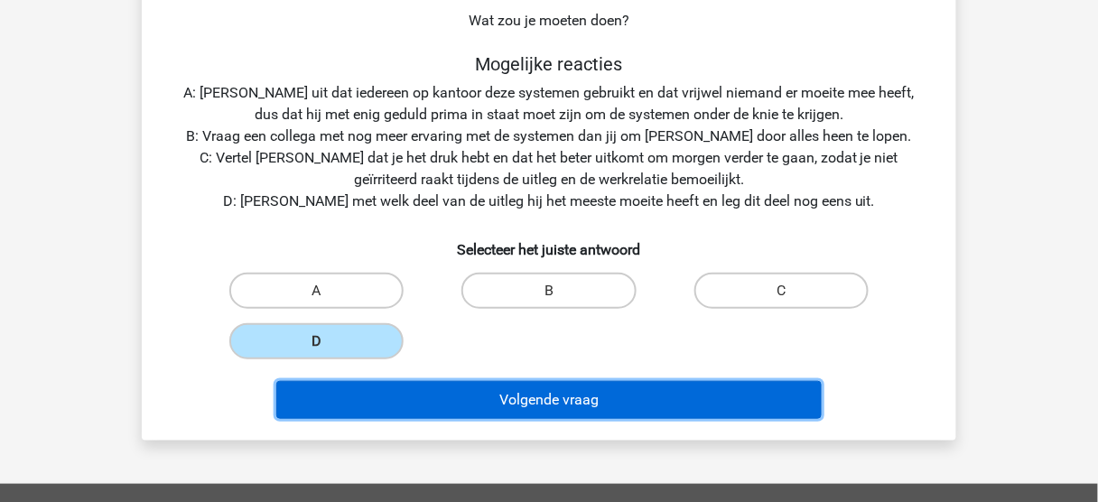
click at [571, 399] on button "Volgende vraag" at bounding box center [549, 400] width 546 height 38
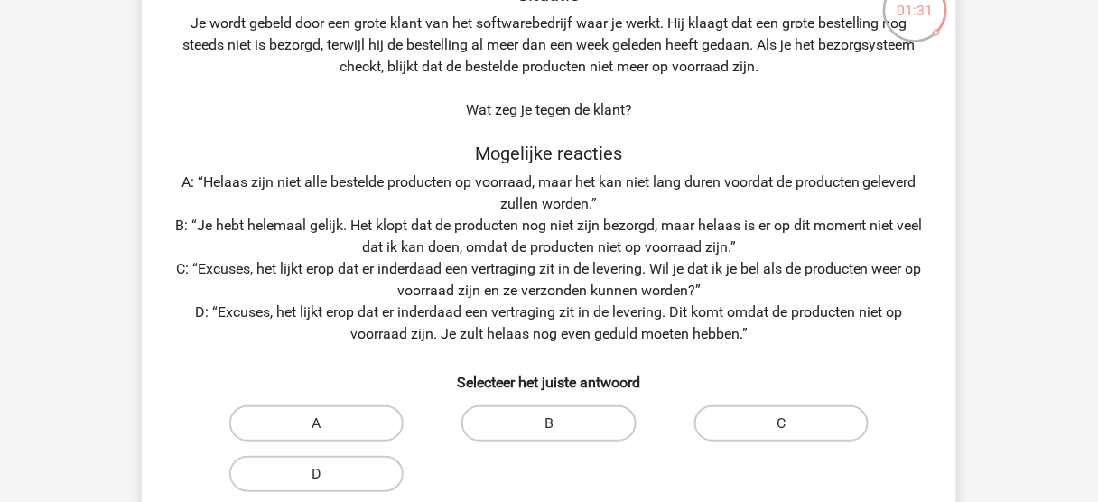
scroll to position [129, 0]
click at [545, 415] on label "B" at bounding box center [548, 422] width 174 height 36
click at [549, 422] on input "B" at bounding box center [555, 428] width 12 height 12
radio input "true"
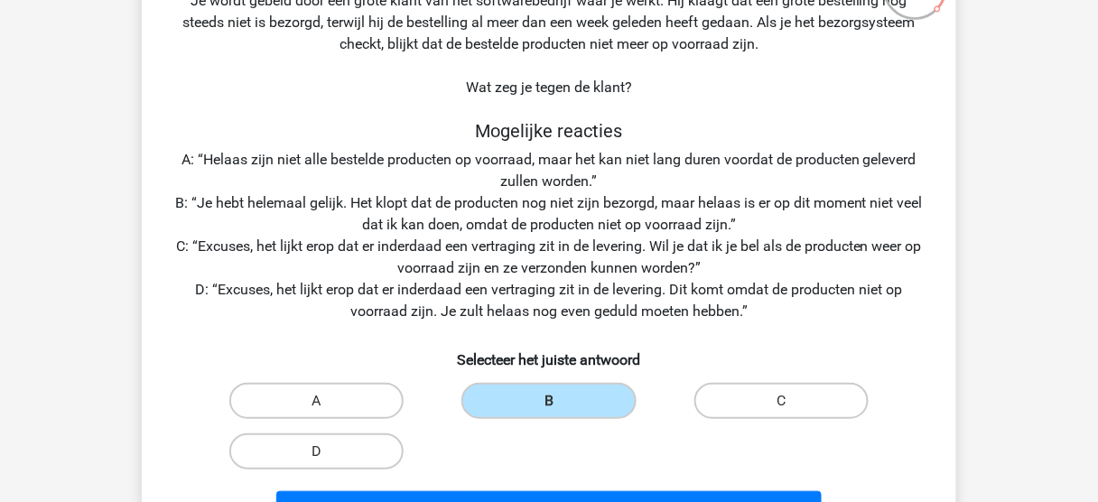
scroll to position [153, 0]
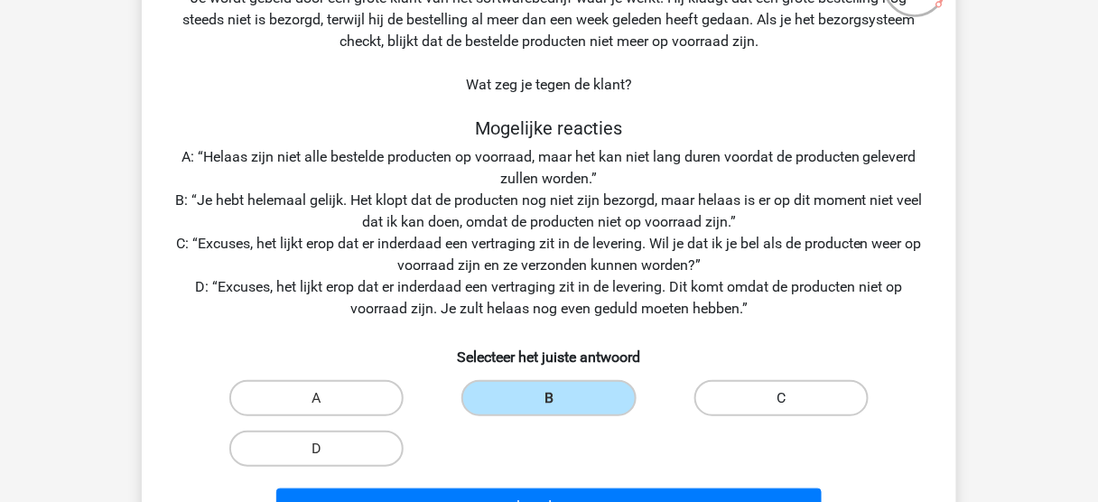
click at [787, 386] on label "C" at bounding box center [781, 398] width 174 height 36
click at [787, 398] on input "C" at bounding box center [787, 404] width 12 height 12
radio input "true"
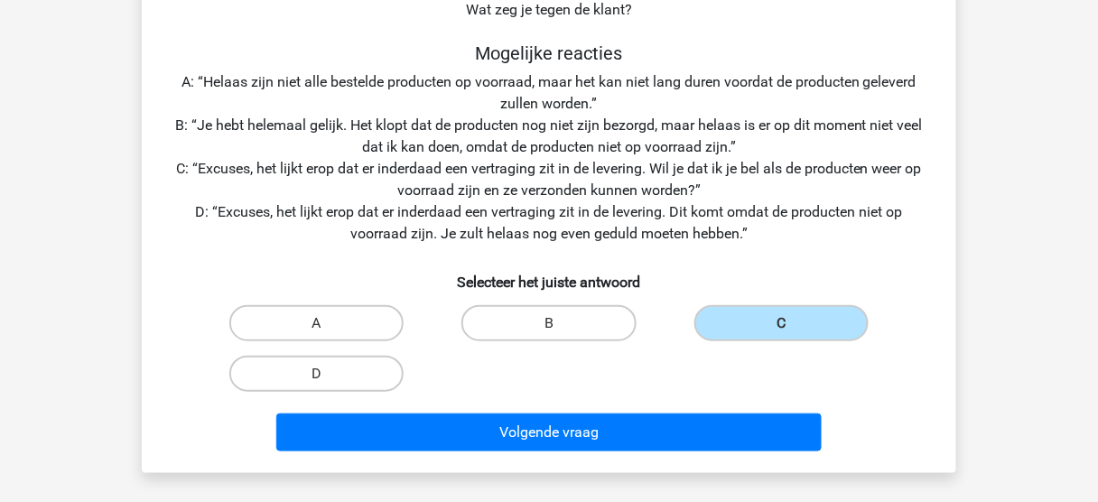
scroll to position [259, 0]
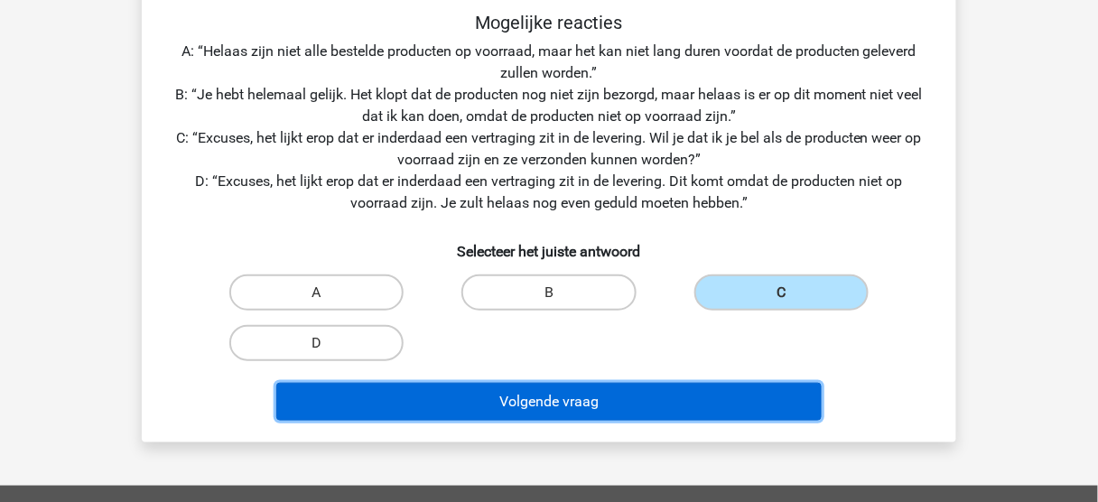
click at [595, 402] on button "Volgende vraag" at bounding box center [549, 402] width 546 height 38
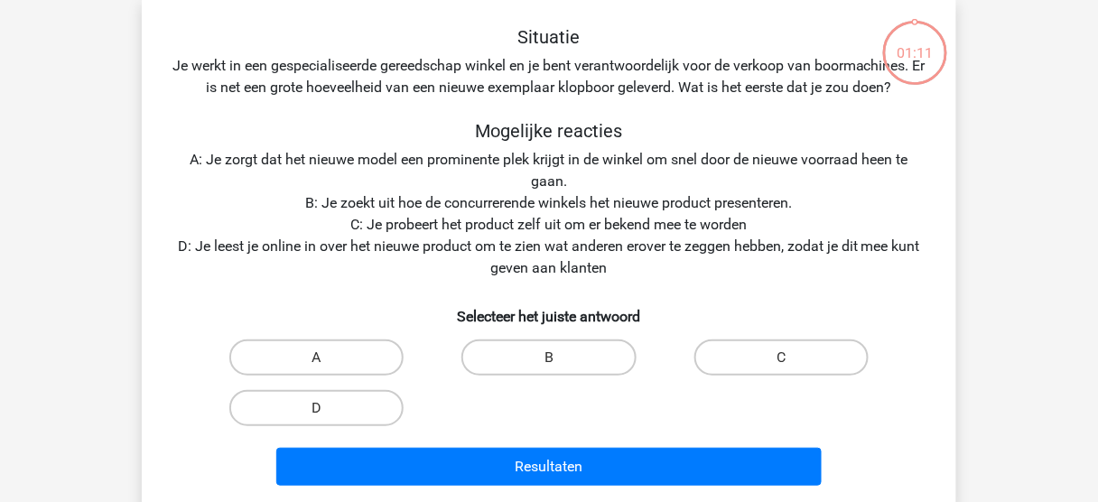
scroll to position [83, 0]
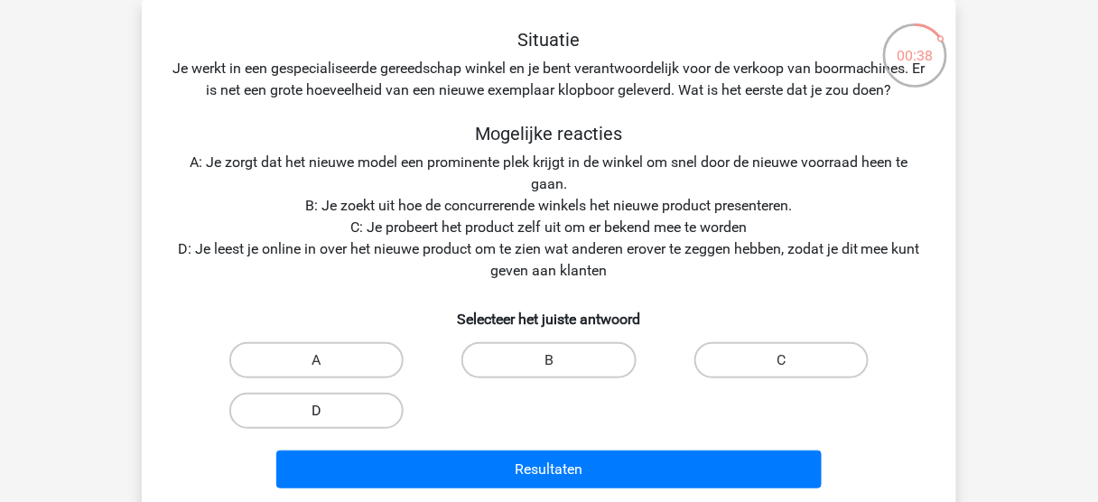
click at [328, 407] on label "D" at bounding box center [316, 411] width 174 height 36
click at [328, 411] on input "D" at bounding box center [323, 417] width 12 height 12
radio input "true"
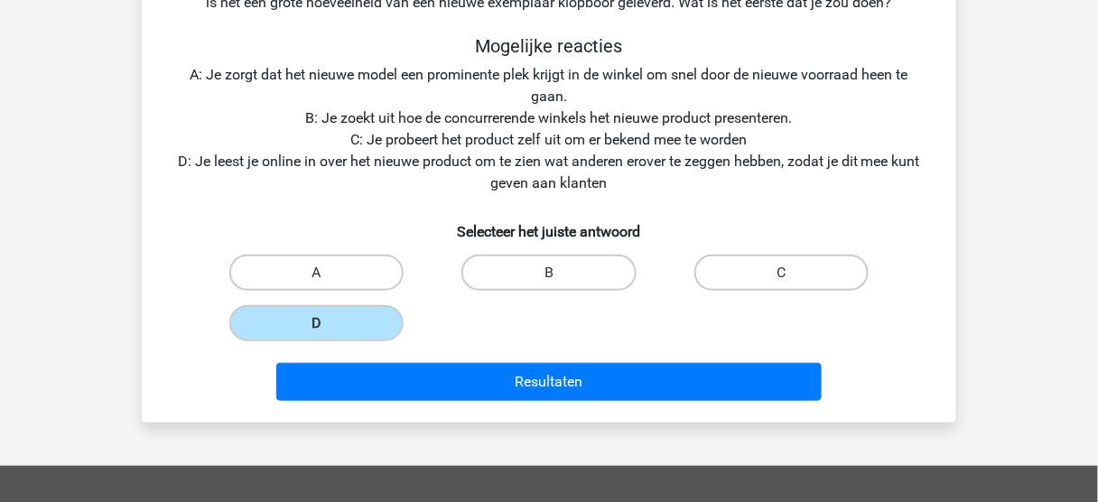
scroll to position [172, 0]
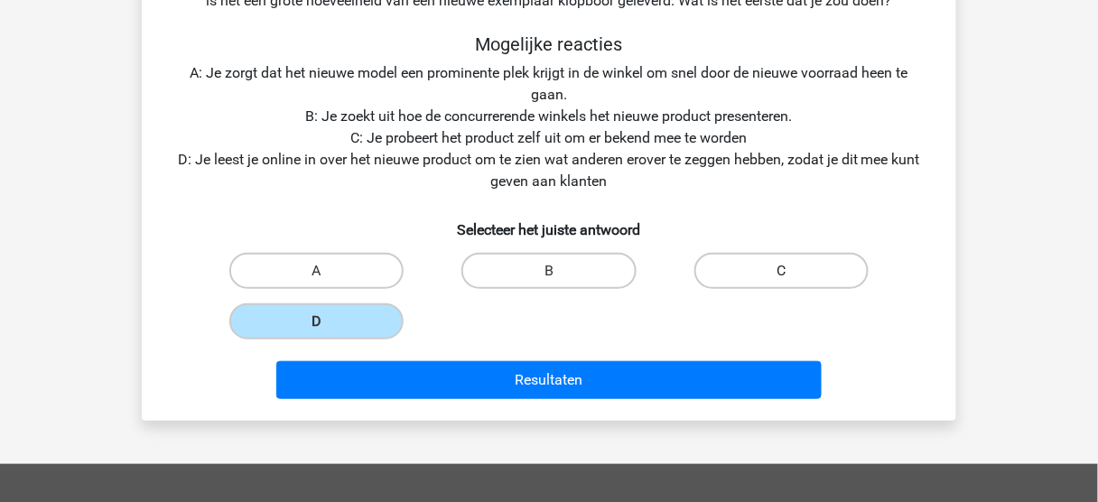
click at [793, 253] on label "C" at bounding box center [781, 271] width 174 height 36
click at [793, 271] on input "C" at bounding box center [787, 277] width 12 height 12
radio input "true"
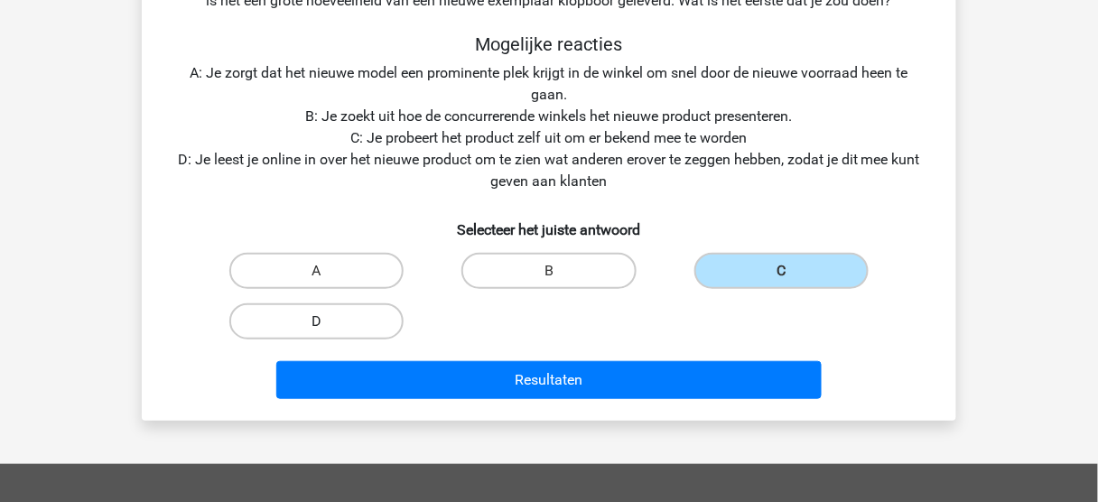
click at [368, 323] on label "D" at bounding box center [316, 321] width 174 height 36
click at [329, 323] on input "D" at bounding box center [323, 327] width 12 height 12
radio input "true"
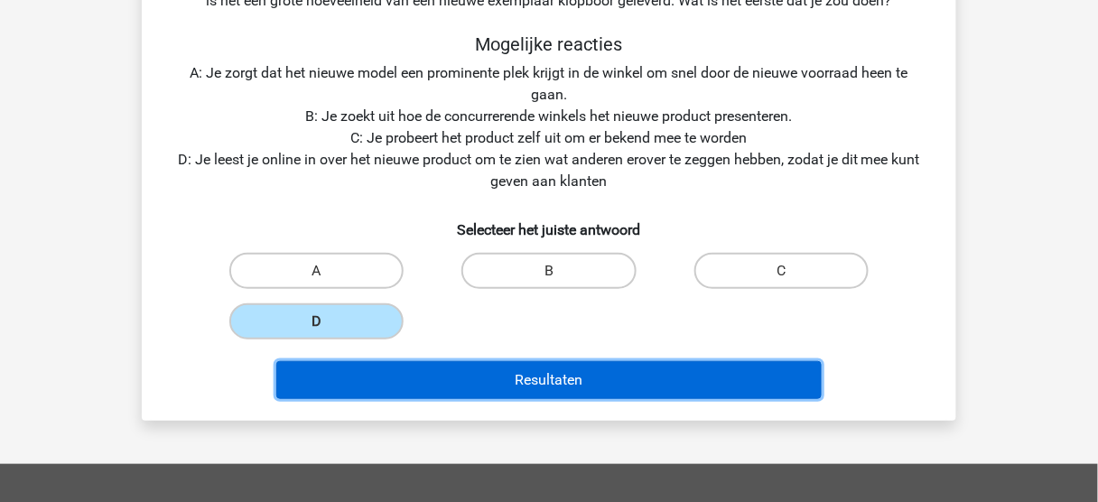
click at [621, 397] on button "Resultaten" at bounding box center [549, 380] width 546 height 38
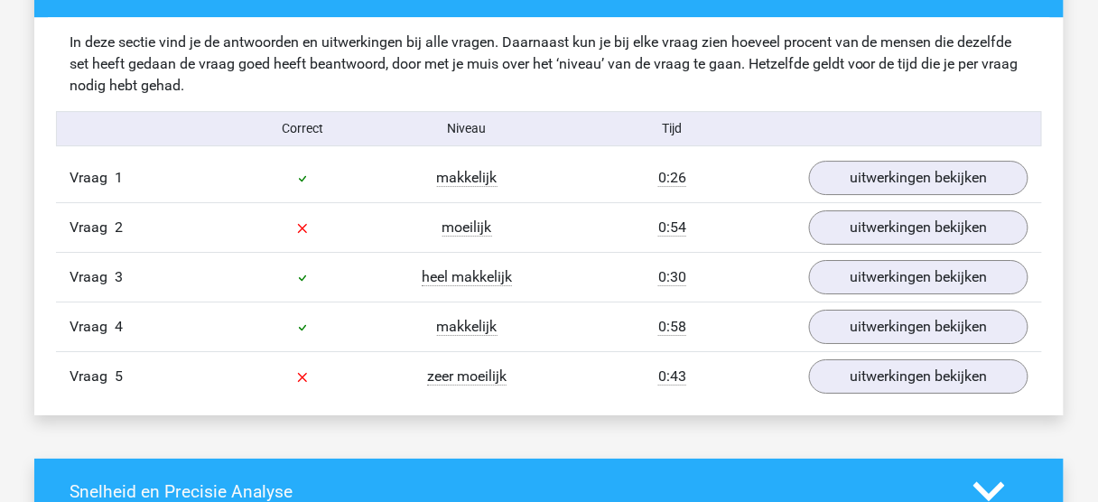
scroll to position [1426, 0]
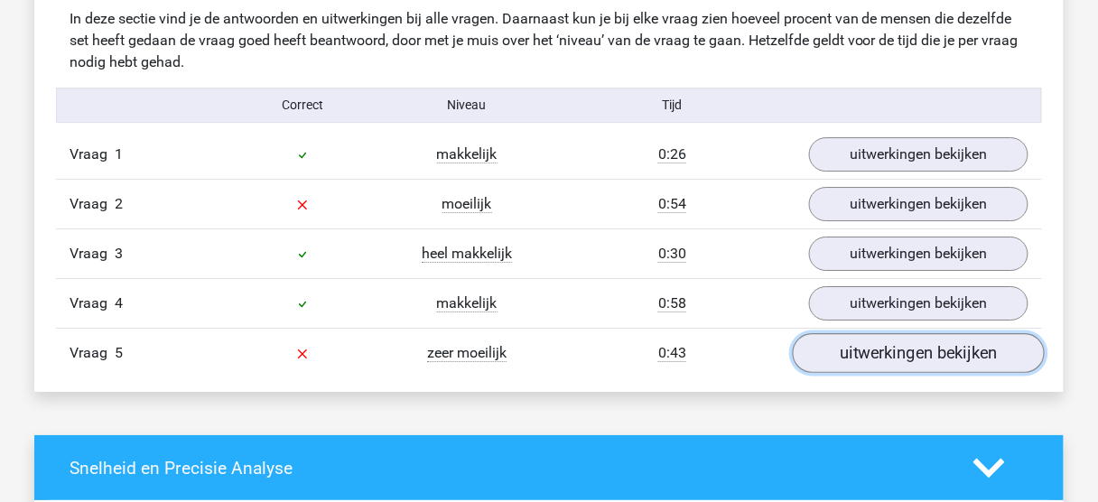
click at [892, 350] on link "uitwerkingen bekijken" at bounding box center [919, 353] width 252 height 40
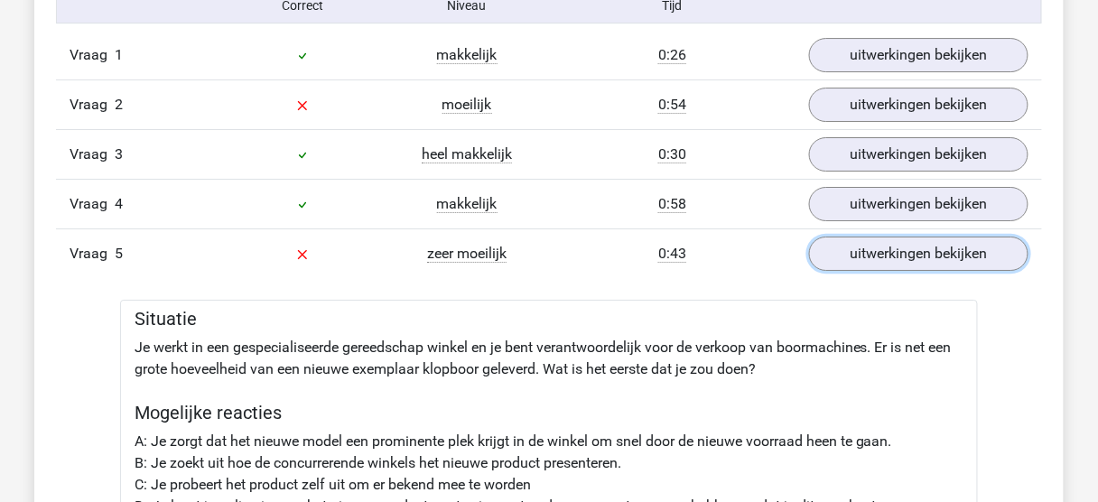
scroll to position [1433, 0]
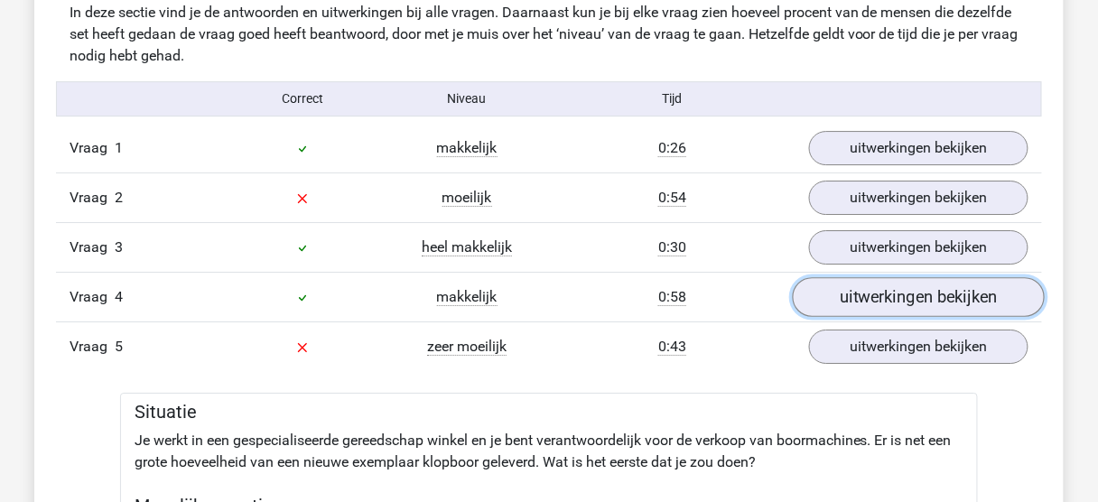
click at [832, 281] on link "uitwerkingen bekijken" at bounding box center [919, 297] width 252 height 40
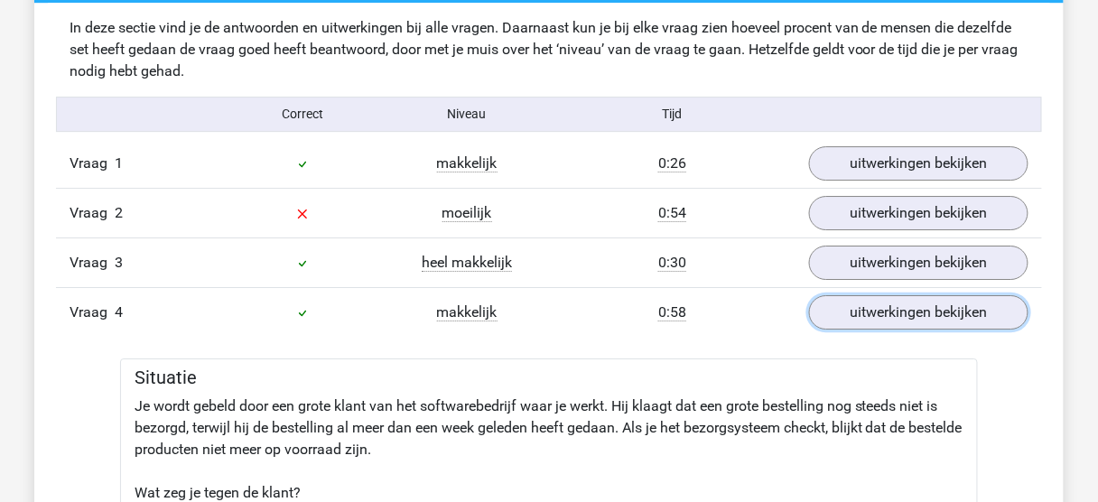
scroll to position [1367, 0]
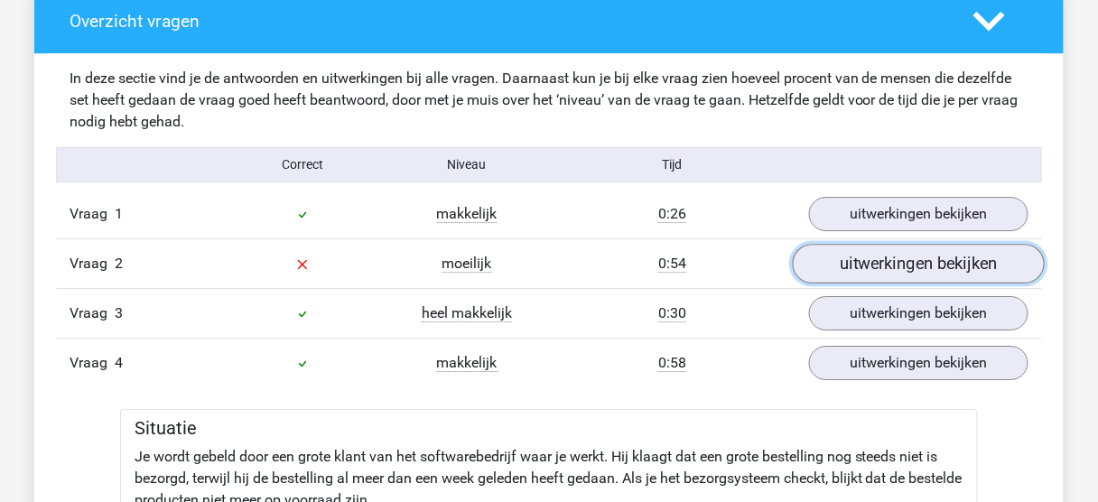
click at [907, 256] on link "uitwerkingen bekijken" at bounding box center [919, 264] width 252 height 40
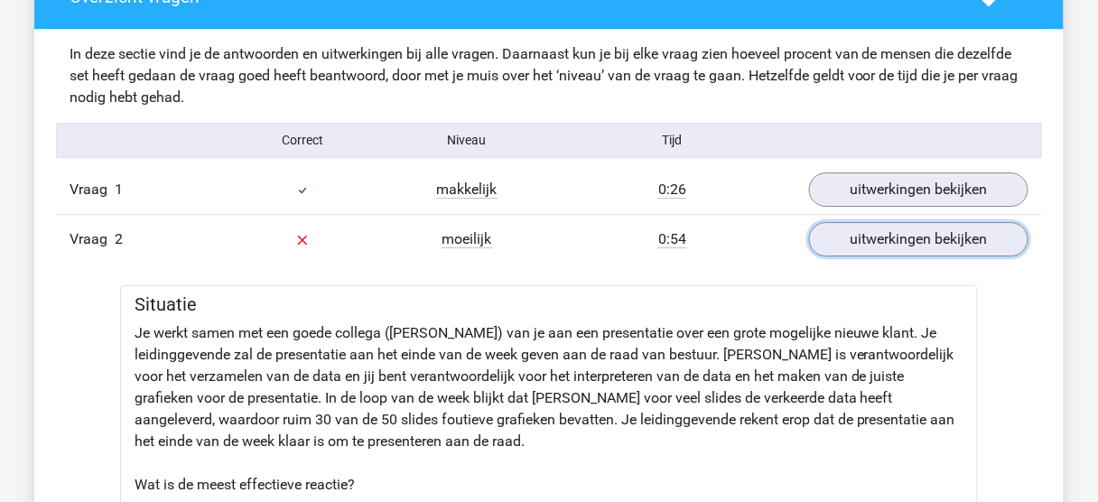
scroll to position [1371, 0]
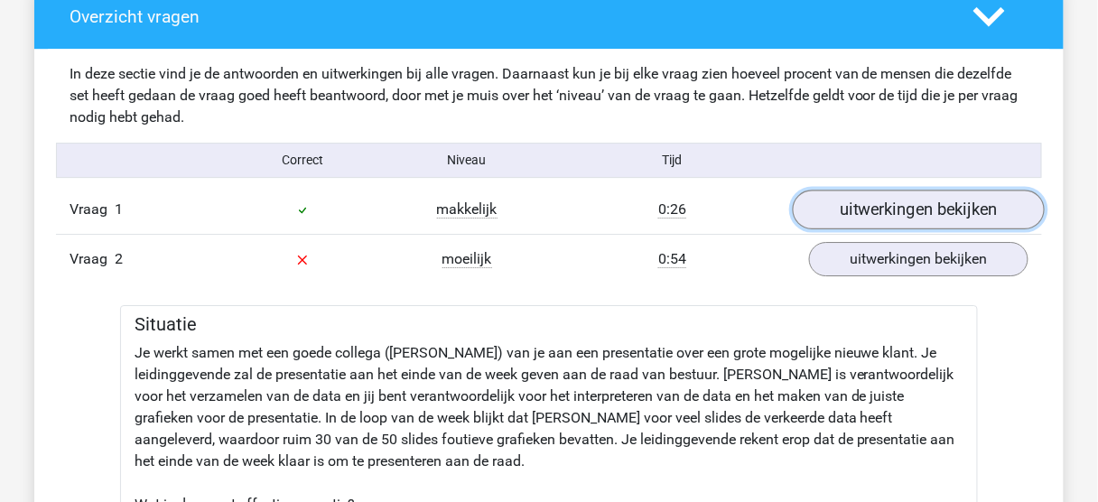
click at [853, 216] on link "uitwerkingen bekijken" at bounding box center [919, 210] width 252 height 40
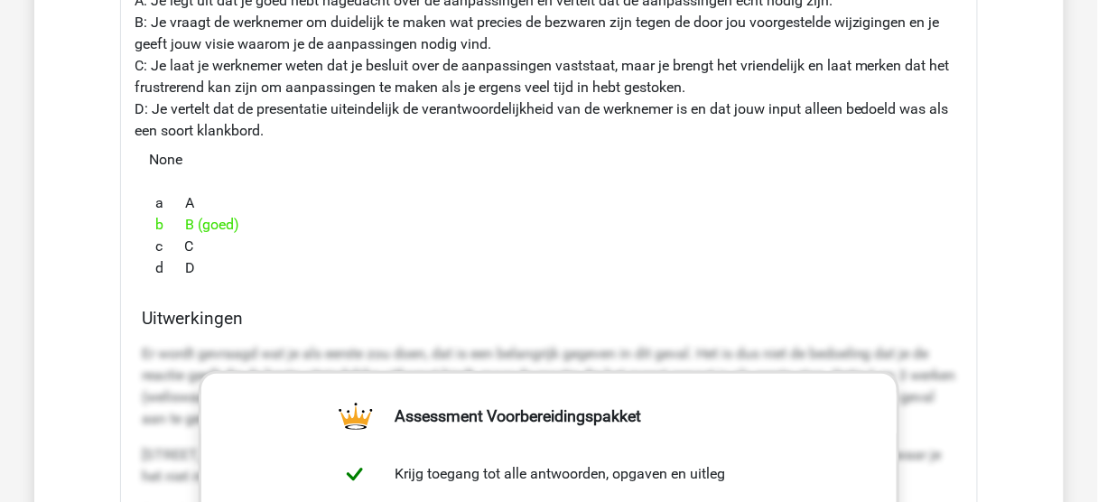
scroll to position [1824, 0]
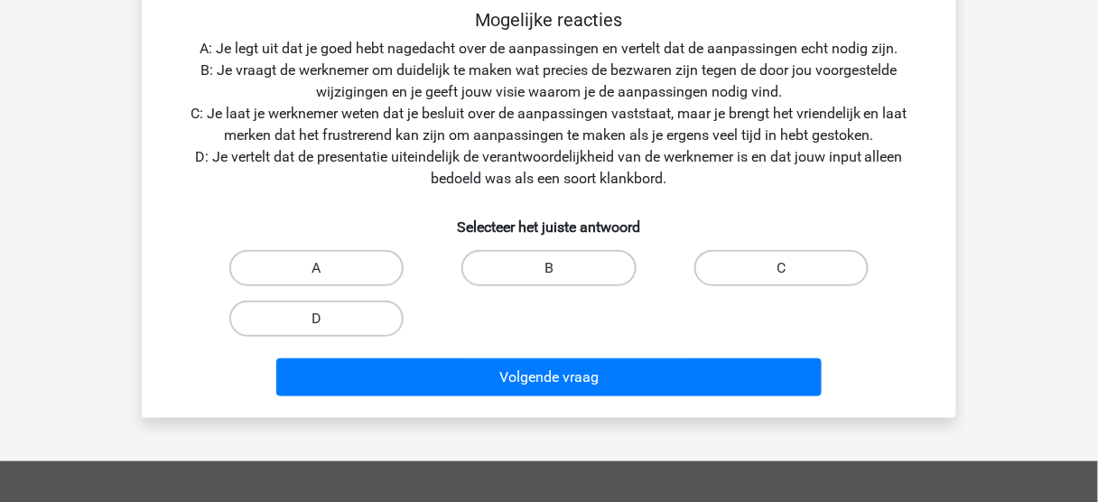
scroll to position [262, 0]
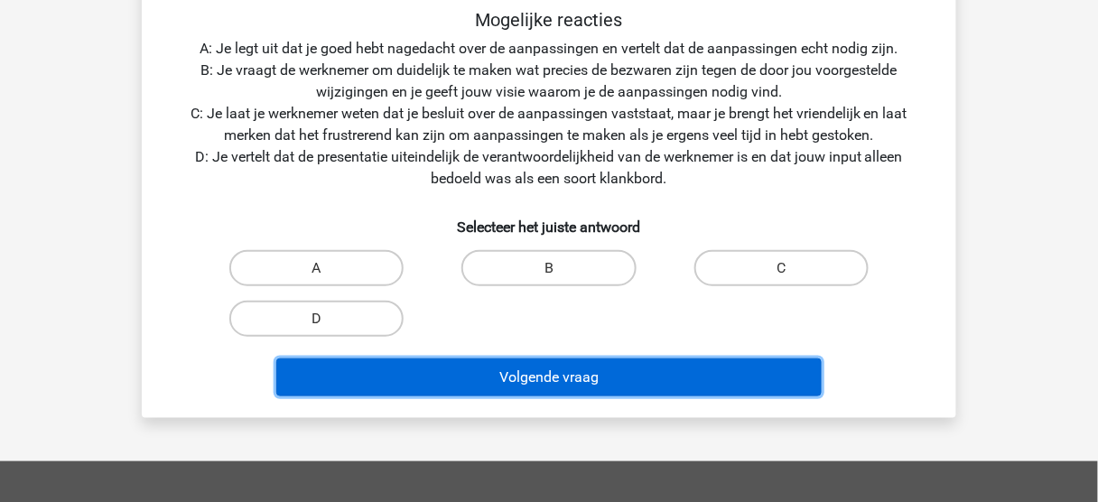
click at [625, 384] on button "Volgende vraag" at bounding box center [549, 377] width 546 height 38
click at [567, 371] on button "Volgende vraag" at bounding box center [549, 377] width 546 height 38
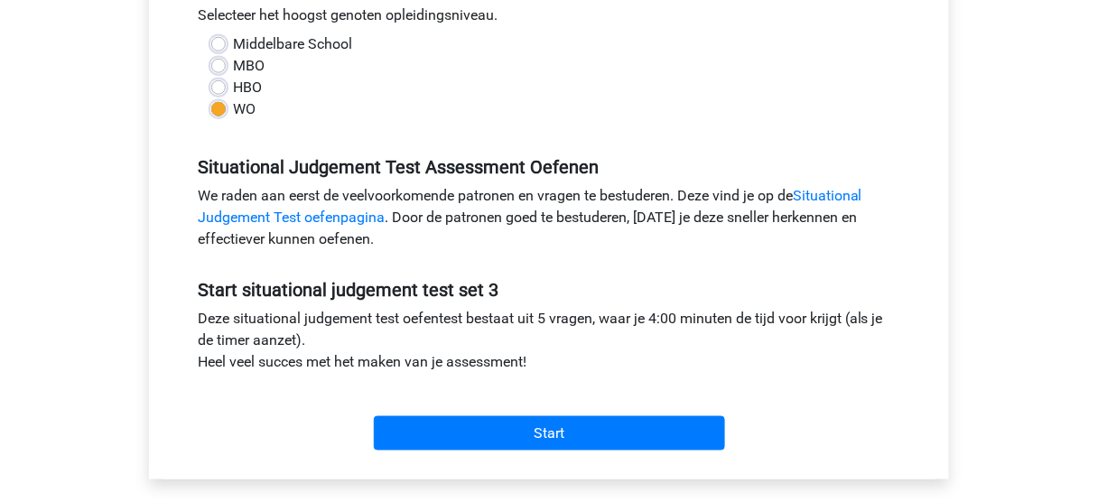
scroll to position [422, 0]
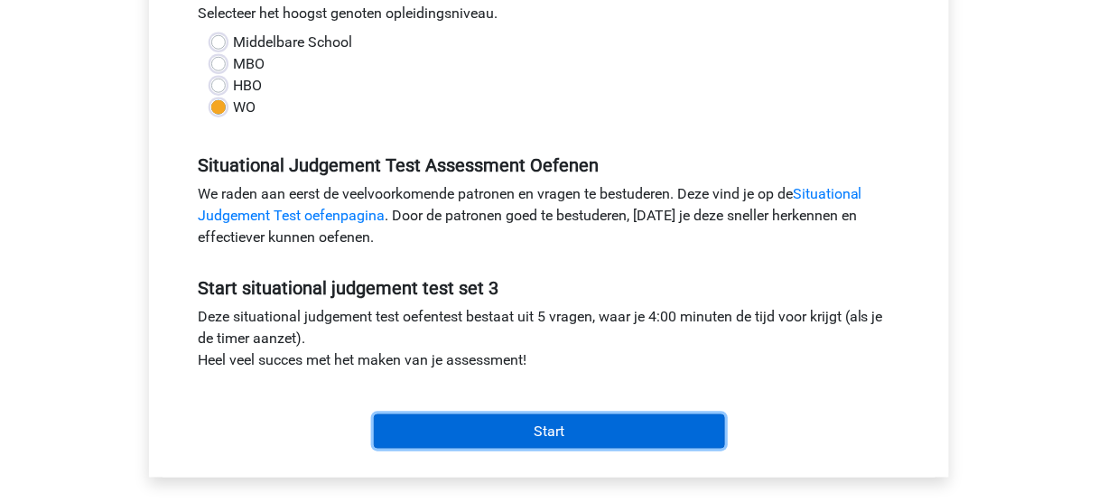
click at [555, 427] on input "Start" at bounding box center [549, 431] width 351 height 34
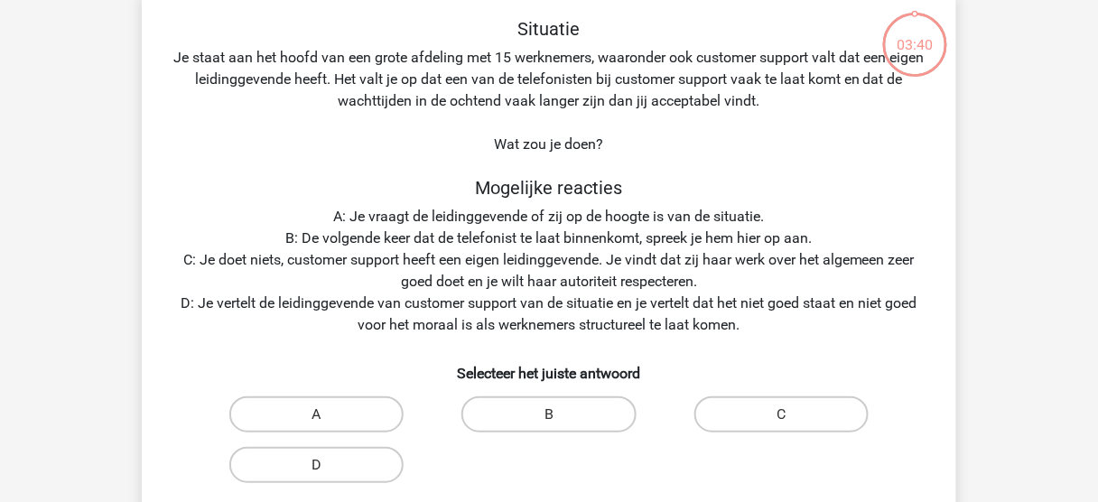
scroll to position [94, 0]
click at [353, 450] on label "D" at bounding box center [316, 465] width 174 height 36
click at [329, 465] on input "D" at bounding box center [323, 471] width 12 height 12
radio input "true"
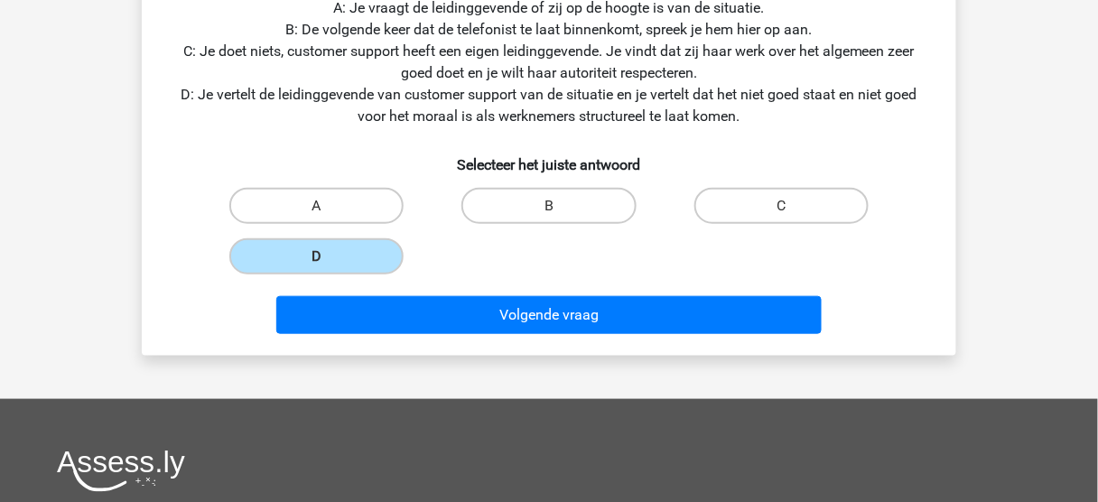
scroll to position [314, 0]
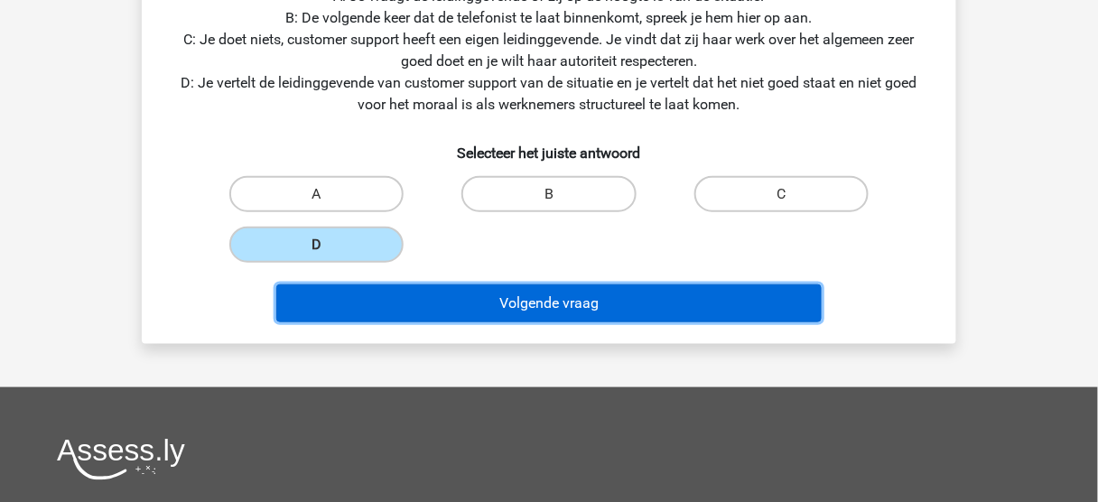
click at [592, 300] on button "Volgende vraag" at bounding box center [549, 303] width 546 height 38
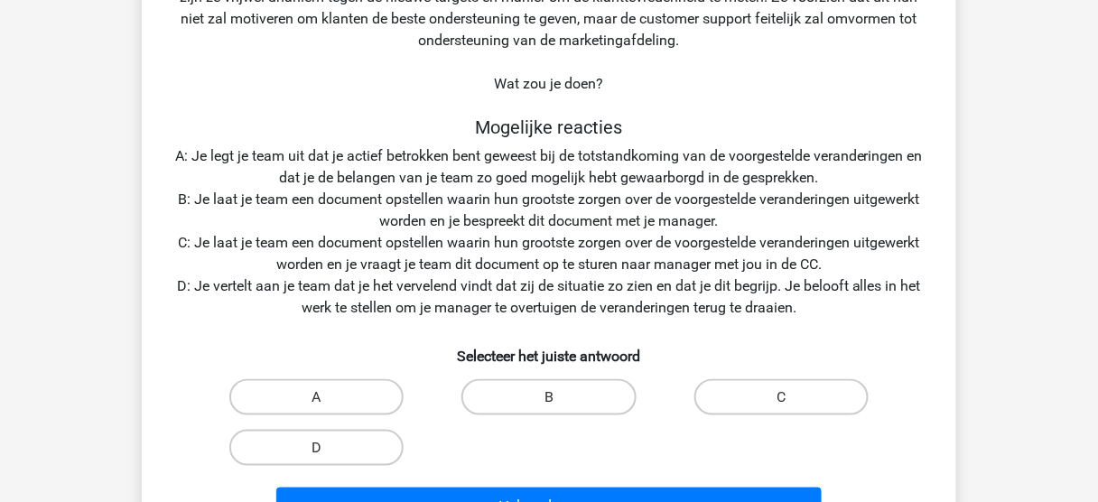
scroll to position [277, 0]
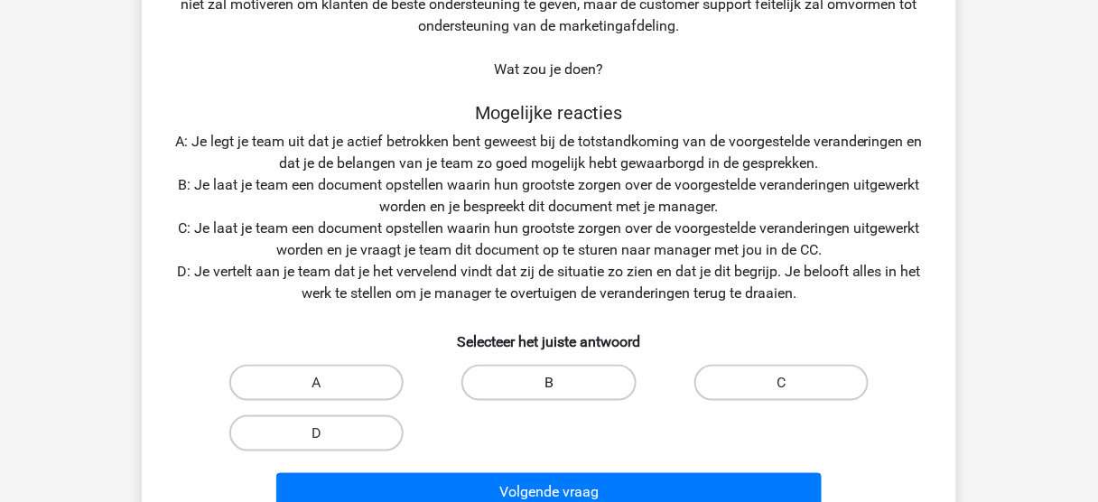
click at [541, 386] on label "B" at bounding box center [548, 383] width 174 height 36
click at [549, 386] on input "B" at bounding box center [555, 389] width 12 height 12
radio input "true"
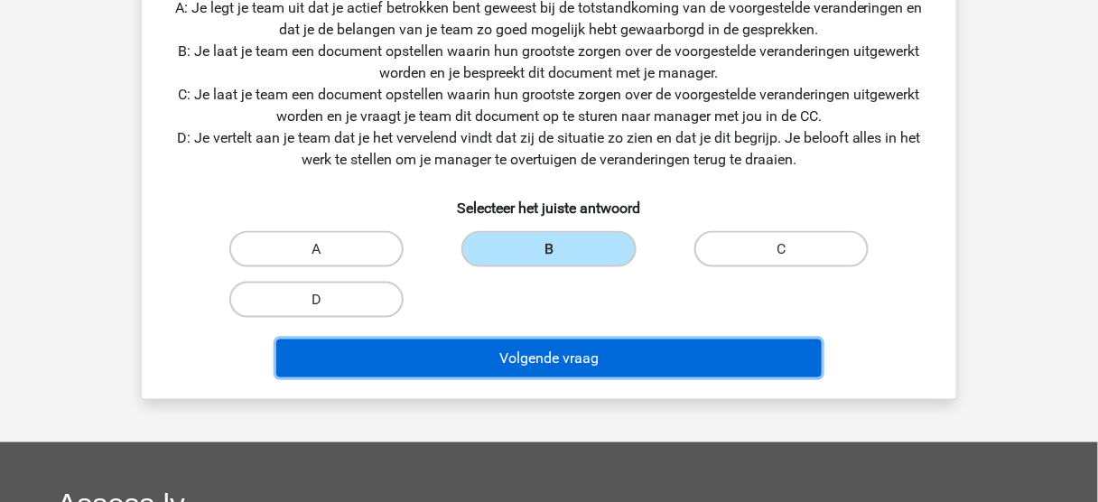
click at [556, 360] on button "Volgende vraag" at bounding box center [549, 358] width 546 height 38
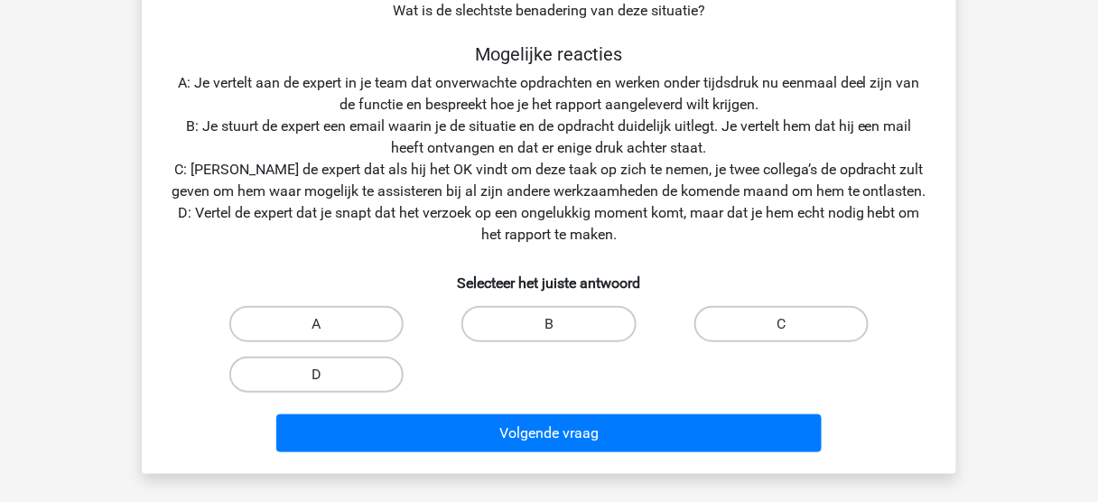
scroll to position [252, 0]
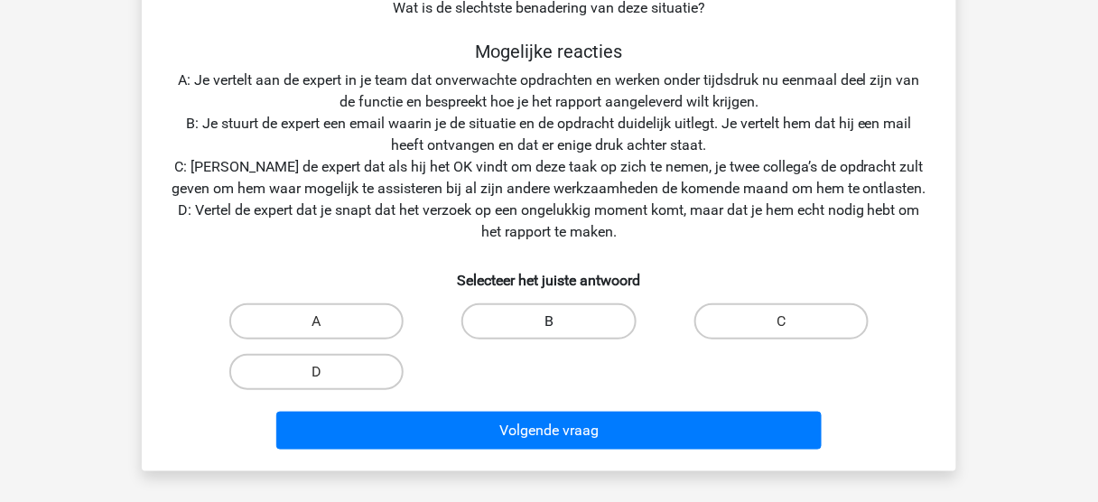
click at [541, 319] on label "B" at bounding box center [548, 321] width 174 height 36
click at [549, 321] on input "B" at bounding box center [555, 327] width 12 height 12
radio input "true"
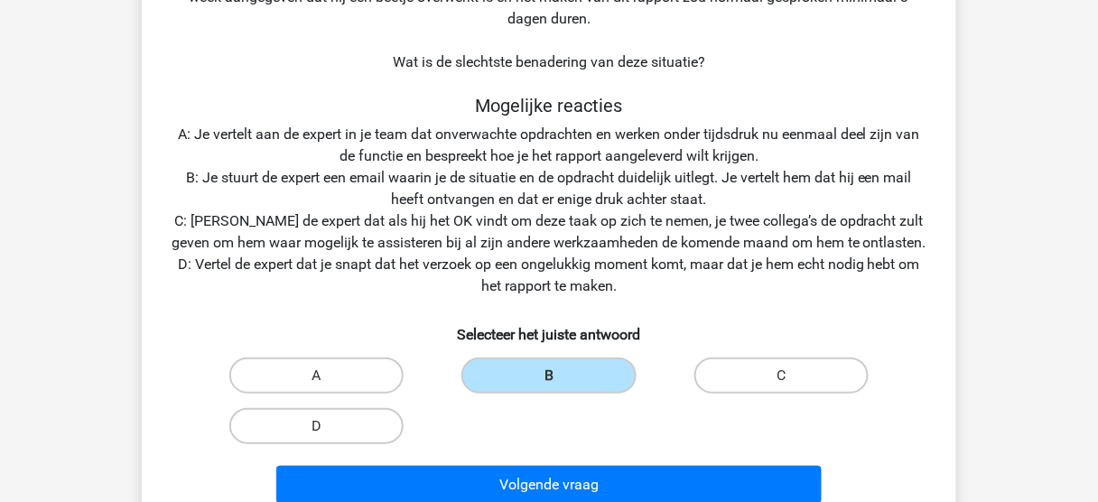
scroll to position [200, 0]
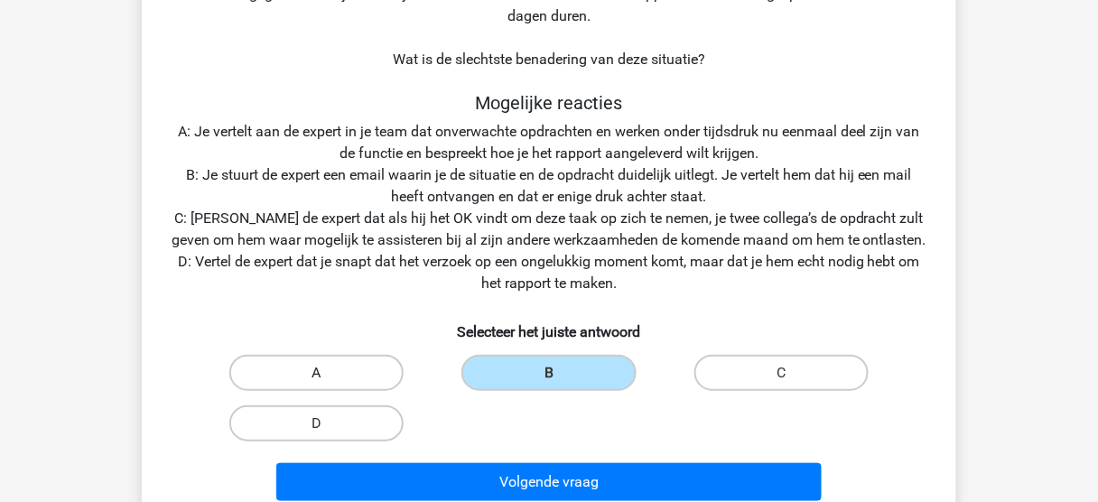
click at [335, 368] on label "A" at bounding box center [316, 373] width 174 height 36
click at [329, 373] on input "A" at bounding box center [323, 379] width 12 height 12
radio input "true"
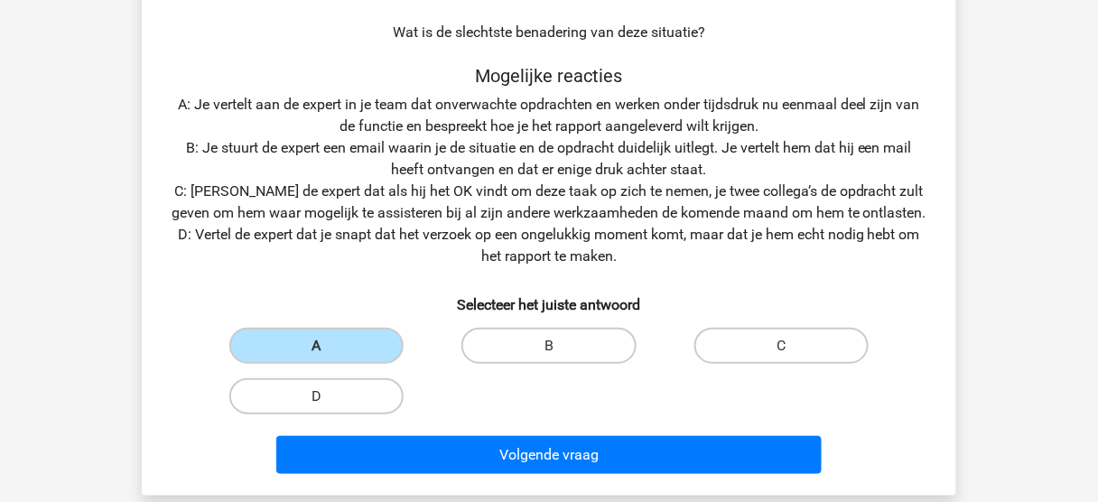
scroll to position [227, 0]
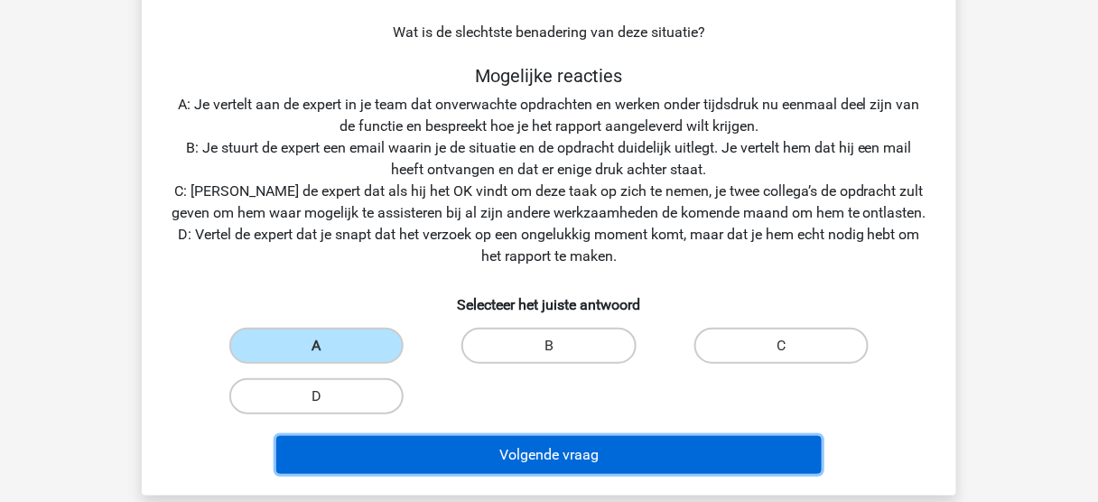
click at [673, 454] on button "Volgende vraag" at bounding box center [549, 455] width 546 height 38
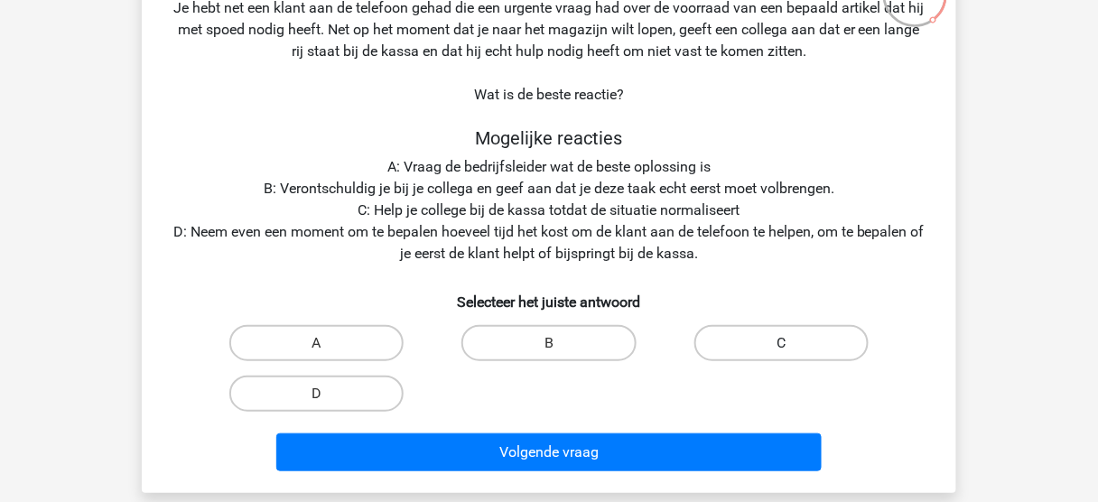
scroll to position [181, 0]
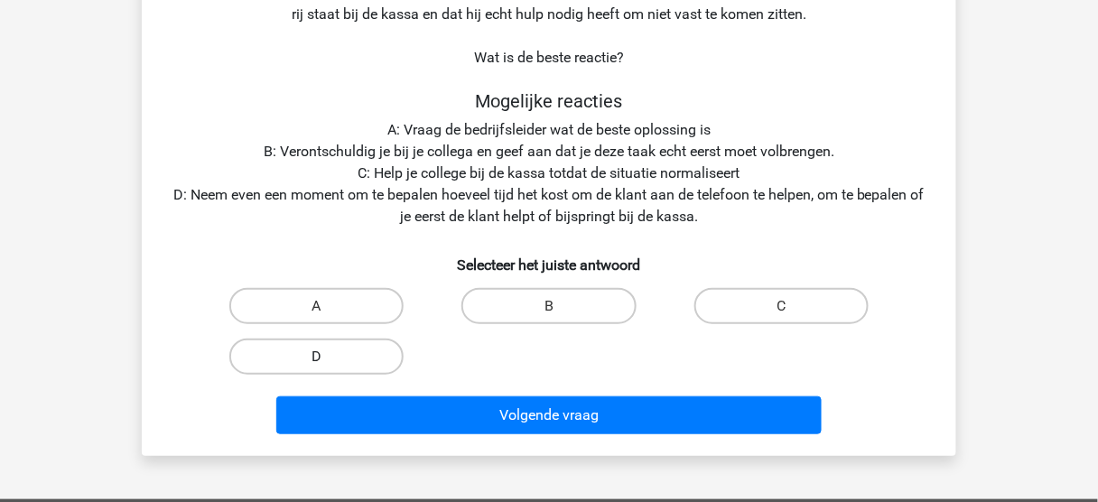
click at [323, 351] on label "D" at bounding box center [316, 357] width 174 height 36
click at [323, 357] on input "D" at bounding box center [323, 363] width 12 height 12
radio input "true"
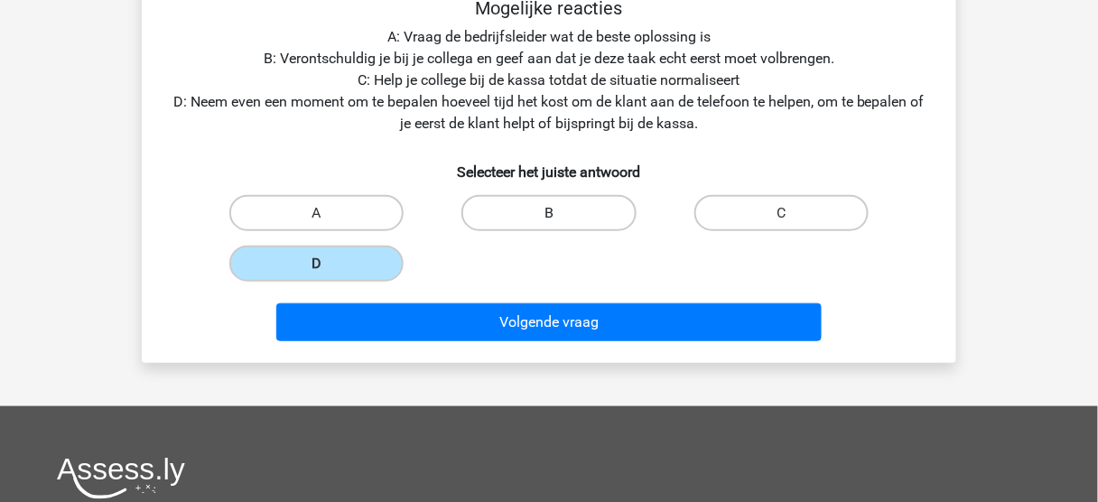
scroll to position [274, 0]
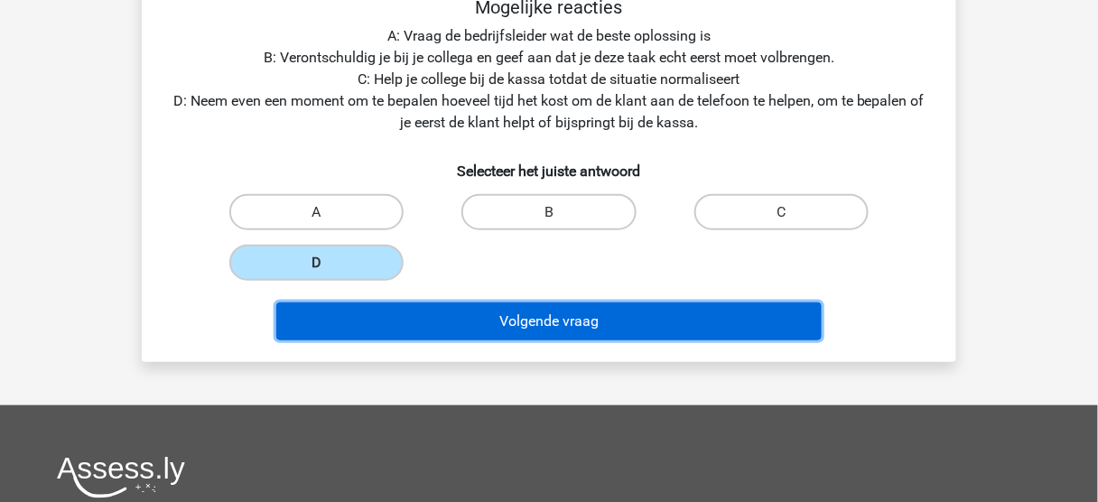
click at [657, 332] on button "Volgende vraag" at bounding box center [549, 321] width 546 height 38
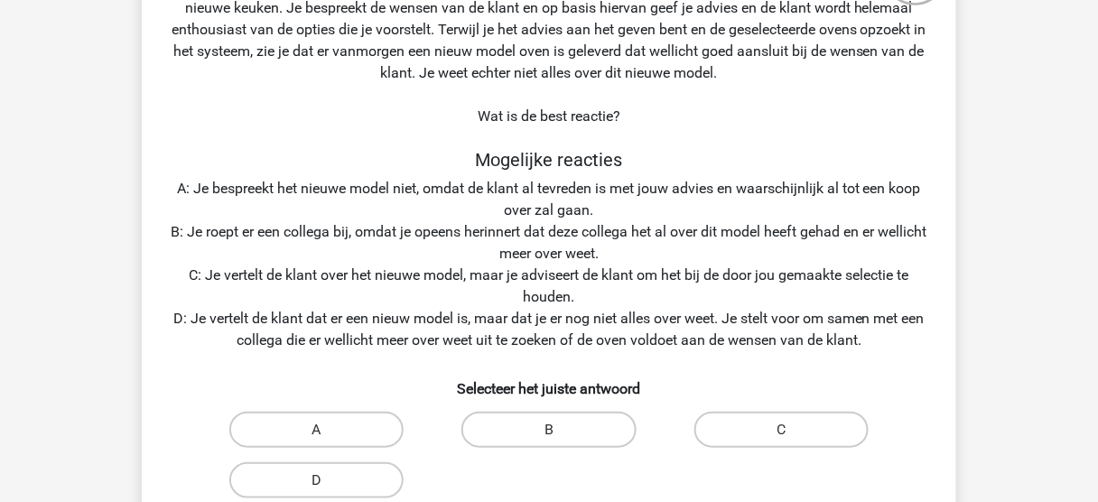
scroll to position [178, 0]
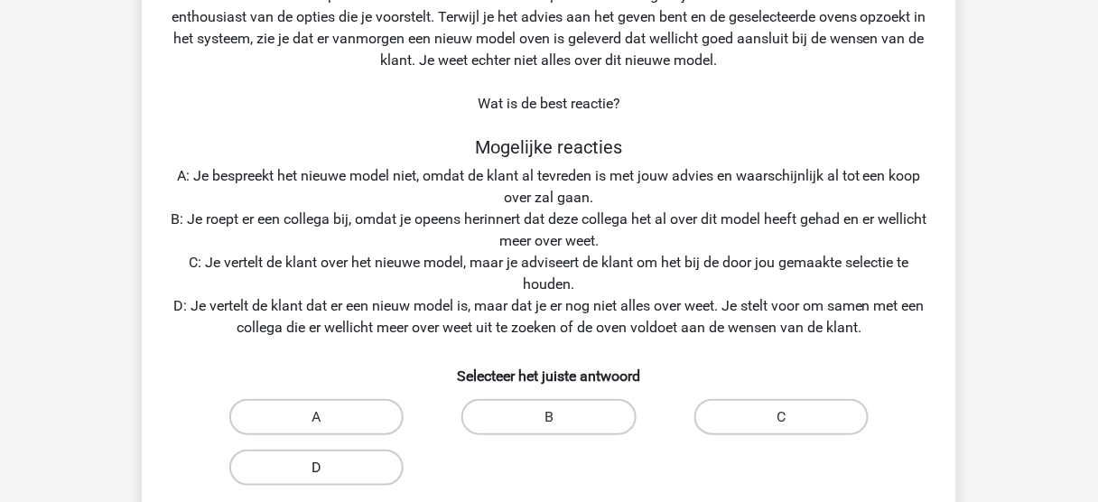
click at [308, 469] on label "D" at bounding box center [316, 468] width 174 height 36
click at [317, 469] on input "D" at bounding box center [323, 474] width 12 height 12
radio input "true"
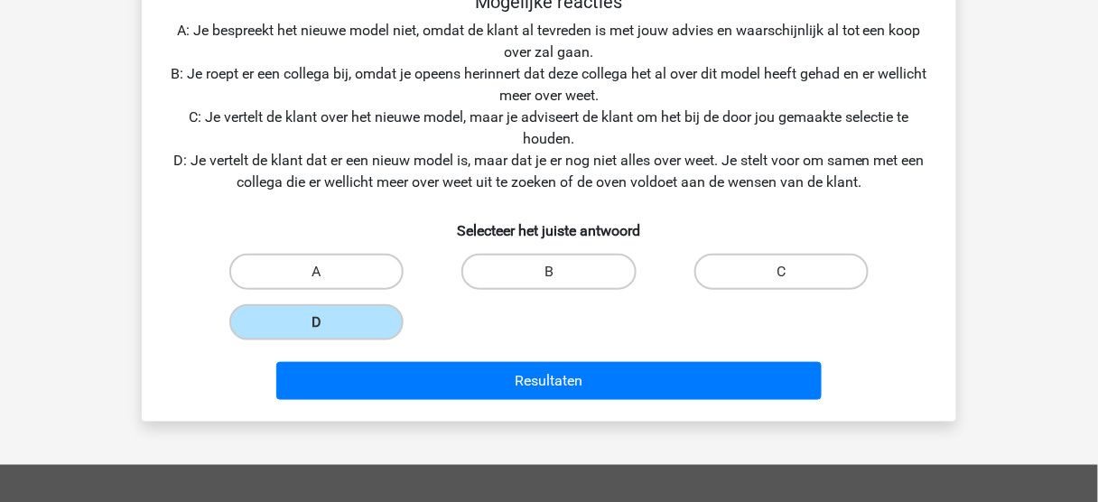
scroll to position [353, 0]
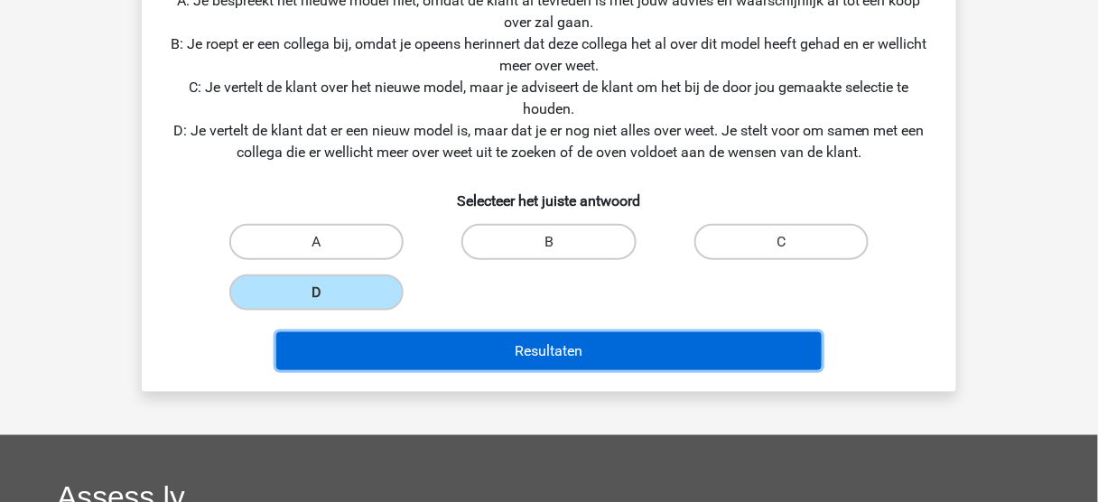
click at [580, 348] on button "Resultaten" at bounding box center [549, 351] width 546 height 38
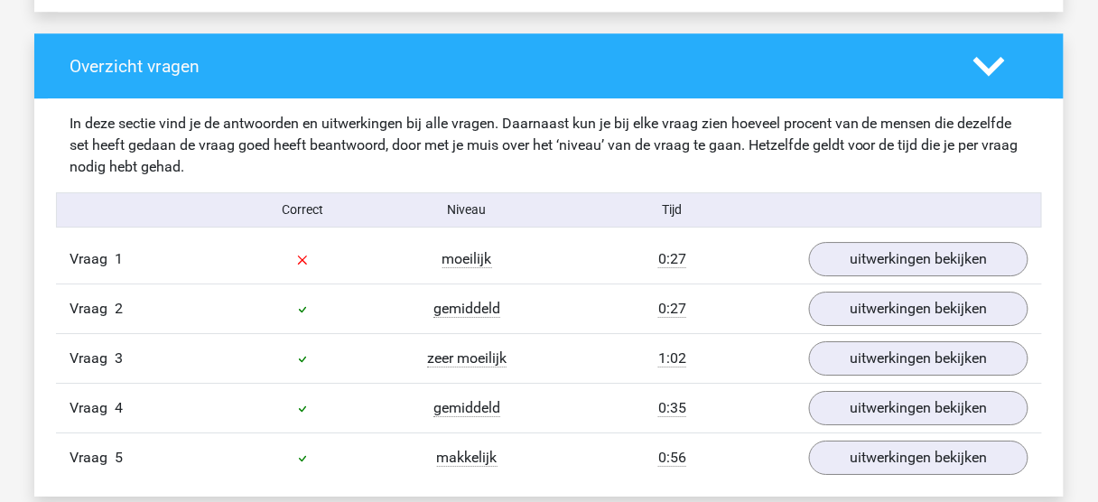
scroll to position [1321, 0]
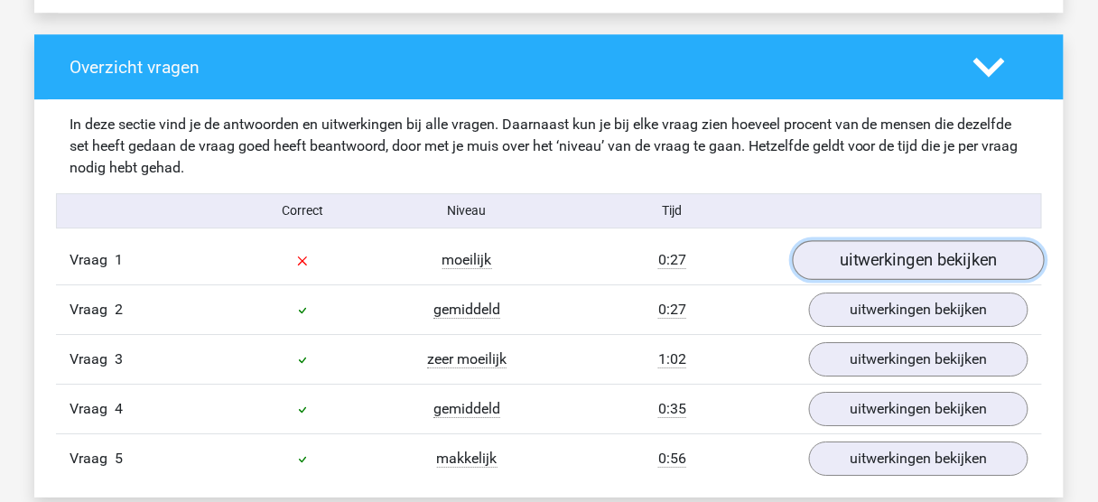
click at [933, 248] on link "uitwerkingen bekijken" at bounding box center [919, 260] width 252 height 40
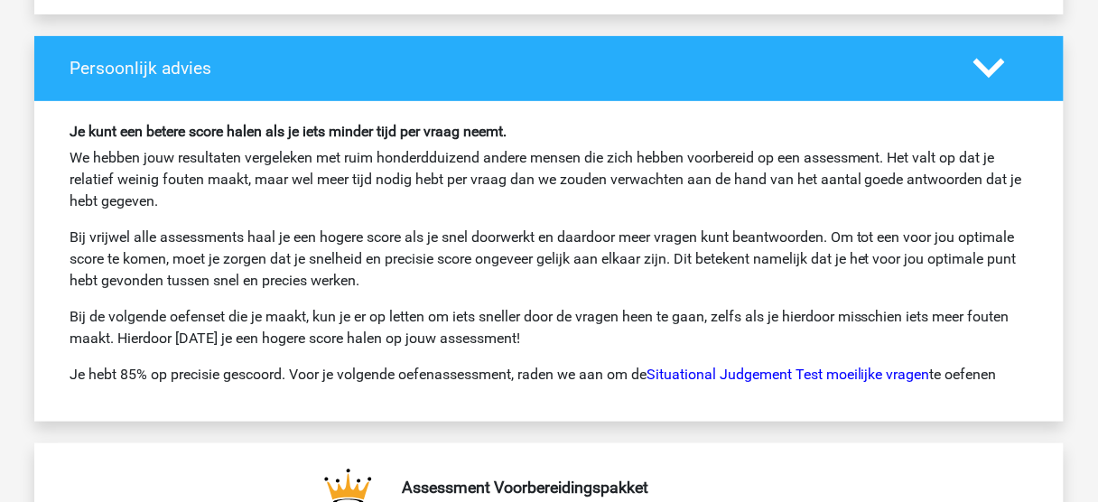
scroll to position [3560, 0]
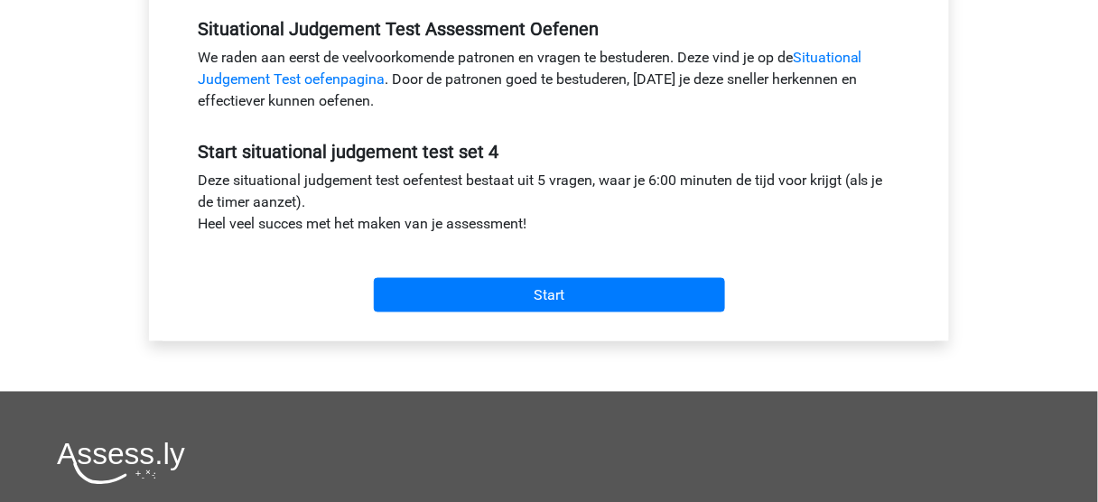
scroll to position [812, 0]
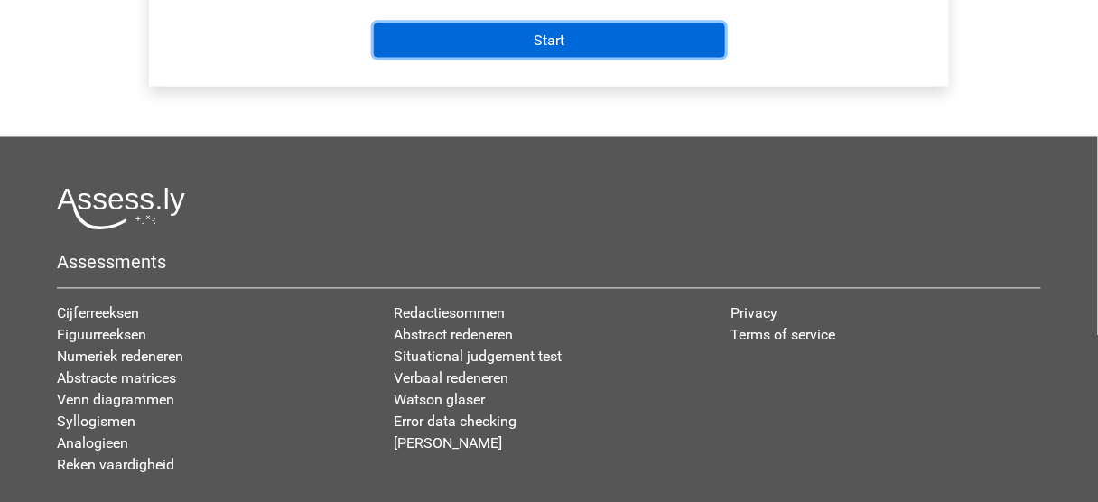
click at [603, 49] on input "Start" at bounding box center [549, 40] width 351 height 34
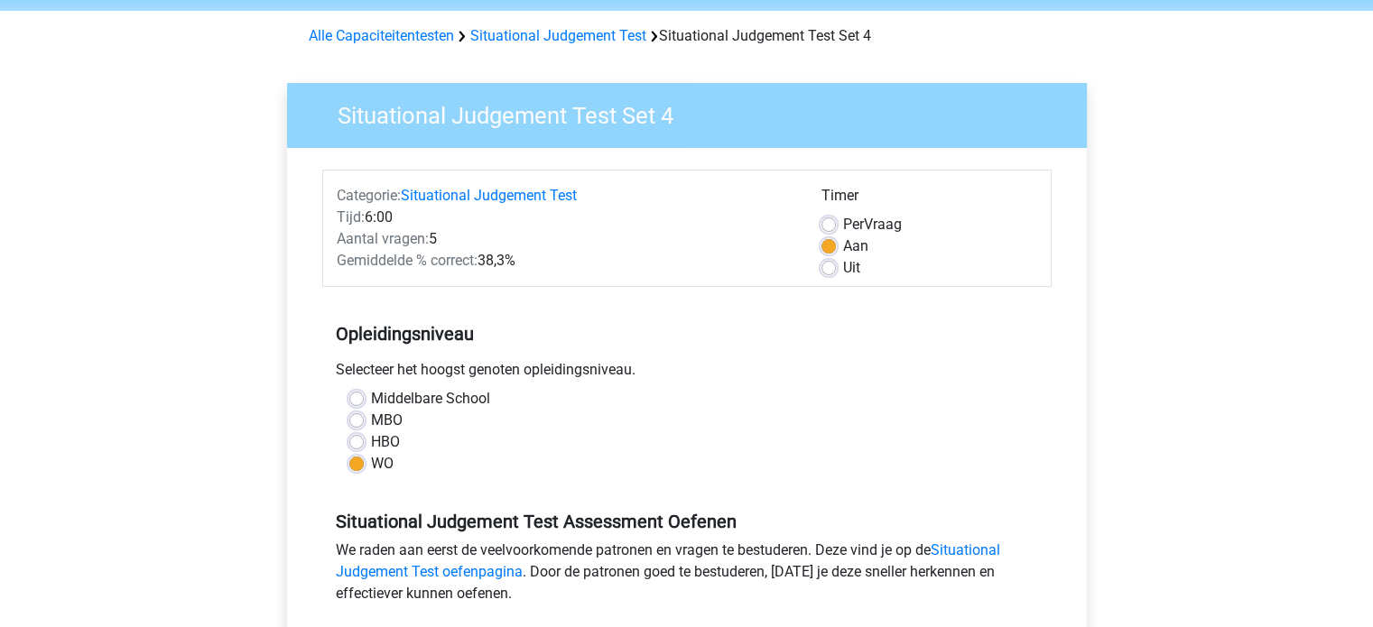
scroll to position [42, 0]
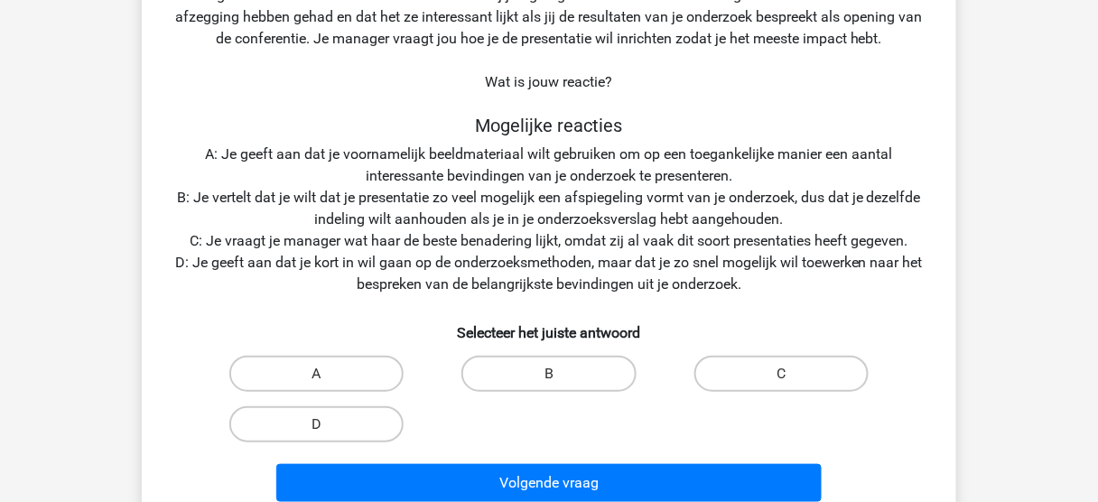
scroll to position [200, 0]
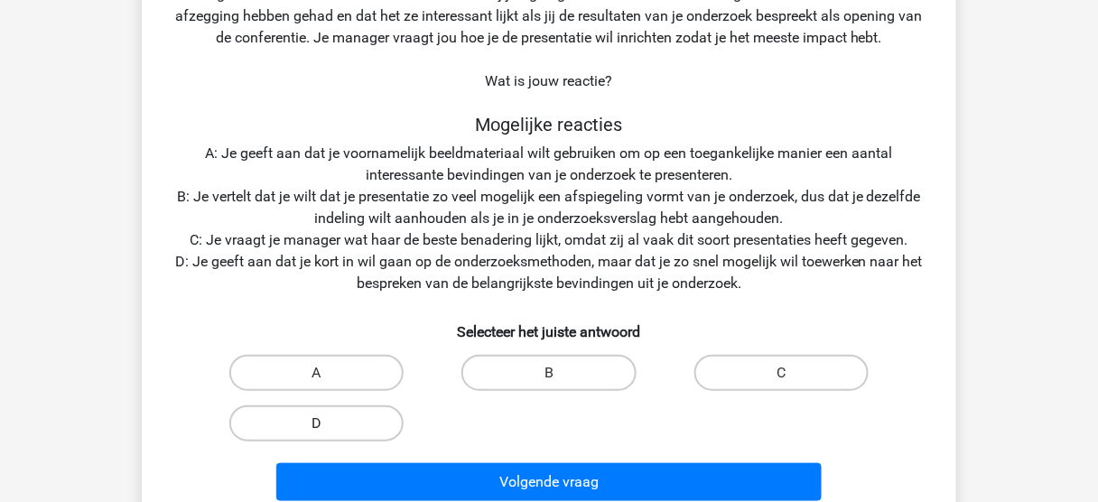
click at [333, 426] on label "D" at bounding box center [316, 423] width 174 height 36
click at [329, 426] on input "D" at bounding box center [323, 429] width 12 height 12
radio input "true"
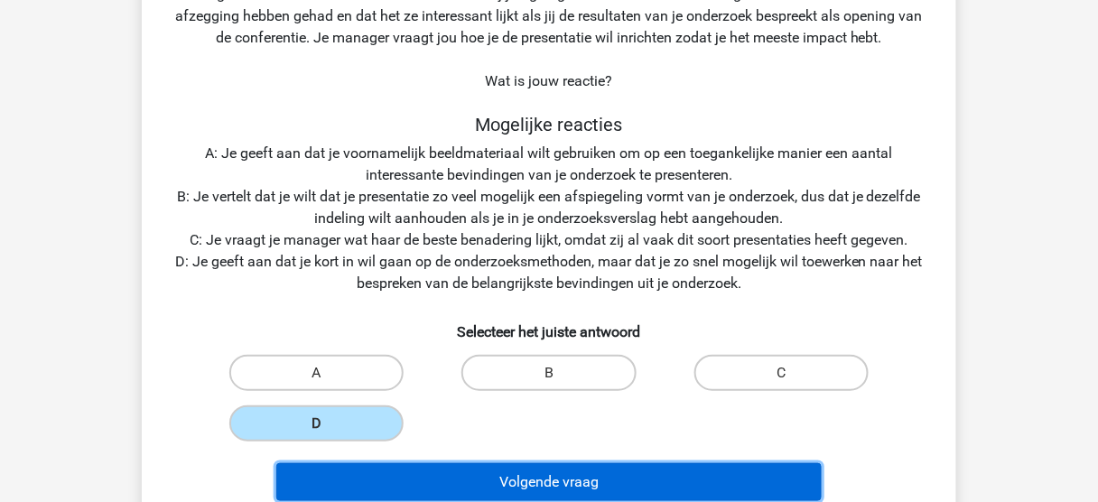
click at [512, 475] on button "Volgende vraag" at bounding box center [549, 482] width 546 height 38
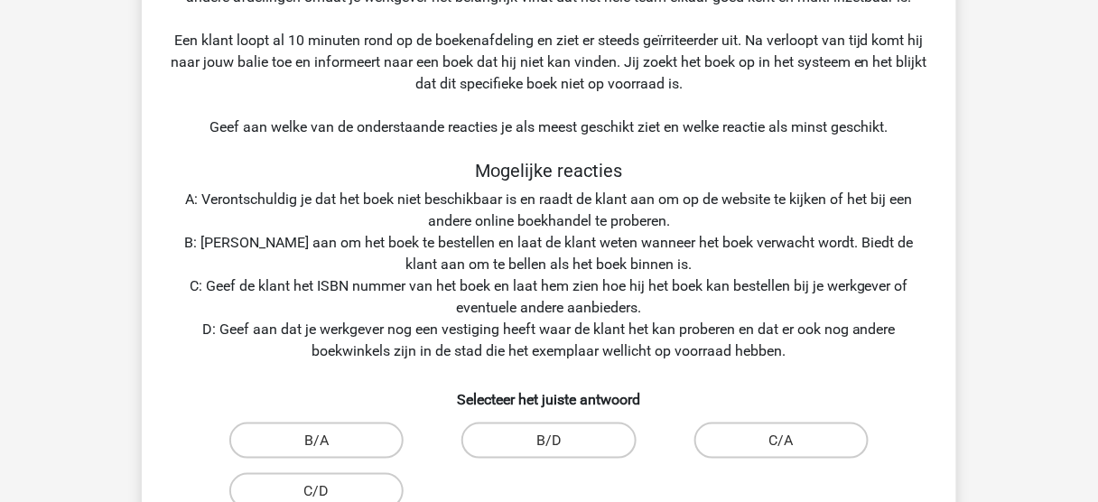
scroll to position [356, 0]
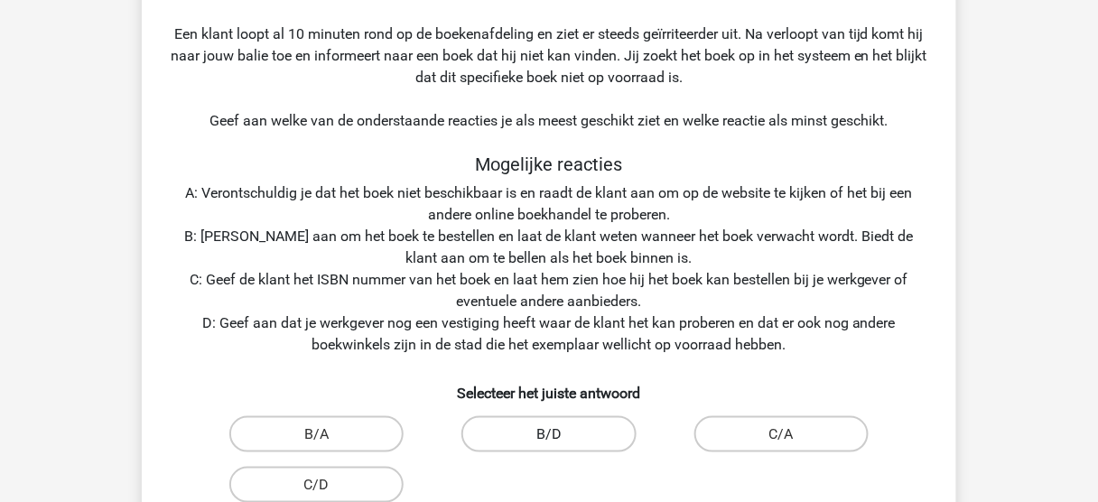
click at [558, 428] on label "B/D" at bounding box center [548, 434] width 174 height 36
click at [558, 434] on input "B/D" at bounding box center [555, 440] width 12 height 12
radio input "true"
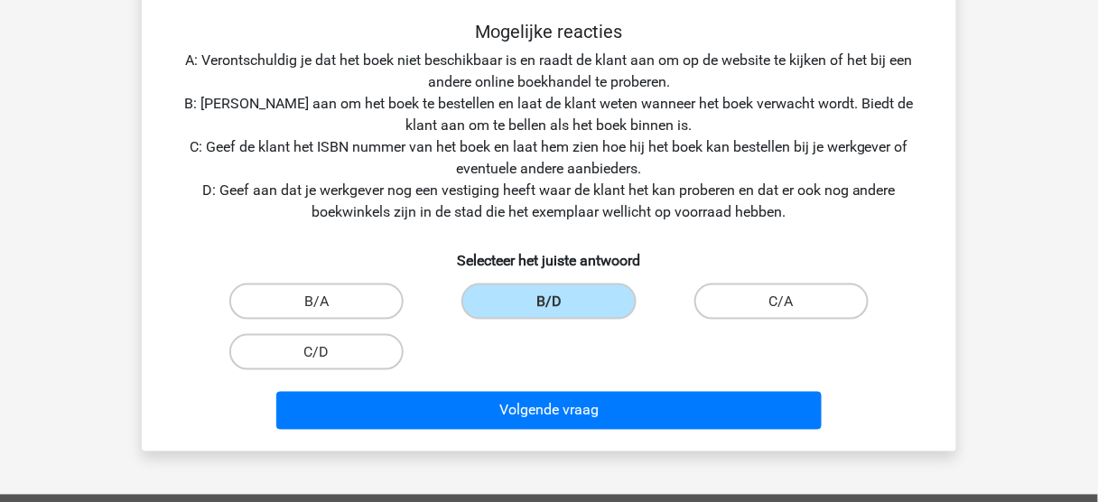
scroll to position [478, 0]
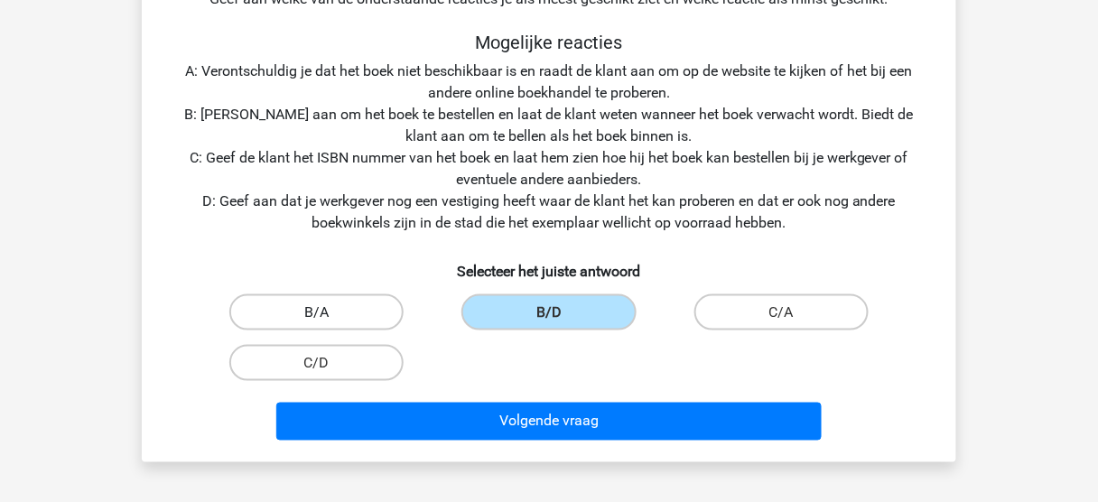
click at [329, 310] on label "B/A" at bounding box center [316, 312] width 174 height 36
click at [329, 312] on input "B/A" at bounding box center [323, 318] width 12 height 12
radio input "true"
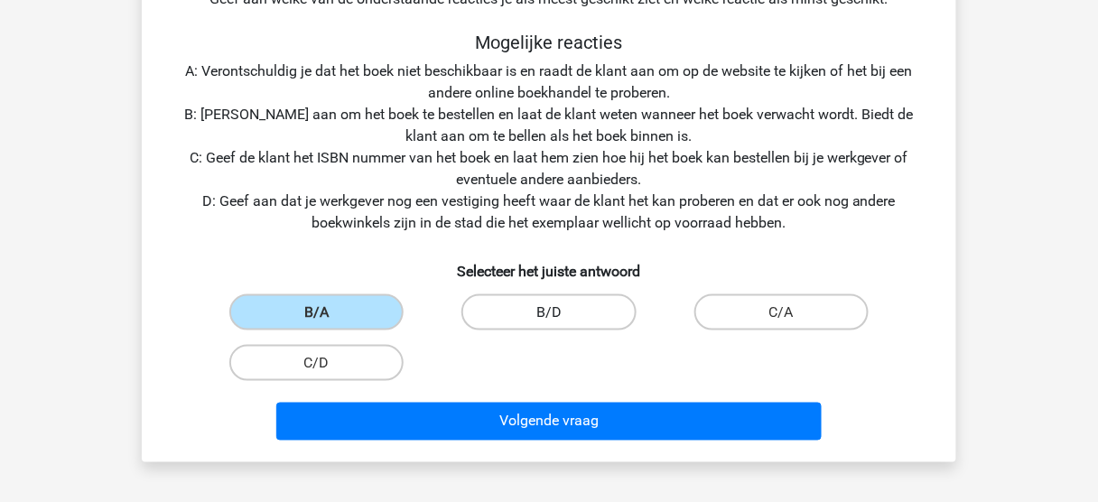
click at [558, 305] on label "B/D" at bounding box center [548, 312] width 174 height 36
click at [558, 312] on input "B/D" at bounding box center [555, 318] width 12 height 12
radio input "true"
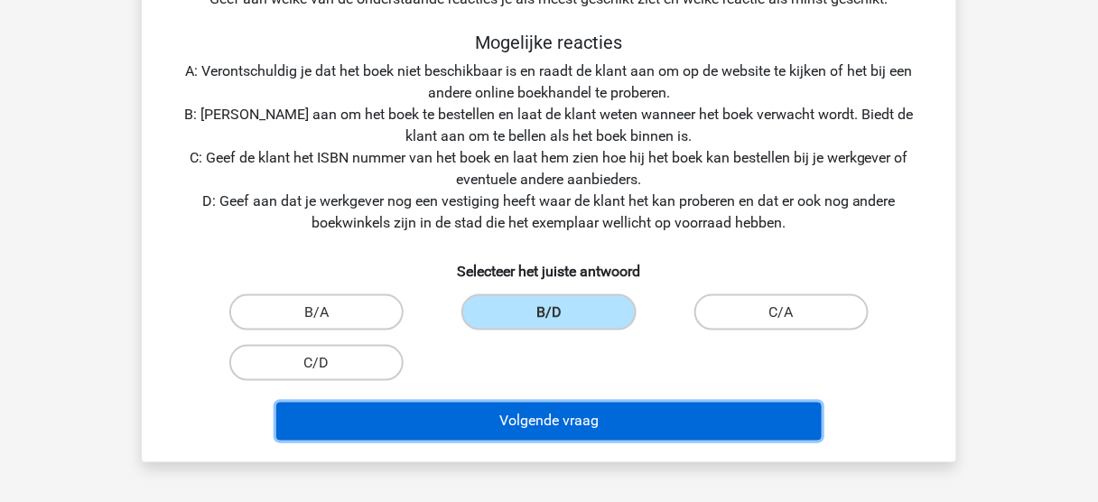
click at [636, 429] on button "Volgende vraag" at bounding box center [549, 422] width 546 height 38
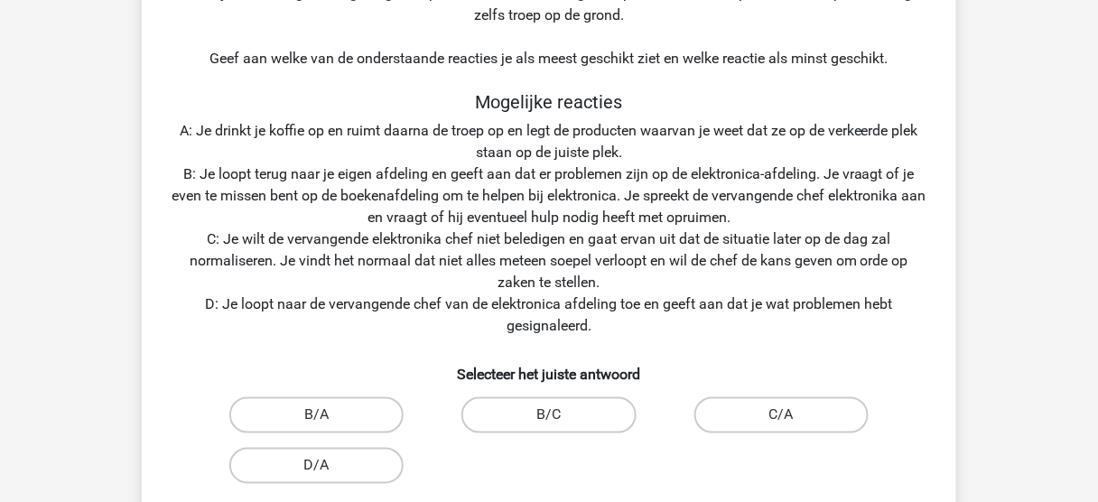
scroll to position [441, 0]
drag, startPoint x: 567, startPoint y: 408, endPoint x: 657, endPoint y: 488, distance: 120.8
click at [657, 488] on div "Situatie Je werkt als verkoopmedewerker bij een van de grootste boekhandels ter…" at bounding box center [549, 110] width 800 height 878
click at [356, 415] on label "B/A" at bounding box center [316, 414] width 174 height 36
click at [329, 415] on input "B/A" at bounding box center [323, 420] width 12 height 12
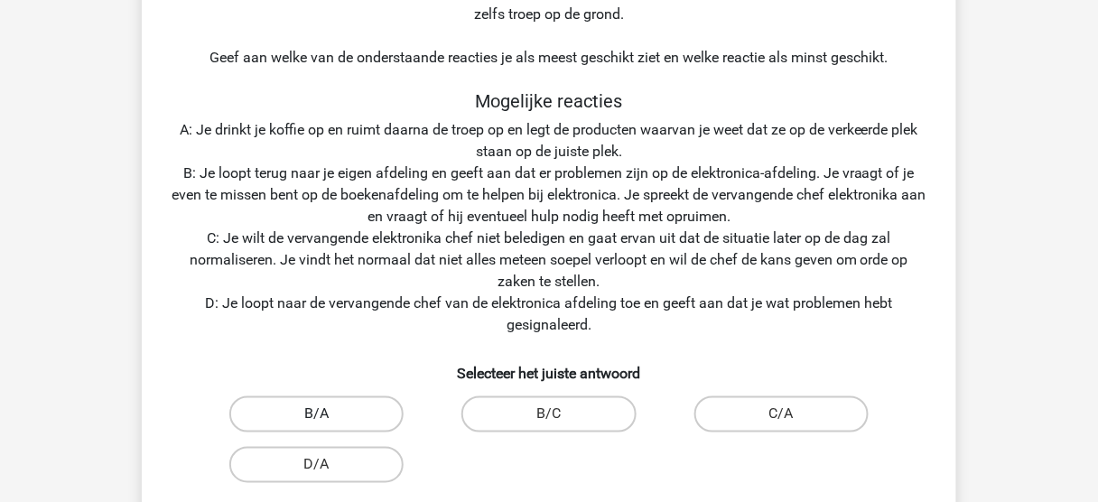
radio input "true"
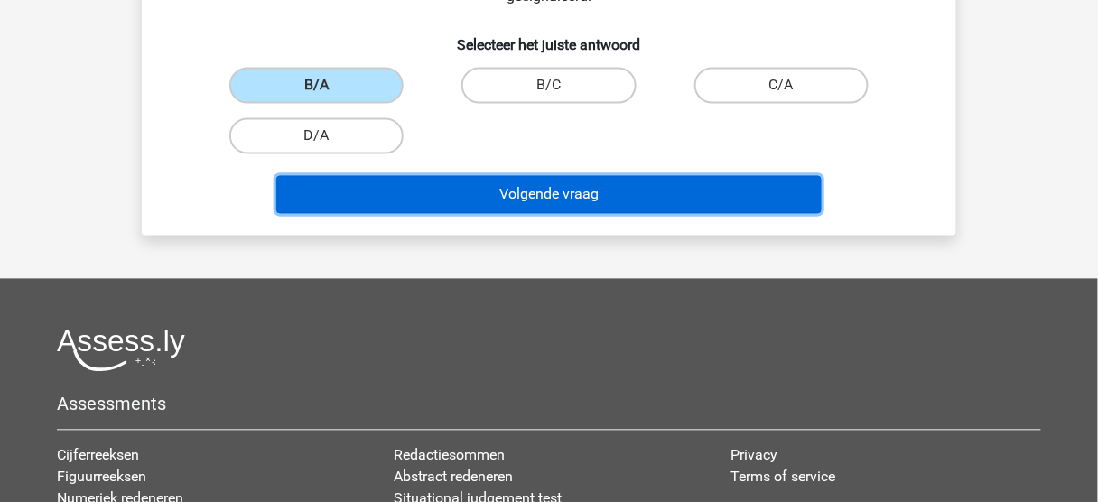
click at [637, 196] on button "Volgende vraag" at bounding box center [549, 195] width 546 height 38
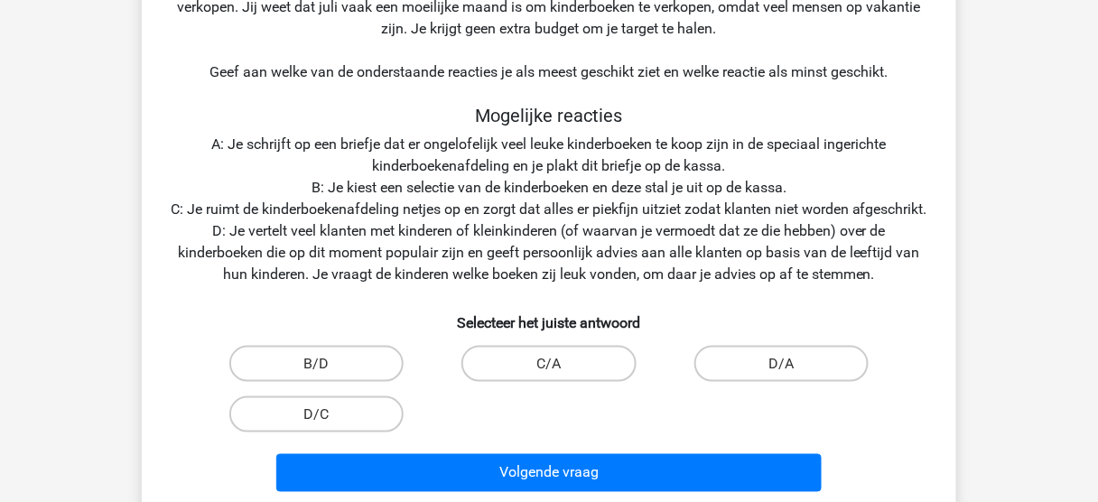
scroll to position [433, 0]
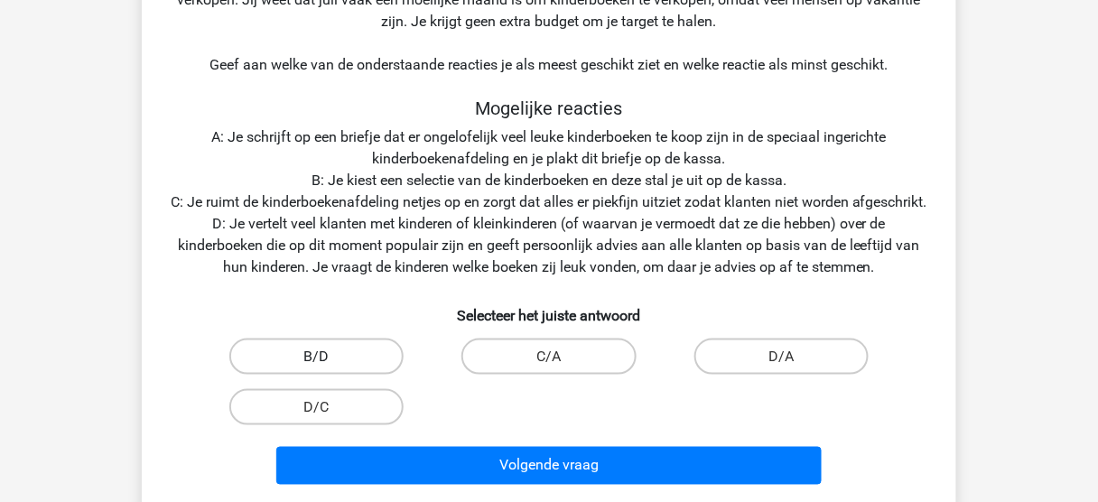
click at [352, 373] on label "B/D" at bounding box center [316, 357] width 174 height 36
click at [329, 368] on input "B/D" at bounding box center [323, 363] width 12 height 12
radio input "true"
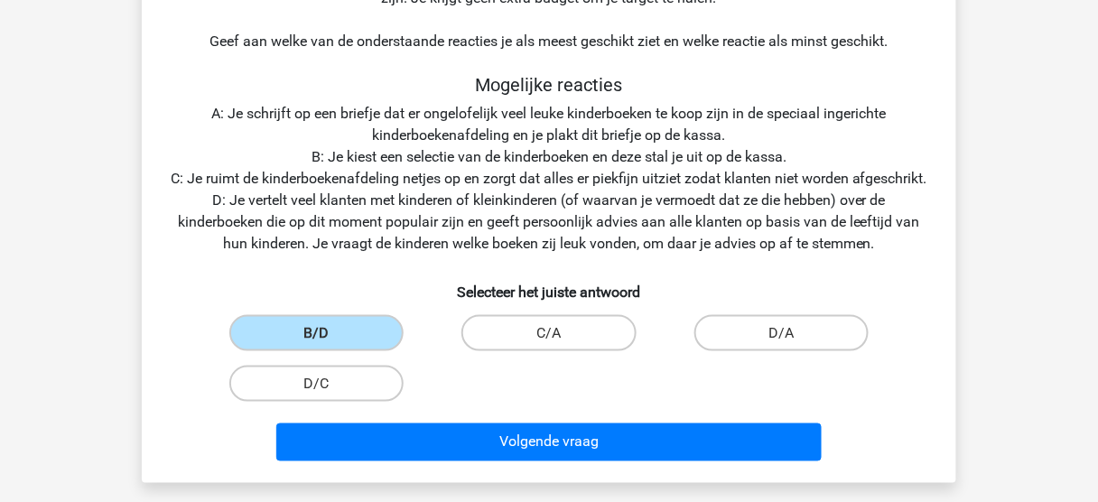
scroll to position [460, 0]
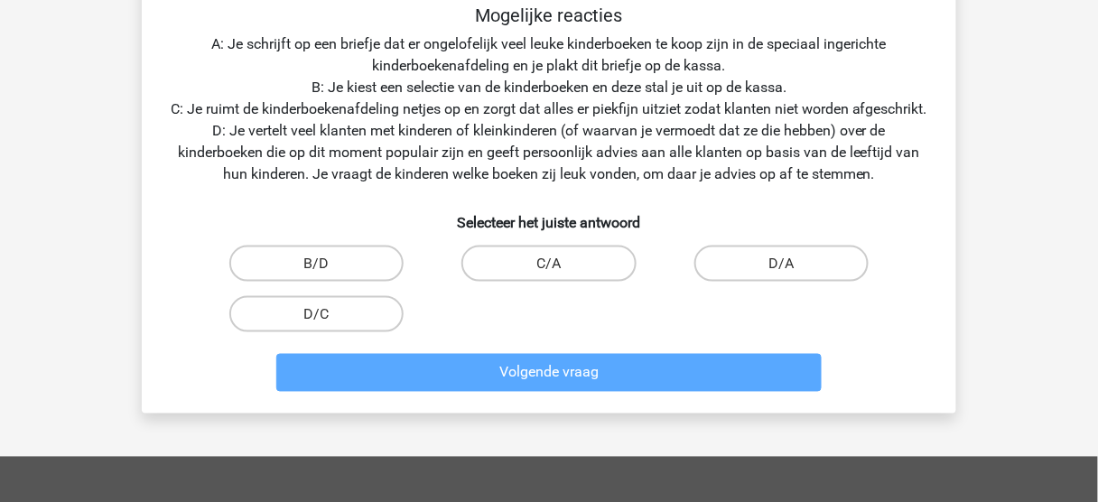
scroll to position [535, 0]
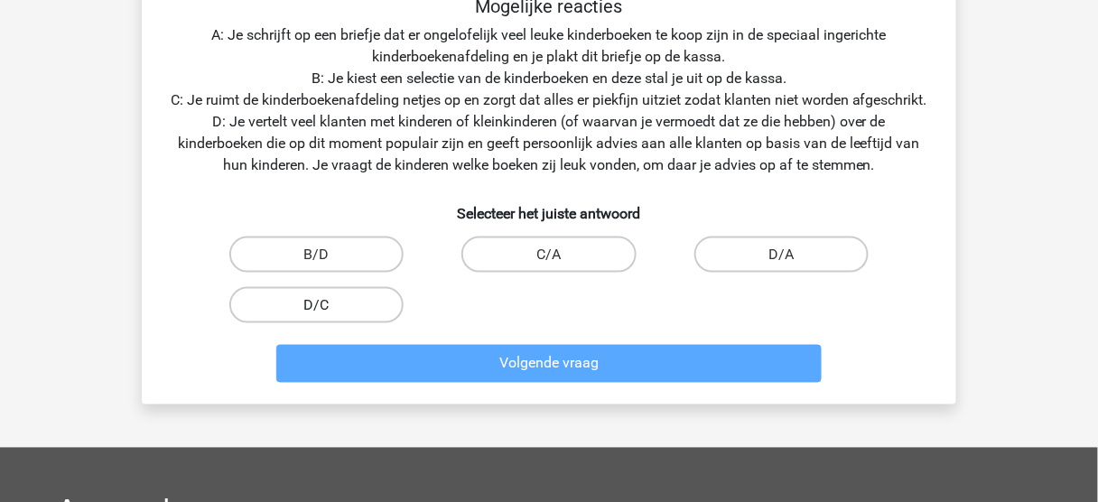
click at [349, 311] on label "D/C" at bounding box center [316, 305] width 174 height 36
click at [329, 311] on input "D/C" at bounding box center [323, 311] width 12 height 12
radio input "true"
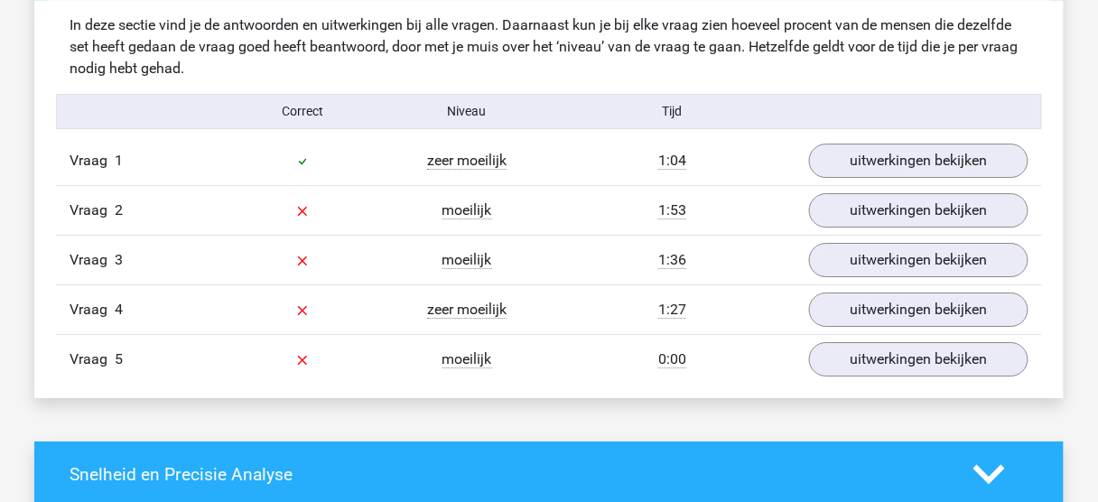
scroll to position [1410, 0]
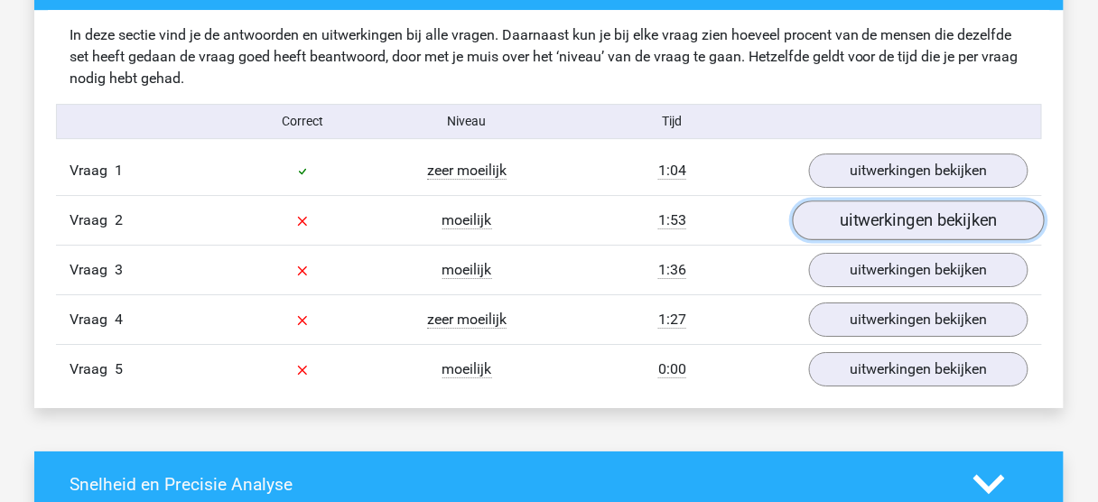
click at [923, 218] on link "uitwerkingen bekijken" at bounding box center [919, 220] width 252 height 40
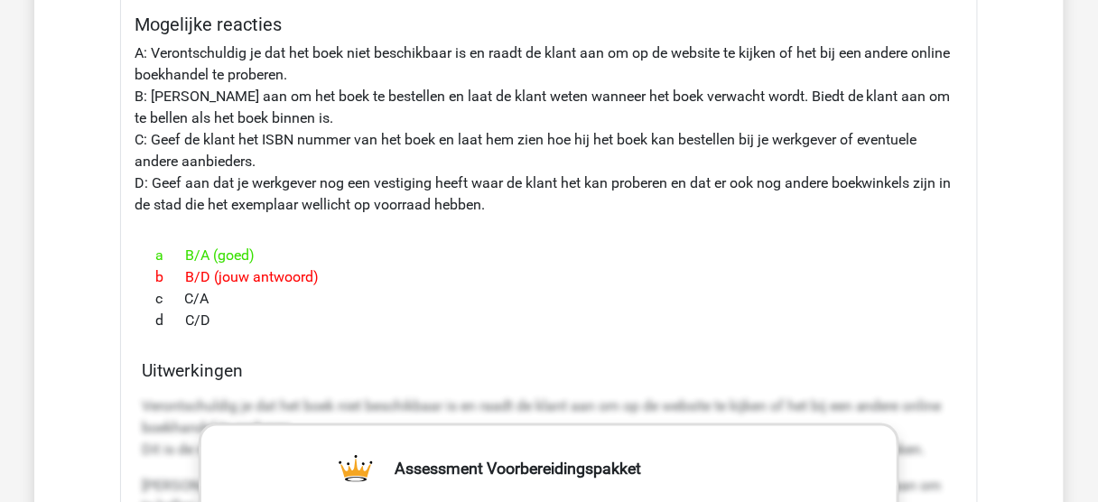
scroll to position [2062, 0]
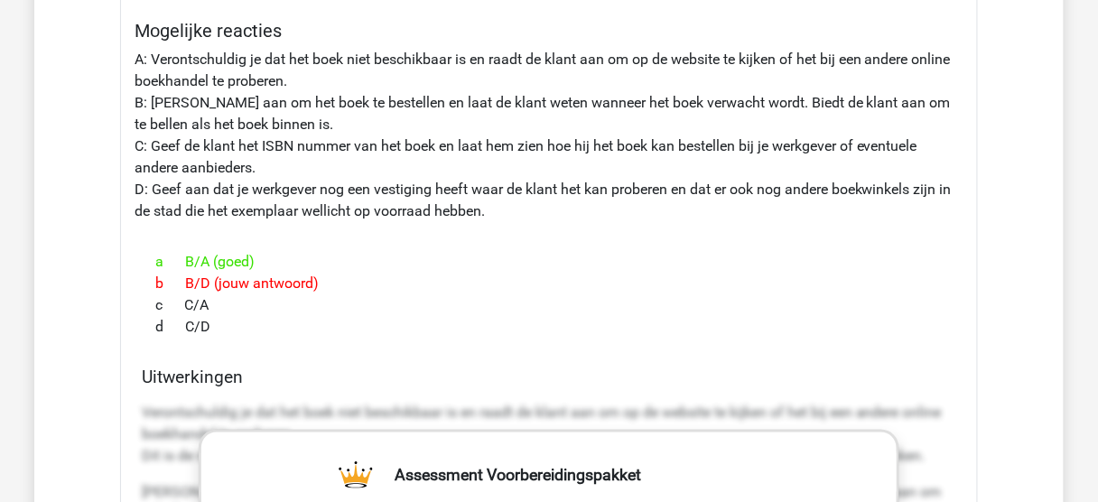
click at [527, 49] on div "Situatie Je werkt als verkoopmedewerker bij een van de grootste boekhandels ter…" at bounding box center [549, 317] width 858 height 1405
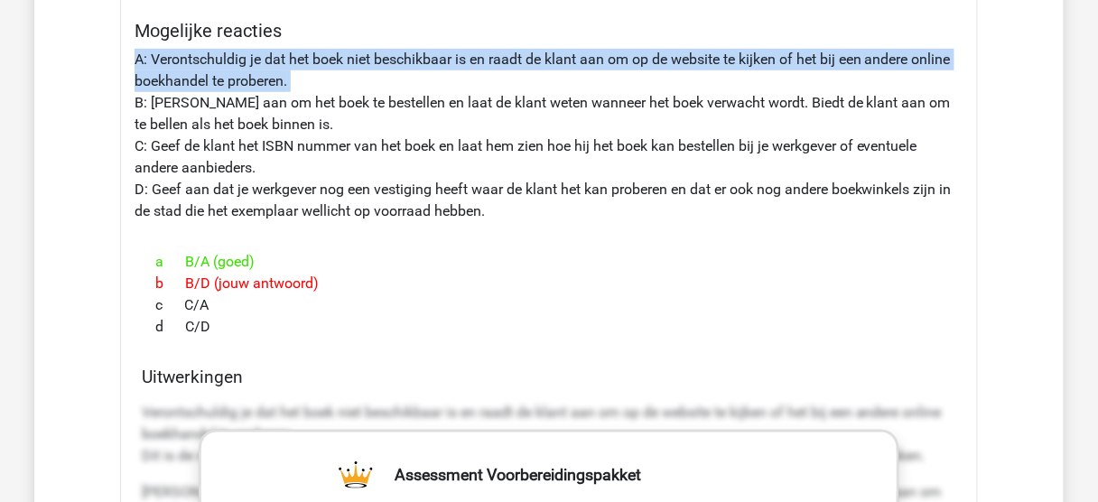
click at [527, 49] on div "Situatie Je werkt als verkoopmedewerker bij een van de grootste boekhandels ter…" at bounding box center [549, 317] width 858 height 1405
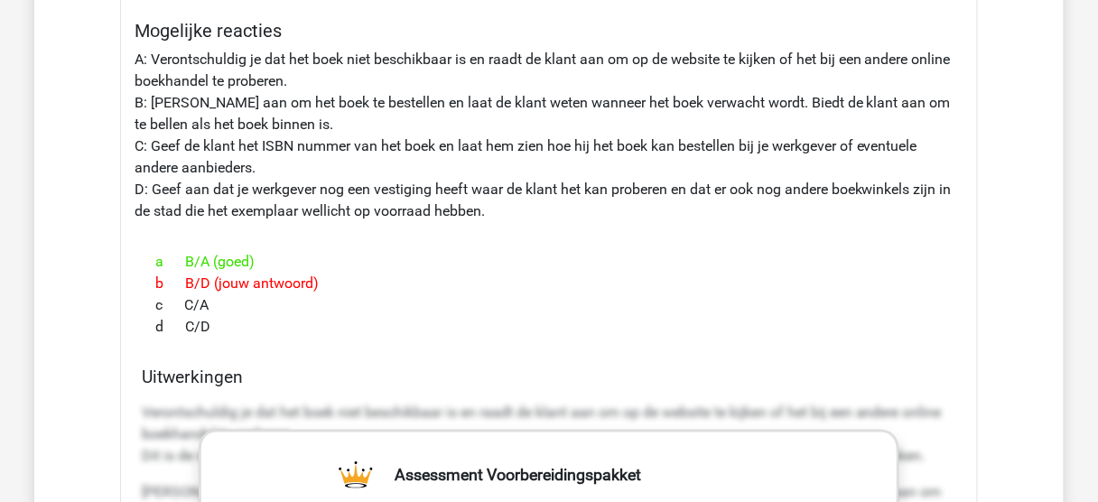
click at [663, 190] on div "Situatie Je werkt als verkoopmedewerker bij een van de grootste boekhandels ter…" at bounding box center [549, 317] width 858 height 1405
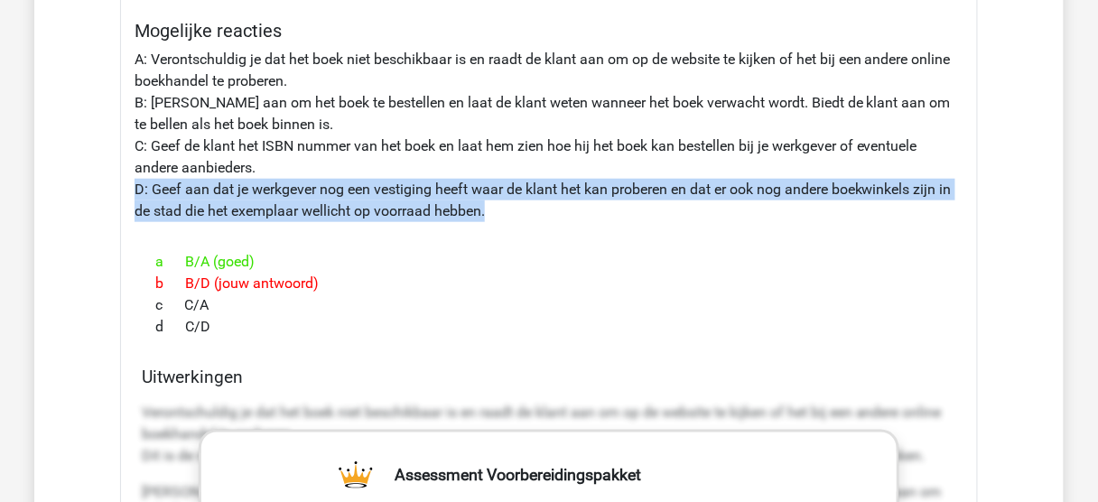
click at [663, 190] on div "Situatie Je werkt als verkoopmedewerker bij een van de grootste boekhandels ter…" at bounding box center [549, 317] width 858 height 1405
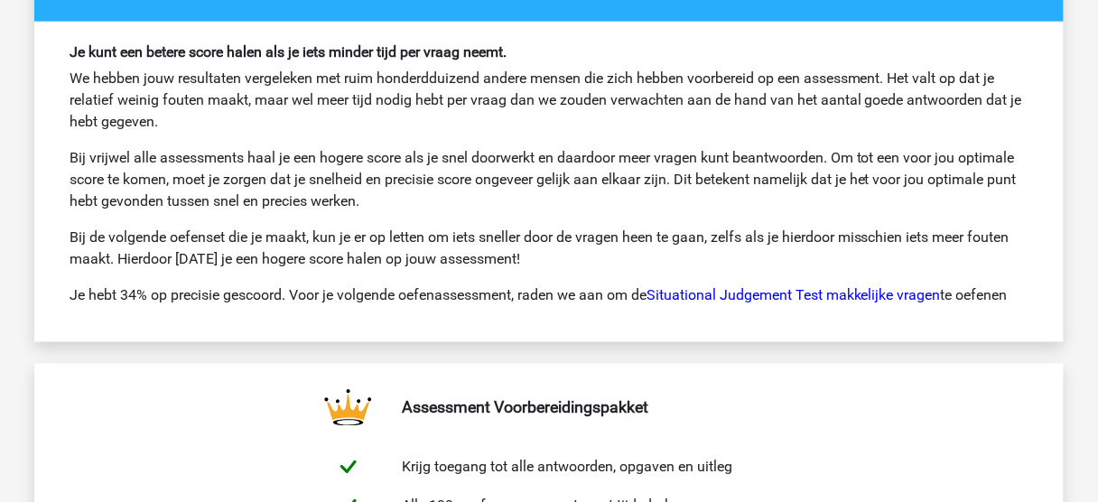
scroll to position [3920, 0]
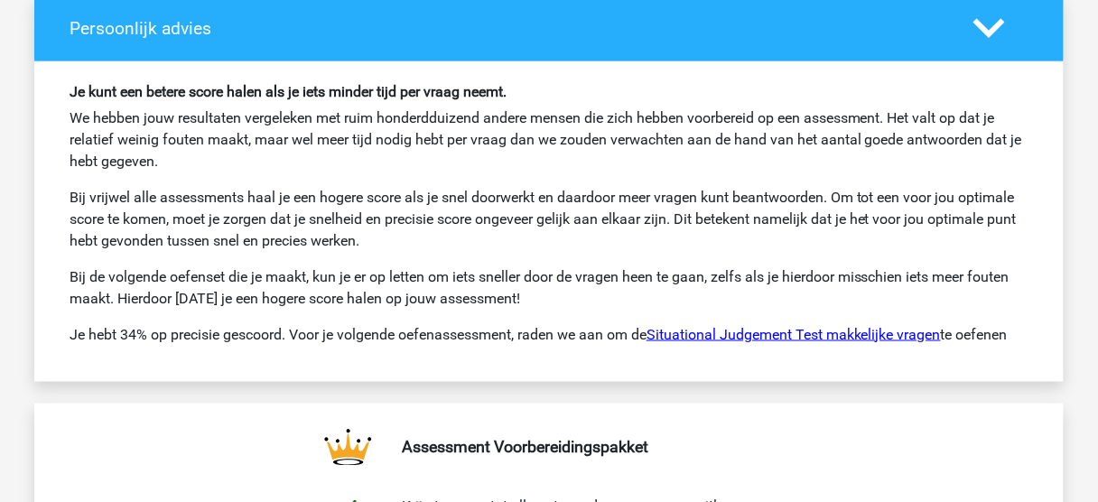
click at [792, 328] on link "Situational Judgement Test makkelijke vragen" at bounding box center [793, 334] width 294 height 17
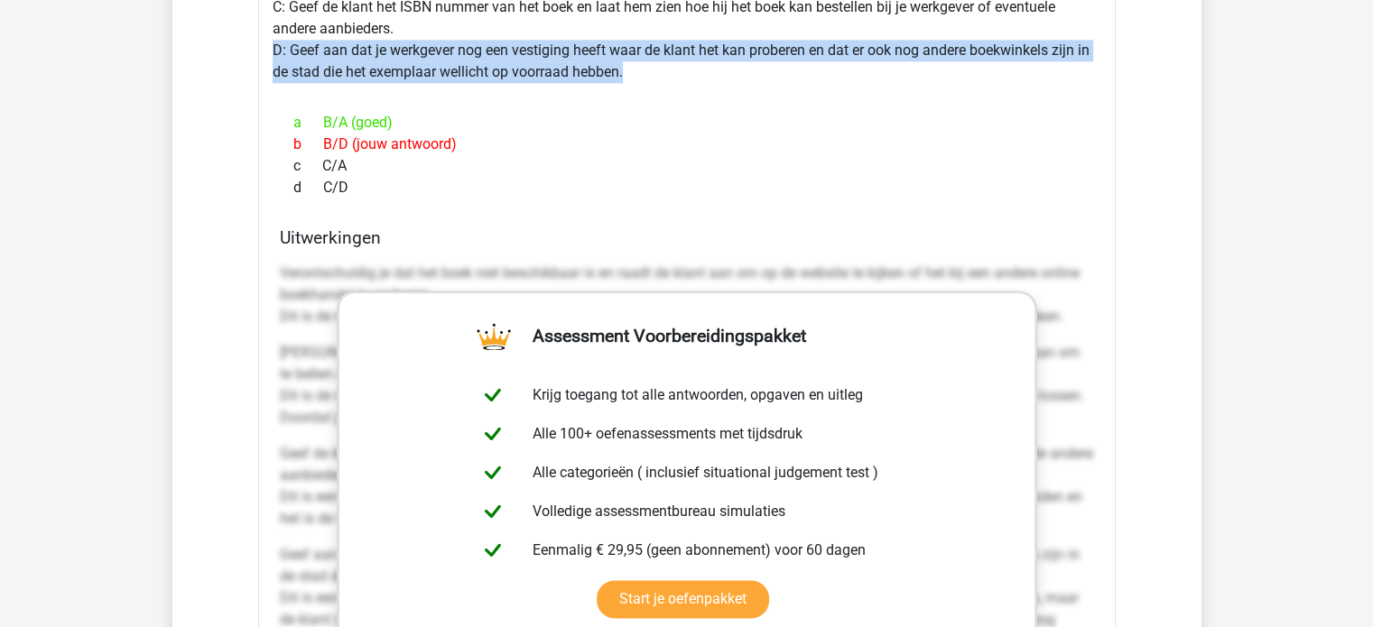
scroll to position [1053, 0]
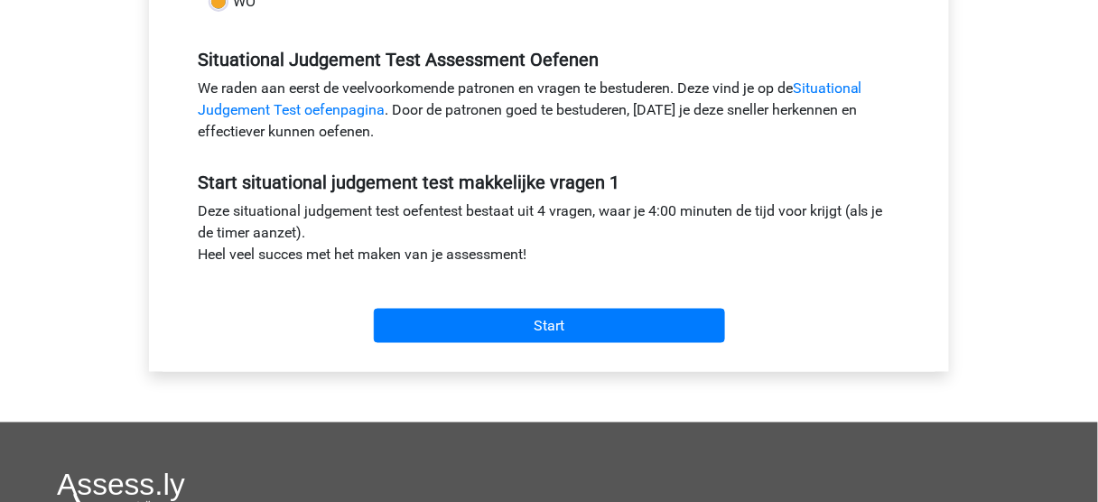
scroll to position [513, 0]
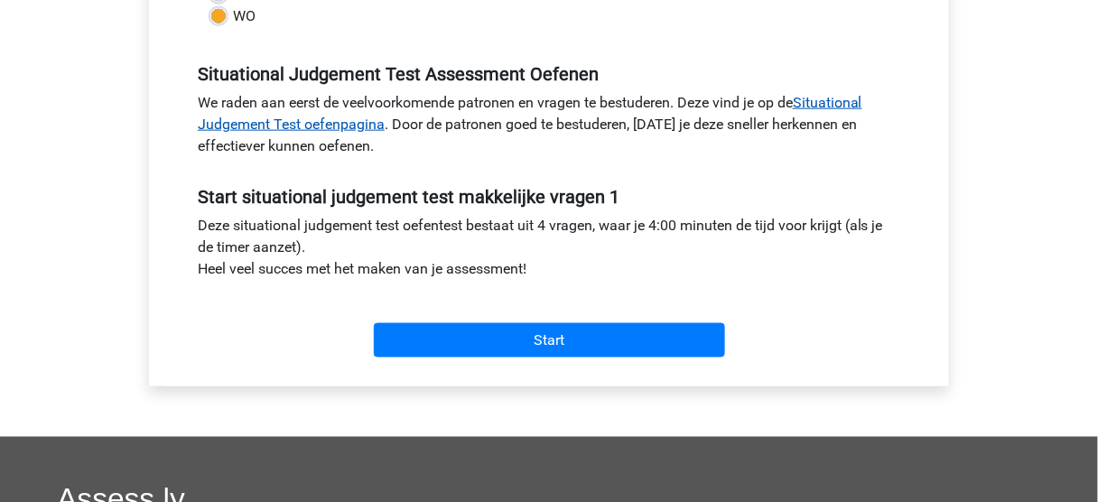
click at [313, 125] on link "Situational Judgement Test oefenpagina" at bounding box center [530, 113] width 664 height 39
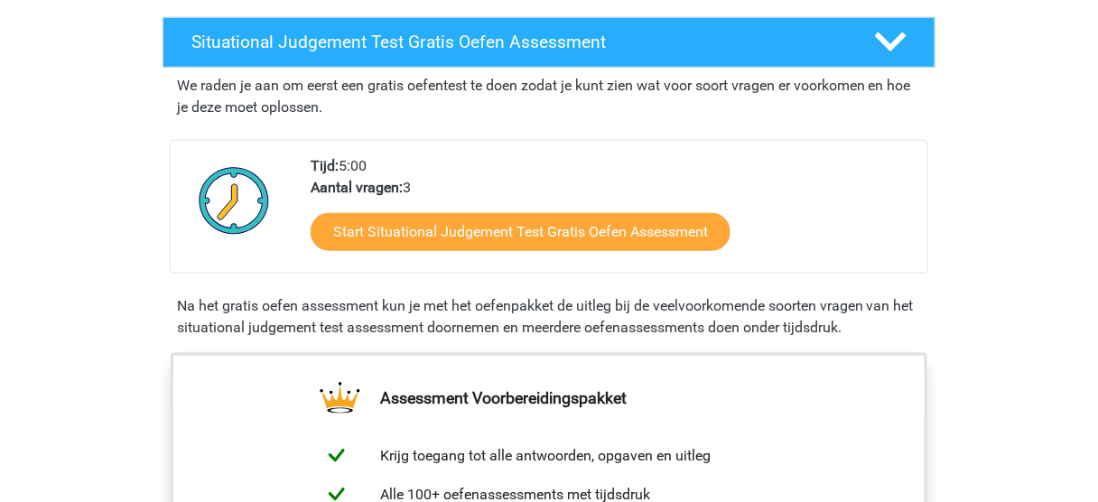
scroll to position [366, 0]
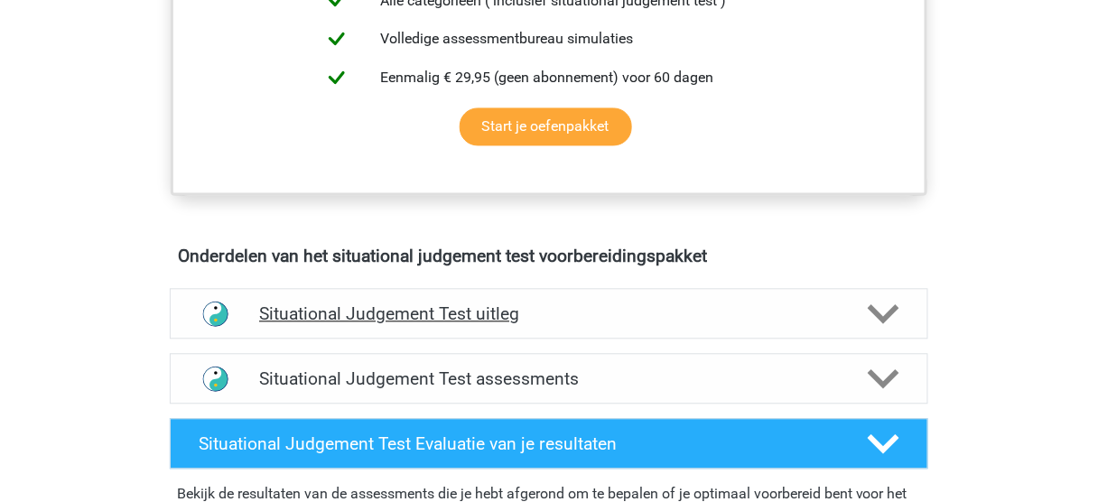
click at [673, 307] on h4 "Situational Judgement Test uitleg" at bounding box center [549, 314] width 580 height 21
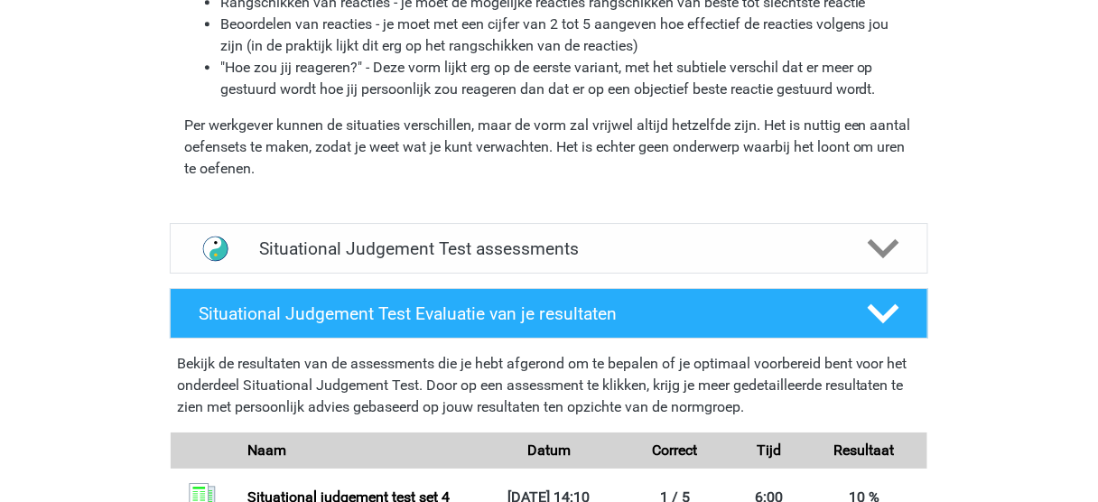
scroll to position [1406, 0]
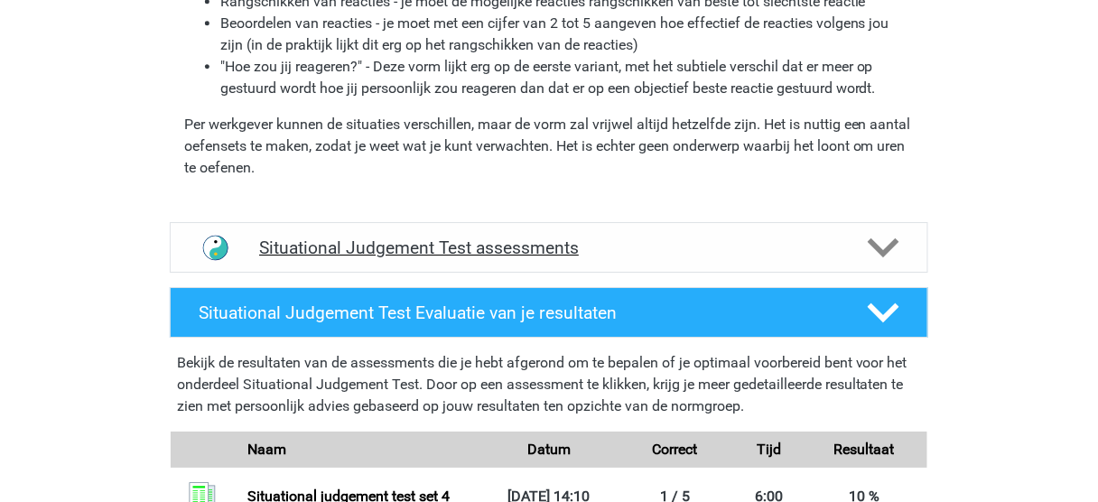
click at [849, 227] on div "Situational Judgement Test assessments" at bounding box center [549, 247] width 758 height 51
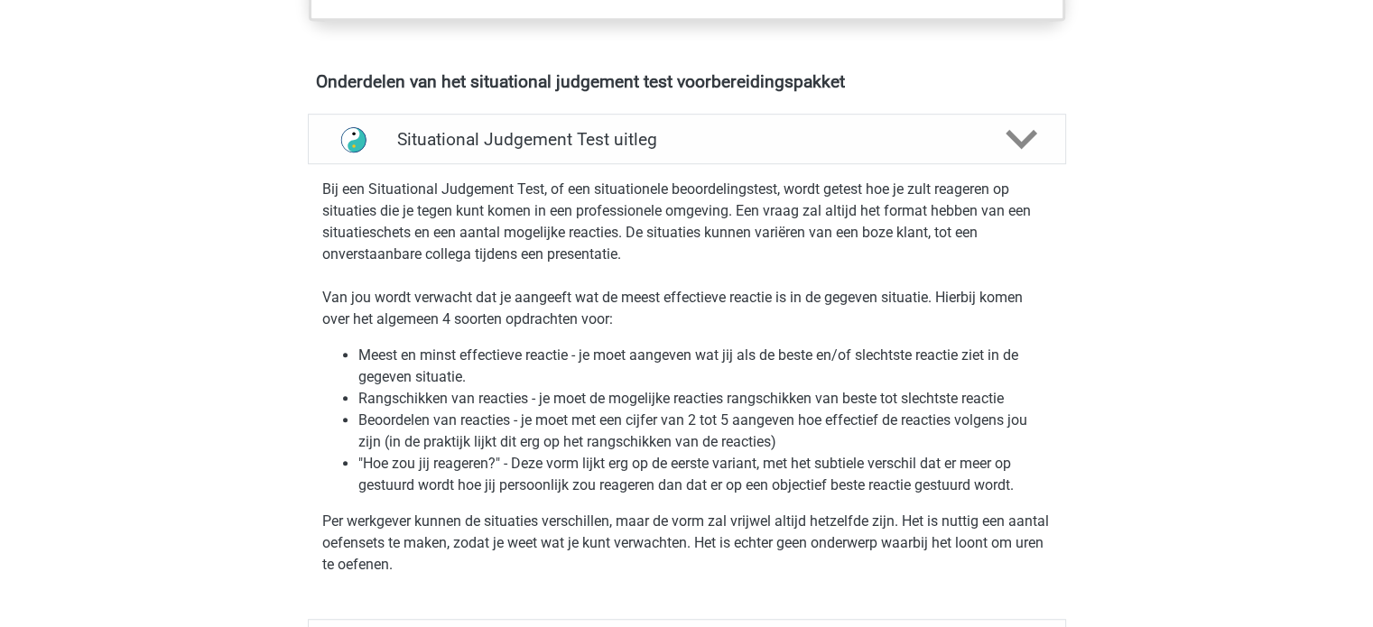
scroll to position [993, 0]
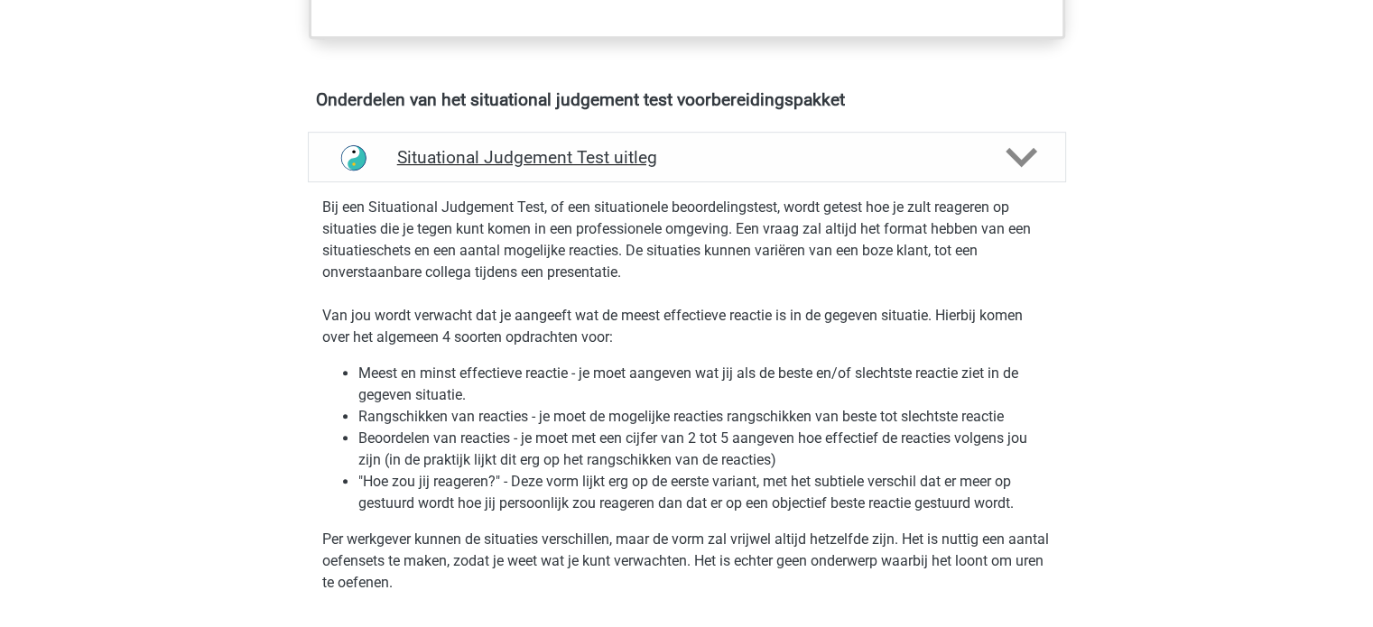
click at [688, 138] on div "Situational Judgement Test uitleg" at bounding box center [687, 157] width 758 height 51
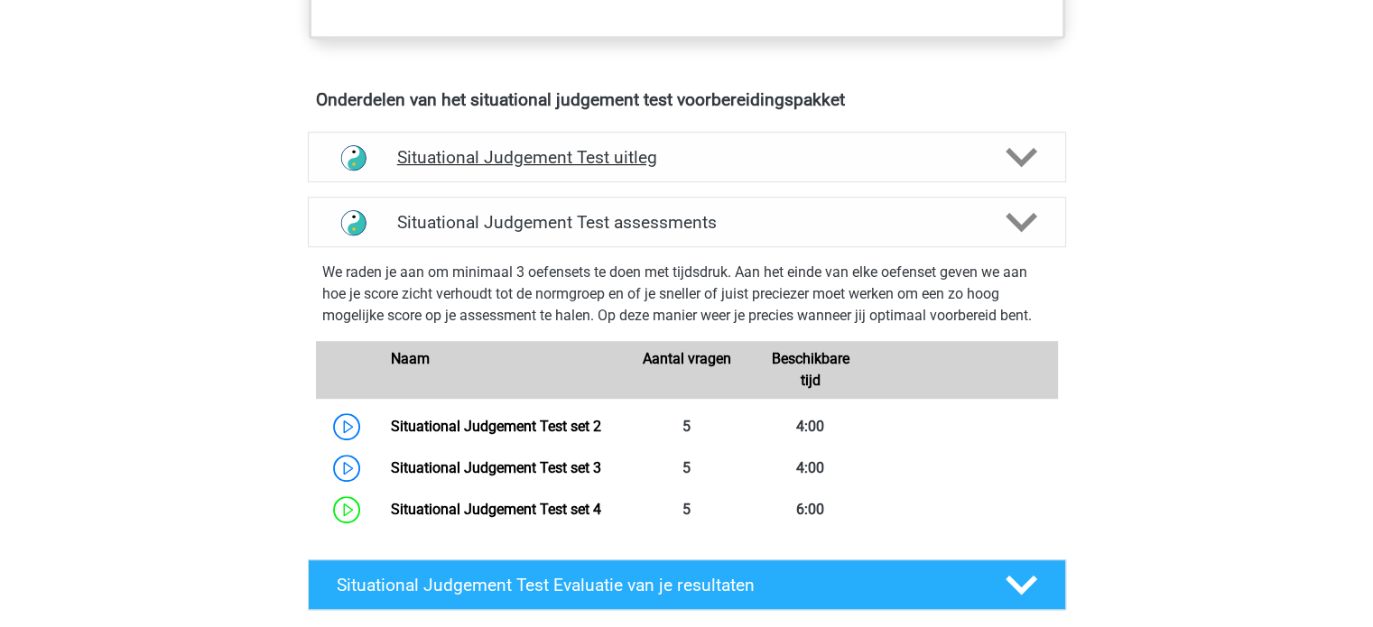
click at [721, 143] on div "Situational Judgement Test uitleg" at bounding box center [687, 157] width 758 height 51
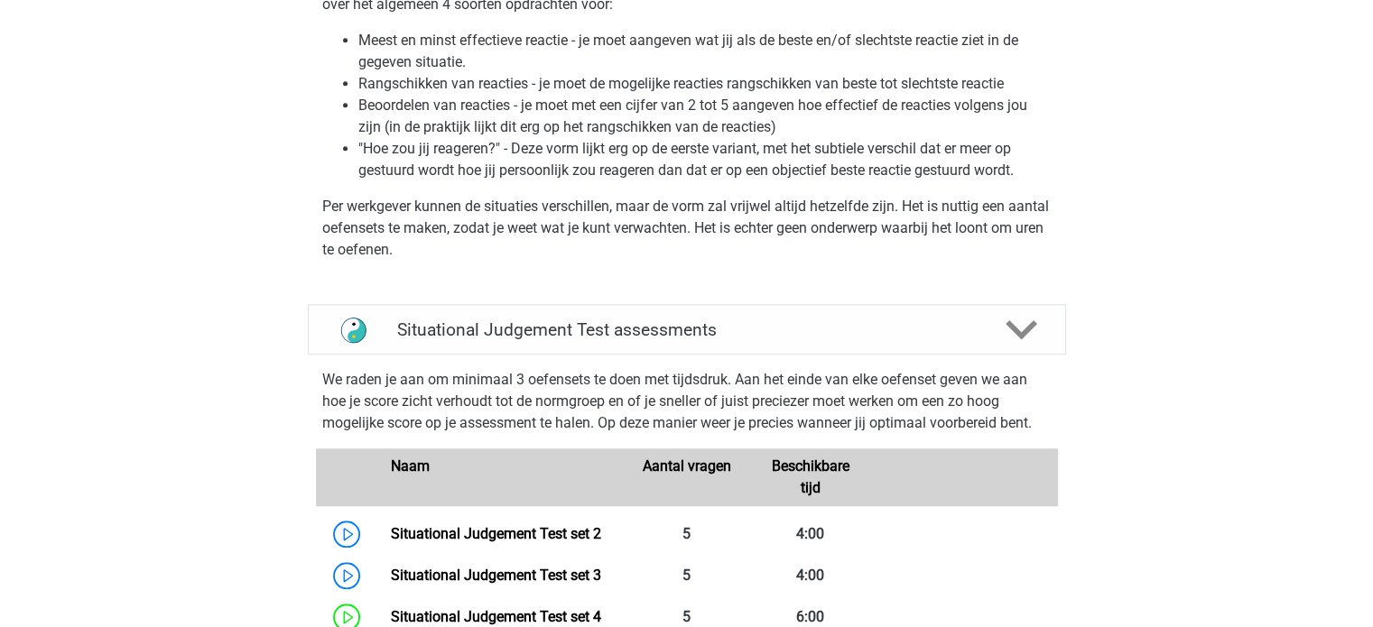
scroll to position [1380, 0]
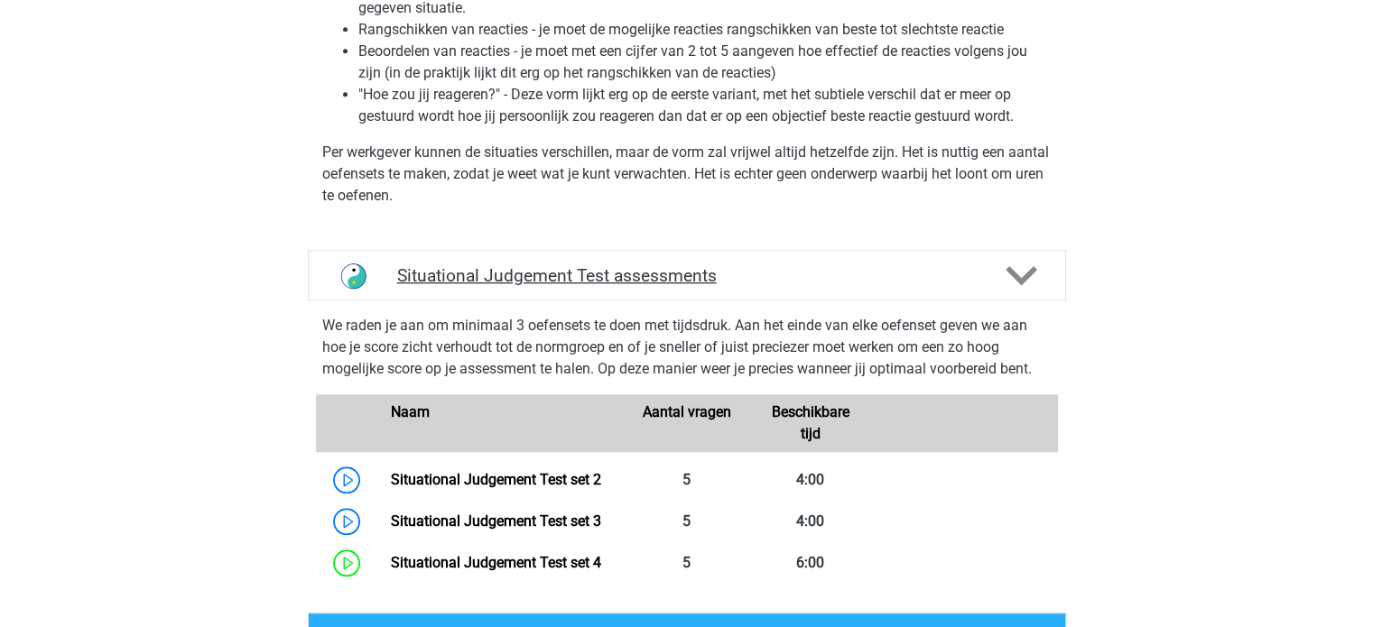
click at [809, 265] on h4 "Situational Judgement Test assessments" at bounding box center [687, 275] width 580 height 21
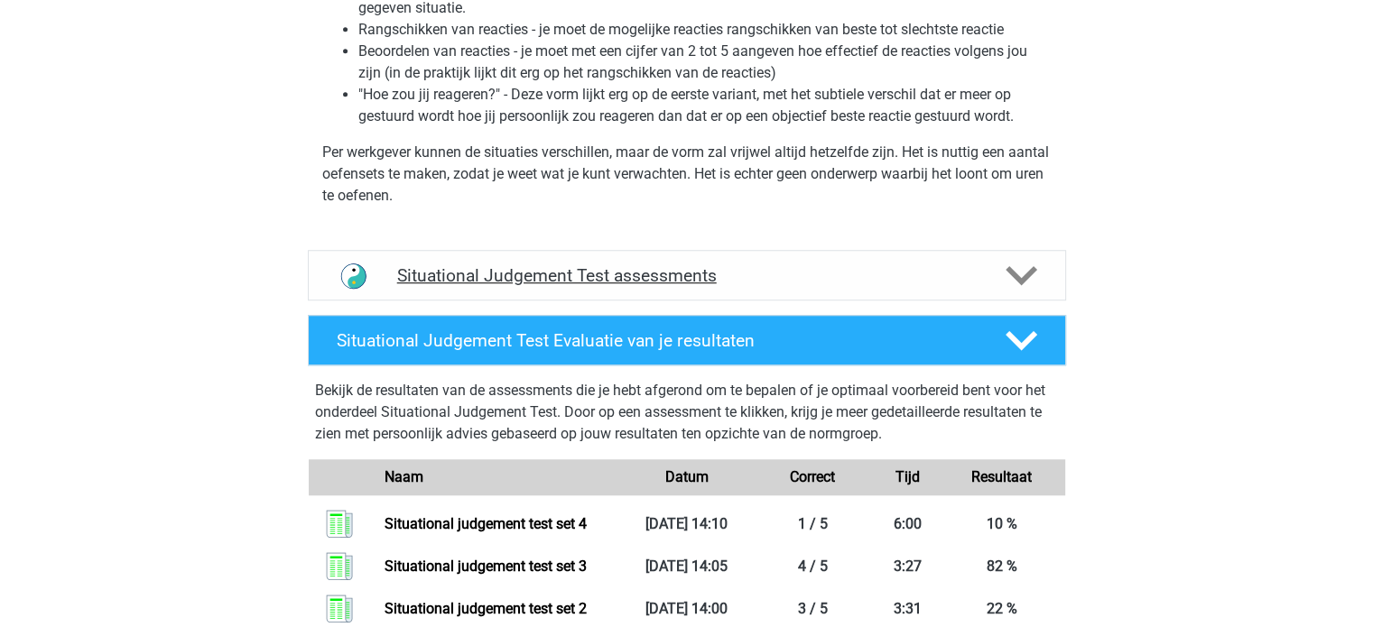
click at [809, 265] on h4 "Situational Judgement Test assessments" at bounding box center [687, 275] width 580 height 21
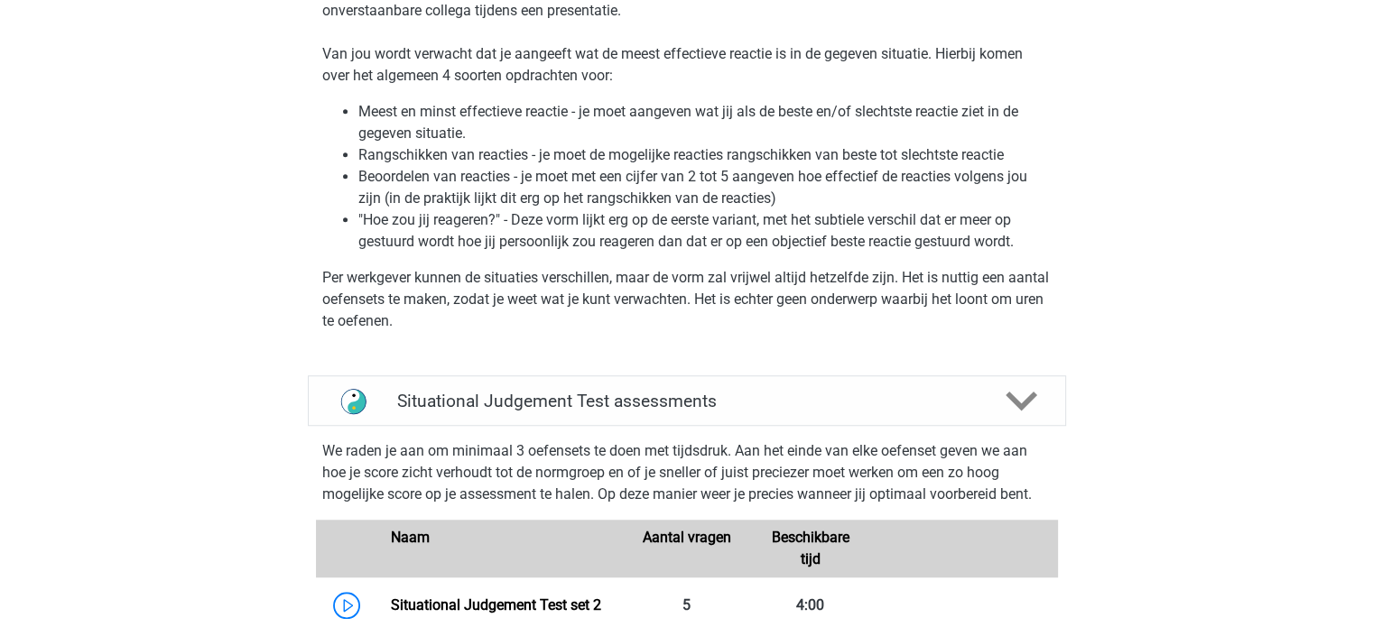
scroll to position [1343, 0]
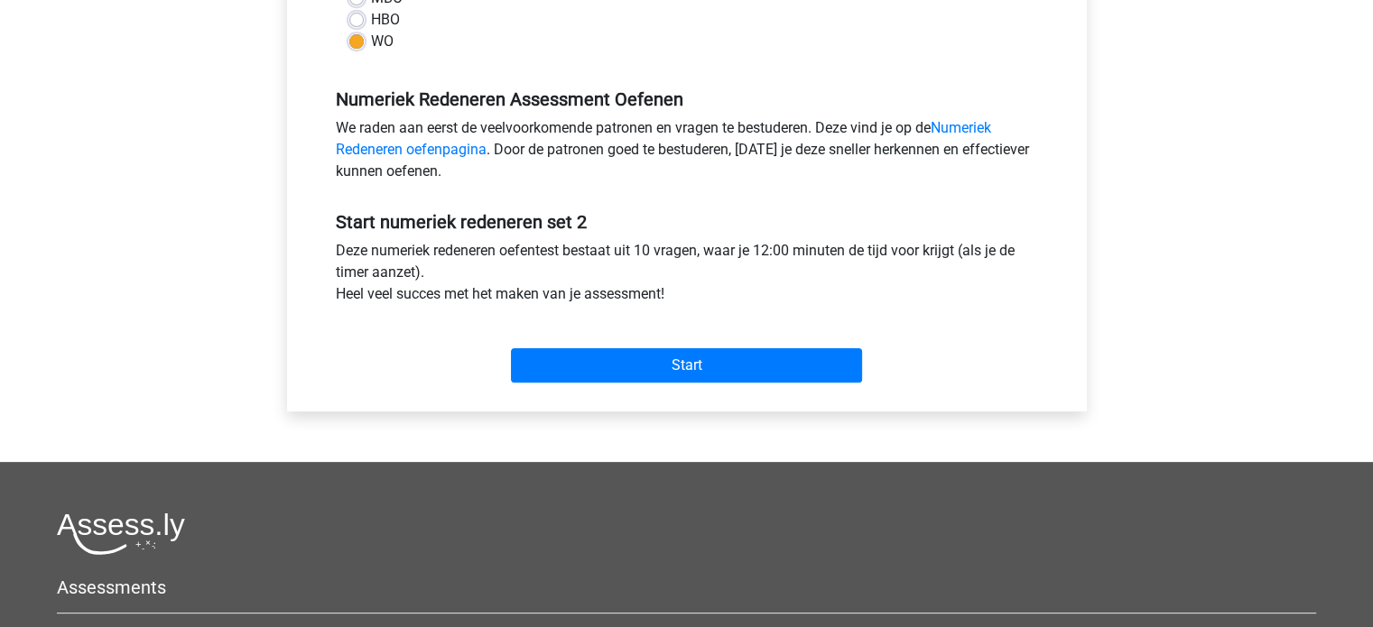
scroll to position [522, 0]
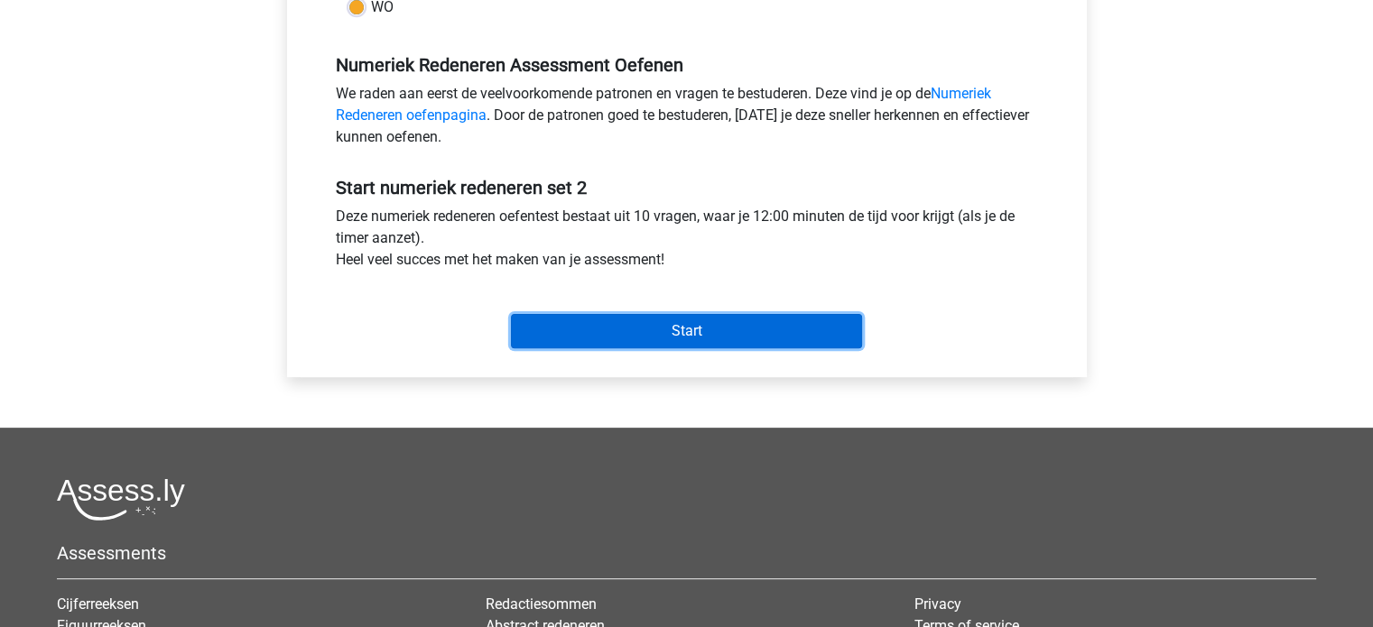
click at [673, 332] on input "Start" at bounding box center [686, 331] width 351 height 34
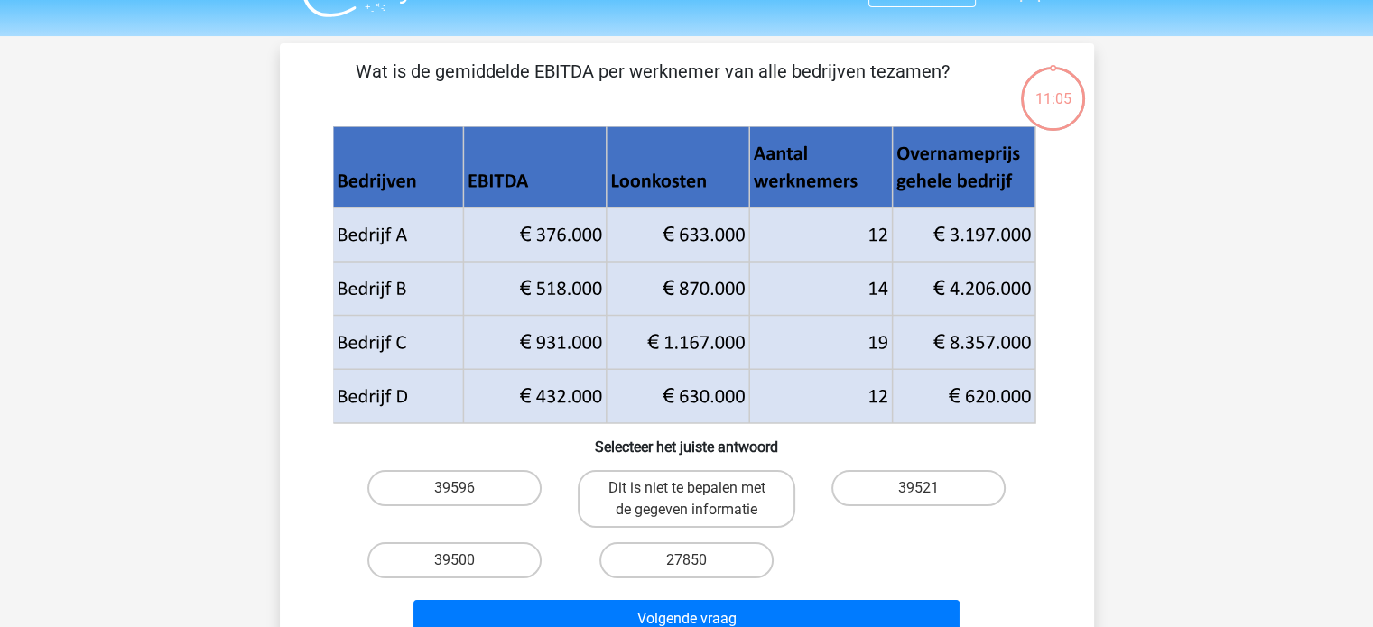
scroll to position [42, 0]
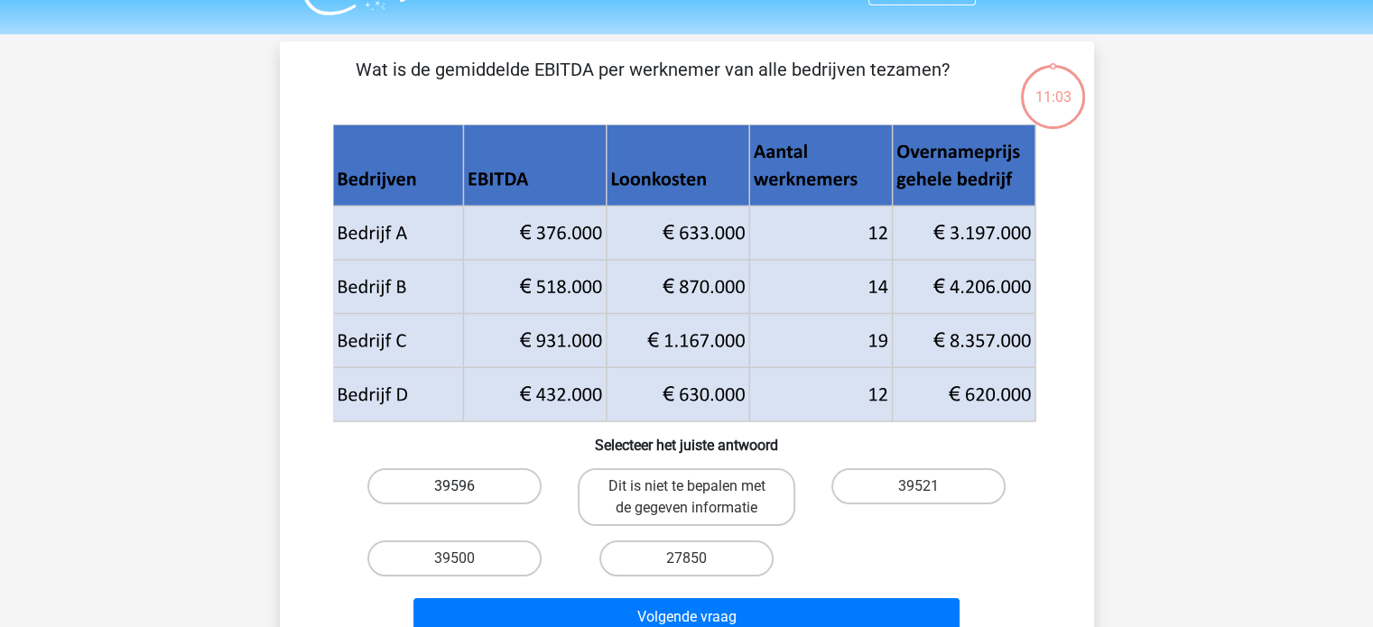
click at [482, 478] on label "39596" at bounding box center [454, 487] width 174 height 36
click at [466, 487] on input "39596" at bounding box center [460, 493] width 12 height 12
radio input "true"
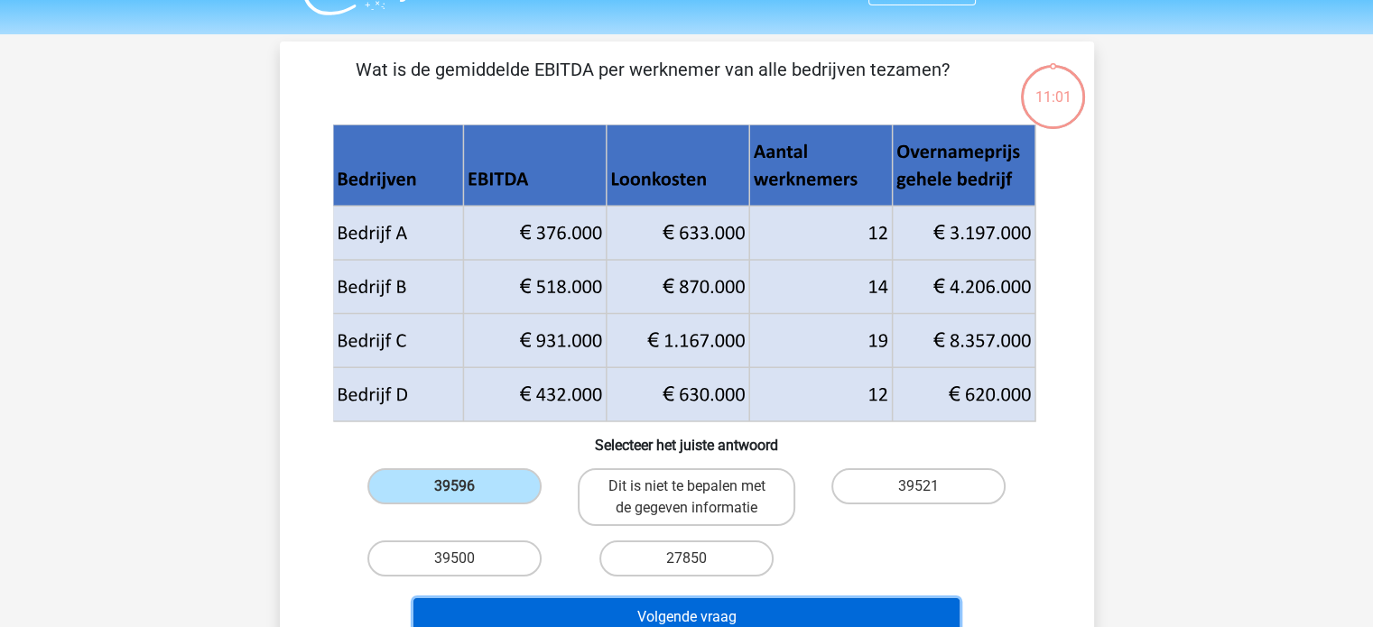
click at [682, 615] on button "Volgende vraag" at bounding box center [686, 618] width 546 height 38
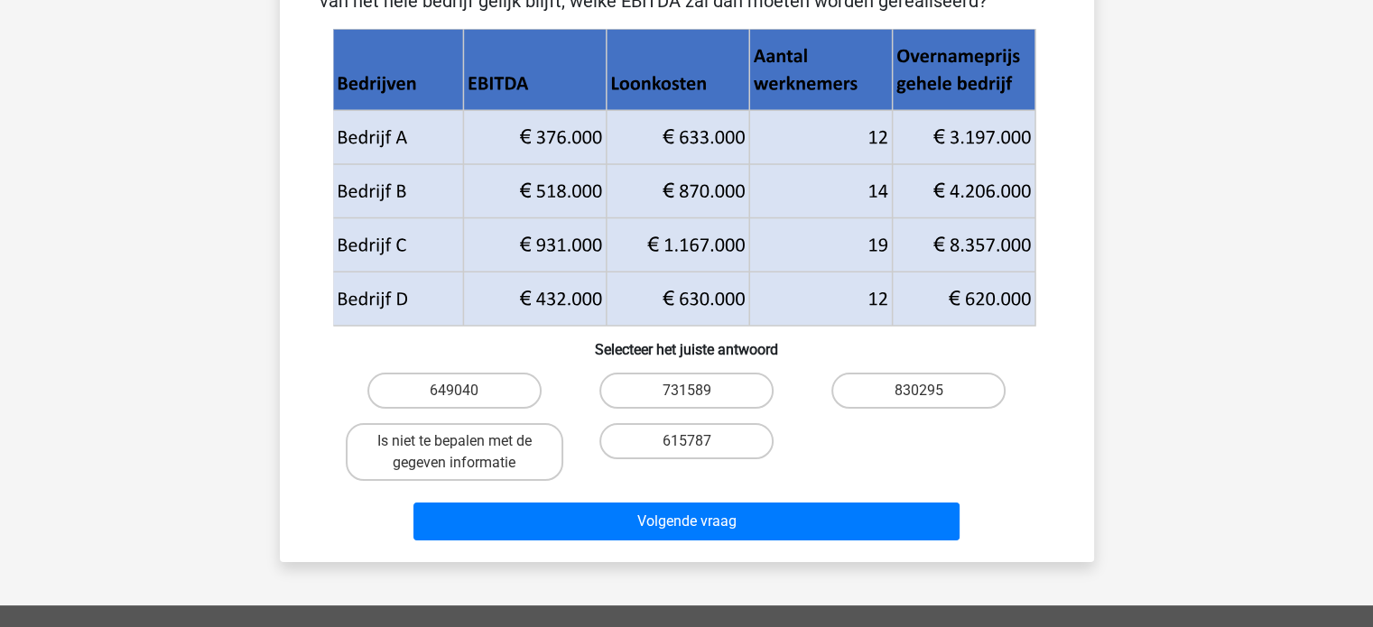
scroll to position [376, 0]
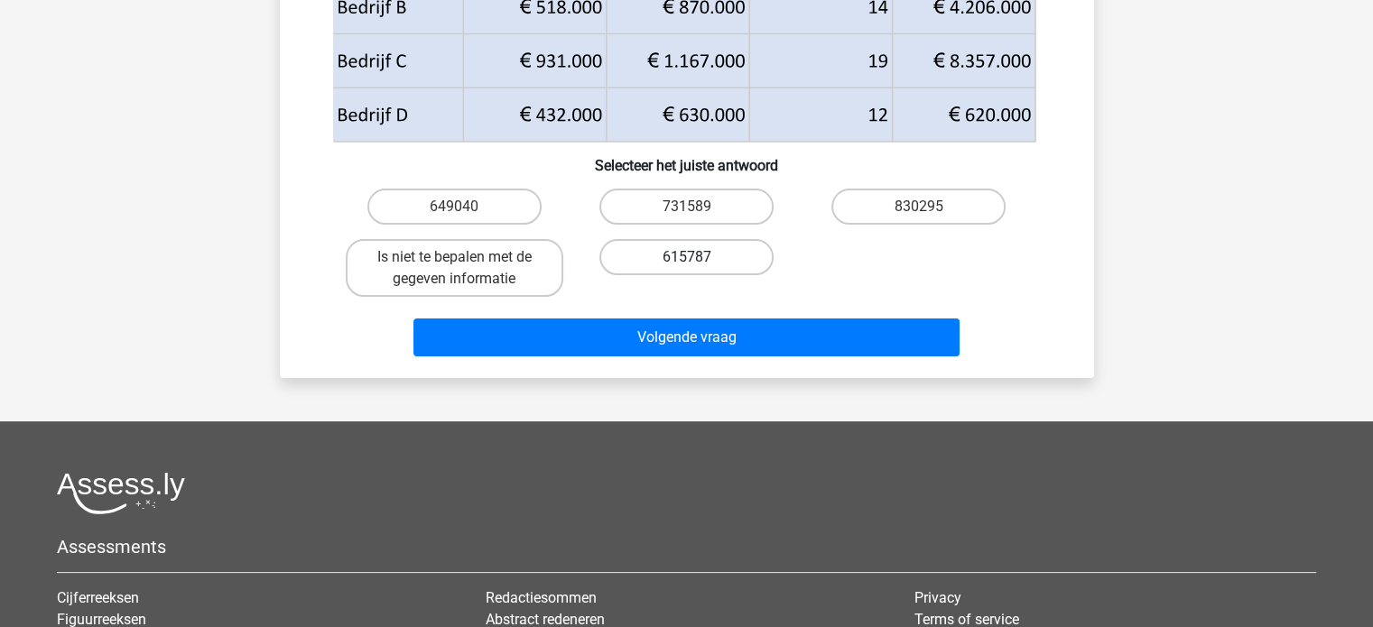
click at [670, 251] on label "615787" at bounding box center [686, 257] width 174 height 36
click at [686, 257] on input "615787" at bounding box center [692, 263] width 12 height 12
radio input "true"
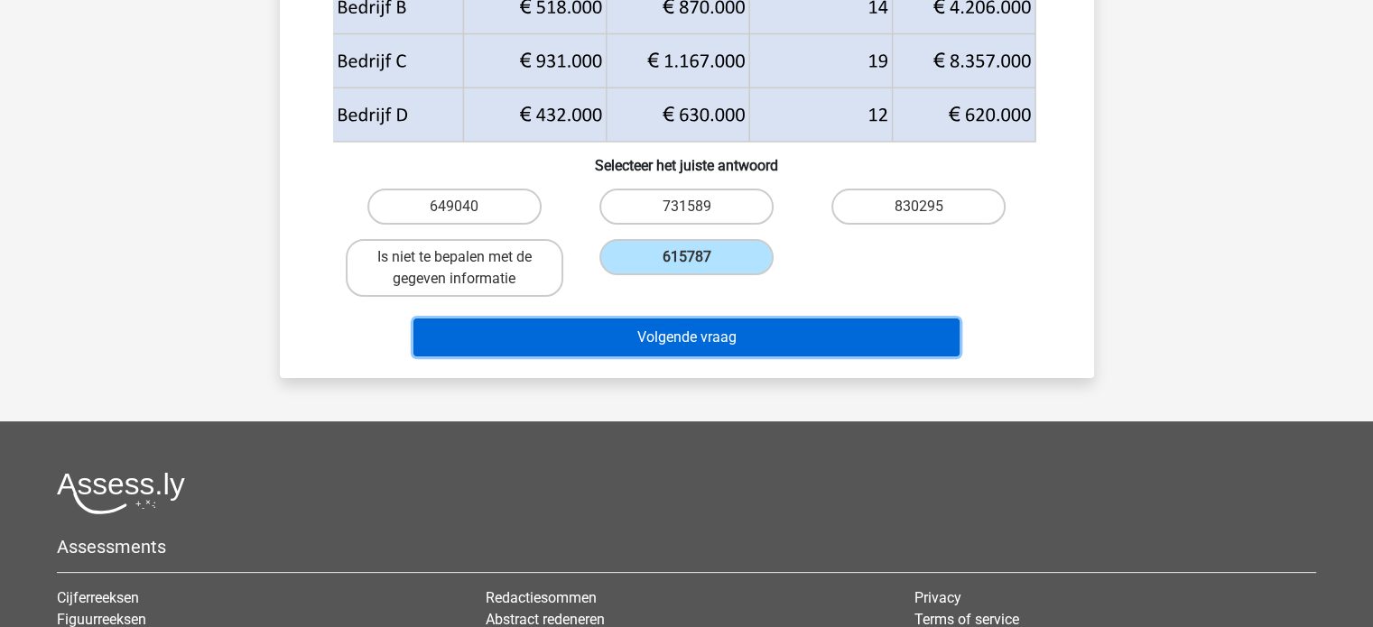
click at [664, 338] on button "Volgende vraag" at bounding box center [686, 338] width 546 height 38
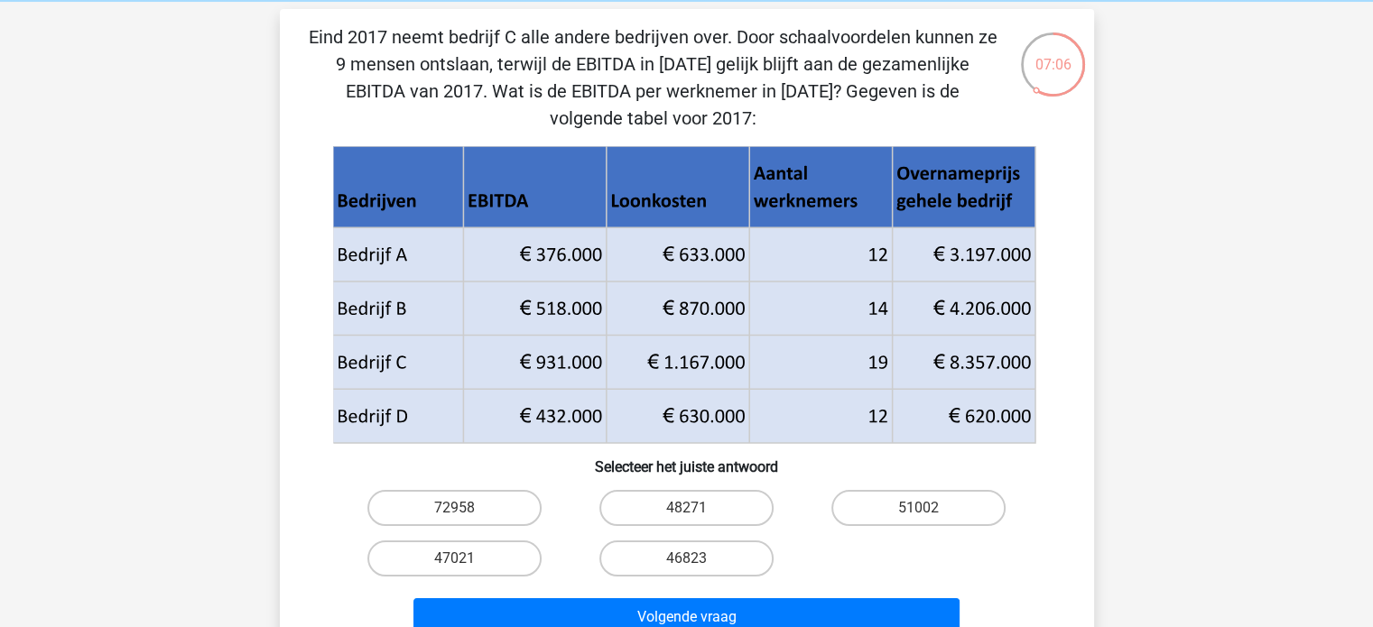
scroll to position [72, 0]
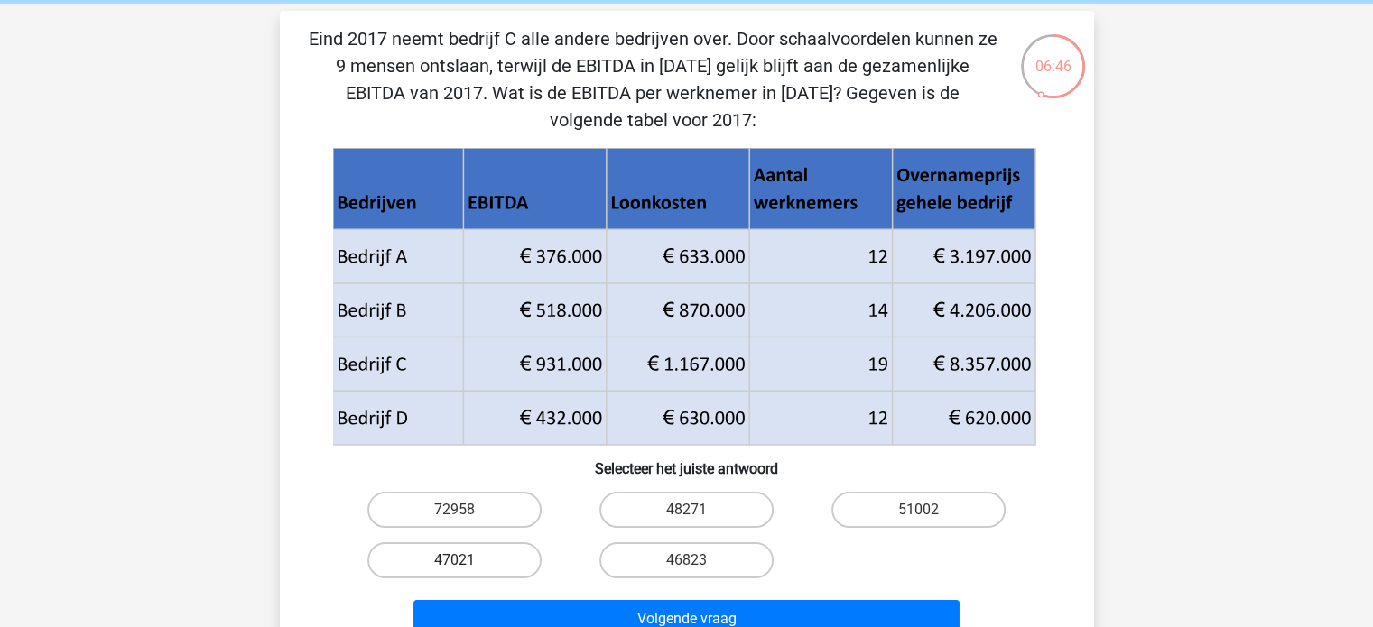
click at [505, 561] on label "47021" at bounding box center [454, 561] width 174 height 36
click at [466, 561] on input "47021" at bounding box center [460, 567] width 12 height 12
radio input "true"
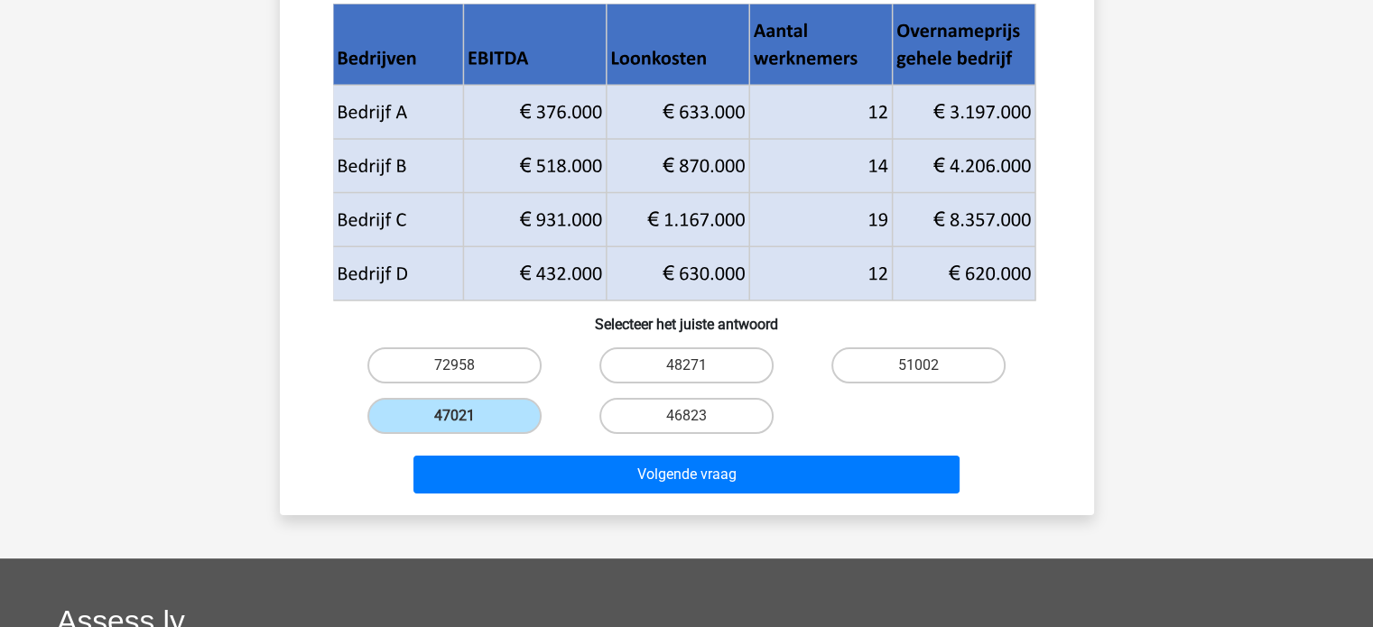
scroll to position [231, 0]
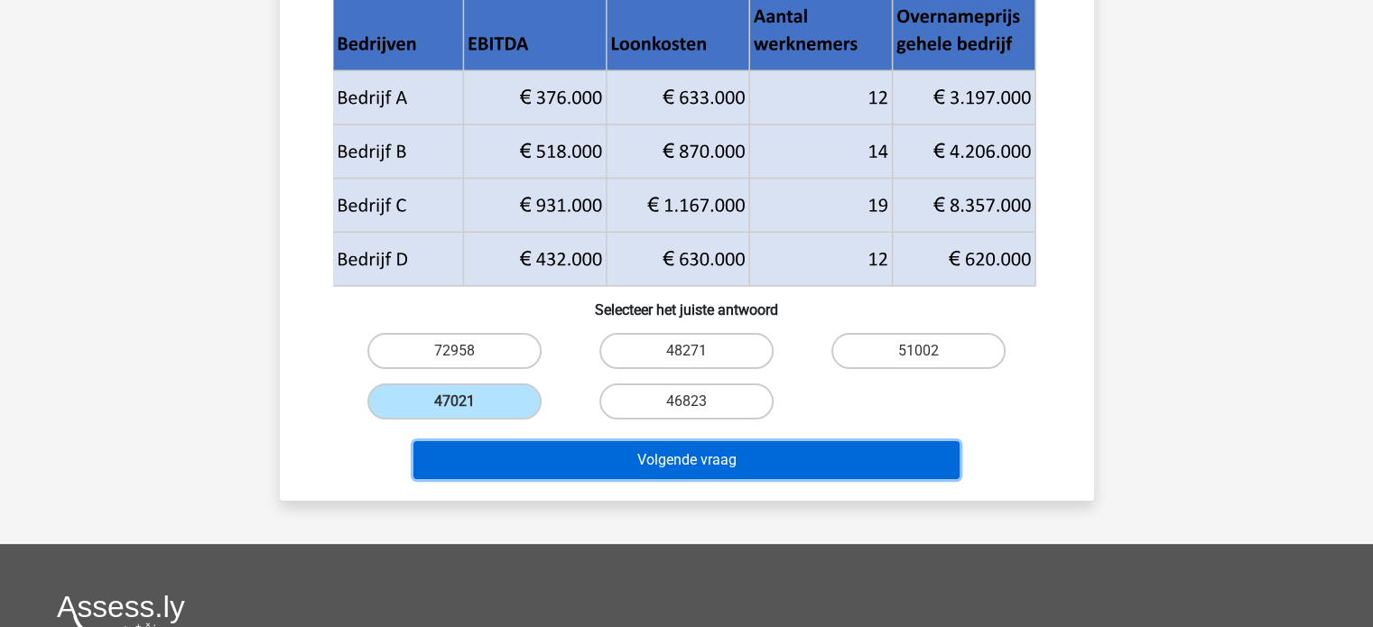
click at [701, 459] on button "Volgende vraag" at bounding box center [686, 460] width 546 height 38
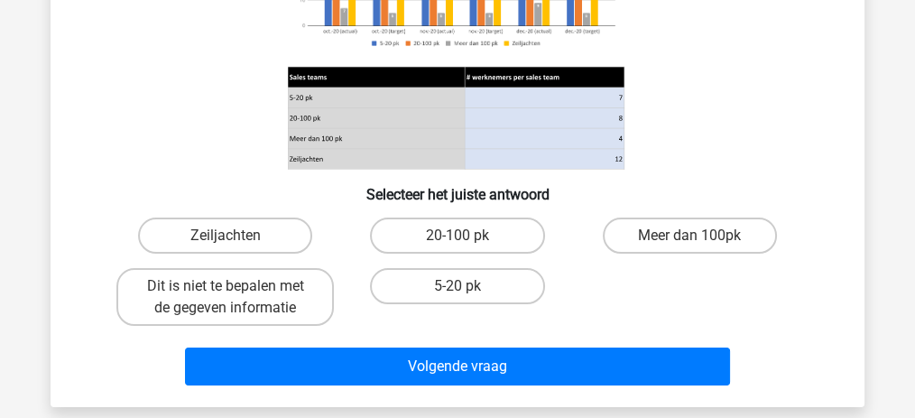
scroll to position [295, 0]
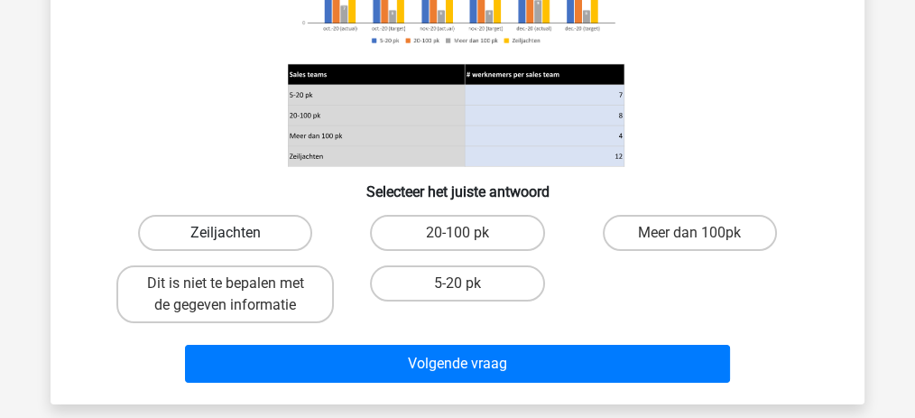
click at [275, 233] on label "Zeiljachten" at bounding box center [225, 233] width 174 height 36
click at [237, 233] on input "Zeiljachten" at bounding box center [232, 239] width 12 height 12
radio input "true"
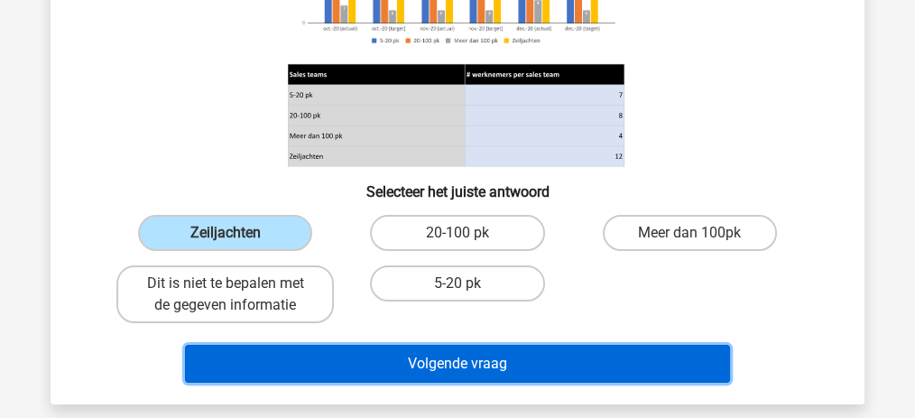
click at [436, 346] on button "Volgende vraag" at bounding box center [458, 364] width 546 height 38
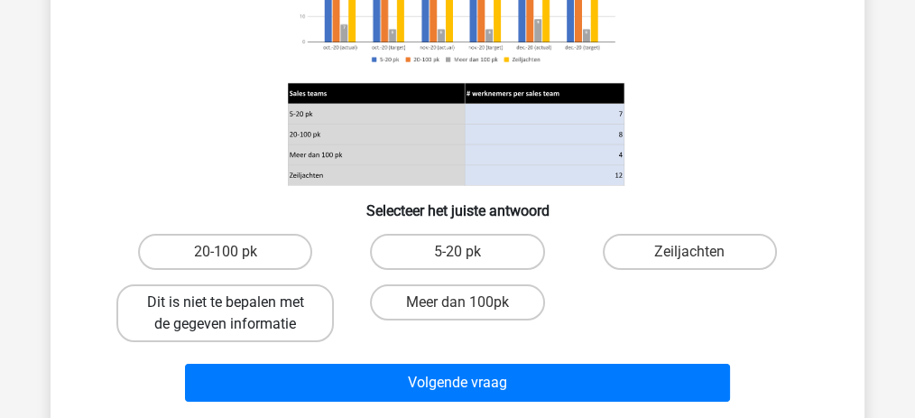
scroll to position [277, 0]
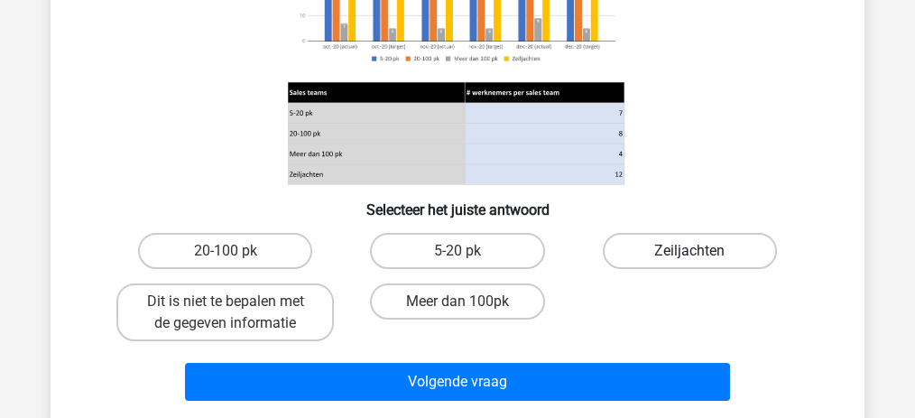
click at [660, 252] on label "Zeiljachten" at bounding box center [690, 251] width 174 height 36
click at [690, 252] on input "Zeiljachten" at bounding box center [696, 257] width 12 height 12
radio input "true"
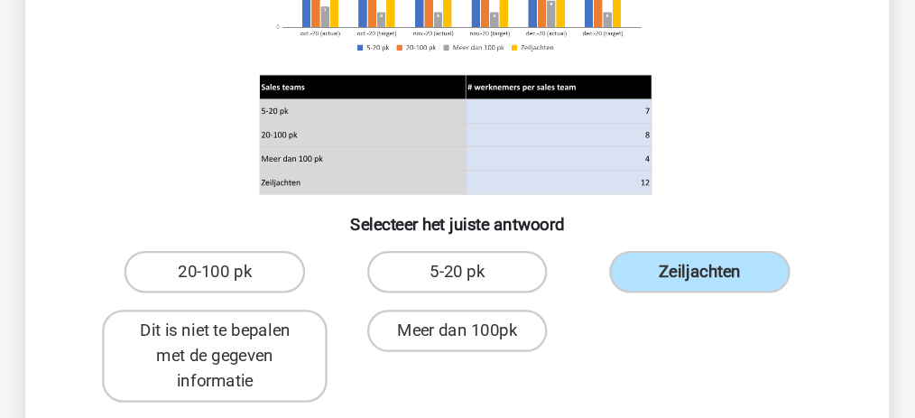
scroll to position [295, 0]
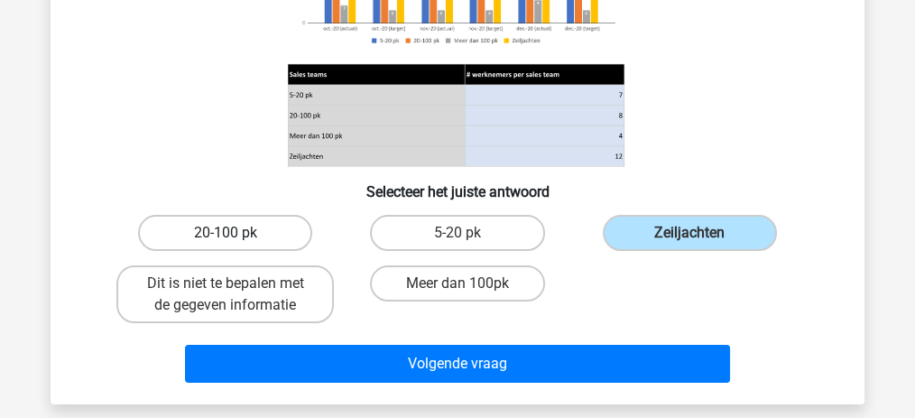
click at [209, 237] on label "20-100 pk" at bounding box center [225, 233] width 174 height 36
click at [226, 237] on input "20-100 pk" at bounding box center [232, 239] width 12 height 12
radio input "true"
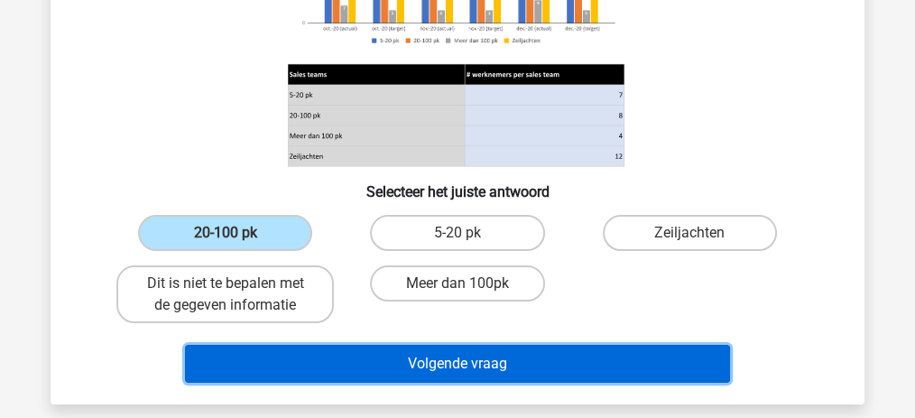
click at [413, 367] on button "Volgende vraag" at bounding box center [458, 364] width 546 height 38
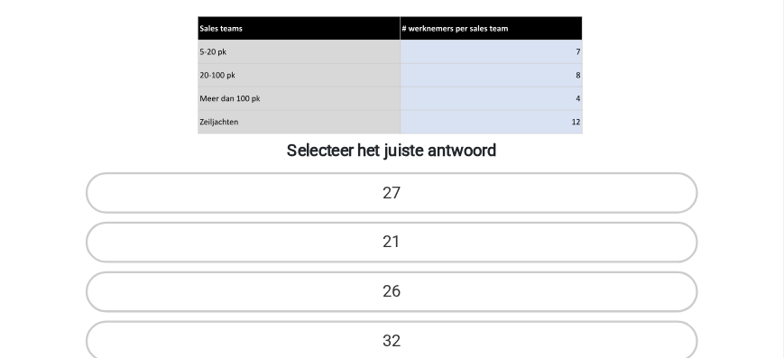
scroll to position [323, 0]
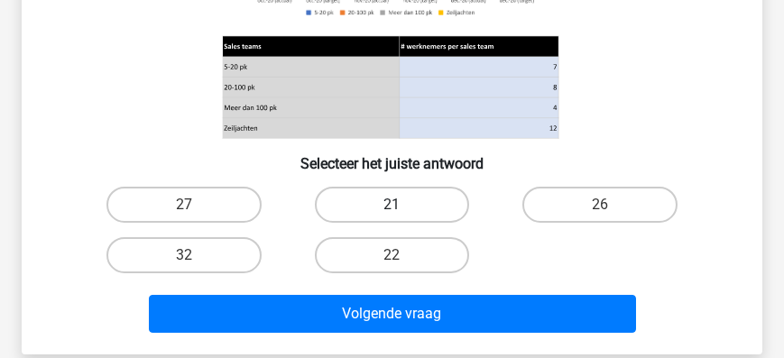
click at [418, 195] on label "21" at bounding box center [392, 205] width 154 height 36
click at [404, 205] on input "21" at bounding box center [398, 211] width 12 height 12
radio input "true"
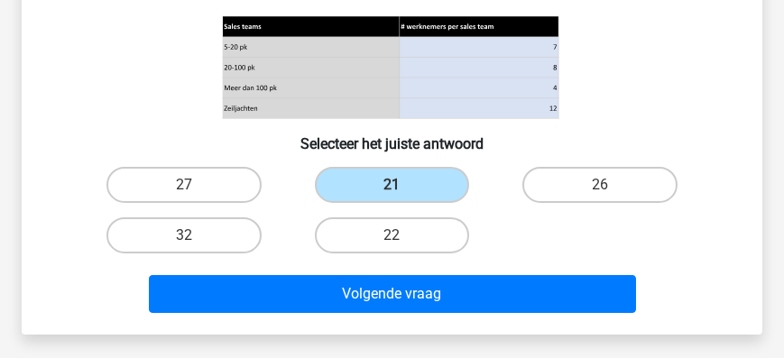
scroll to position [390, 0]
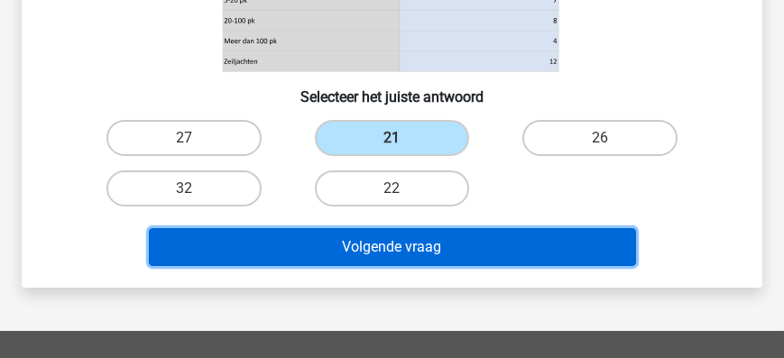
click at [425, 249] on button "Volgende vraag" at bounding box center [392, 247] width 487 height 38
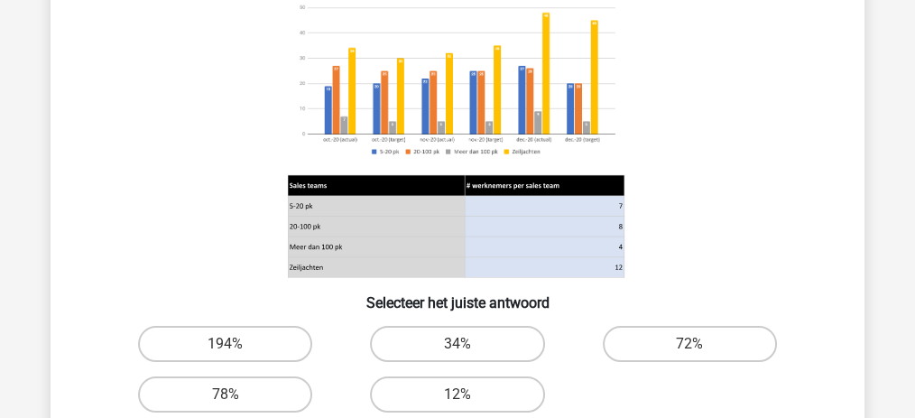
scroll to position [241, 0]
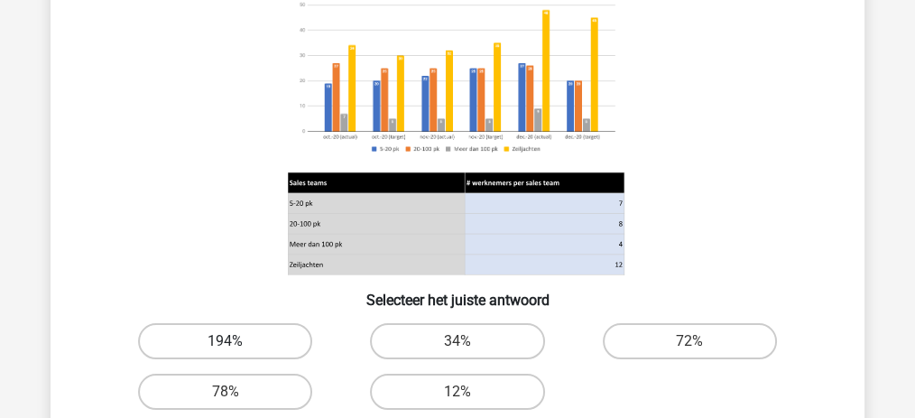
click at [256, 347] on label "194%" at bounding box center [225, 341] width 174 height 36
click at [237, 347] on input "194%" at bounding box center [232, 347] width 12 height 12
radio input "true"
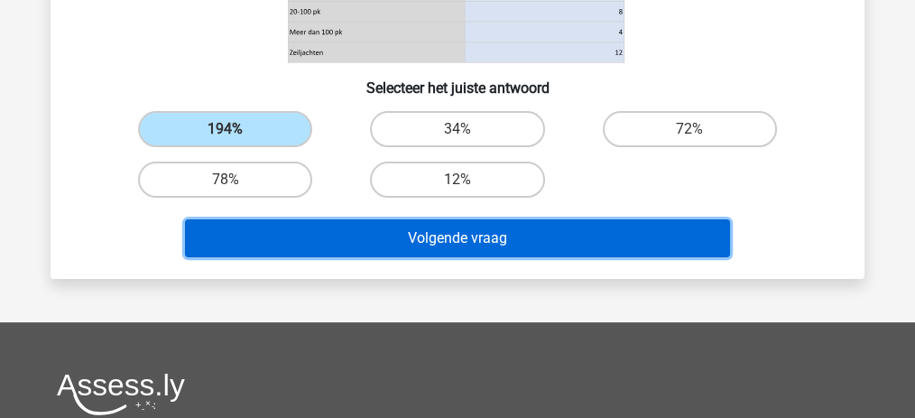
click at [491, 233] on button "Volgende vraag" at bounding box center [458, 238] width 546 height 38
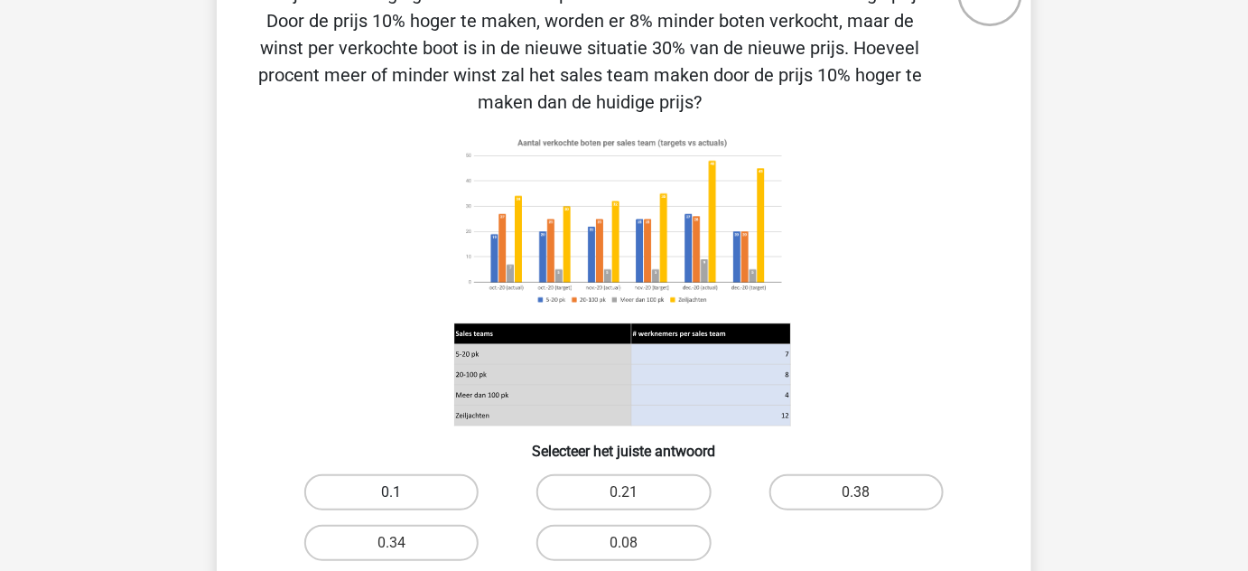
scroll to position [118, 0]
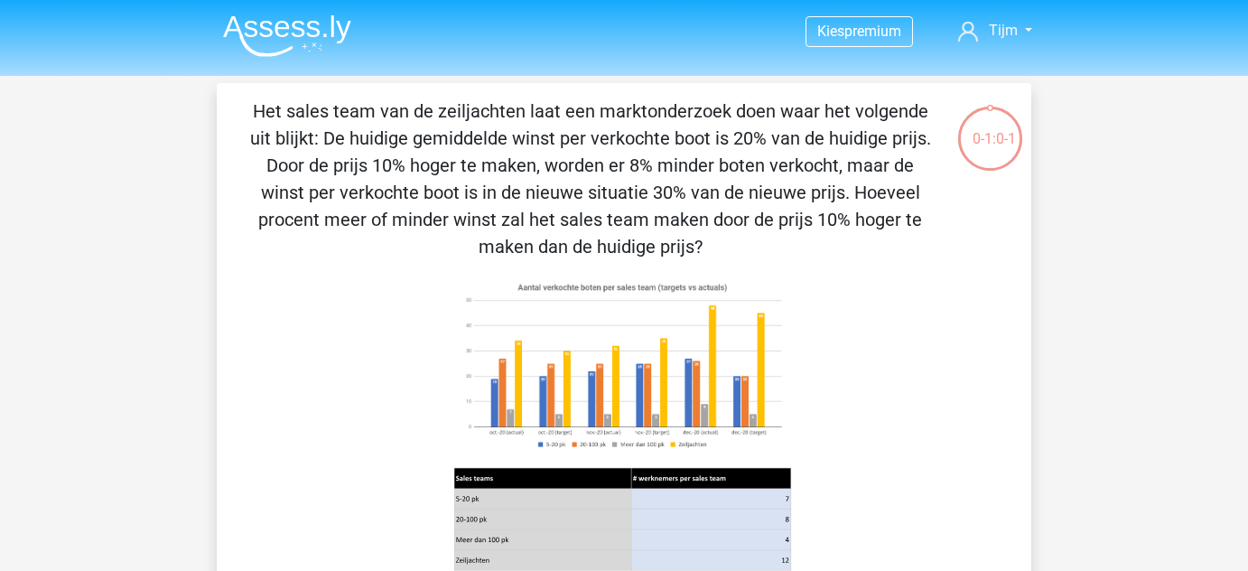
scroll to position [118, 0]
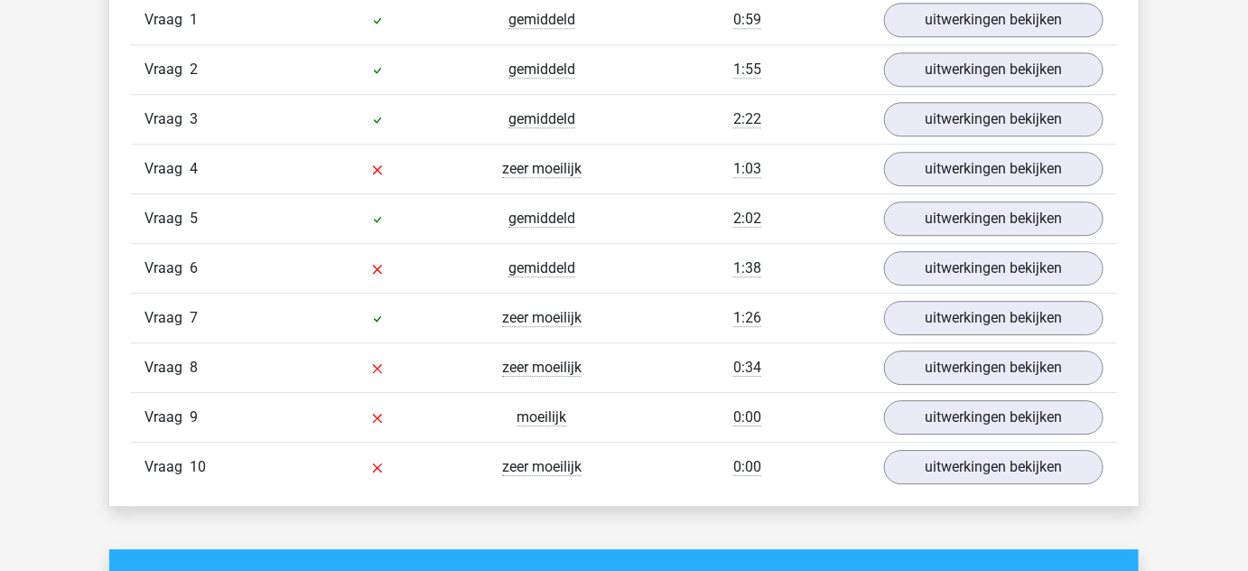
scroll to position [1567, 0]
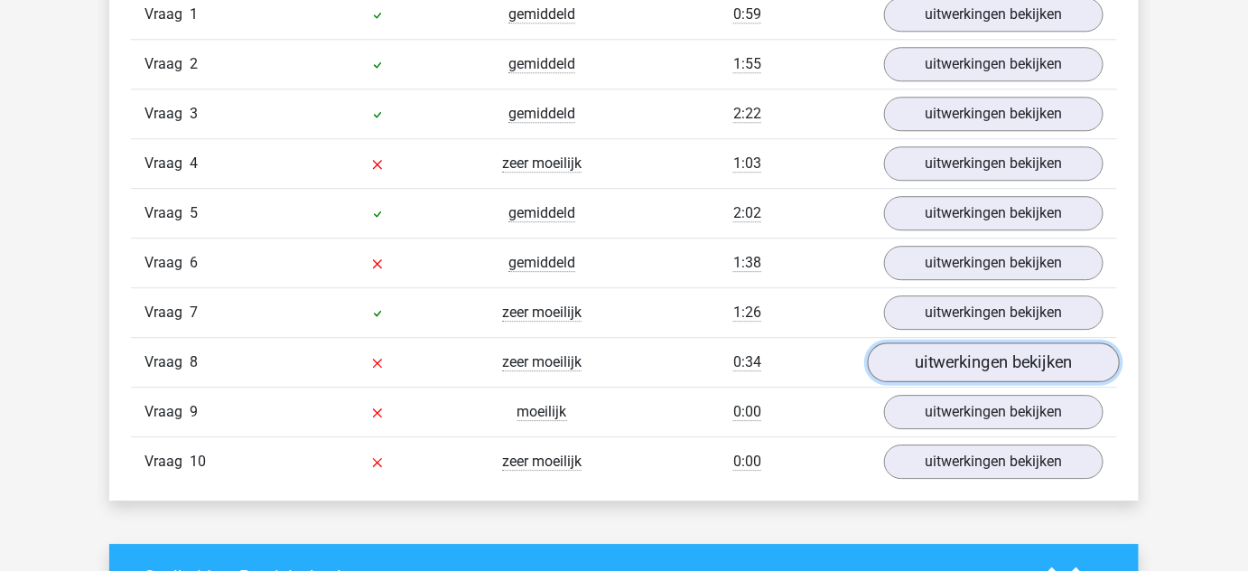
click at [939, 367] on link "uitwerkingen bekijken" at bounding box center [994, 362] width 252 height 40
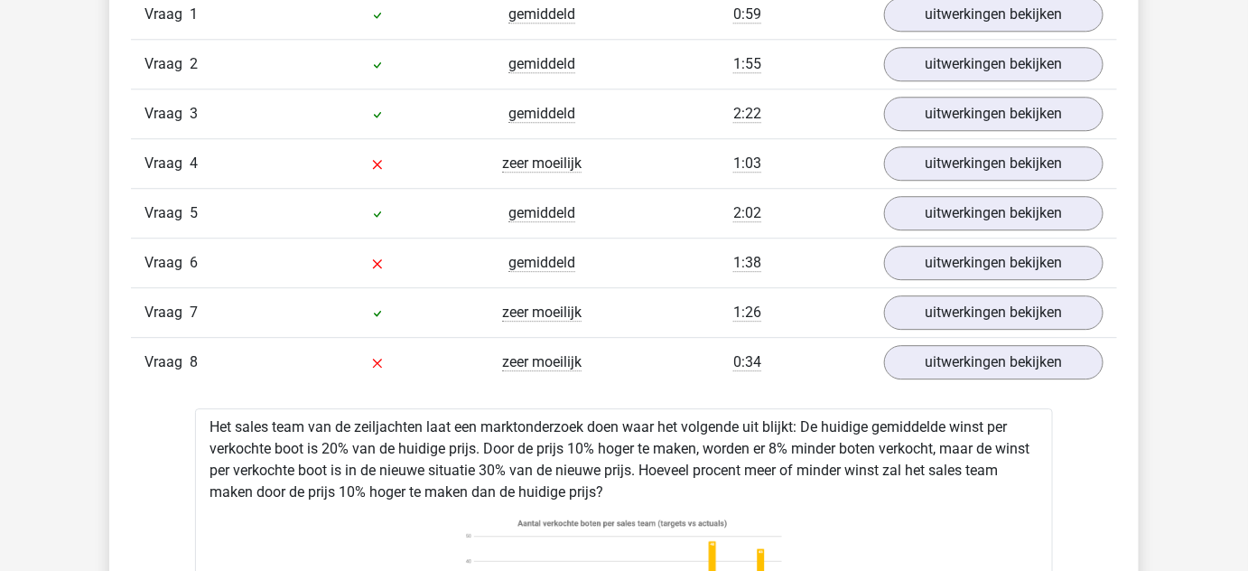
click at [919, 274] on div "Vraag 6 gemiddeld 1:38 uitwerkingen bekijken" at bounding box center [624, 262] width 986 height 50
click at [930, 269] on link "uitwerkingen bekijken" at bounding box center [994, 263] width 252 height 40
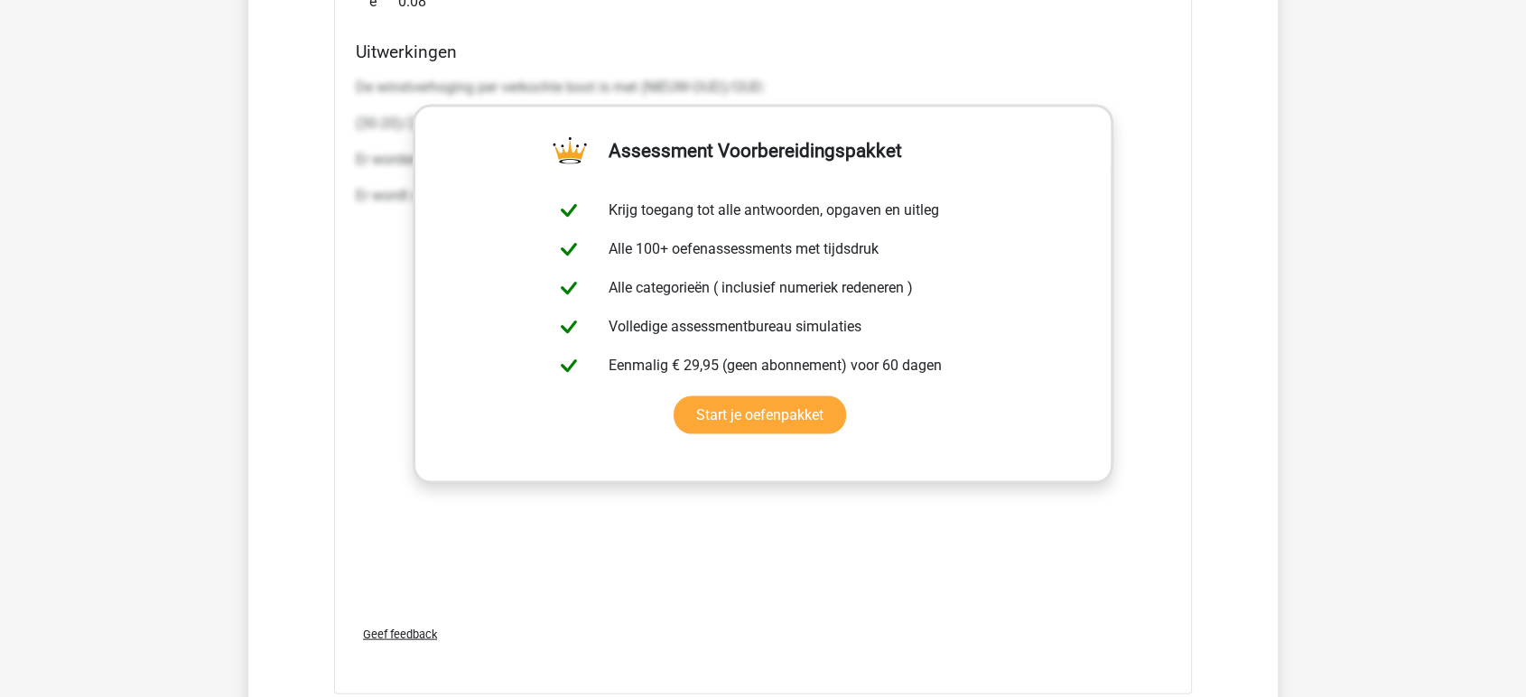
scroll to position [3702, 0]
